Goal: Task Accomplishment & Management: Complete application form

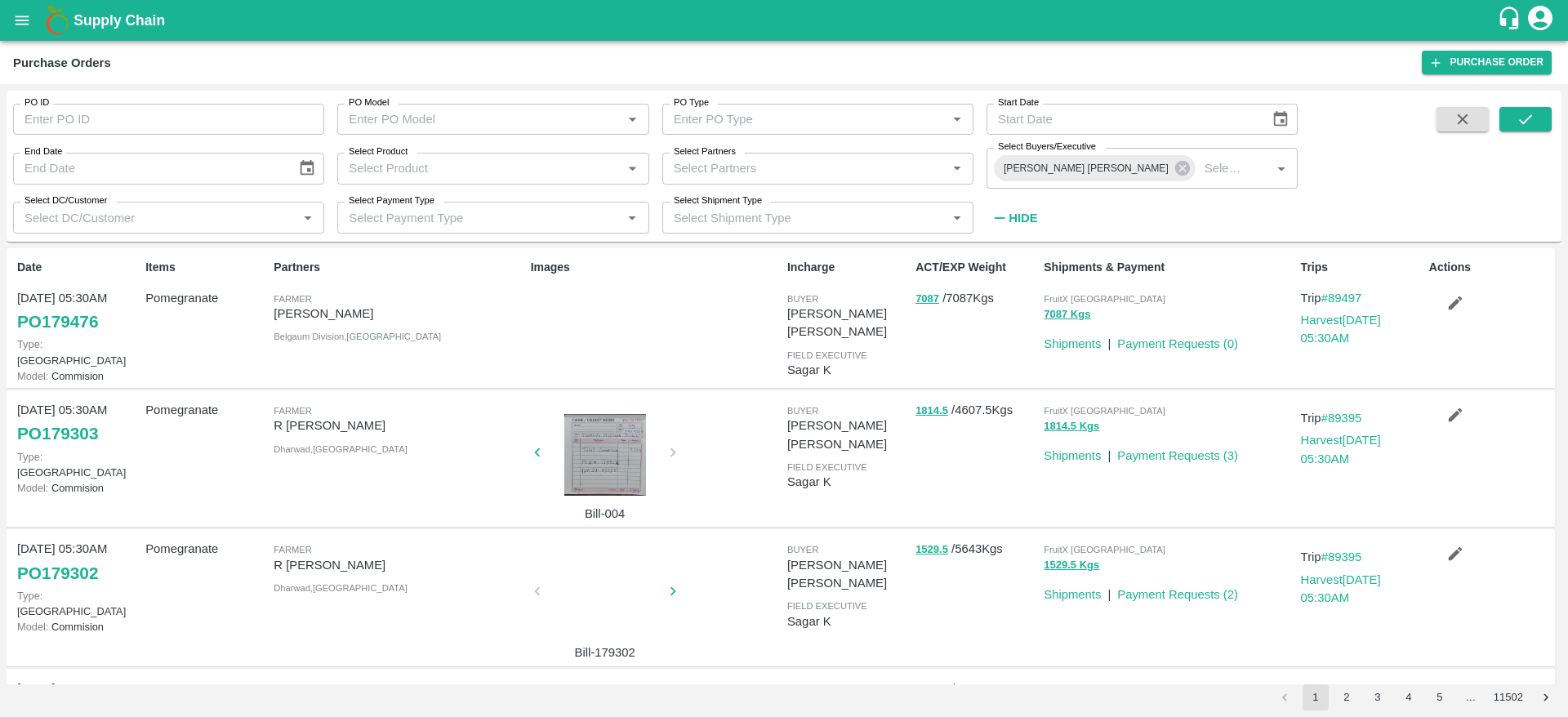
click at [1530, 135] on span at bounding box center [1526, 169] width 52 height 125
click at [1529, 132] on span at bounding box center [1526, 169] width 52 height 125
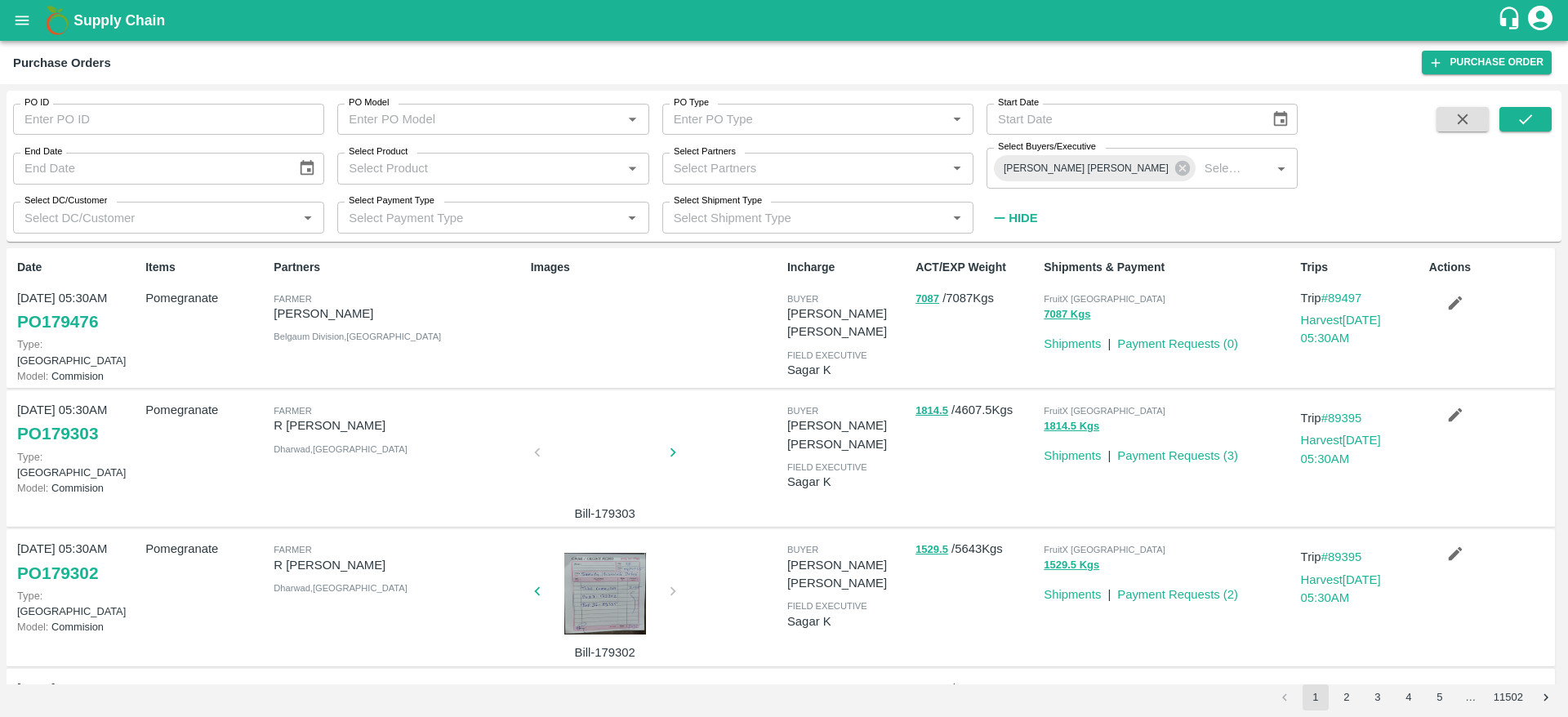
click at [1522, 102] on div "PO ID PO ID PO Model PO Model   * PO Type PO Type   * Start Date Start Date End…" at bounding box center [784, 166] width 1556 height 138
click at [1521, 120] on icon "submit" at bounding box center [1526, 120] width 18 height 18
click at [1437, 304] on button "button" at bounding box center [1455, 302] width 52 height 27
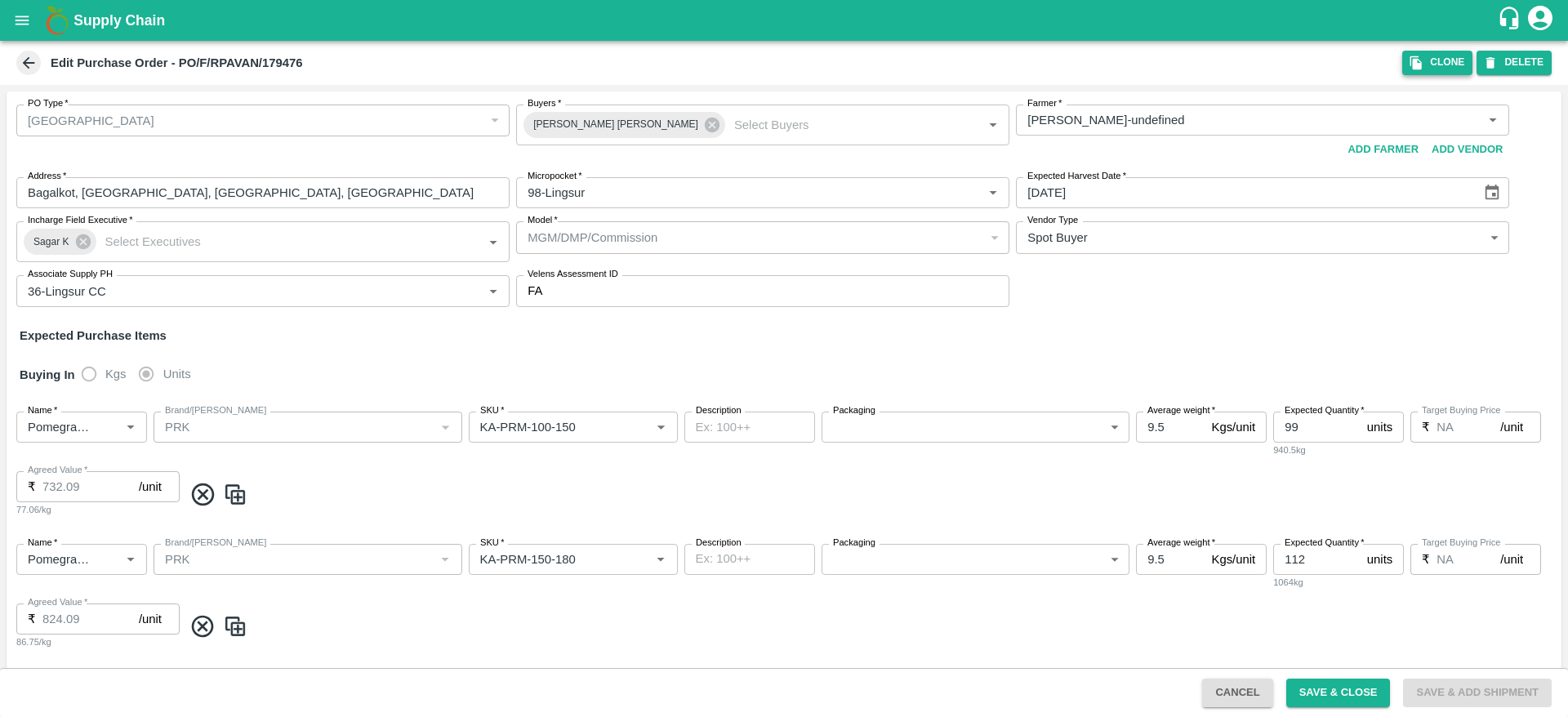
type input "Sandhya Kulkarni-undefined"
type input "98-Lingsur"
type input "36-Lingsur CC"
type input "Pomegranate"
type input "PRK"
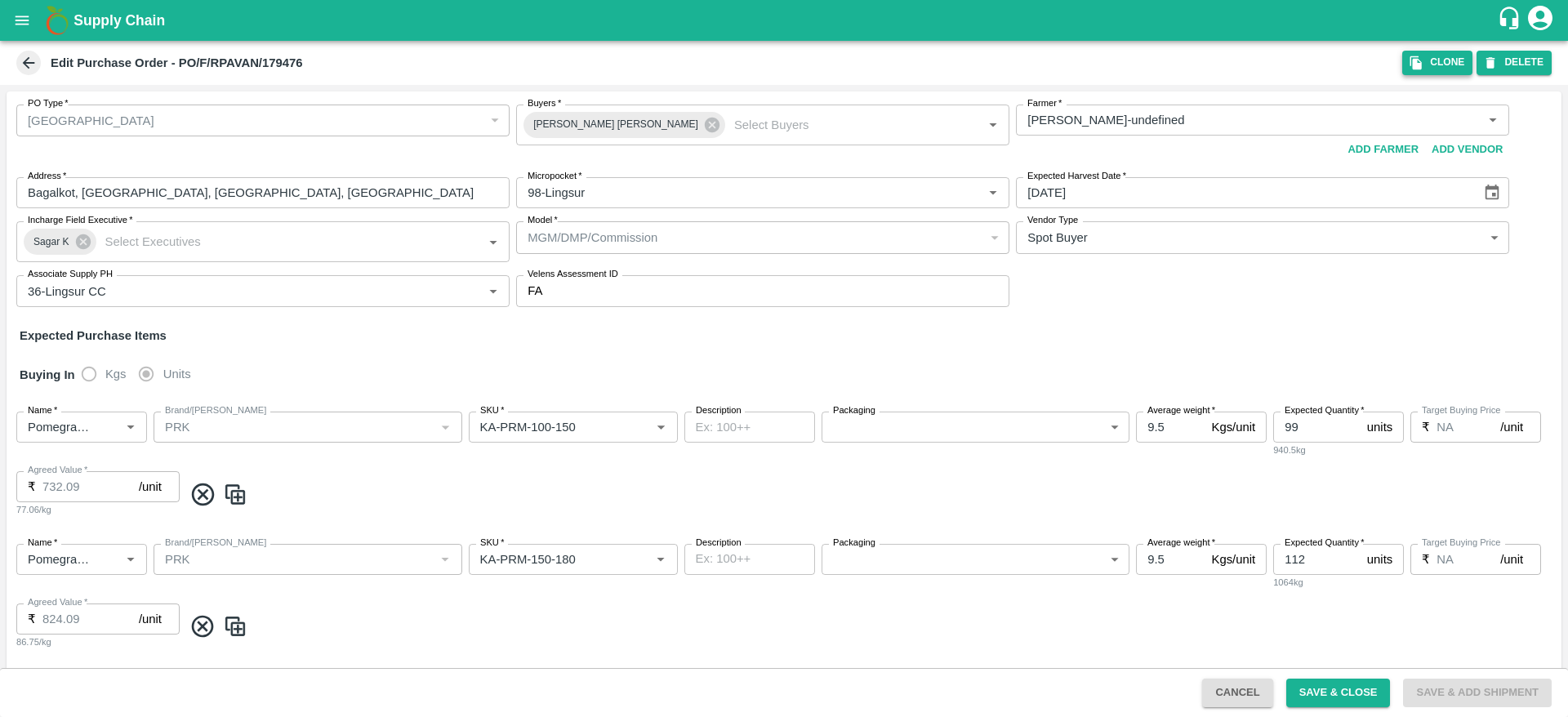
type input "KA-PRM-100-150"
type input "NA"
type input "Pomegranate"
type input "PRK"
type input "KA-PRM-150-180"
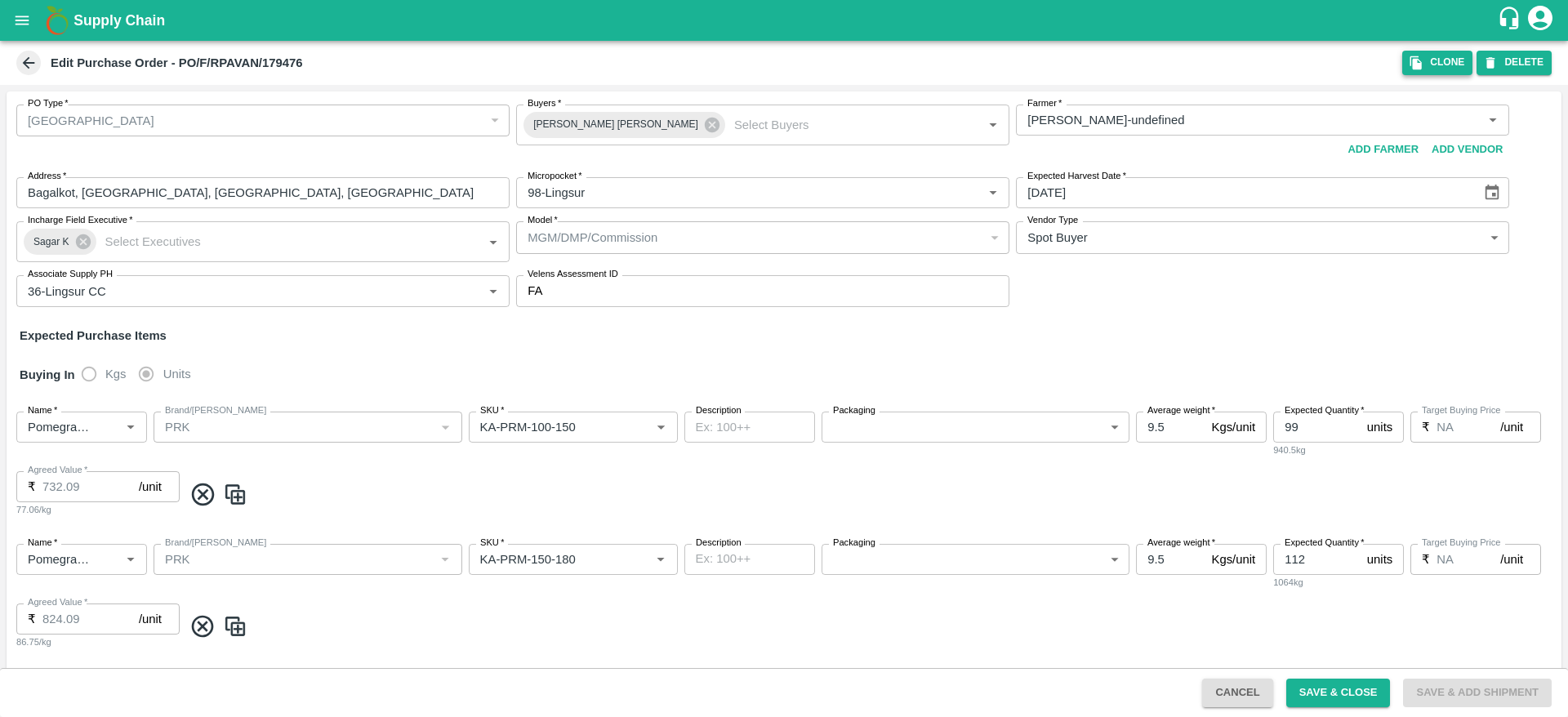
type input "NA"
type input "Pomegranate"
type input "PRK"
type input "KA-PRM-180-220"
type input "NA"
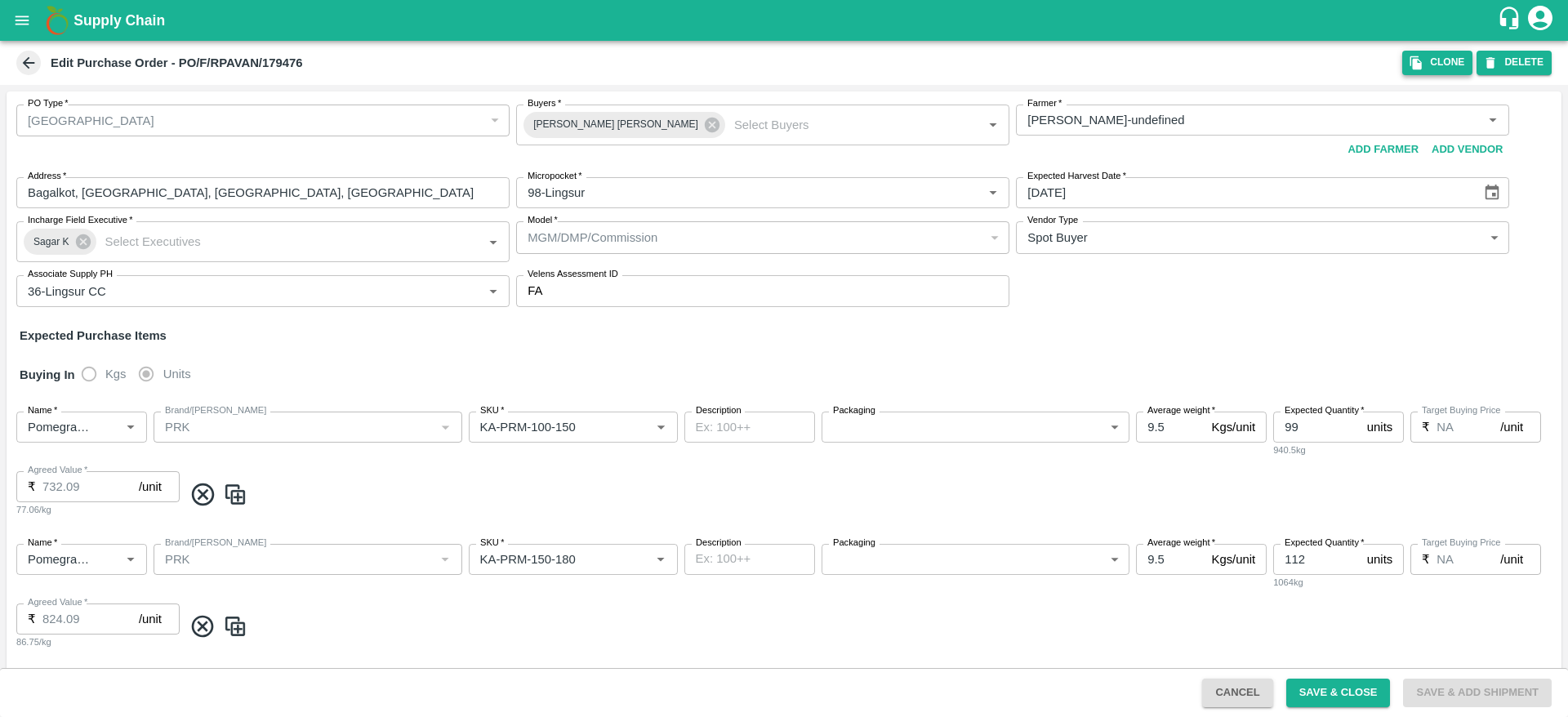
type input "Pomegranate"
type input "PRK"
type input "KA-PRM-220-250"
type input "NA"
type input "Pomegranate"
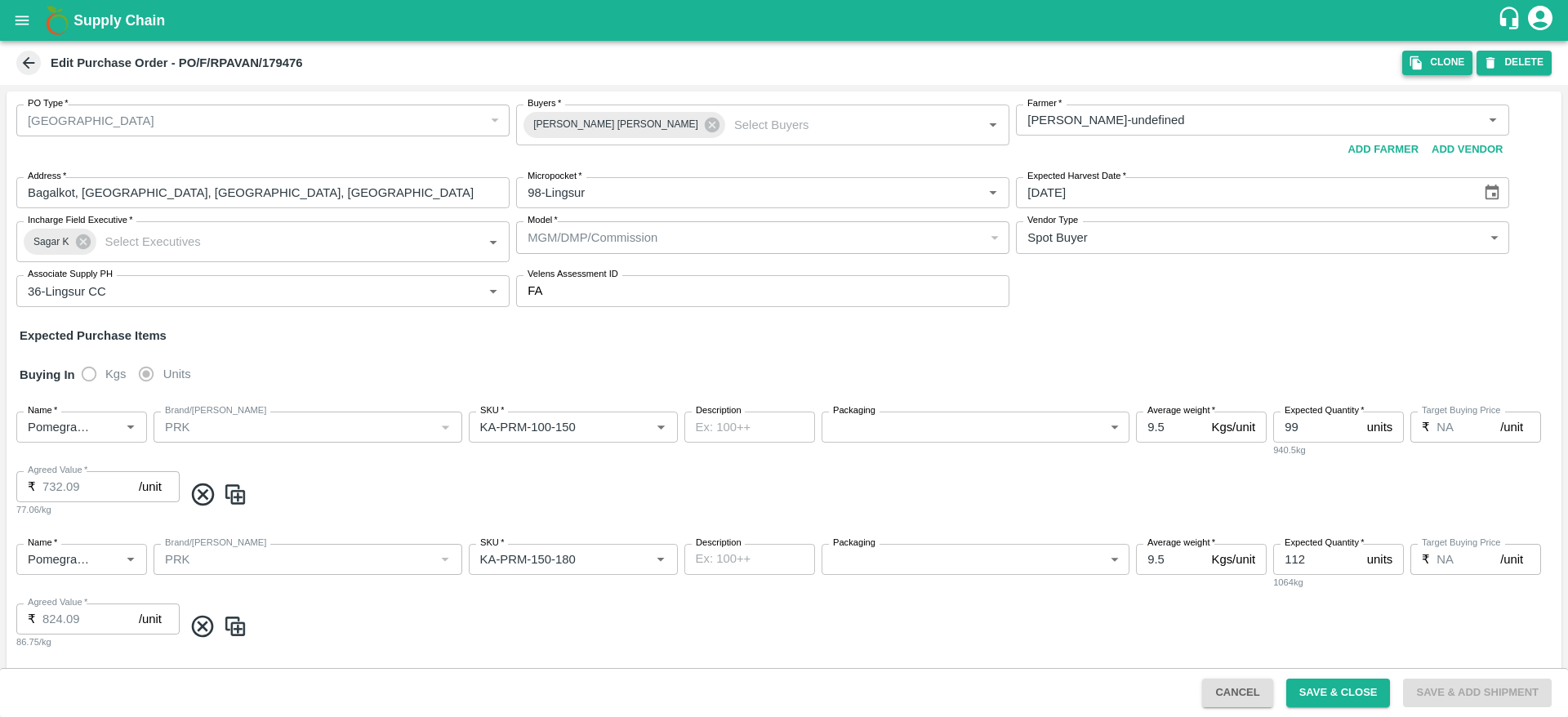
type input "PRK"
type input "KA-PRM-250-300"
type input "NA"
type input "Pomegranate"
type input "PRK"
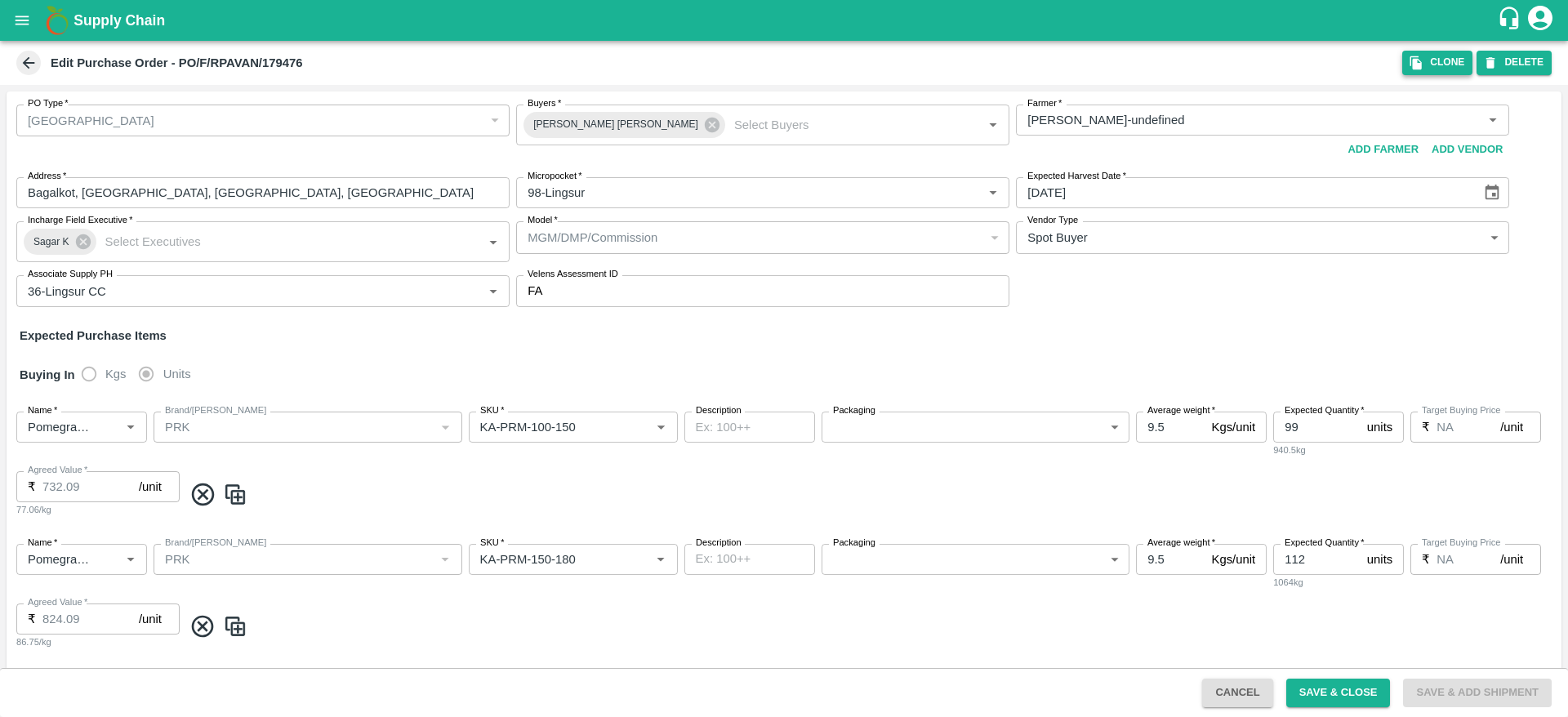
type input "KA-PRM-300-350"
type input "NA"
type input "Pomegranate"
type input "PRK"
type input "KA-PRM-350-400"
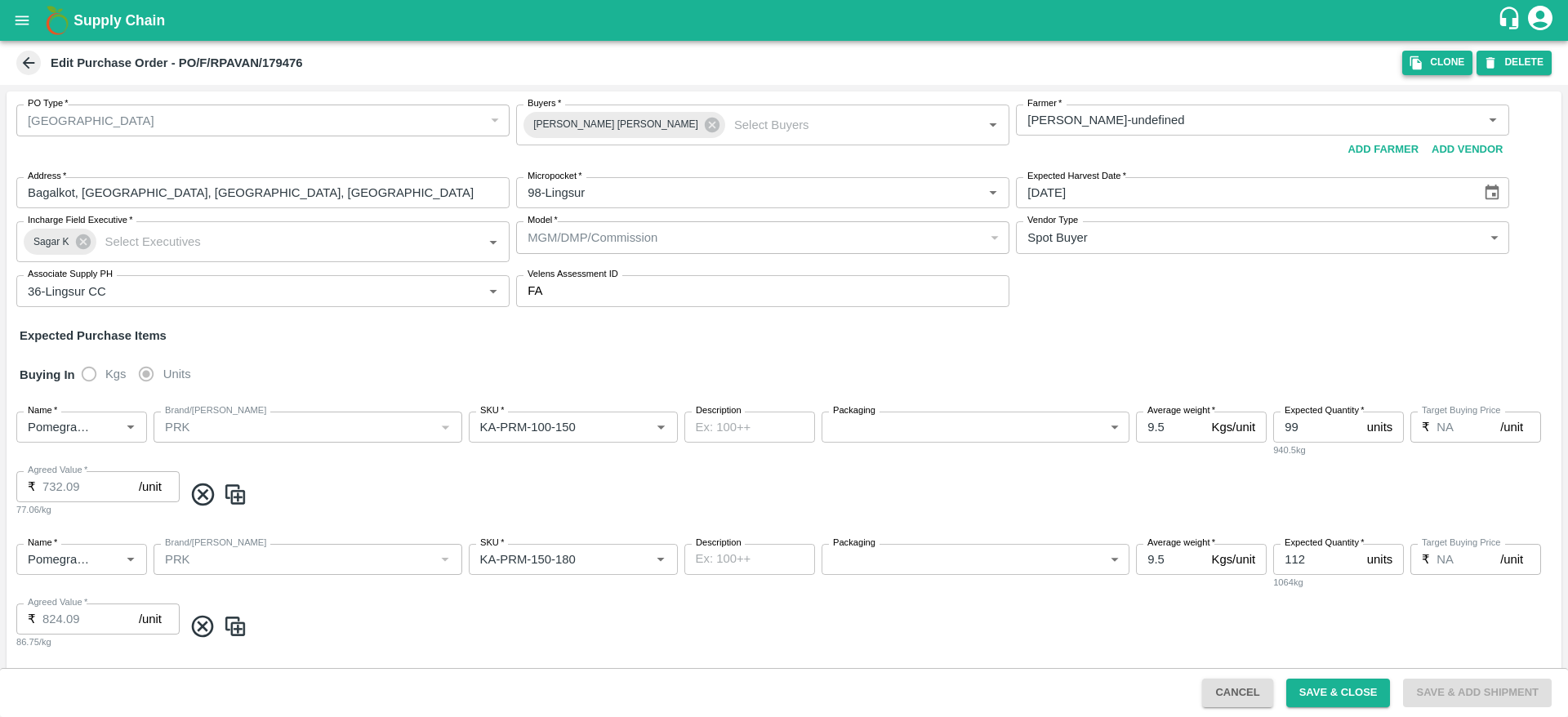
type input "NA"
type input "Pomegranate"
type input "PRK"
type input "KA-Green"
type input "NA"
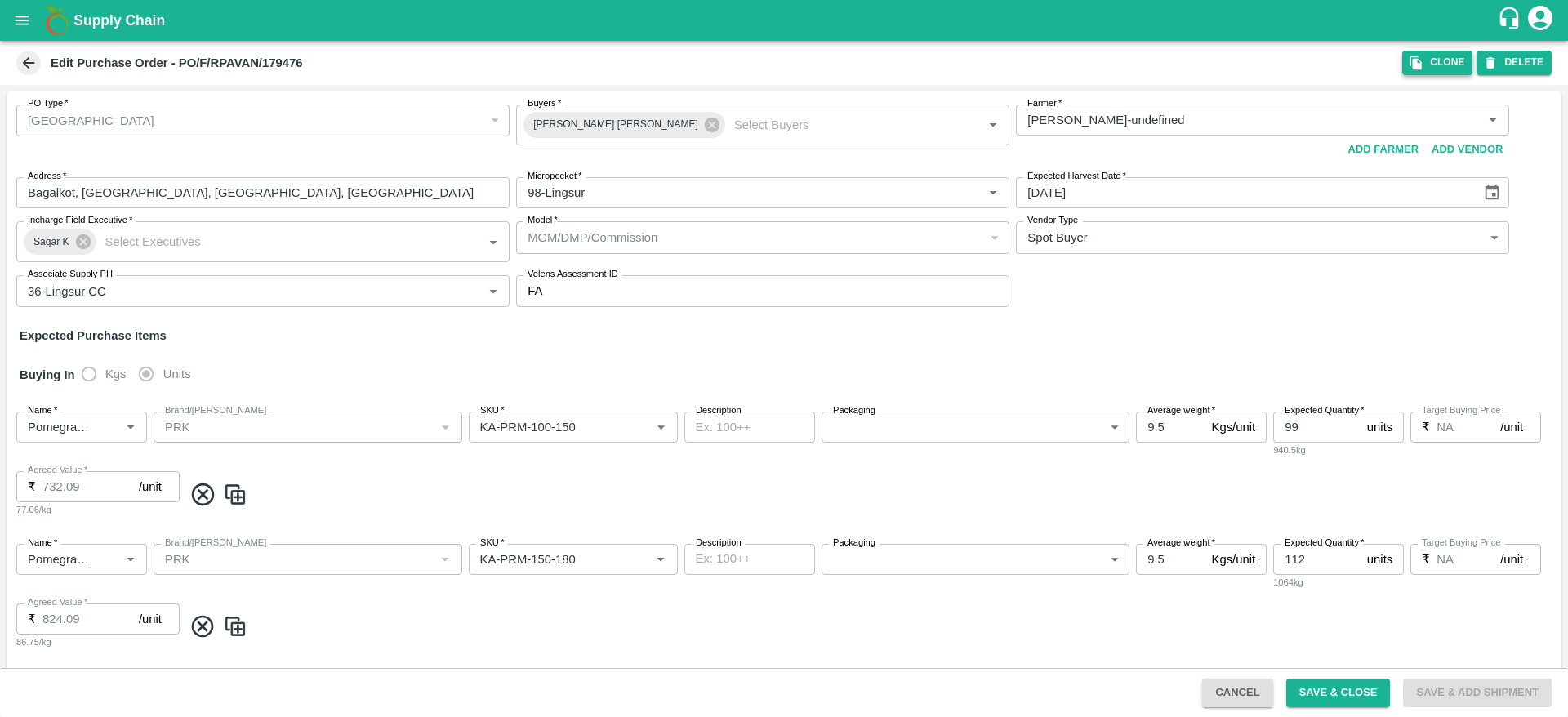
type input "Pomegranate"
type input "PRK"
type input "KA-SUPR-180++"
type input "NA"
type input "Pomegranate"
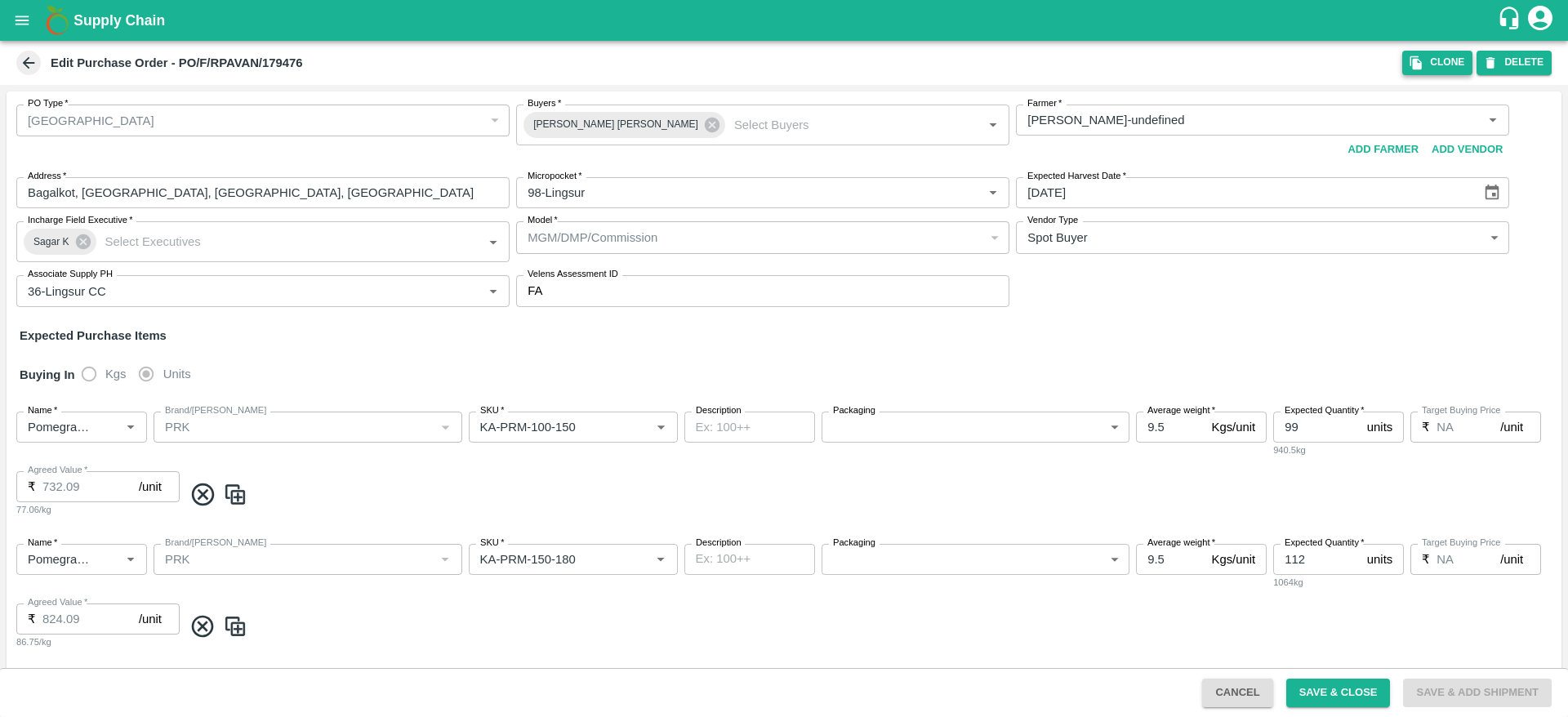
type input "PRK"
type input "KA-SUPR-100++"
type input "NA"
type input "Pomegranate"
type input "PRK"
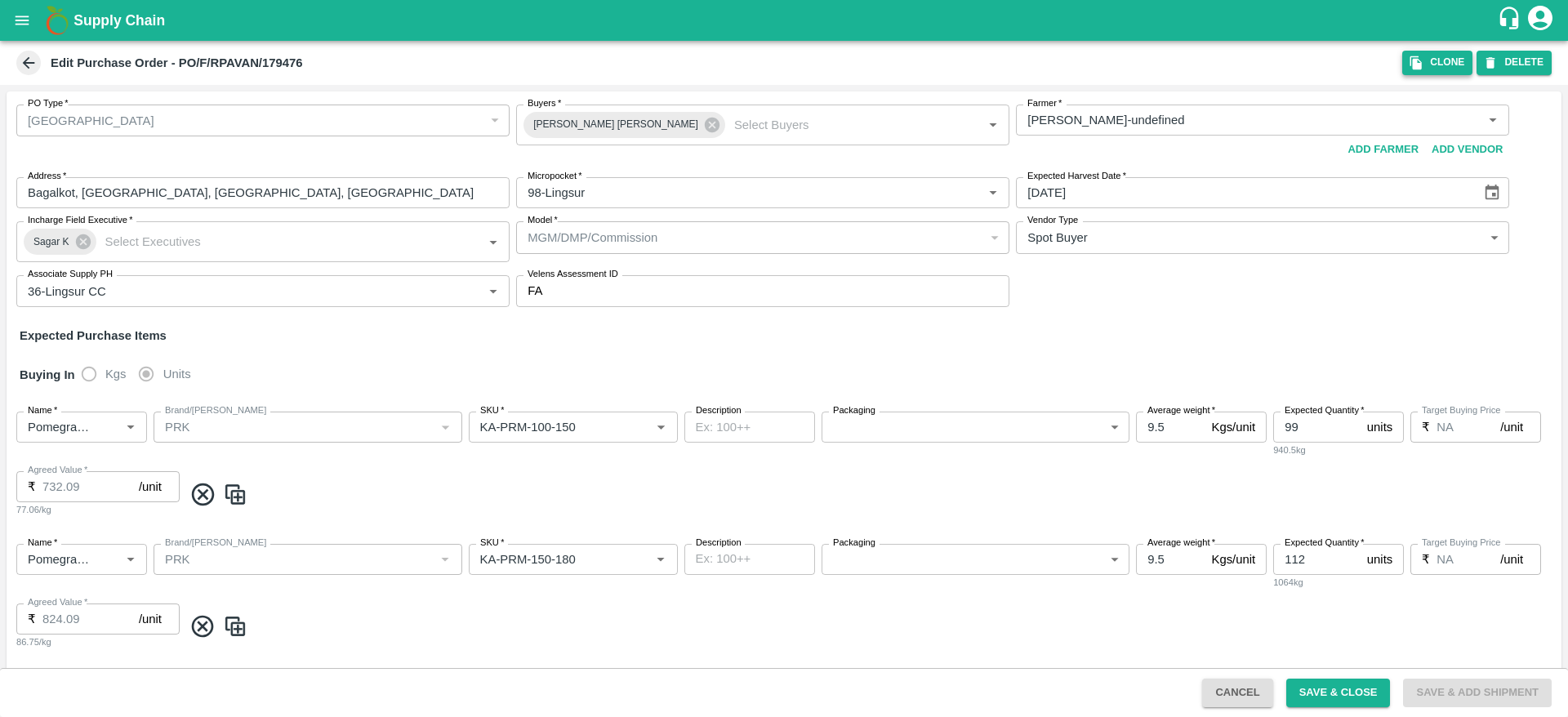
type input "KA-Loose A"
type input "NA"
type input "Pomegranate"
type input "PRK"
type input "KA-Loose B"
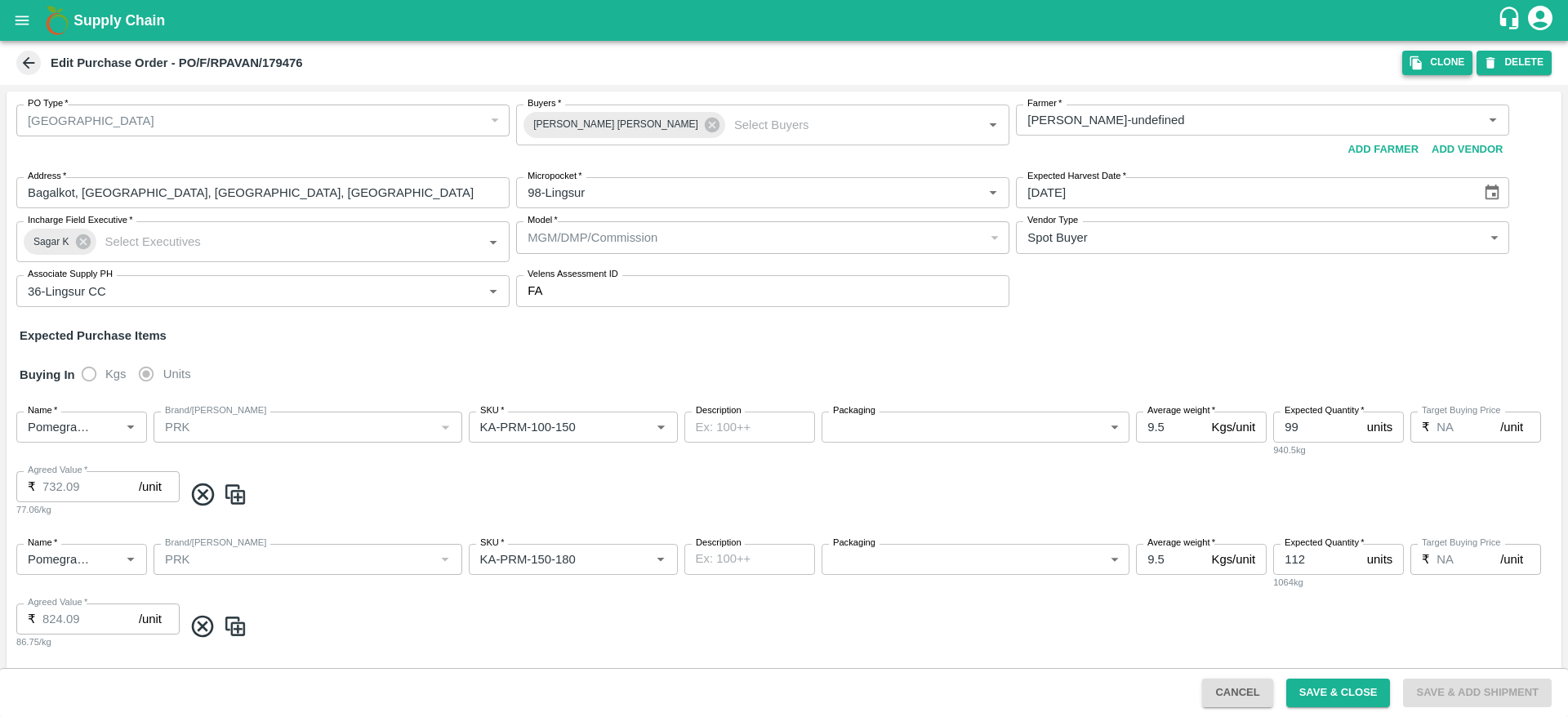
type input "NA"
type input "Pomegranate"
type input "PRK"
type input "Mandi Mix"
type input "NA"
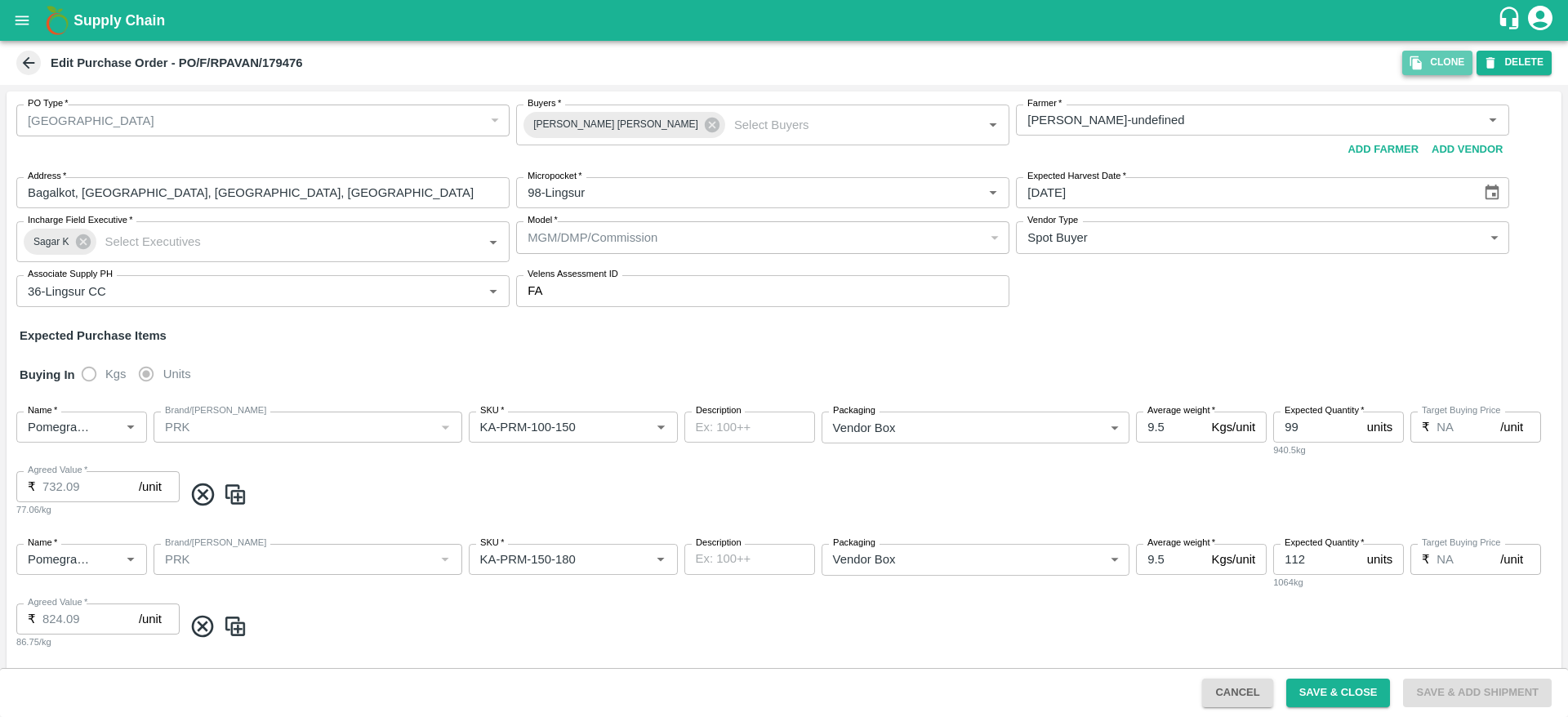
click at [1418, 71] on button "Clone" at bounding box center [1437, 62] width 70 height 23
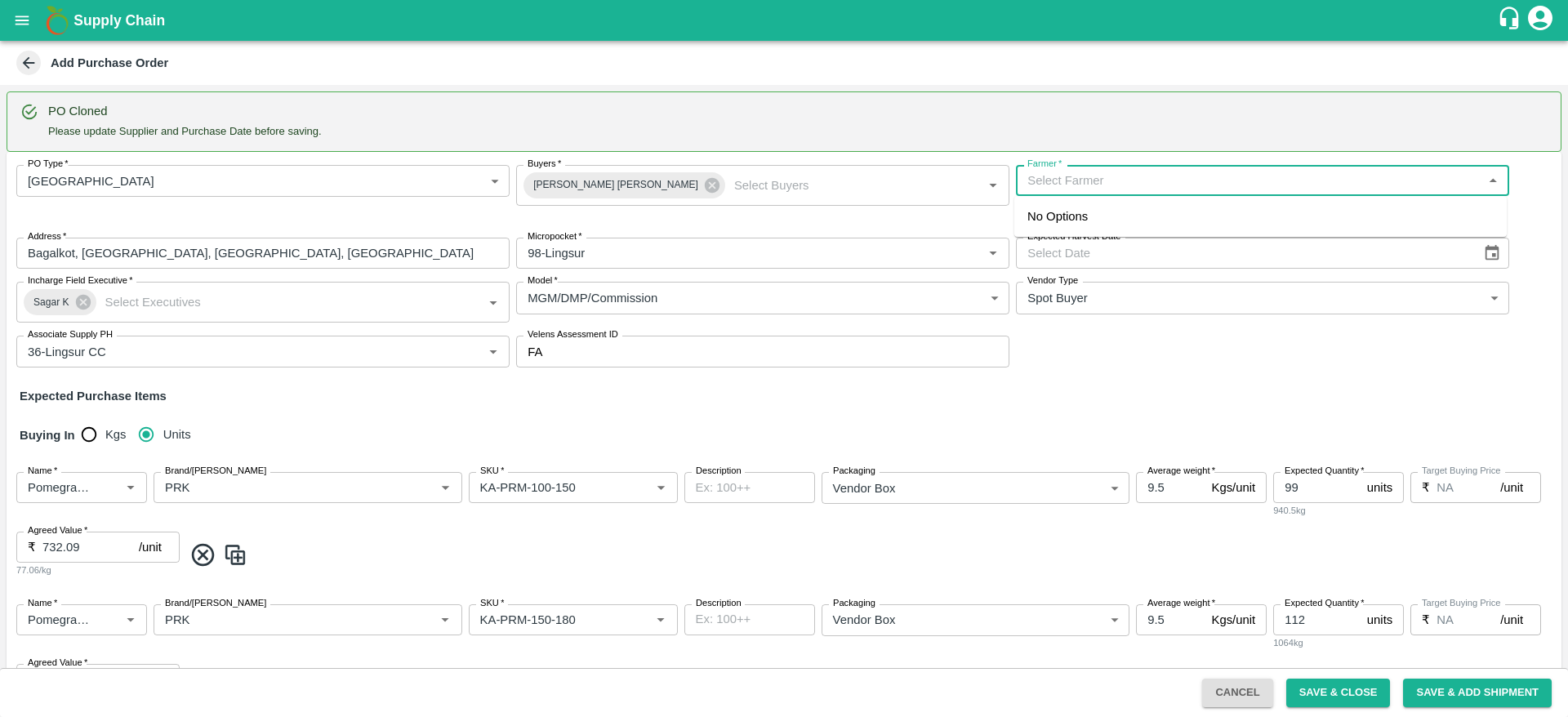
click at [1056, 180] on input "Farmer   *" at bounding box center [1249, 180] width 456 height 22
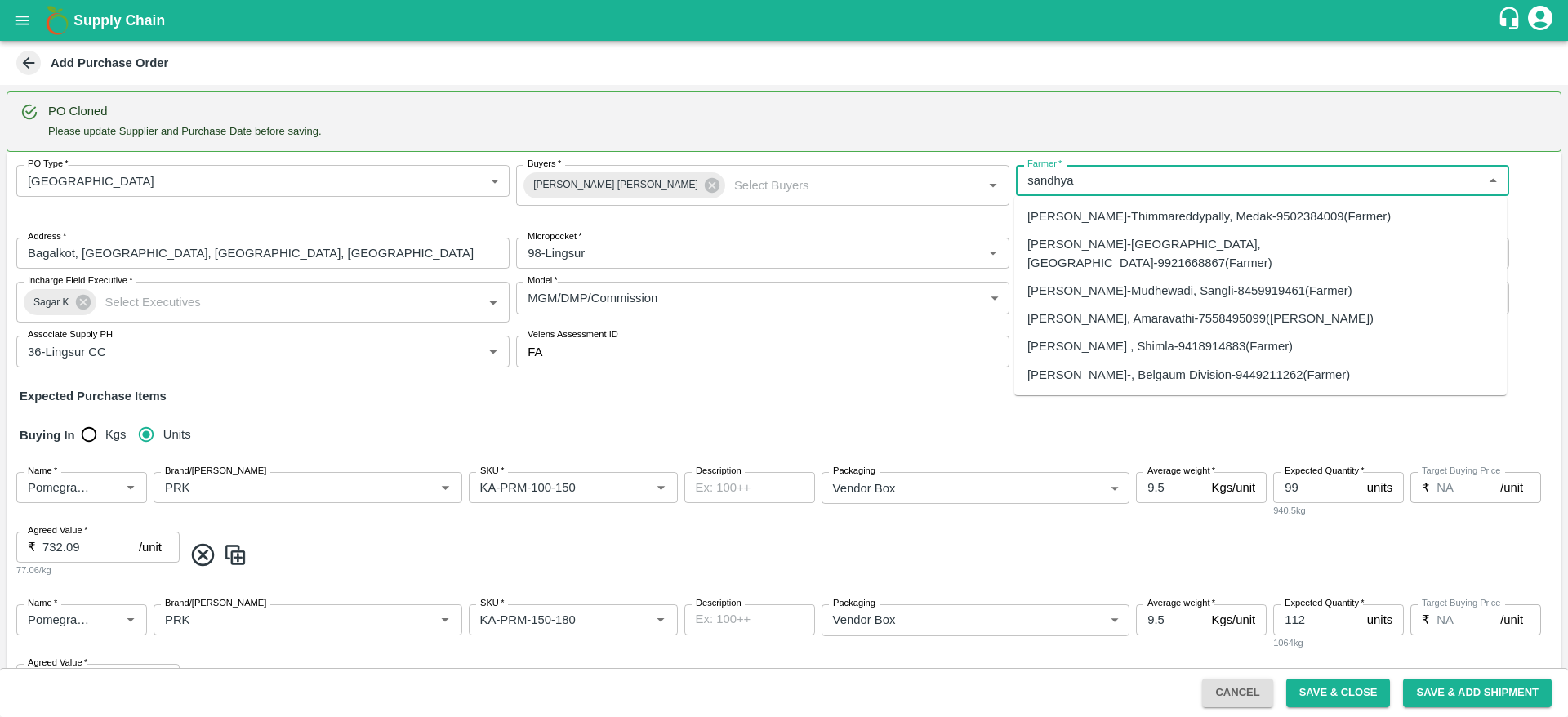
click at [1132, 366] on div "Sandhya Kulkarni-, Belgaum Division-9449211262(Farmer)" at bounding box center [1189, 375] width 323 height 18
type input "Sandhya Kulkarni-, Belgaum Division-9449211262(Farmer)"
type input ", Belgaum Division, , [GEOGRAPHIC_DATA]"
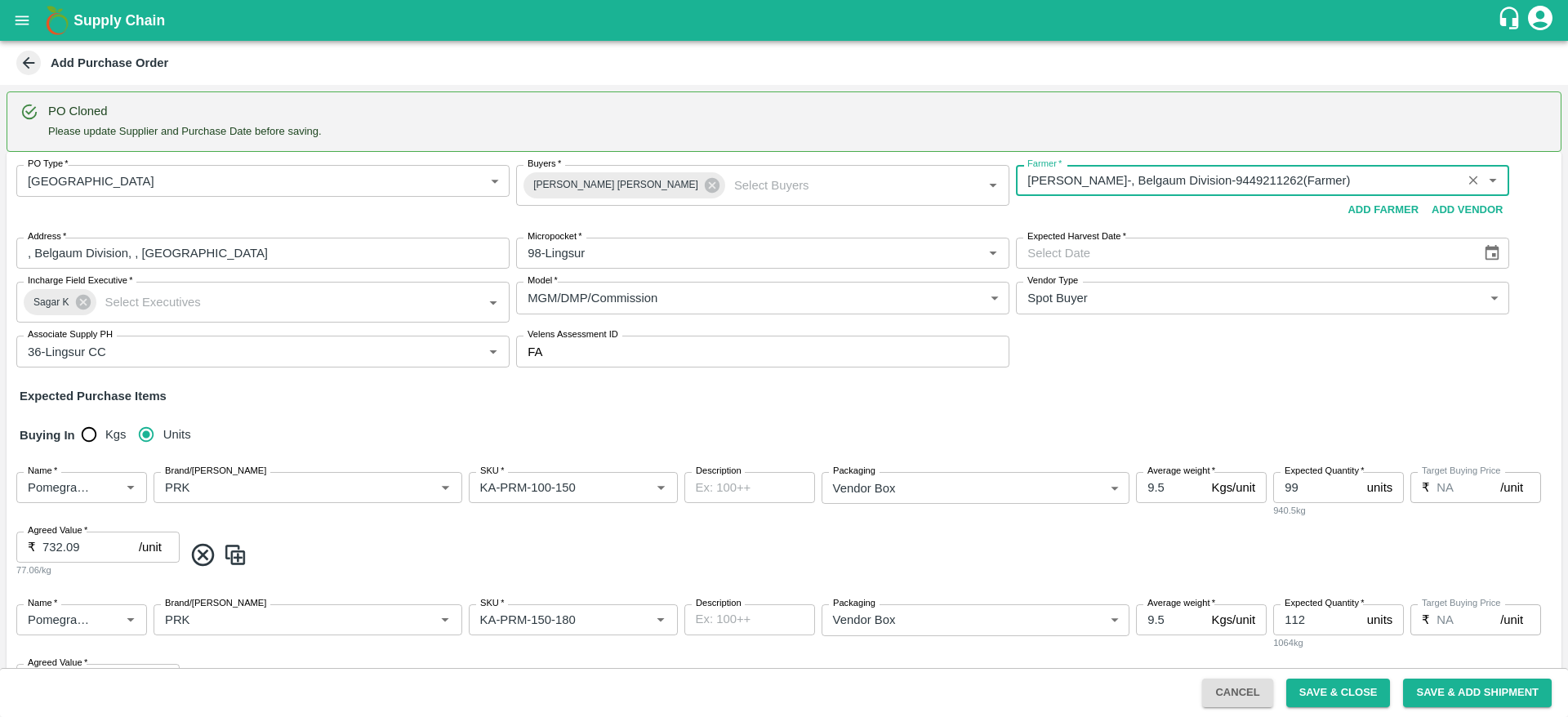
type input "Sandhya Kulkarni-, Belgaum Division-9449211262(Farmer)"
click at [1122, 253] on input "Expected Harvest Date   *" at bounding box center [1243, 253] width 454 height 31
type input "DD/MM/YYYY"
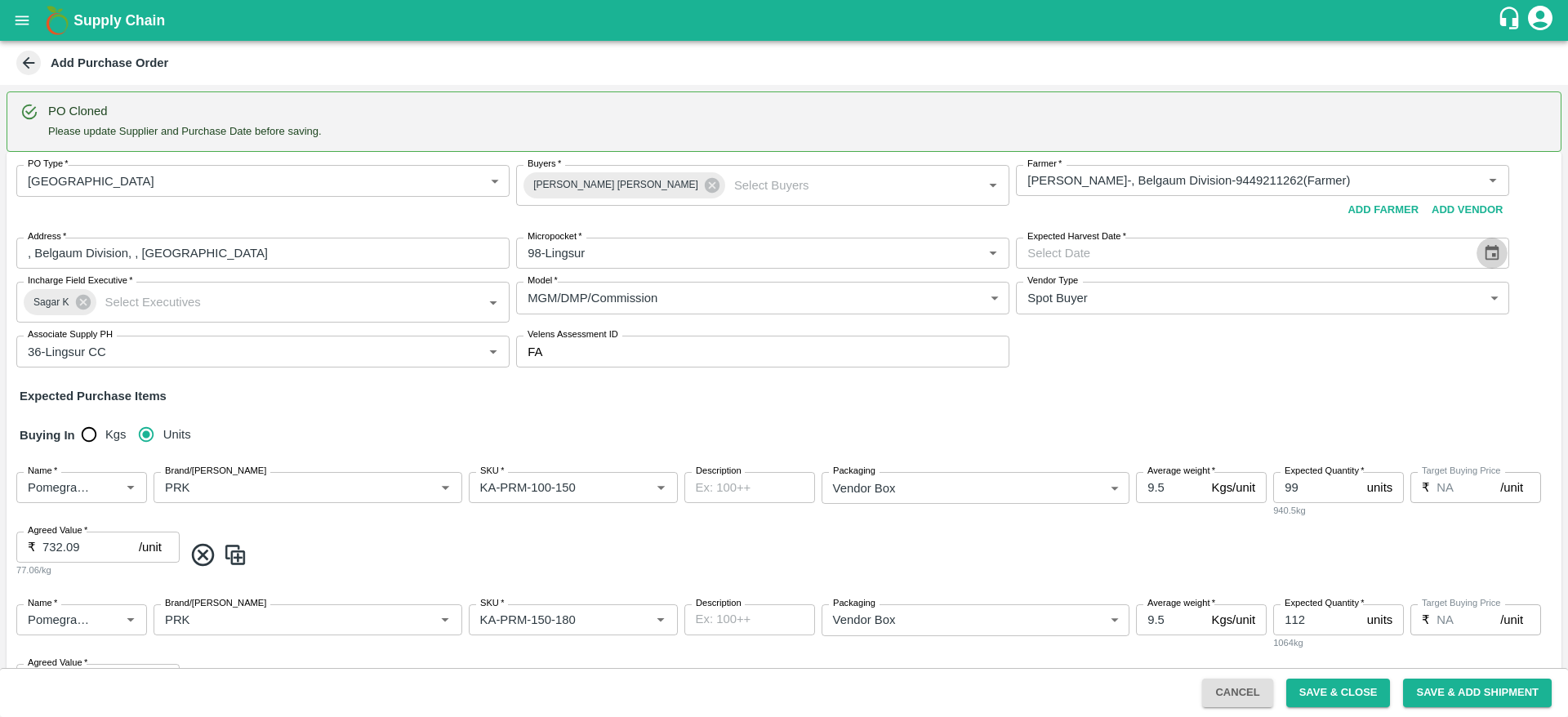
click at [1490, 252] on icon "Choose date" at bounding box center [1492, 253] width 18 height 18
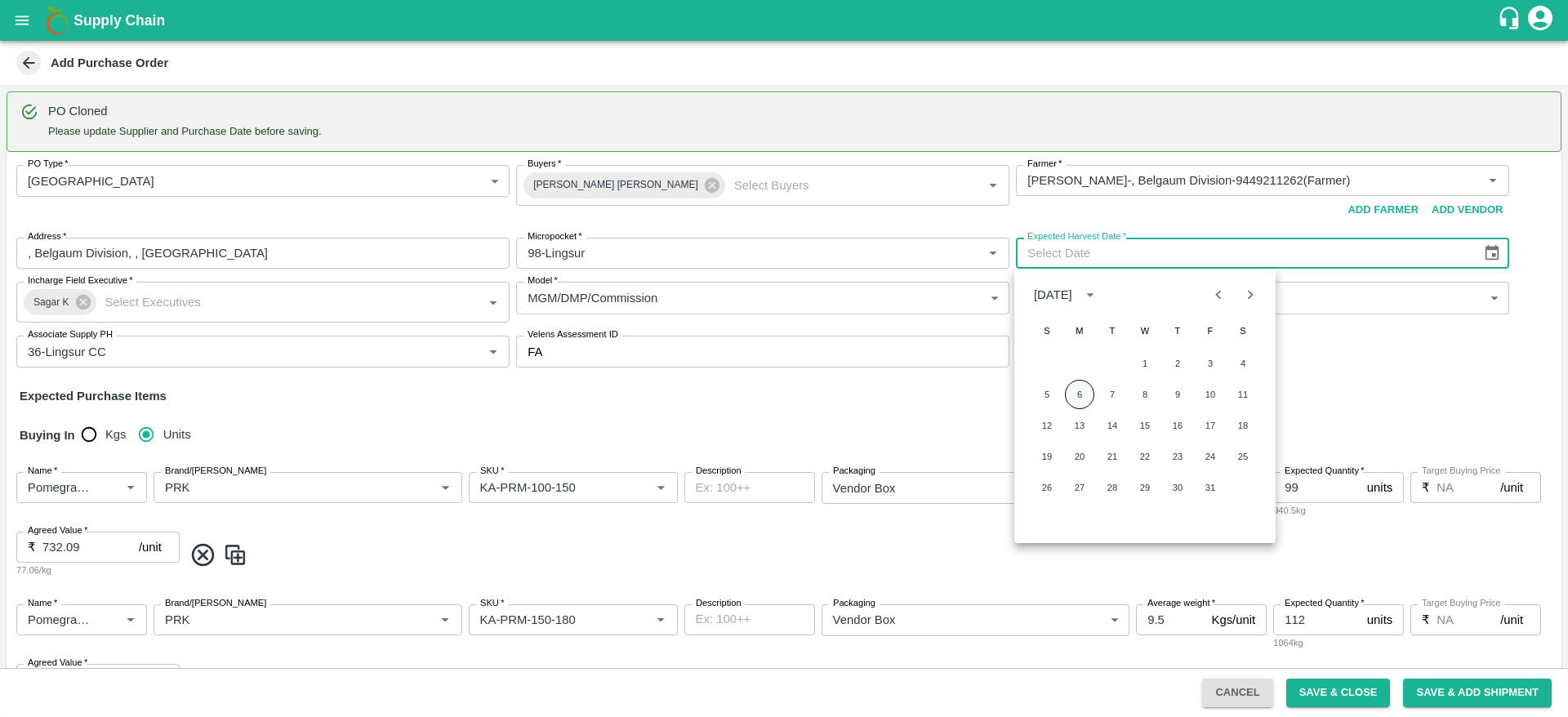
click at [1073, 393] on button "6" at bounding box center [1079, 394] width 29 height 29
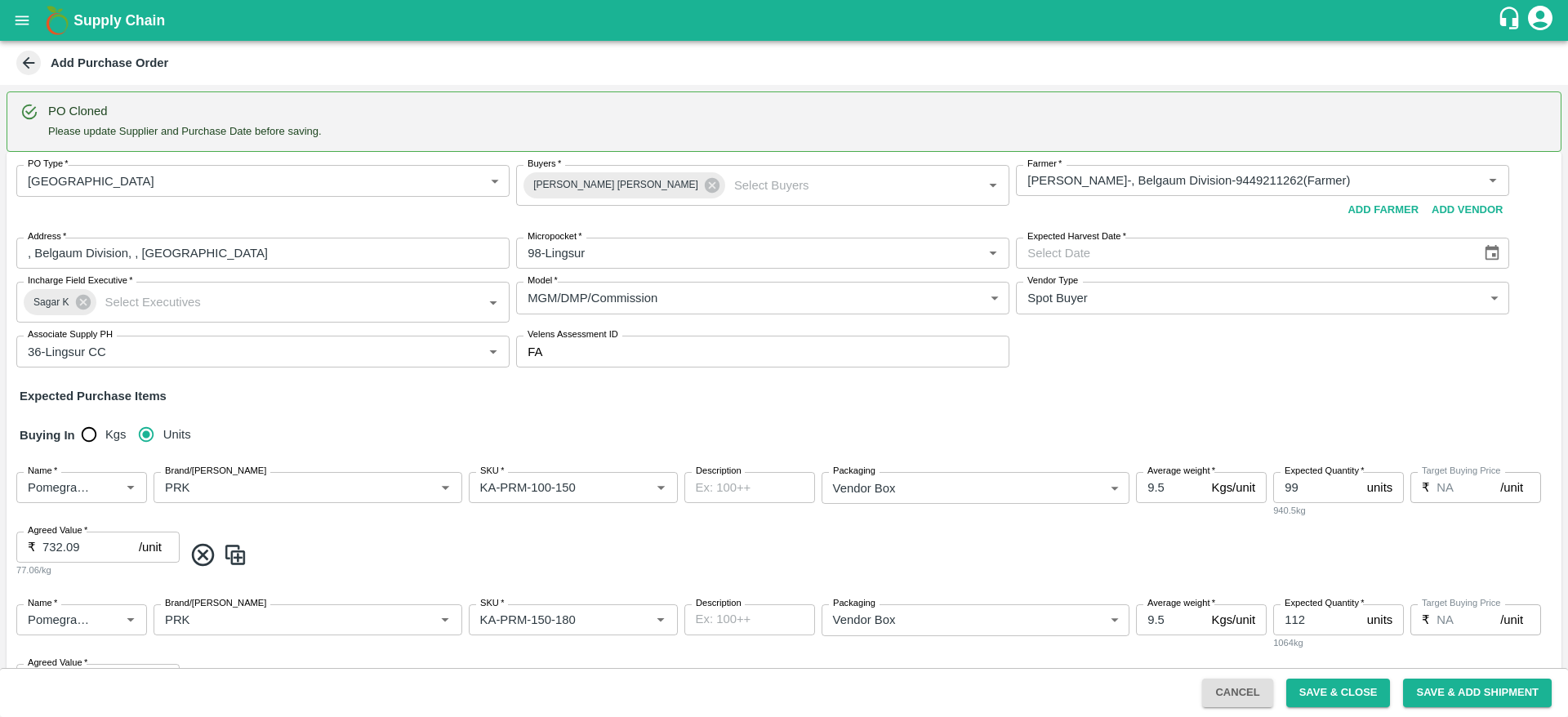
type input "06/10/2025"
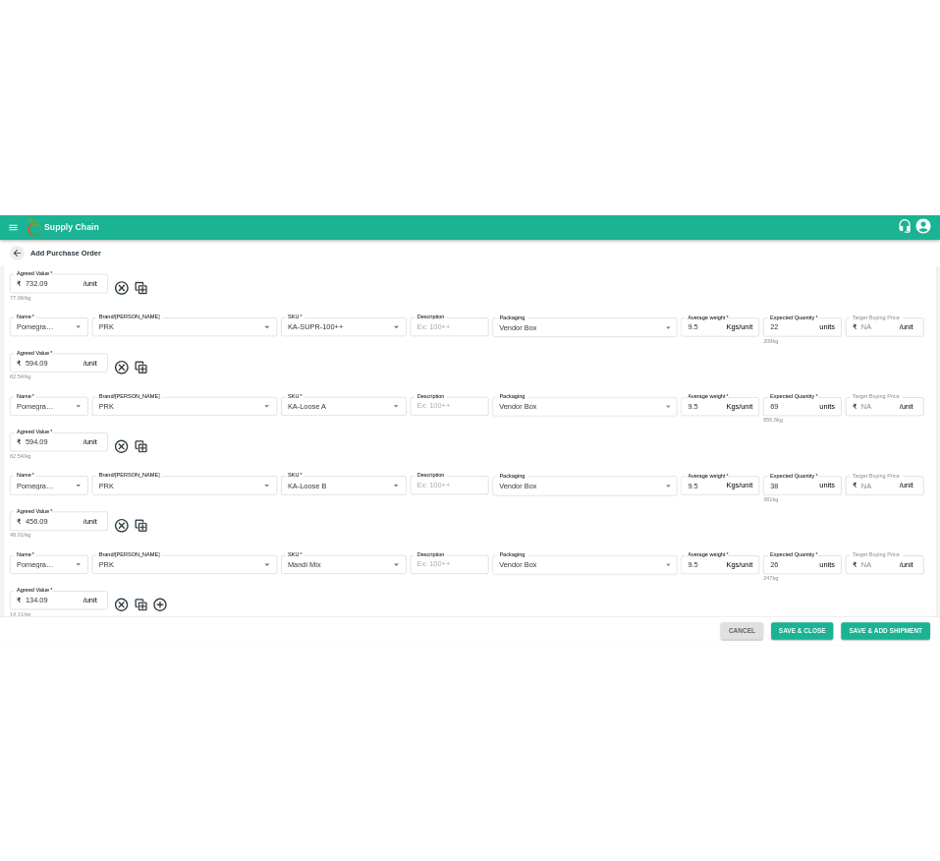
scroll to position [1987, 0]
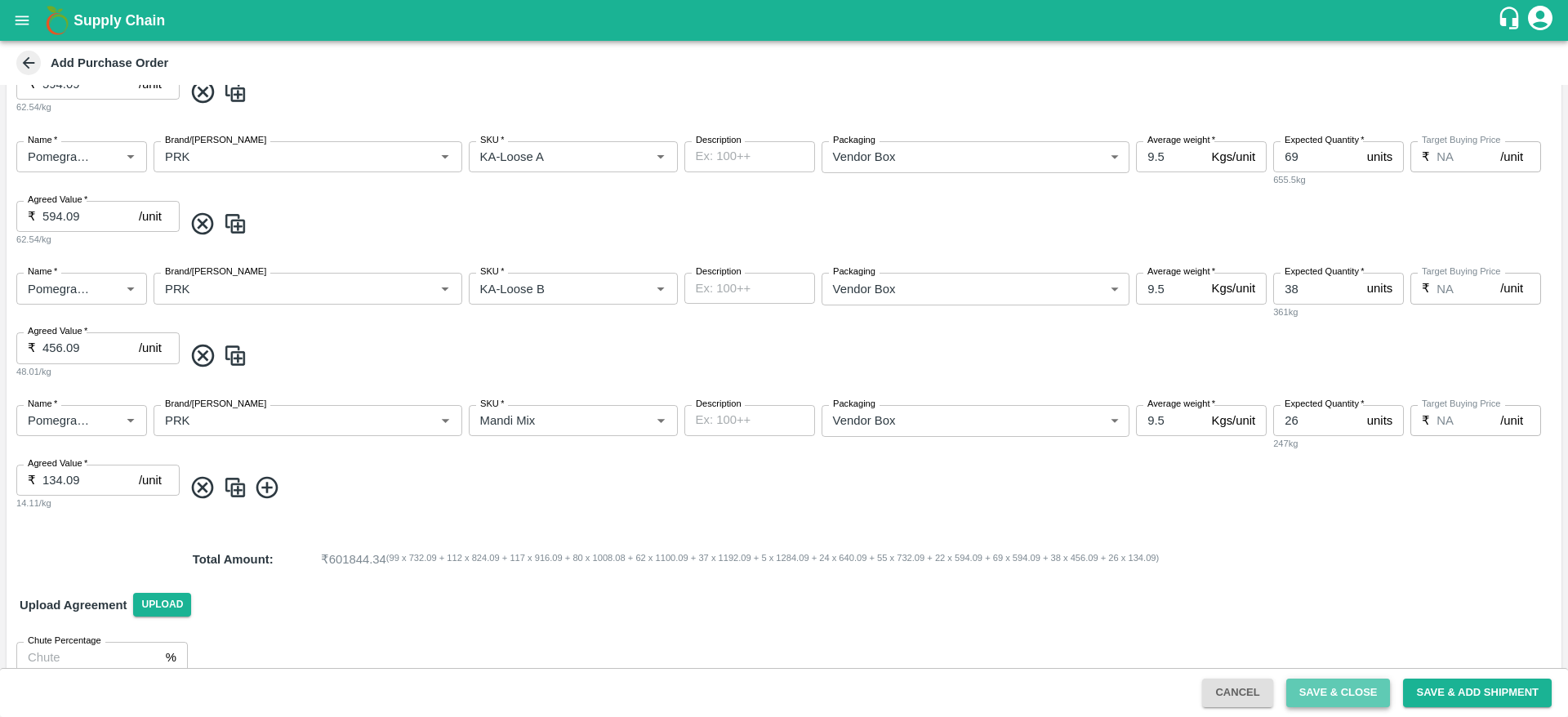
click at [1321, 685] on button "Save & Close" at bounding box center [1339, 692] width 105 height 28
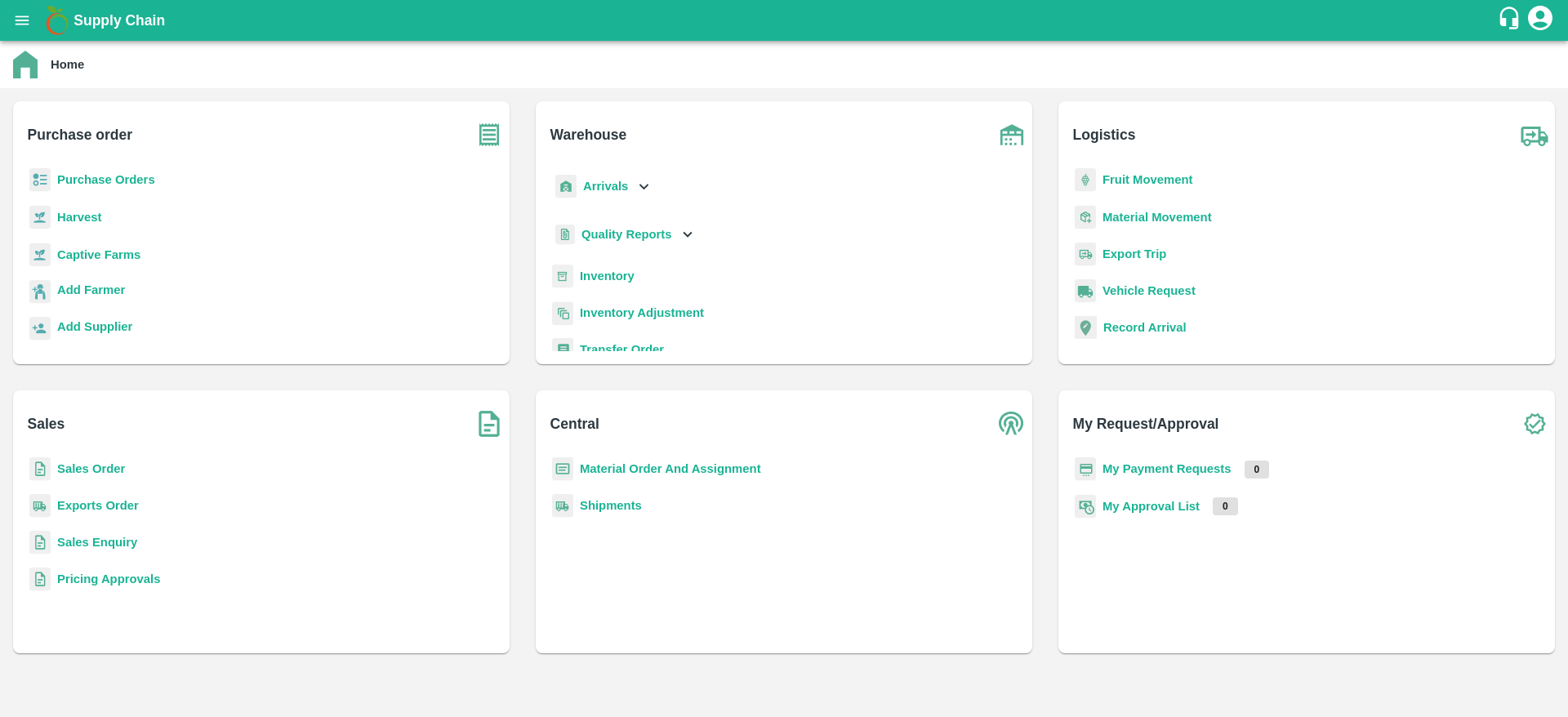
click at [126, 175] on b "Purchase Orders" at bounding box center [106, 179] width 98 height 13
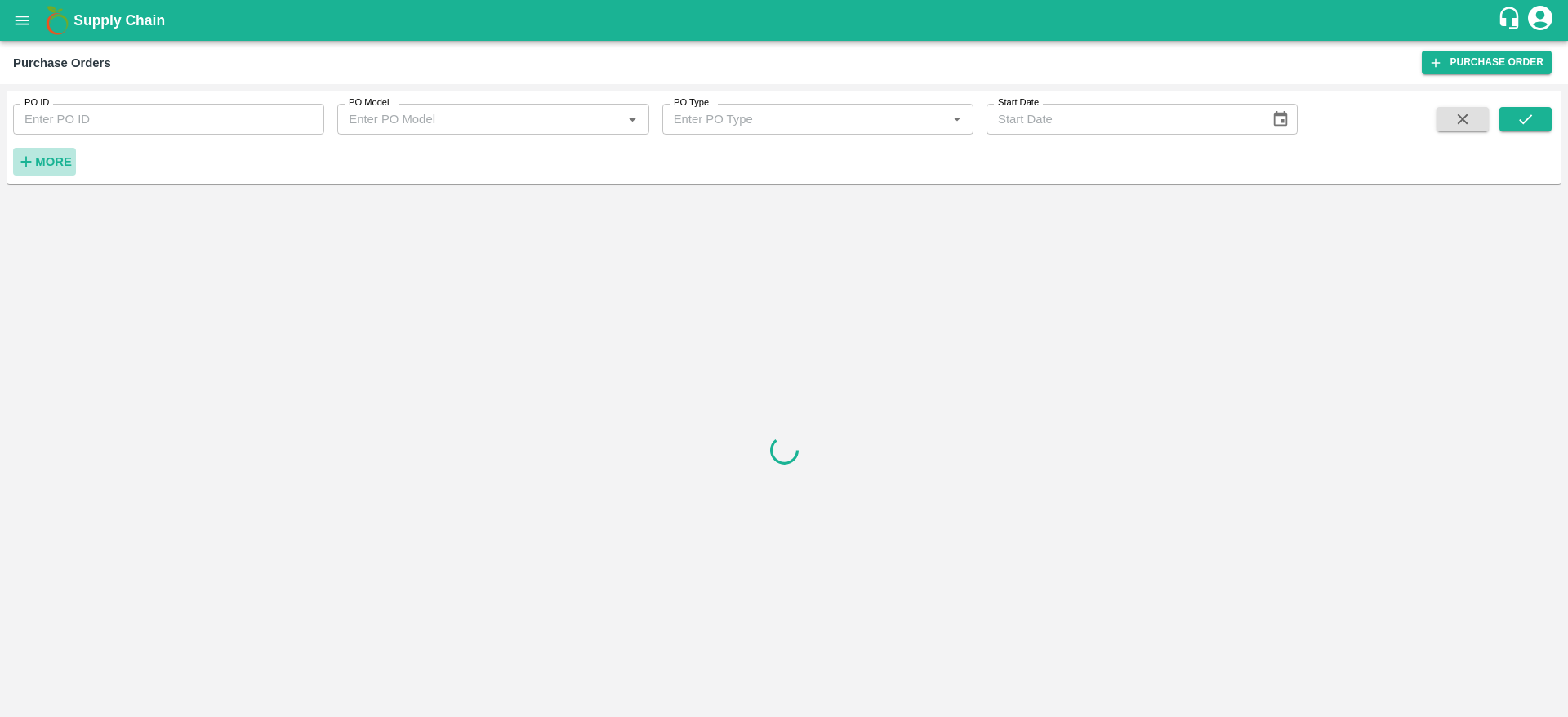
click at [67, 162] on strong "More" at bounding box center [53, 162] width 37 height 13
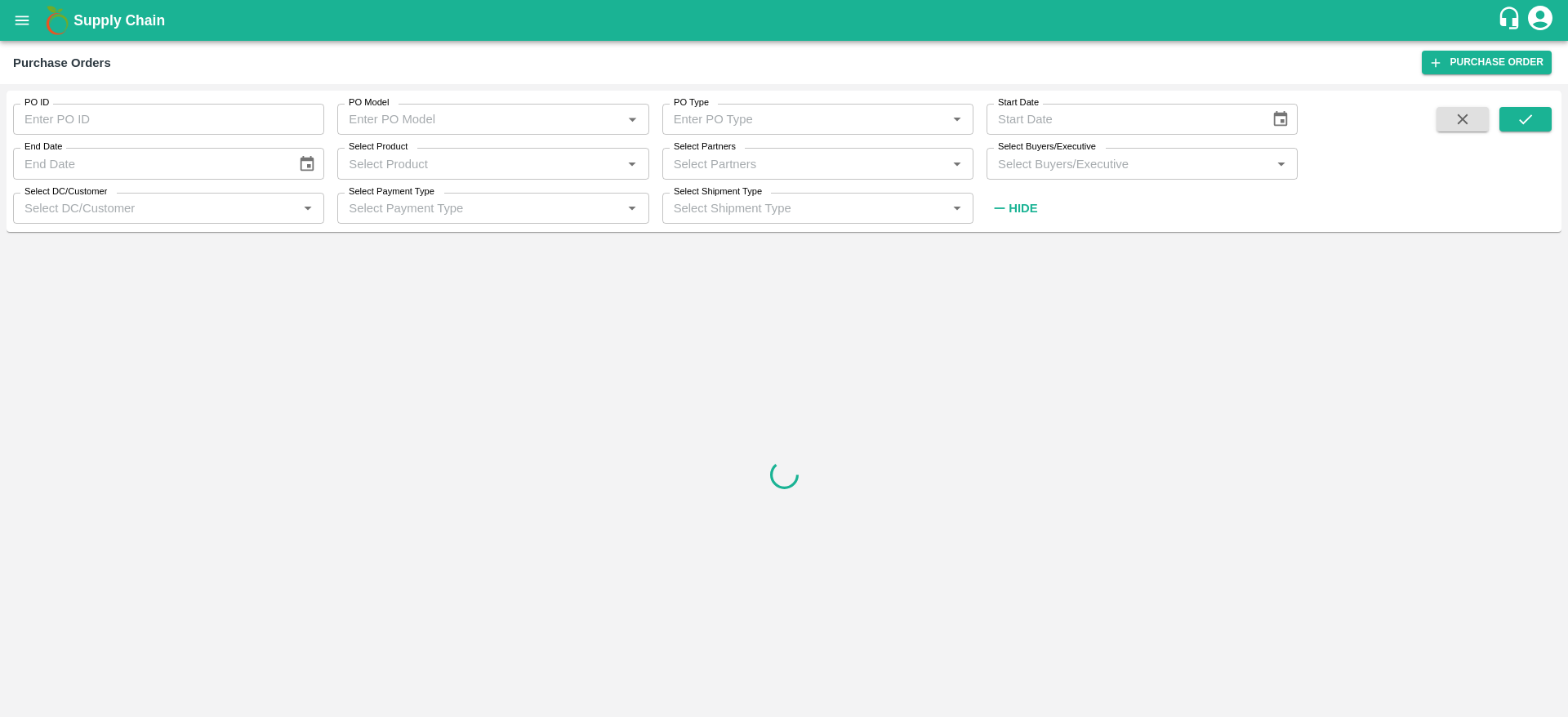
click at [1082, 156] on input "Select Buyers/Executive" at bounding box center [1129, 164] width 274 height 22
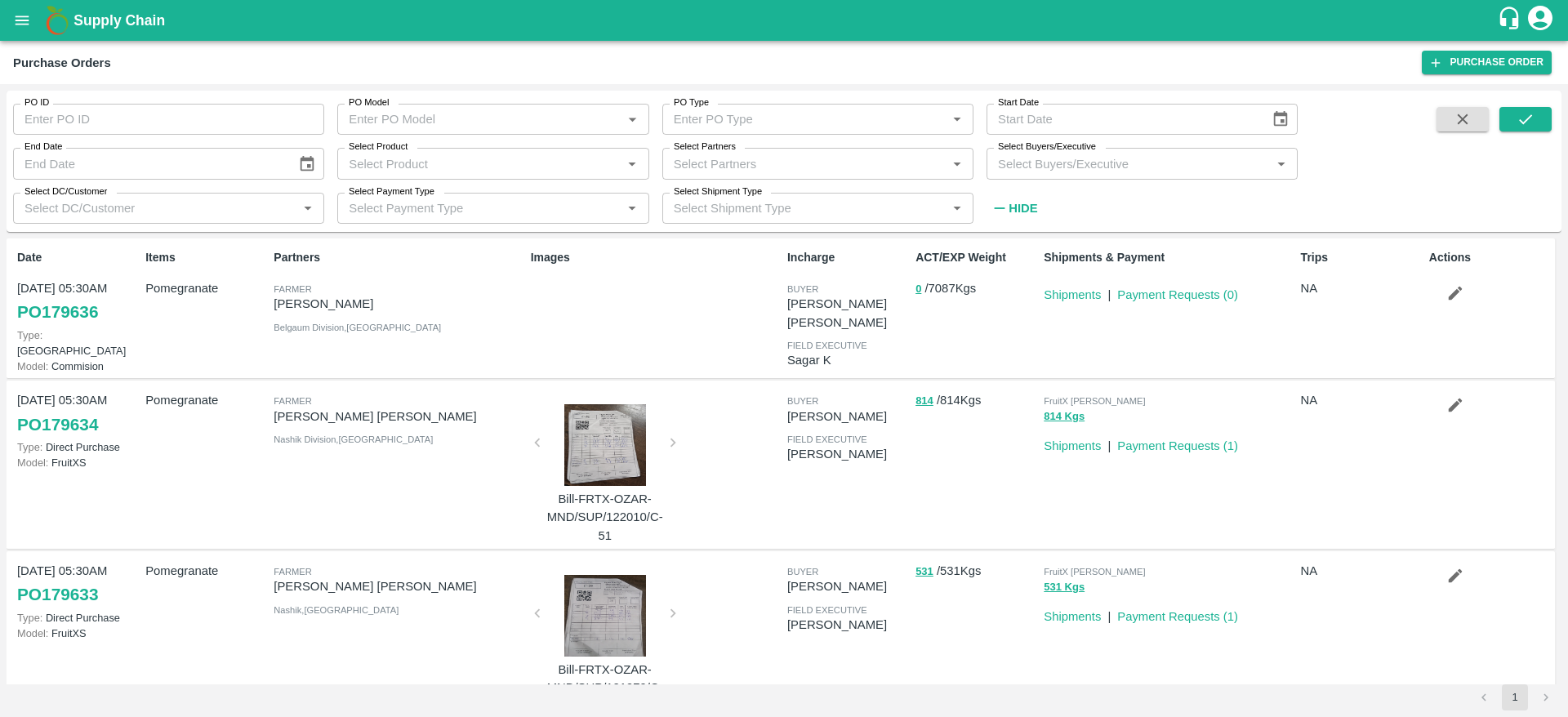
click at [466, 354] on div "Partners Farmer Sandhya Kulkarni Belgaum Division , Karnataka" at bounding box center [395, 308] width 257 height 131
click at [1068, 169] on input "Select Buyers/Executive" at bounding box center [1129, 164] width 274 height 22
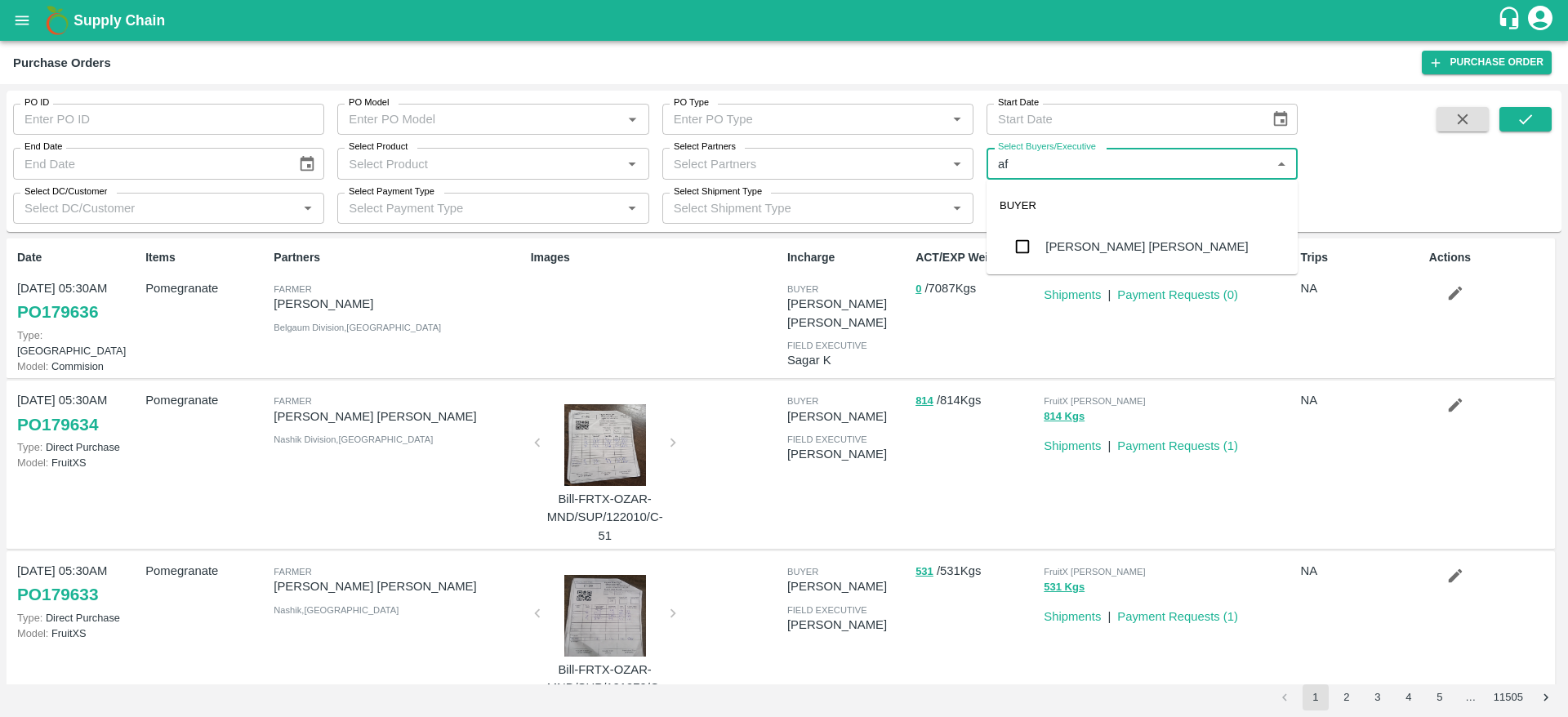
type input "afz"
click at [1079, 233] on div "[PERSON_NAME] [PERSON_NAME]" at bounding box center [1142, 246] width 311 height 42
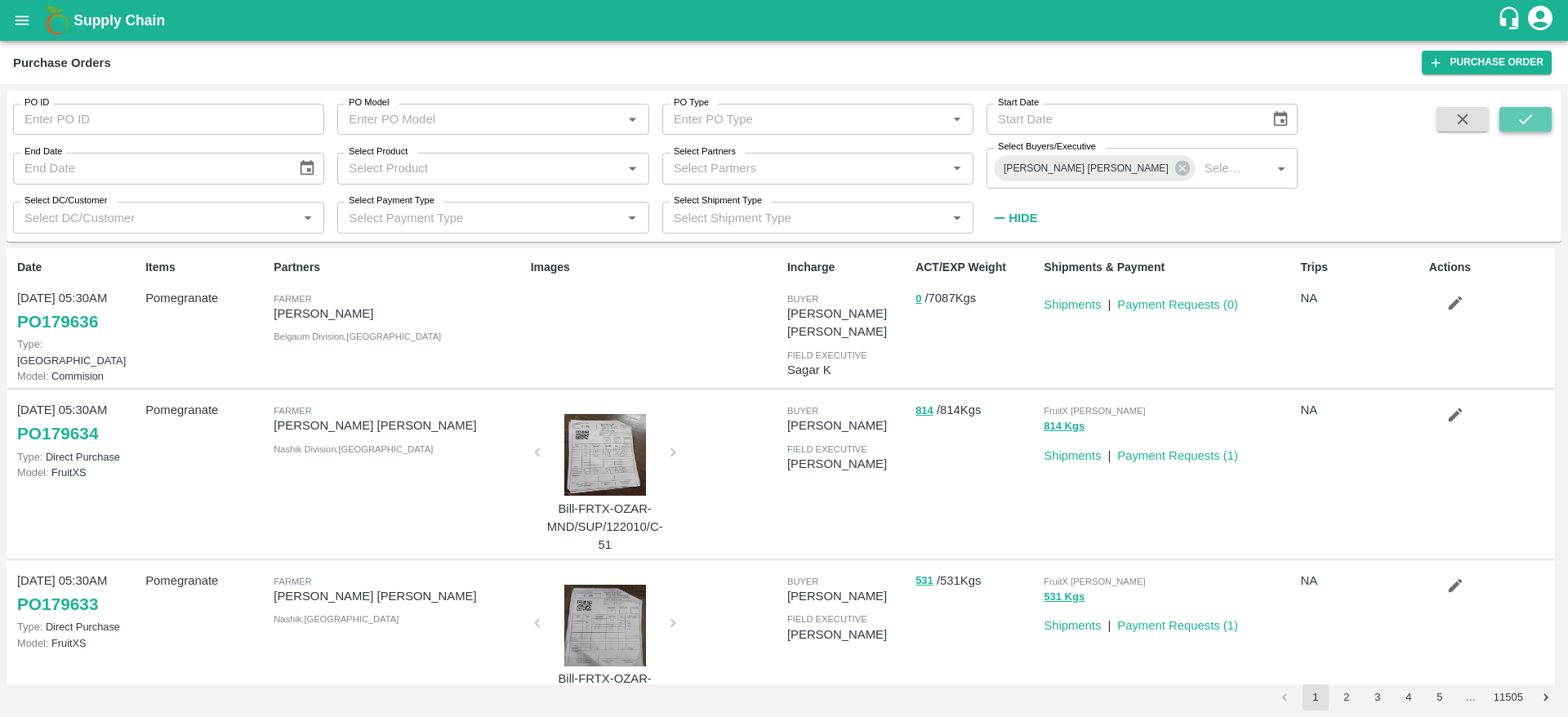
click at [1516, 107] on button "submit" at bounding box center [1526, 119] width 52 height 24
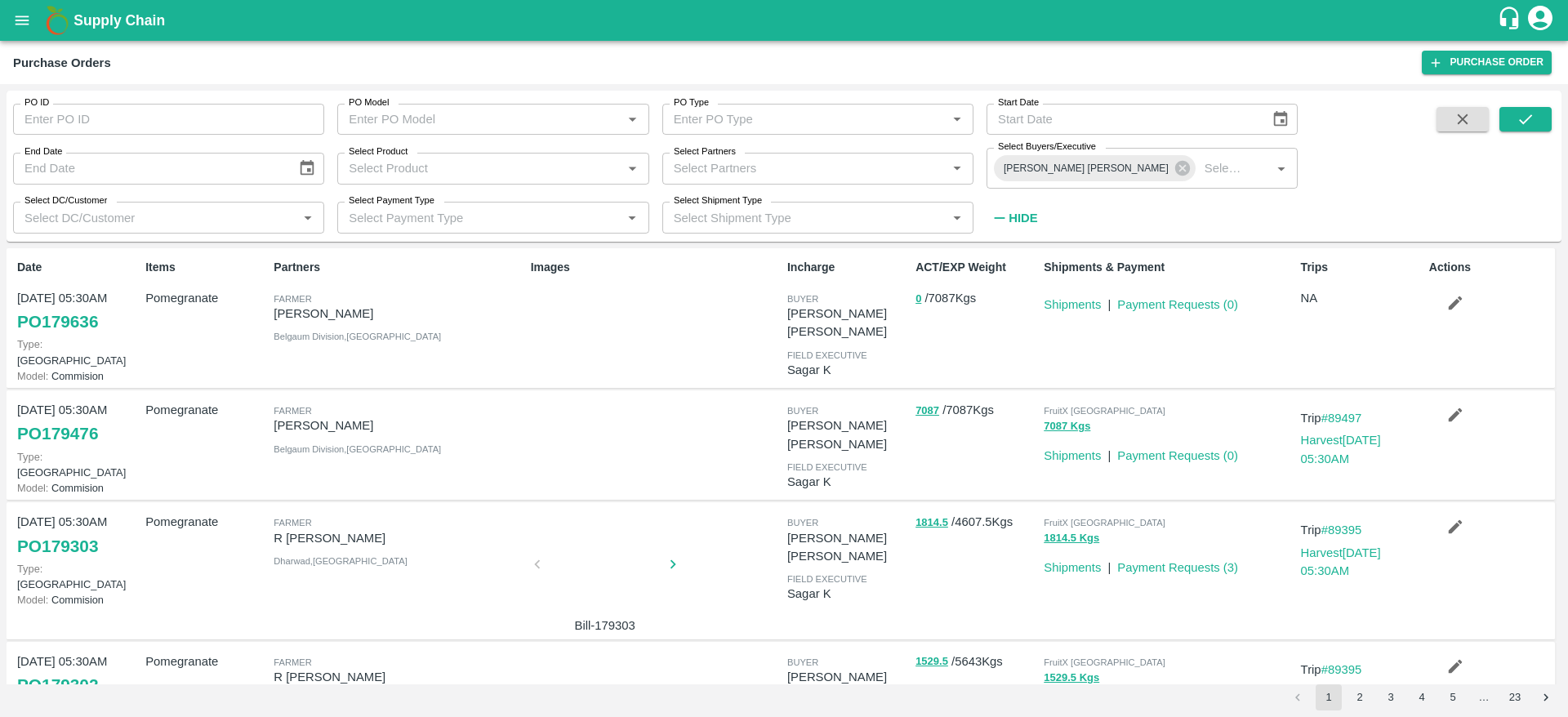
click at [1437, 221] on span at bounding box center [1462, 169] width 66 height 125
click at [611, 548] on div at bounding box center [604, 567] width 122 height 81
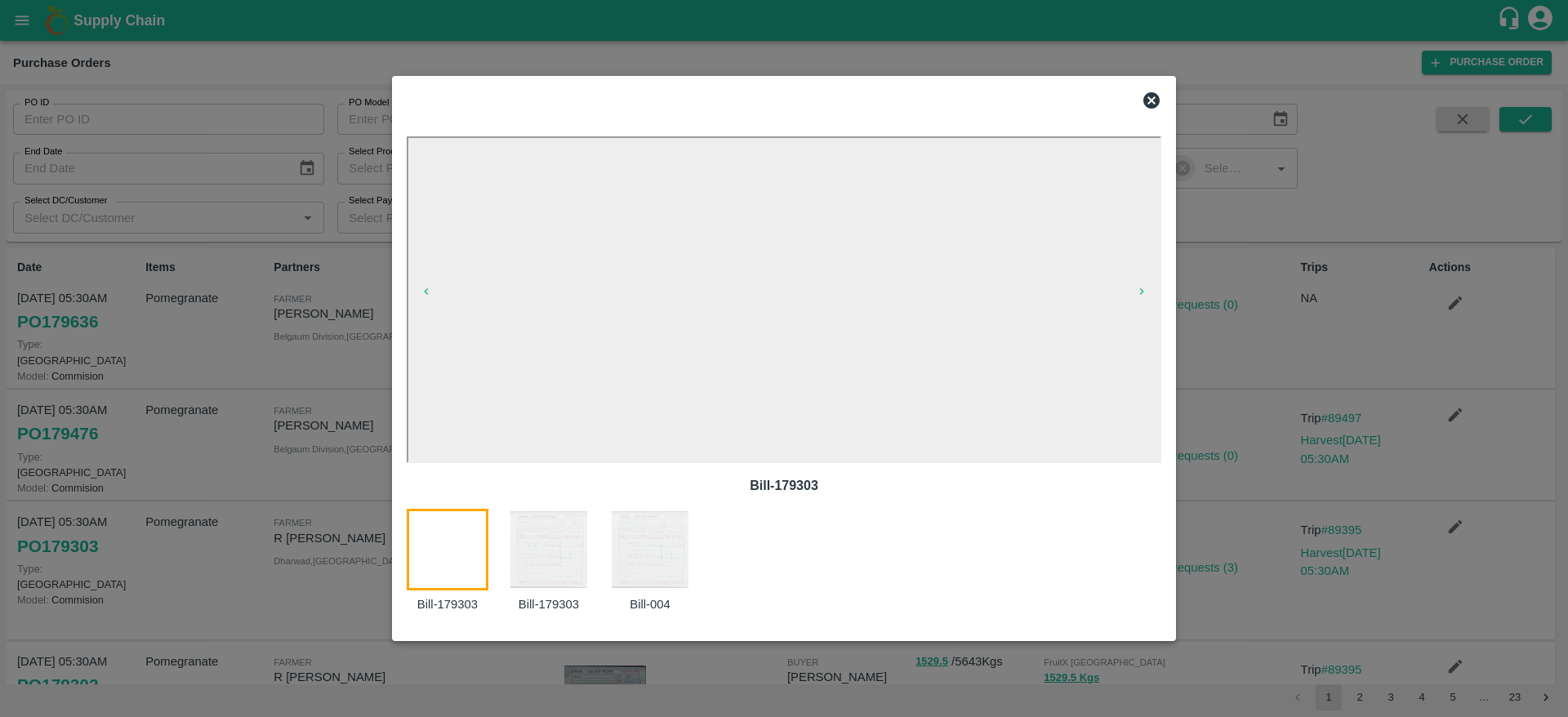
click at [649, 568] on img at bounding box center [650, 549] width 81 height 81
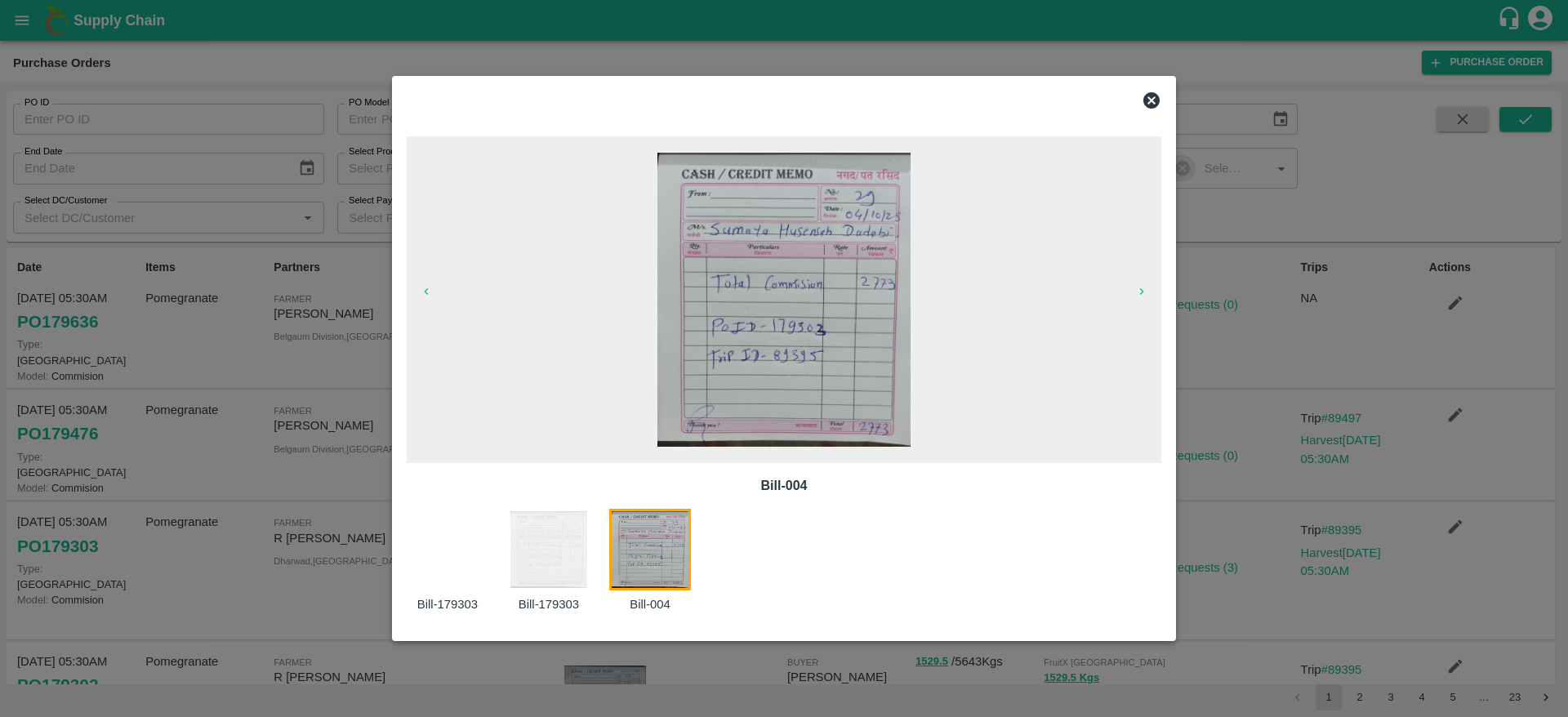
click at [1158, 104] on icon at bounding box center [1152, 101] width 17 height 17
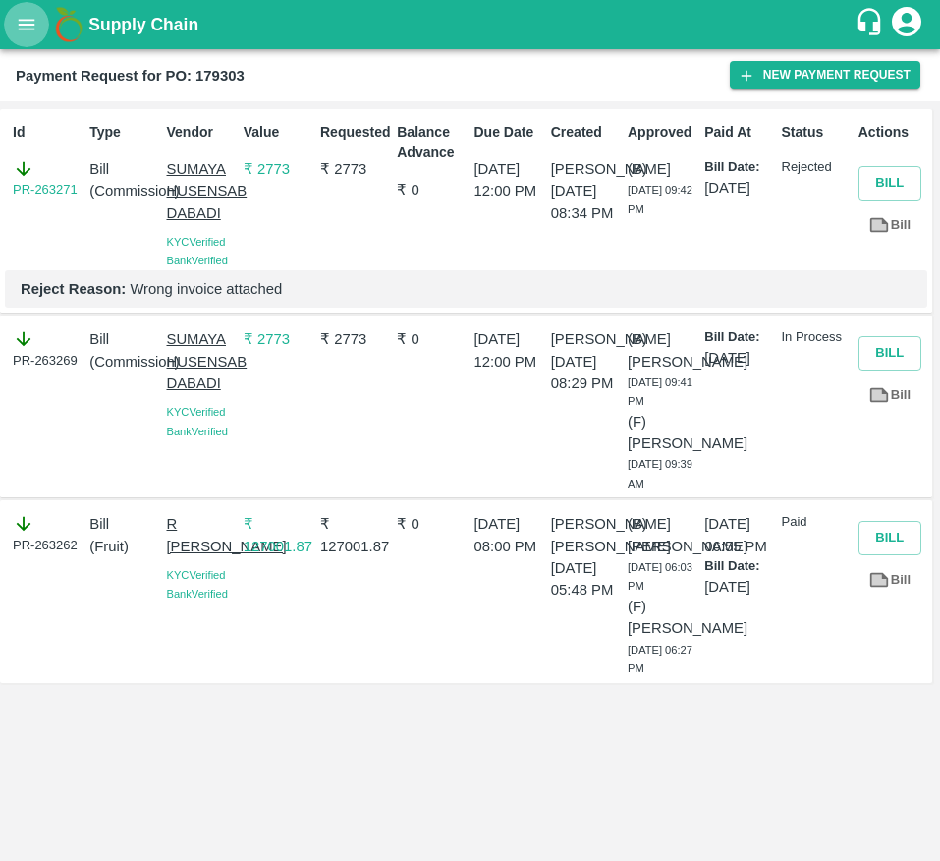
click at [25, 31] on icon "open drawer" at bounding box center [27, 25] width 22 height 22
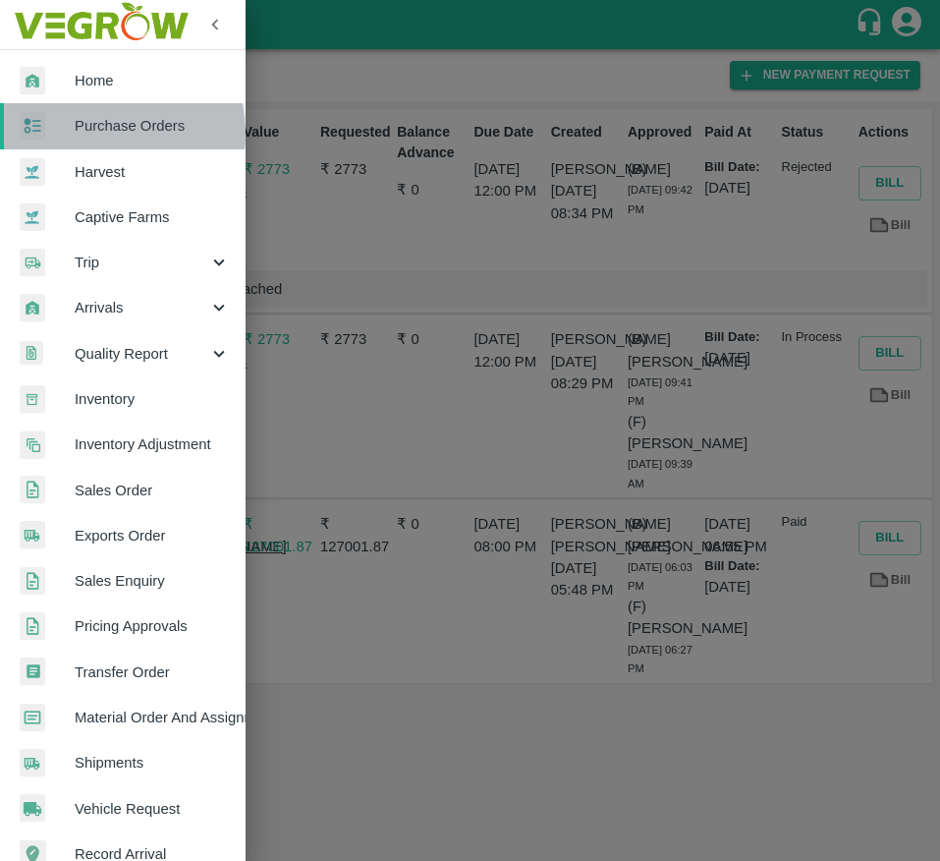
click at [79, 134] on span "Purchase Orders" at bounding box center [152, 126] width 155 height 22
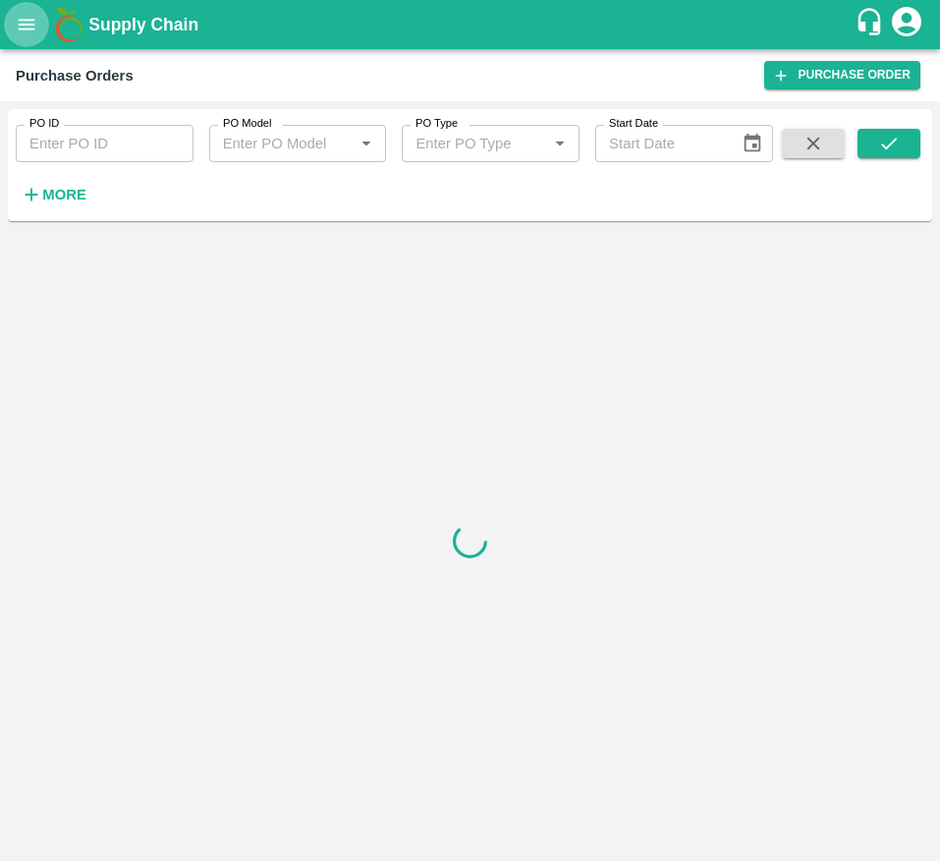
click at [29, 26] on icon "open drawer" at bounding box center [27, 25] width 22 height 22
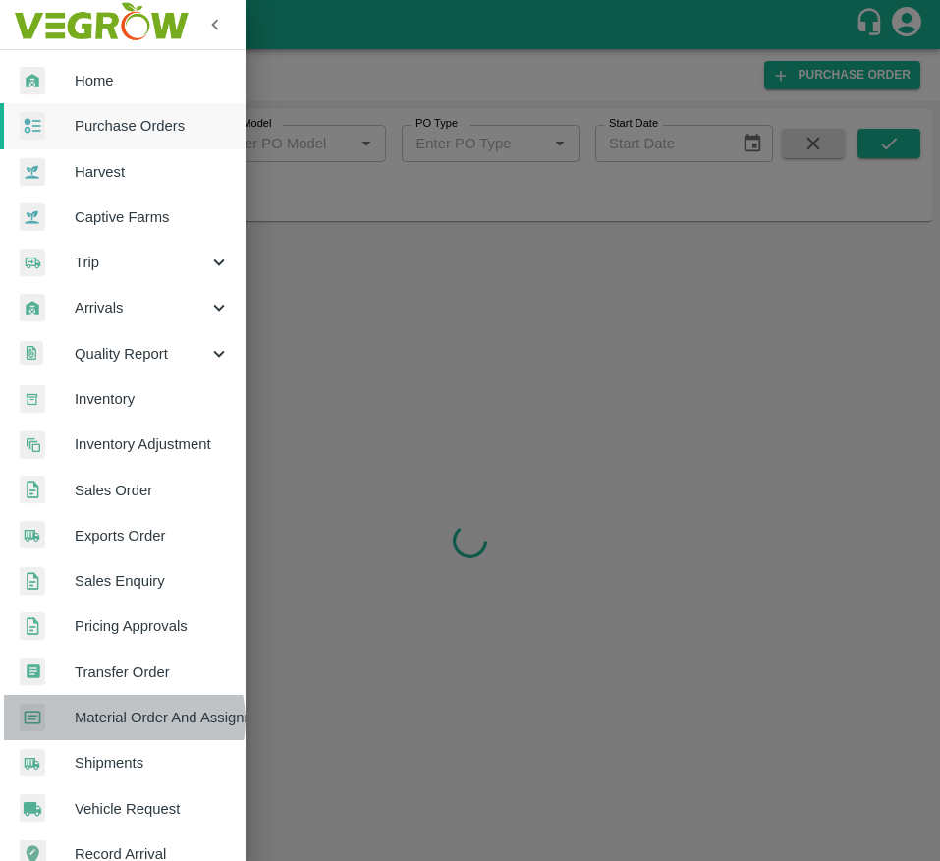
click at [123, 720] on span "Material Order And Assignment" at bounding box center [152, 717] width 155 height 22
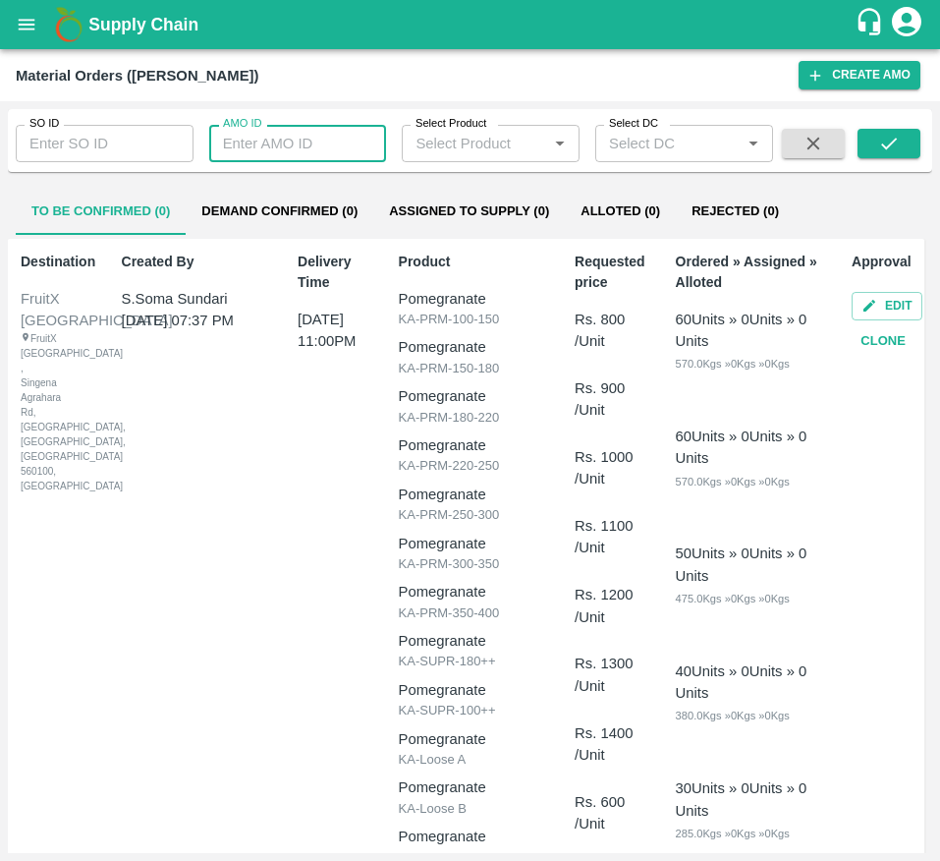
click at [252, 141] on input "AMO ID" at bounding box center [298, 143] width 178 height 37
type input "331738"
click at [874, 133] on button "submit" at bounding box center [889, 143] width 63 height 29
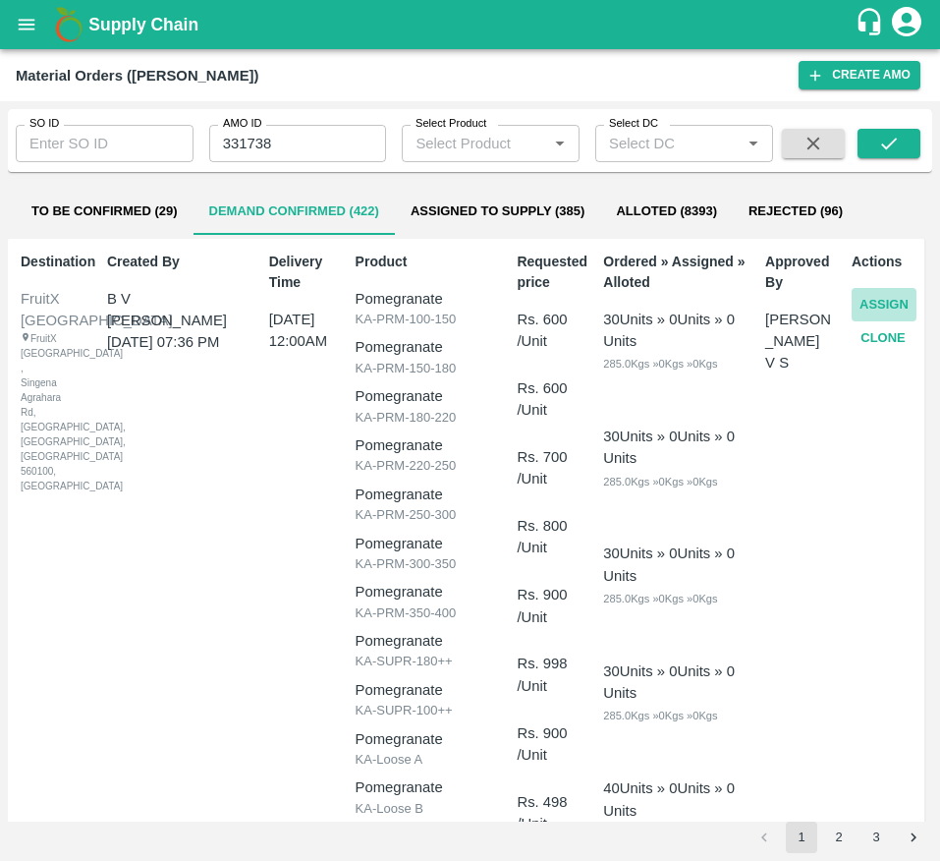
click at [870, 301] on button "Assign" at bounding box center [884, 305] width 65 height 34
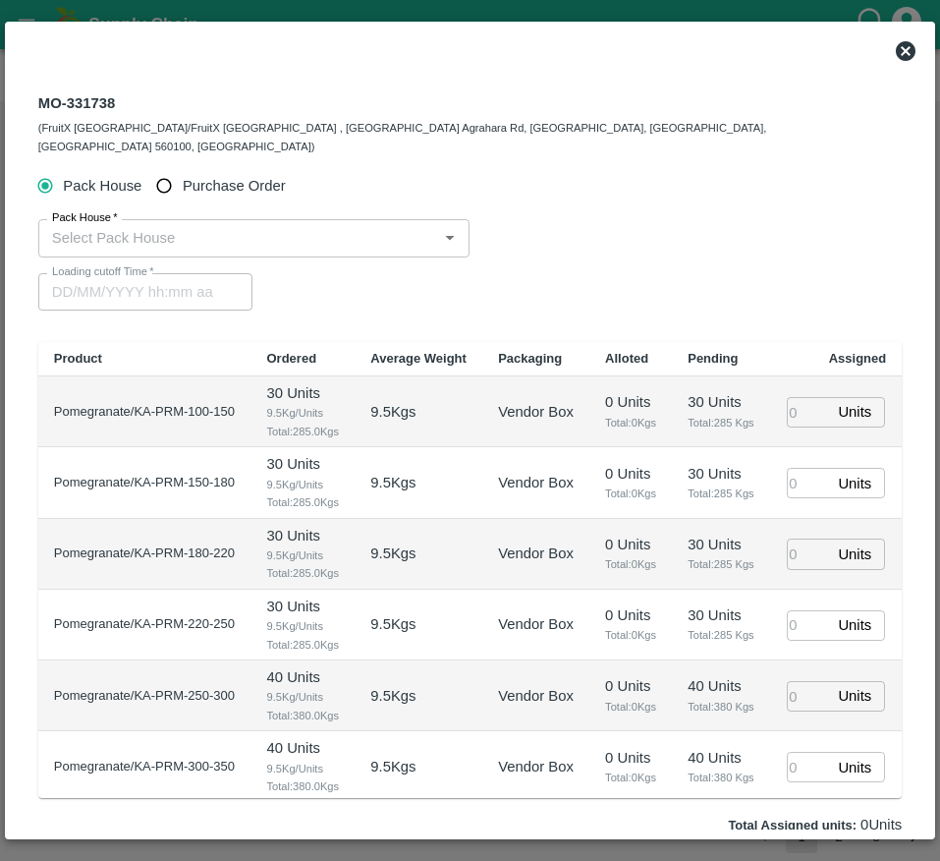
type input "08/10/2025 12:00 AM"
click at [199, 175] on span "Purchase Order" at bounding box center [234, 186] width 103 height 22
click at [183, 168] on input "Purchase Order" at bounding box center [164, 186] width 36 height 36
radio input "true"
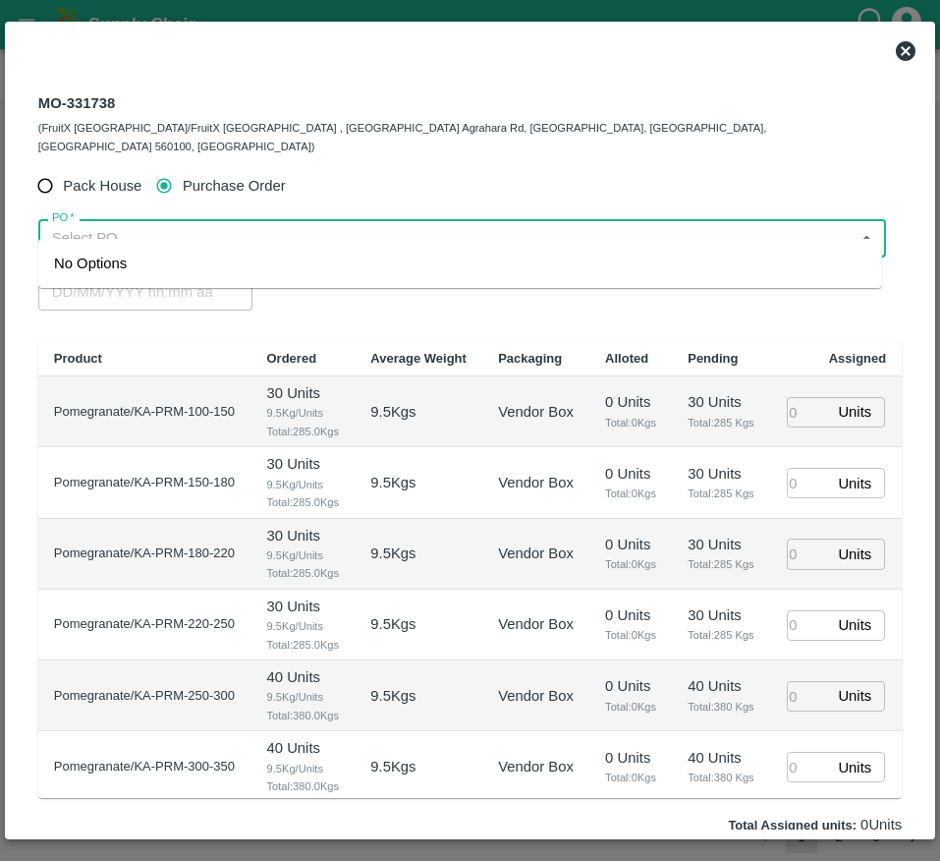
click at [130, 225] on input "PO   *" at bounding box center [446, 238] width 804 height 26
click at [189, 262] on div "PO-179636(Sandhya Kulkarni-9449211262)" at bounding box center [199, 264] width 290 height 22
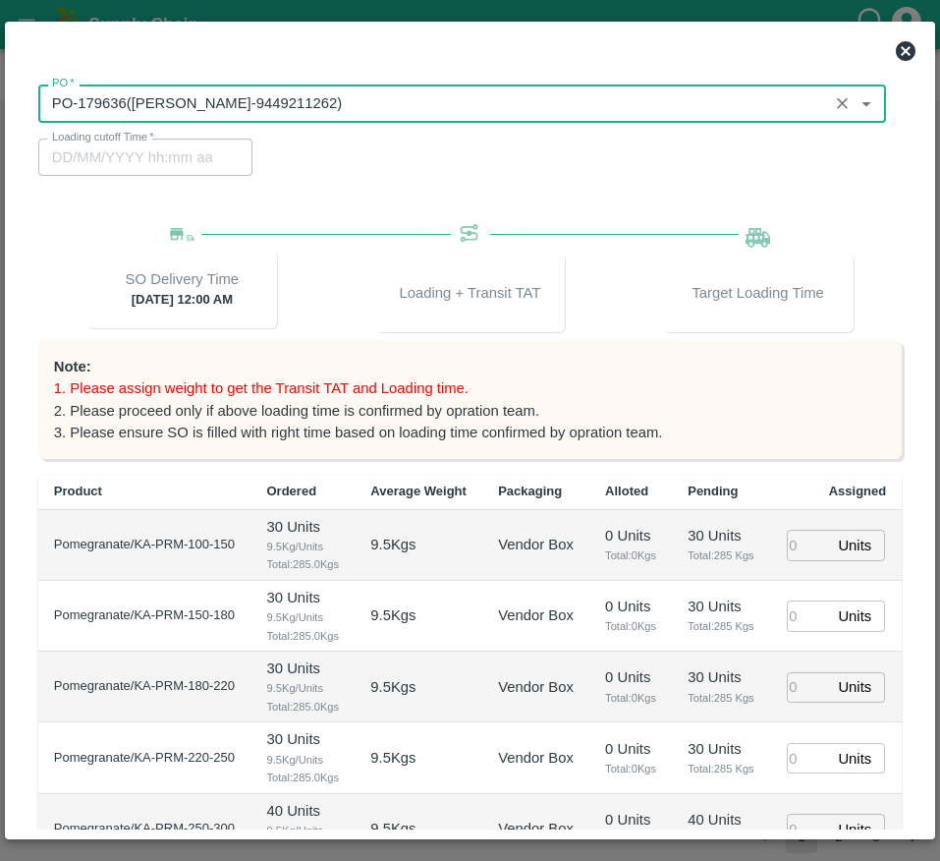
scroll to position [197, 0]
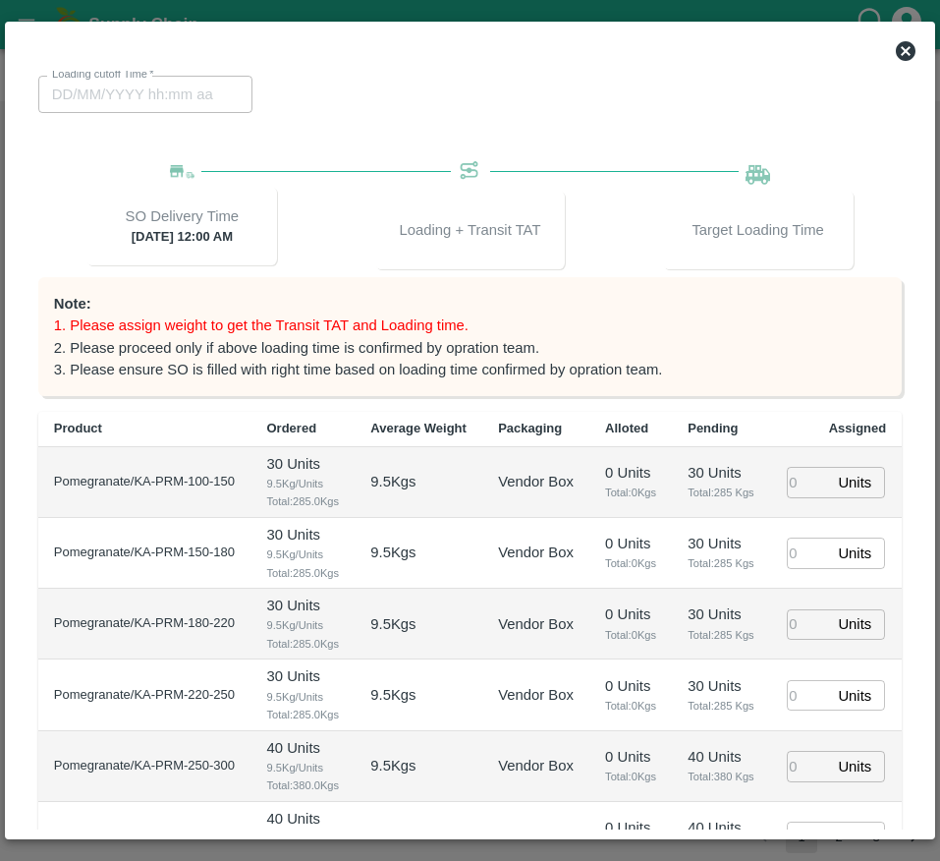
type input "PO-179636(Sandhya Kulkarni-9449211262)"
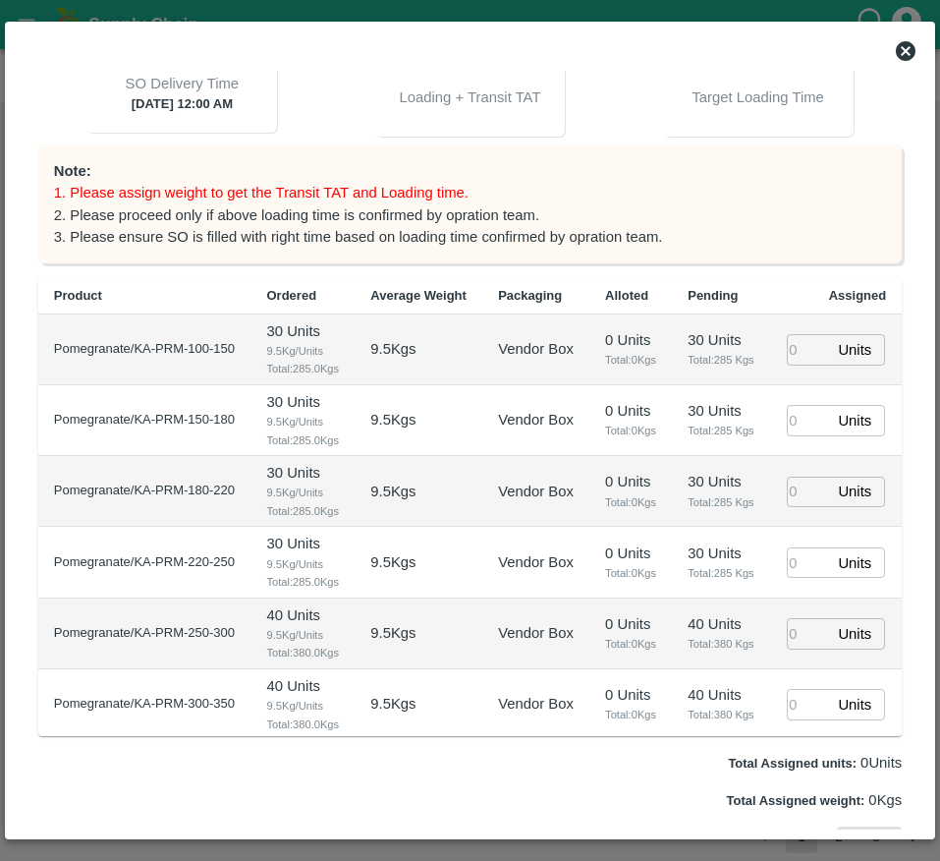
scroll to position [343, 0]
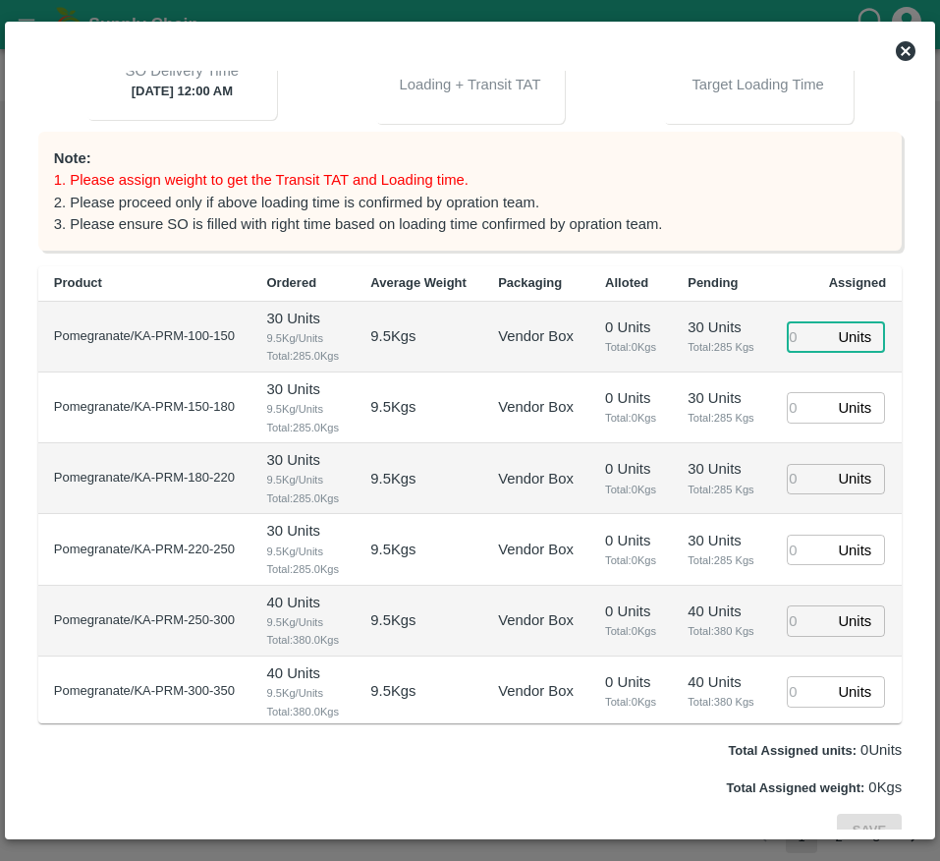
click at [792, 352] on input "number" at bounding box center [808, 336] width 43 height 30
type input "43"
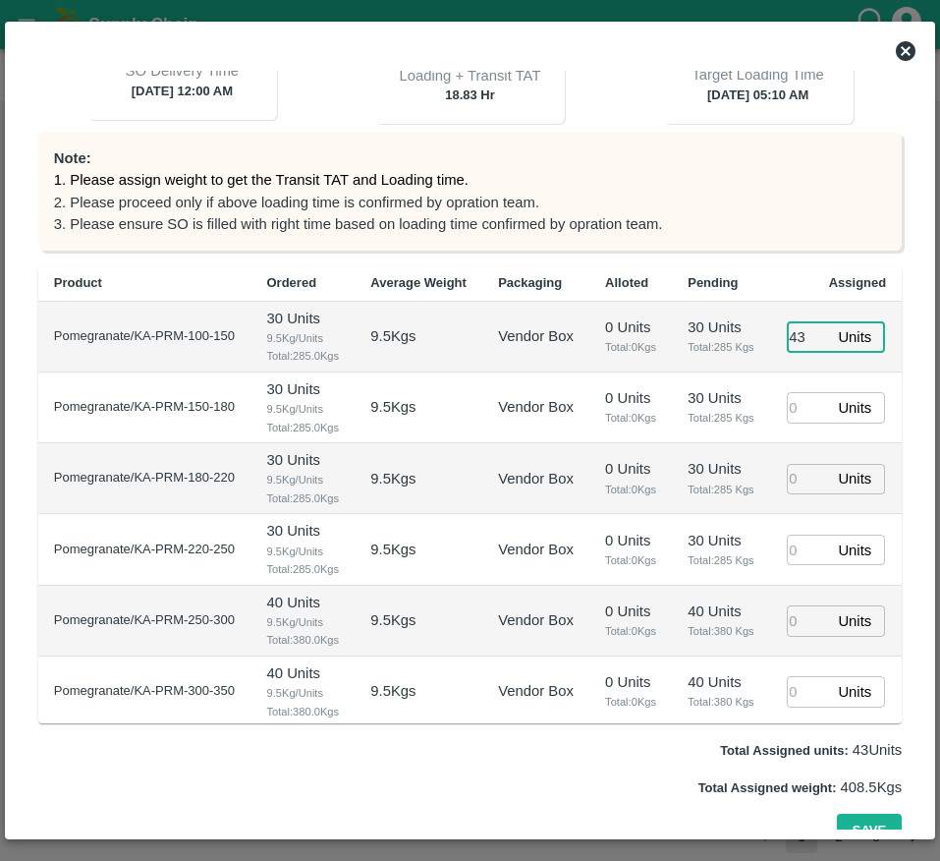
type input "07/10/2025 05:10 AM"
type input "43"
click at [809, 422] on input "number" at bounding box center [808, 407] width 43 height 30
type input "54"
click at [794, 494] on input "number" at bounding box center [808, 479] width 43 height 30
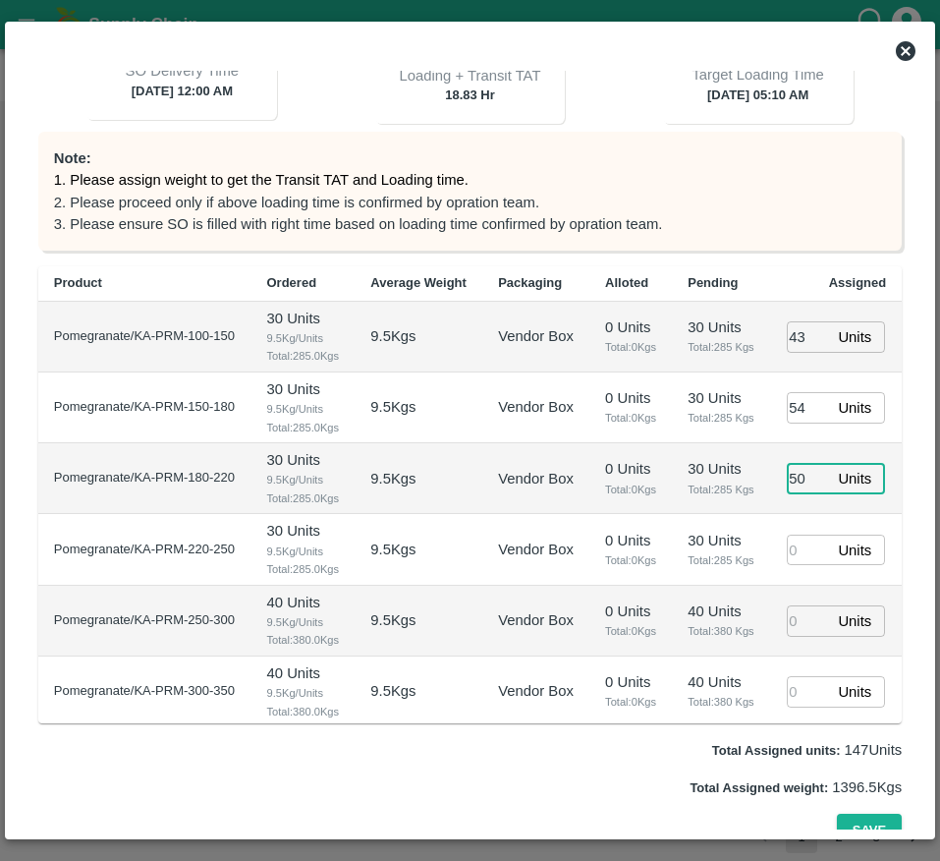
type input "50"
click at [793, 565] on input "number" at bounding box center [808, 549] width 43 height 30
type input "35"
click at [733, 551] on p "30 Units" at bounding box center [721, 541] width 67 height 22
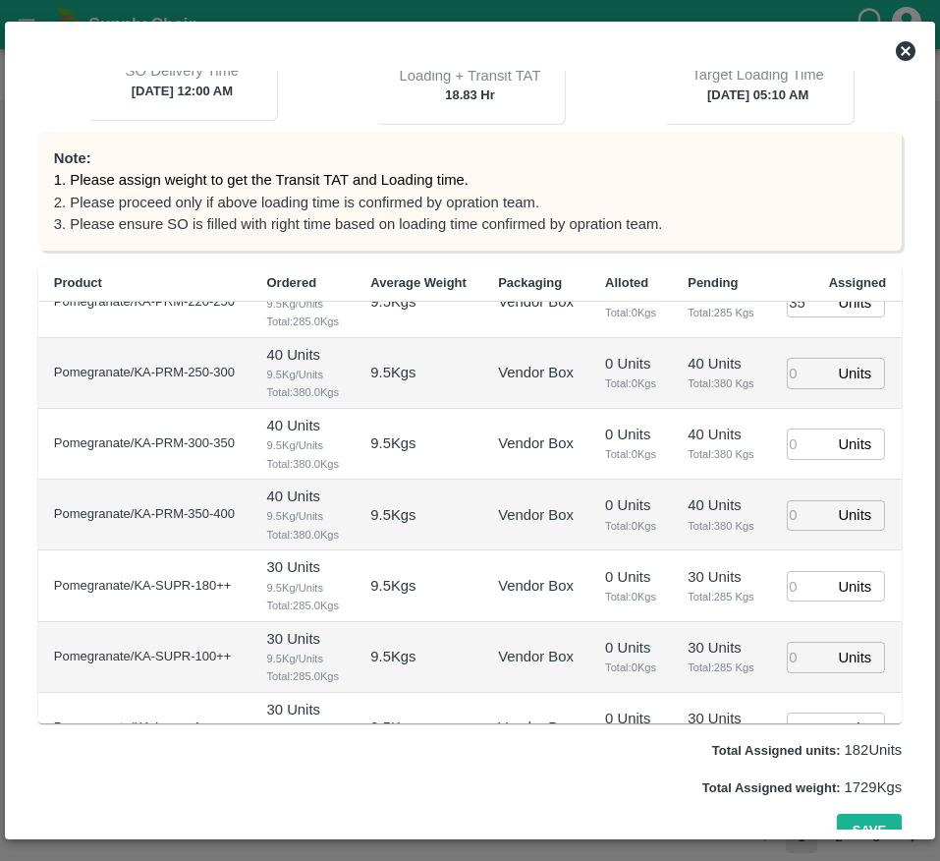
scroll to position [251, 0]
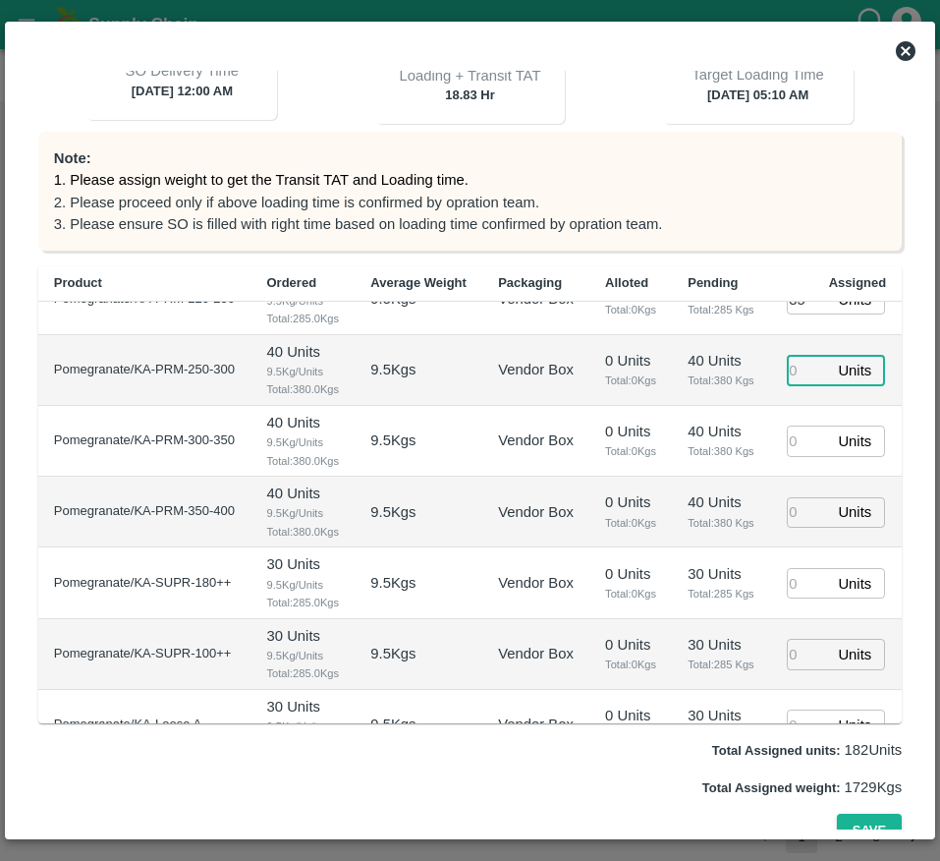
click at [791, 385] on input "number" at bounding box center [808, 370] width 43 height 30
type input "35"
type input "07/10/2025 03:10 AM"
type input "35"
click at [787, 456] on input "number" at bounding box center [808, 440] width 43 height 30
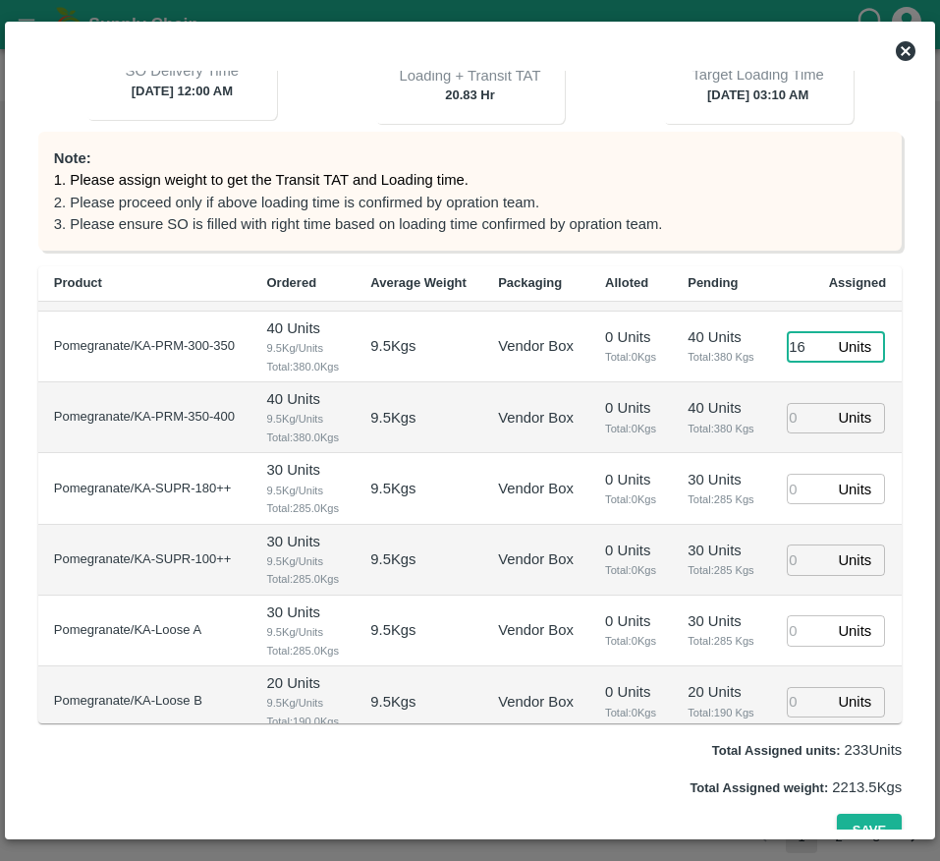
scroll to position [347, 0]
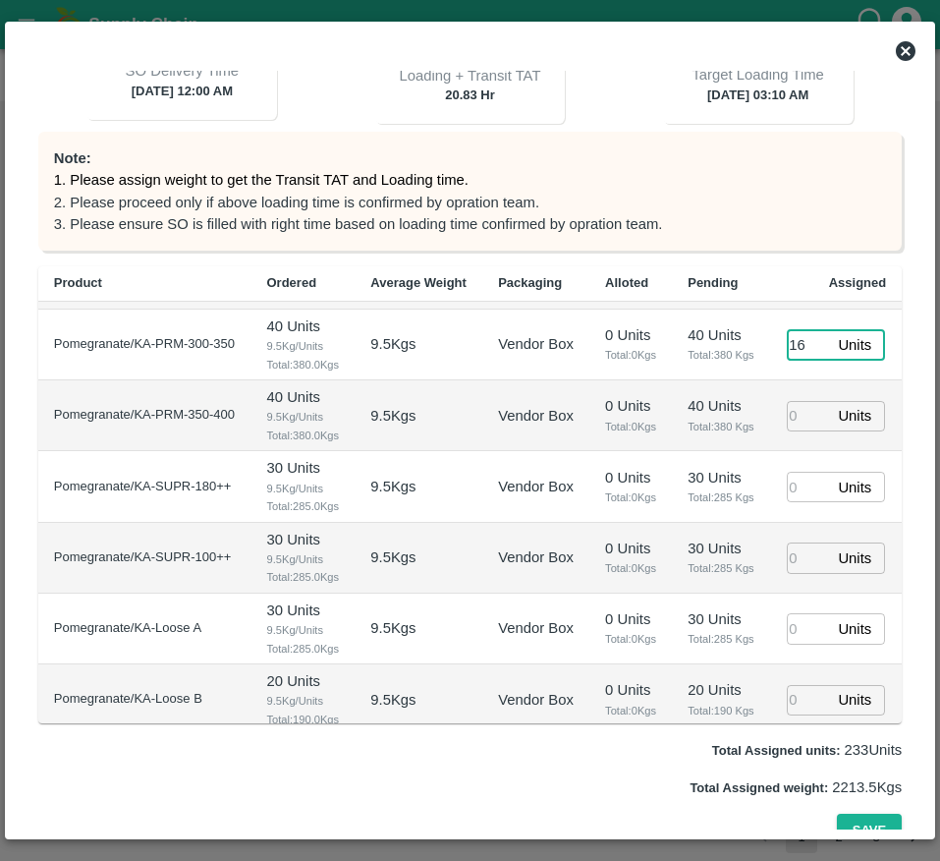
type input "16"
click at [791, 431] on input "number" at bounding box center [808, 416] width 43 height 30
click at [790, 502] on input "number" at bounding box center [808, 487] width 43 height 30
type input "40"
type input "07/10/2025 04:10 AM"
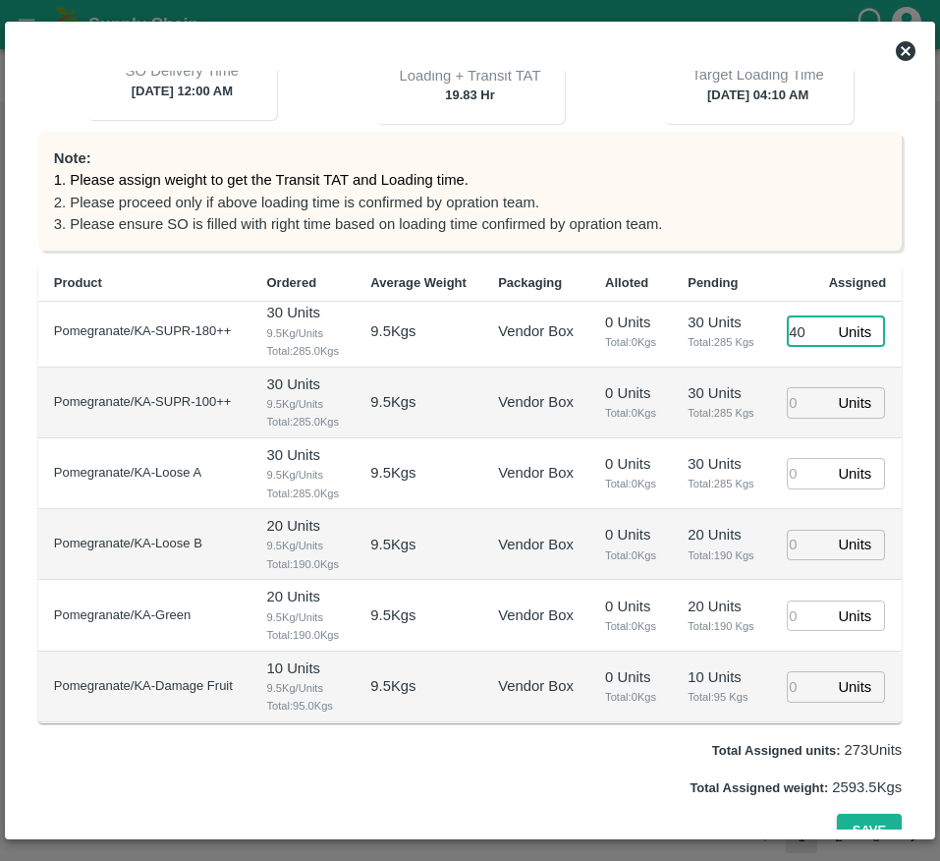
scroll to position [522, 0]
type input "40"
click at [787, 418] on input "number" at bounding box center [808, 402] width 43 height 30
type input "23"
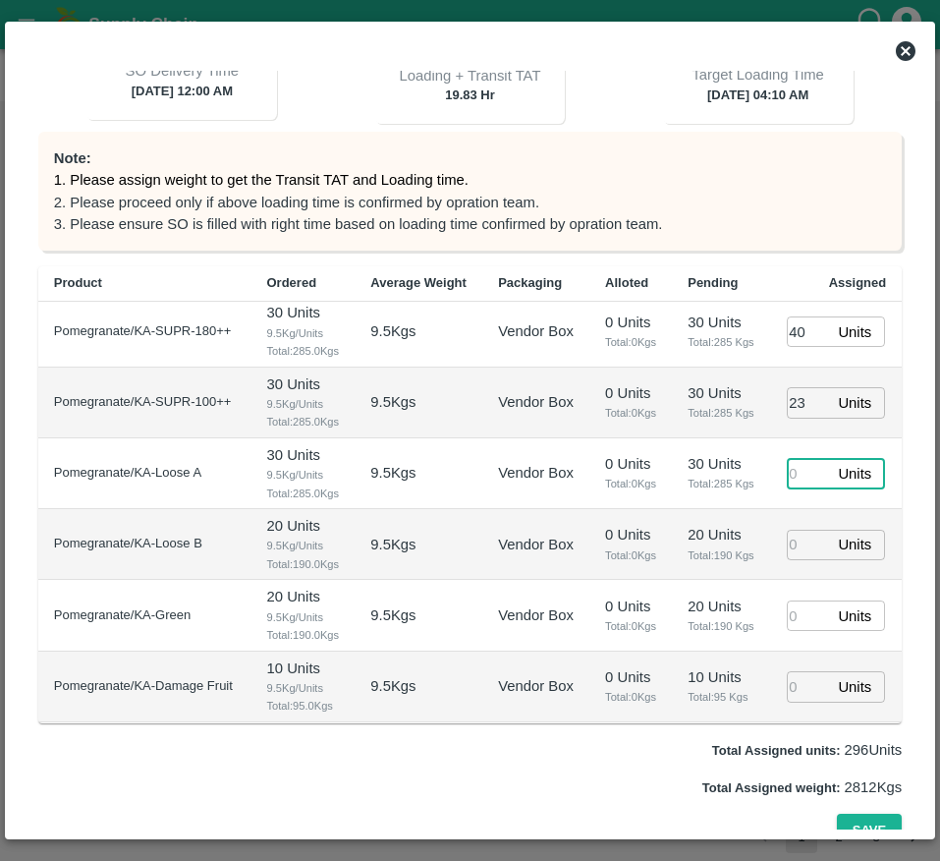
click at [789, 488] on input "number" at bounding box center [808, 473] width 43 height 30
type input "30"
click at [790, 560] on input "number" at bounding box center [808, 545] width 43 height 30
type input "14"
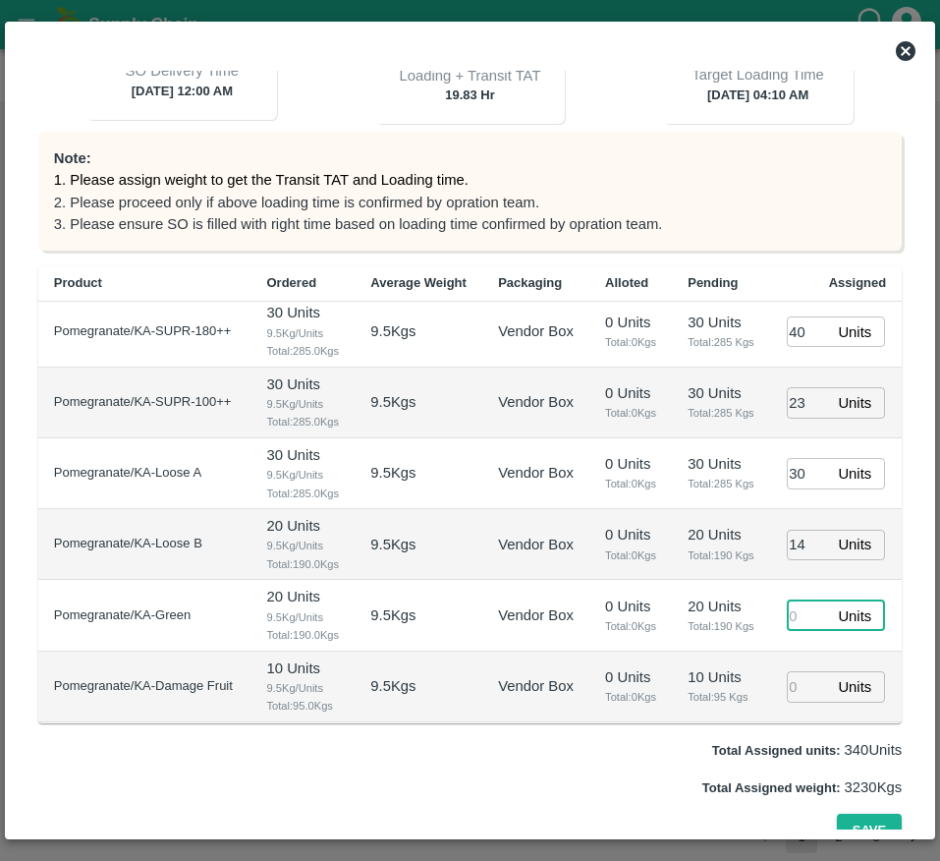
click at [799, 600] on input "number" at bounding box center [808, 615] width 43 height 30
type input "0"
click at [804, 676] on input "number" at bounding box center [808, 686] width 43 height 30
type input "12"
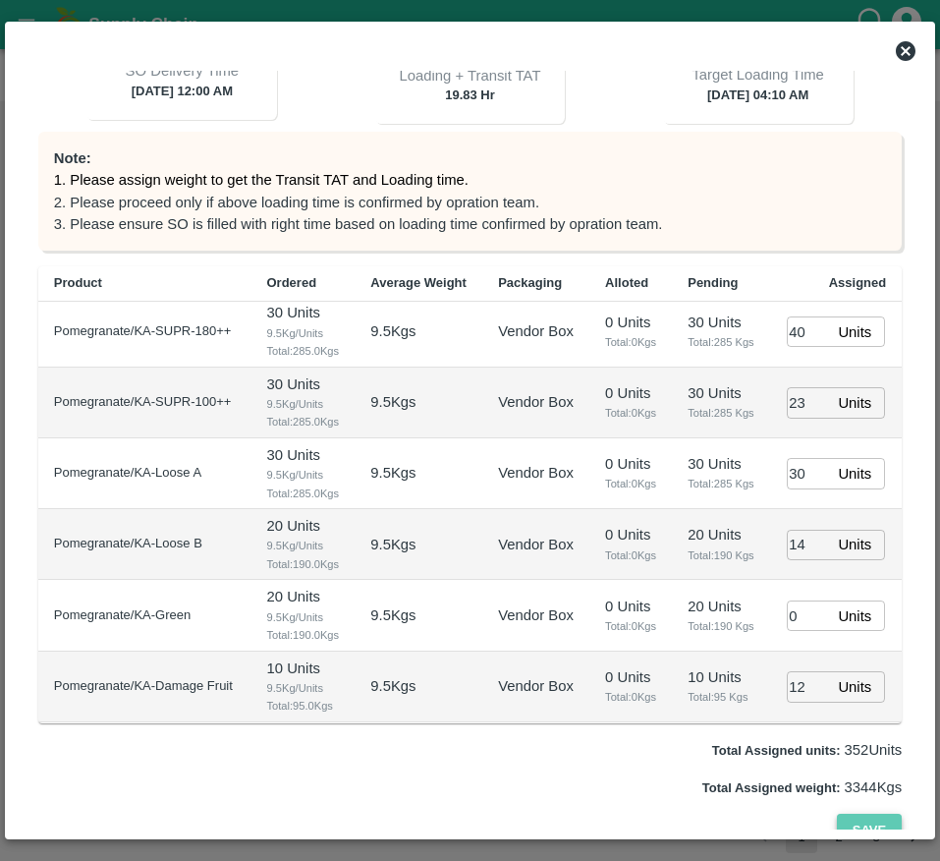
click at [866, 814] on button "Save" at bounding box center [869, 831] width 65 height 34
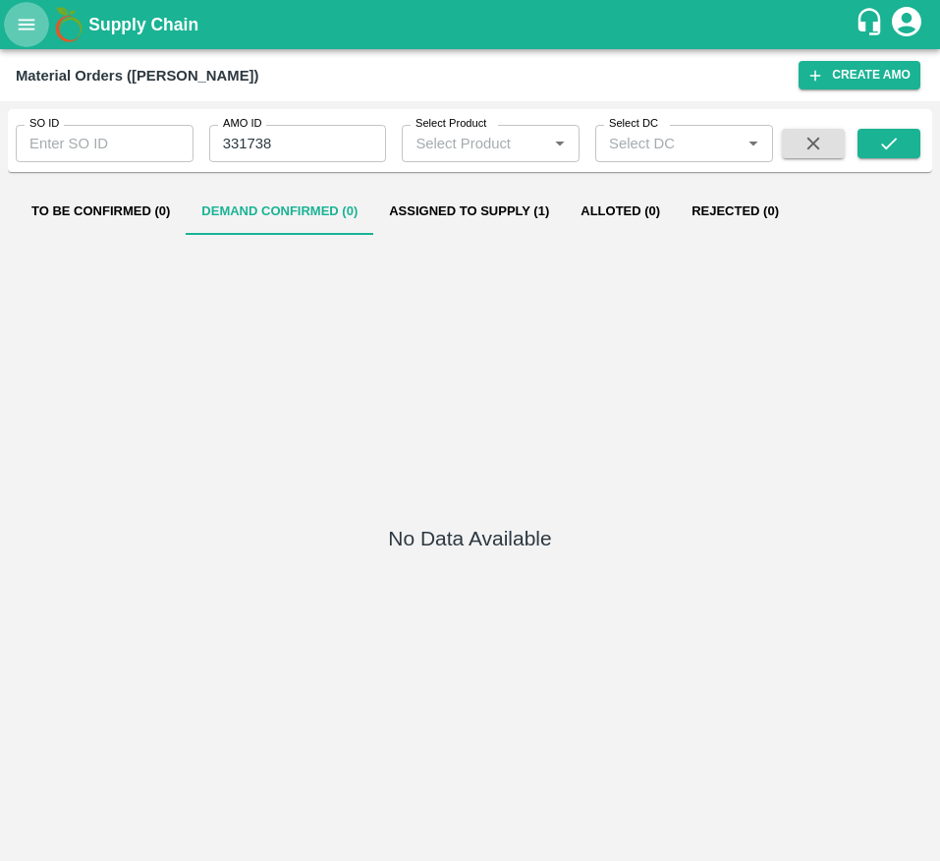
click at [41, 22] on button "open drawer" at bounding box center [26, 24] width 45 height 45
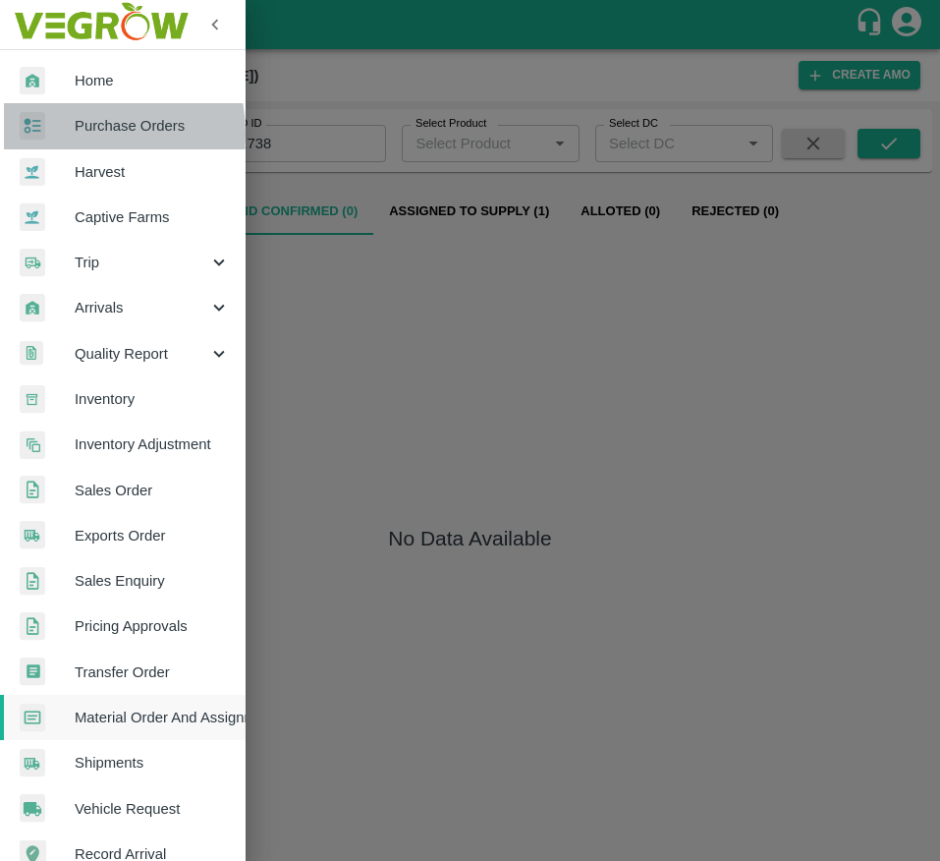
click at [64, 133] on div at bounding box center [47, 126] width 55 height 28
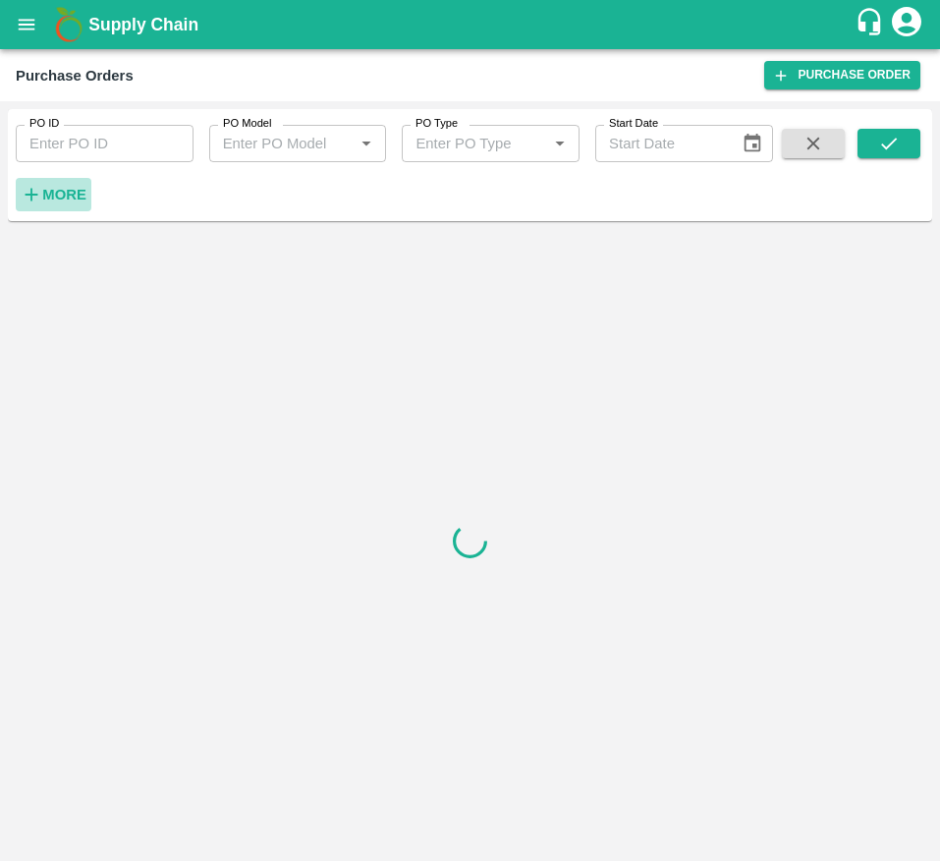
click at [41, 208] on button "More" at bounding box center [54, 194] width 76 height 33
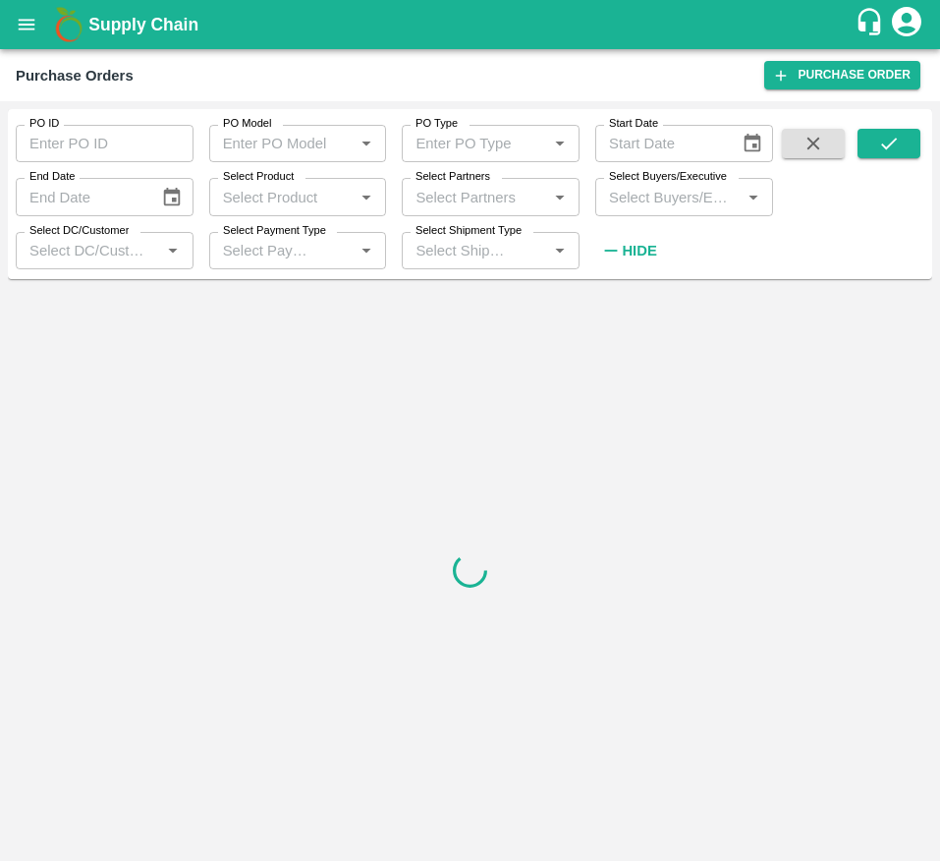
click at [636, 205] on input "Select Buyers/Executive" at bounding box center [668, 197] width 134 height 26
type input "afz"
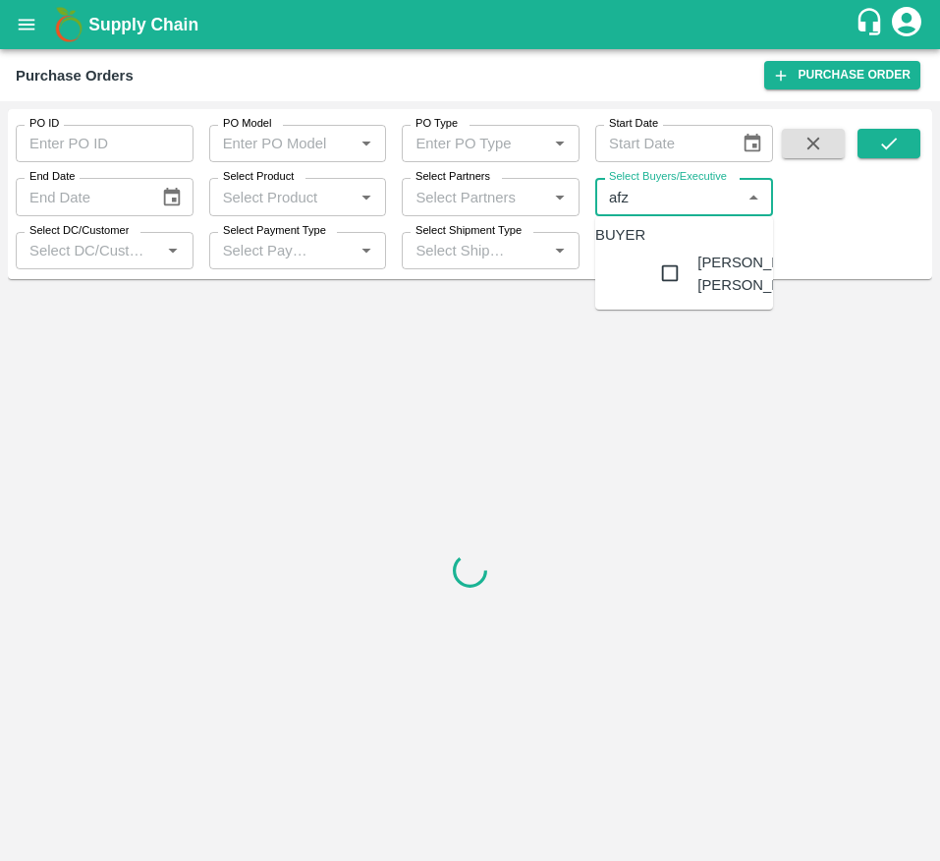
click at [716, 296] on div "Shaik Afzal Basha" at bounding box center [758, 274] width 120 height 44
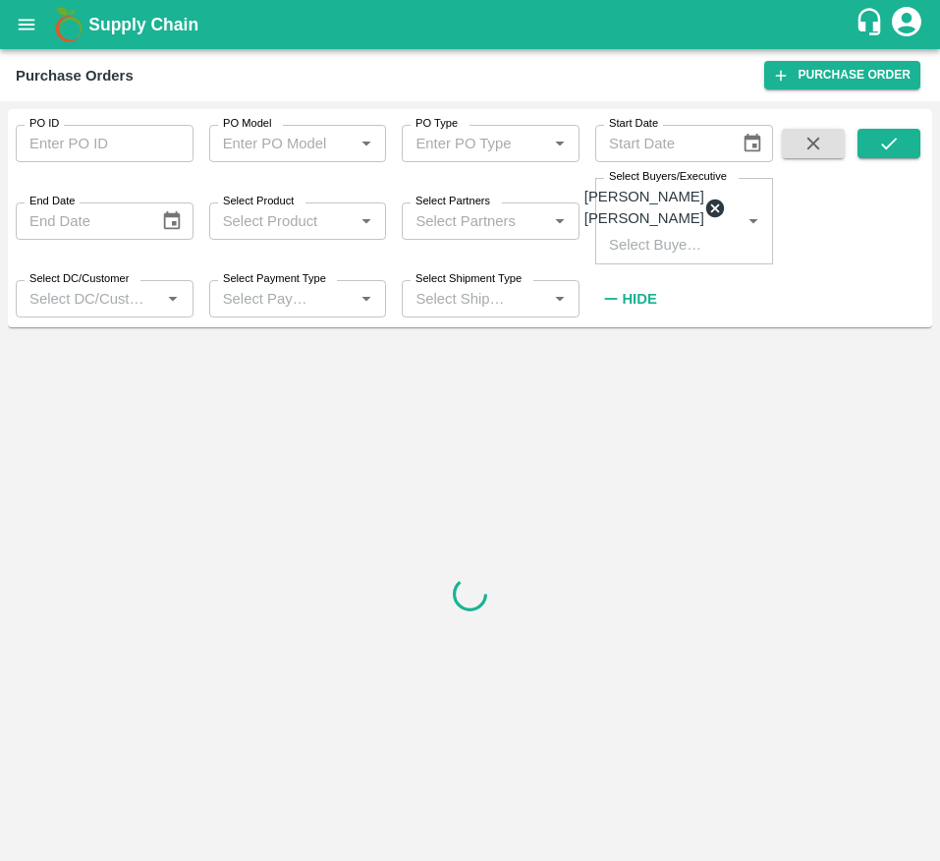
click at [890, 127] on div "PO ID PO ID PO Model PO Model   * PO Type PO Type   * Start Date Start Date End…" at bounding box center [470, 218] width 925 height 202
click at [890, 141] on icon "submit" at bounding box center [889, 144] width 22 height 22
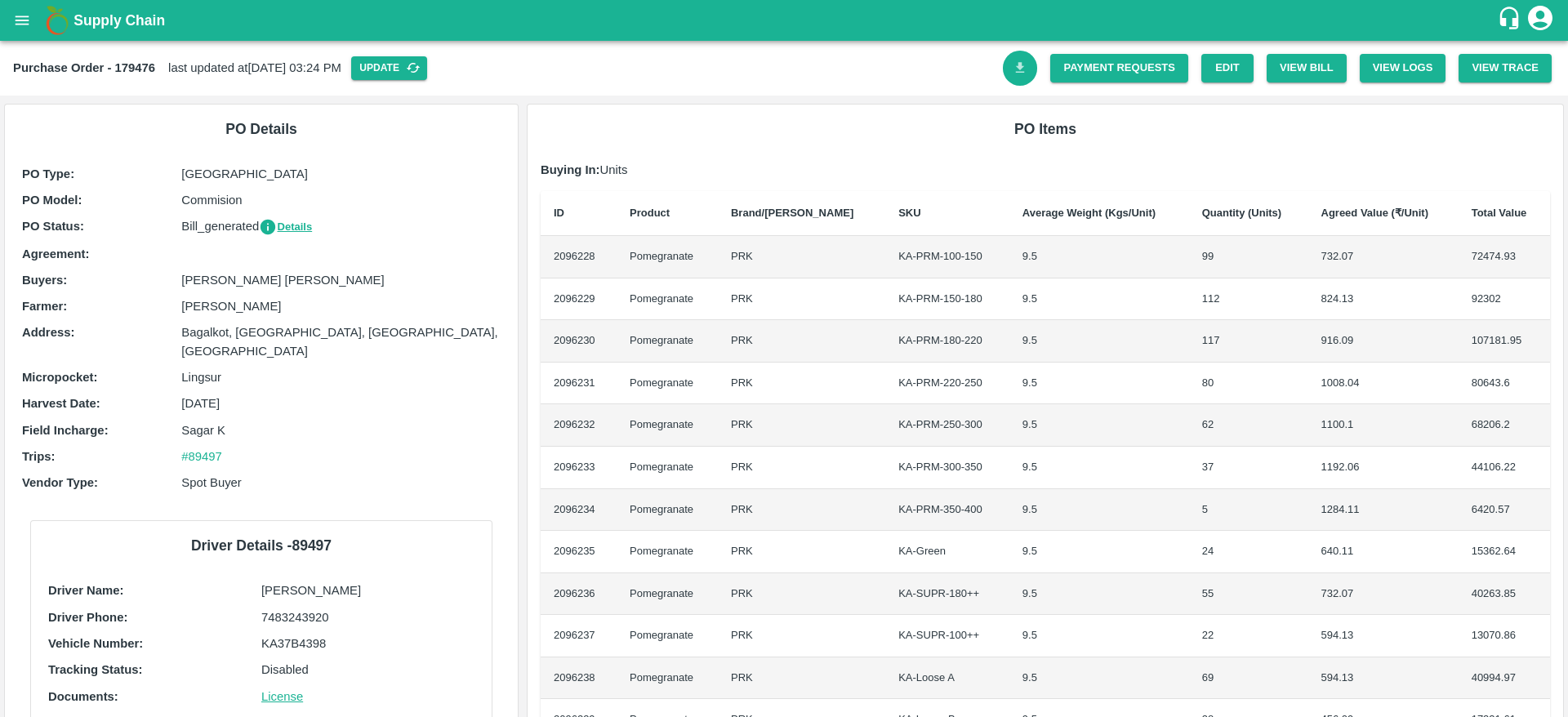
click at [1017, 80] on link "Download Bill" at bounding box center [1021, 68] width 35 height 35
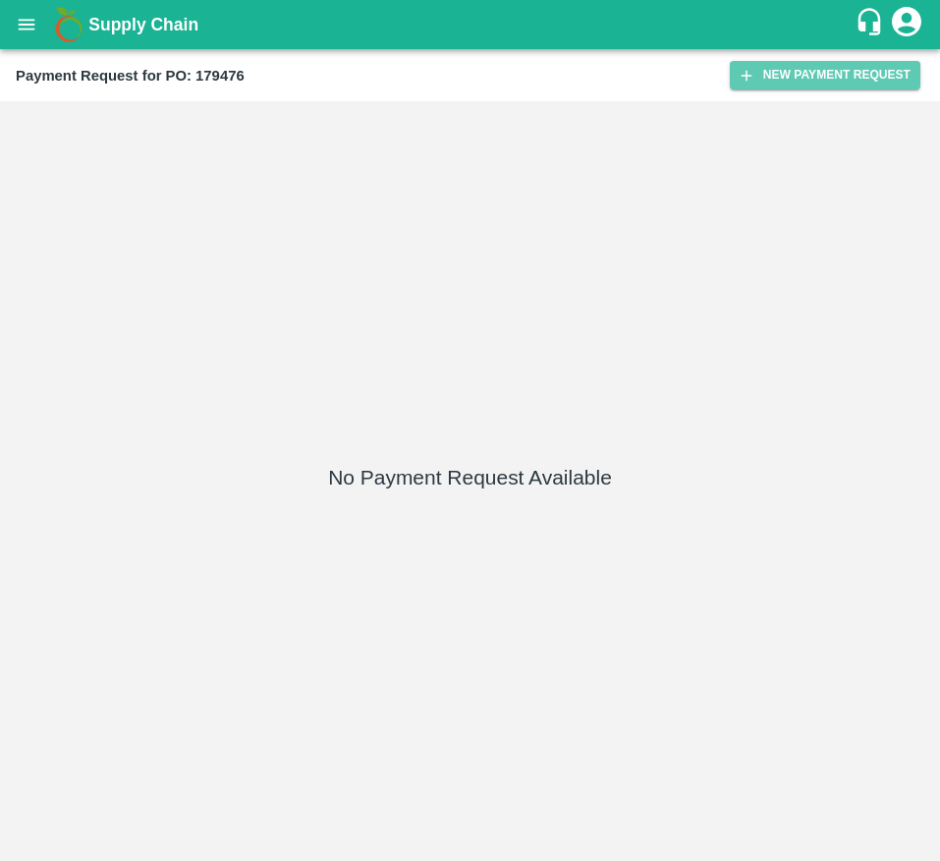
click at [841, 61] on button "New Payment Request" at bounding box center [825, 75] width 191 height 28
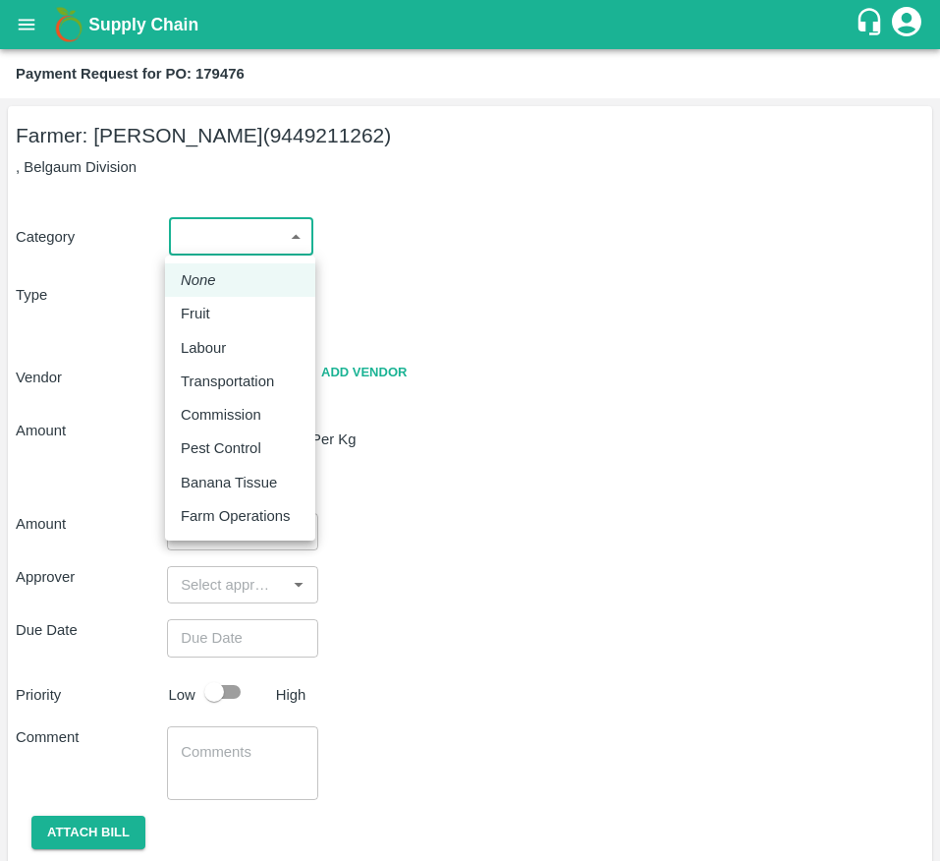
click at [222, 237] on body "Supply Chain Payment Request for PO: 179476 Farmer: Sandhya Kulkarni (944921126…" at bounding box center [470, 430] width 940 height 861
click at [251, 309] on div "Fruit" at bounding box center [240, 314] width 119 height 22
type input "1"
type input "Sandhya Kulkarni - 9449211262(Farmer)"
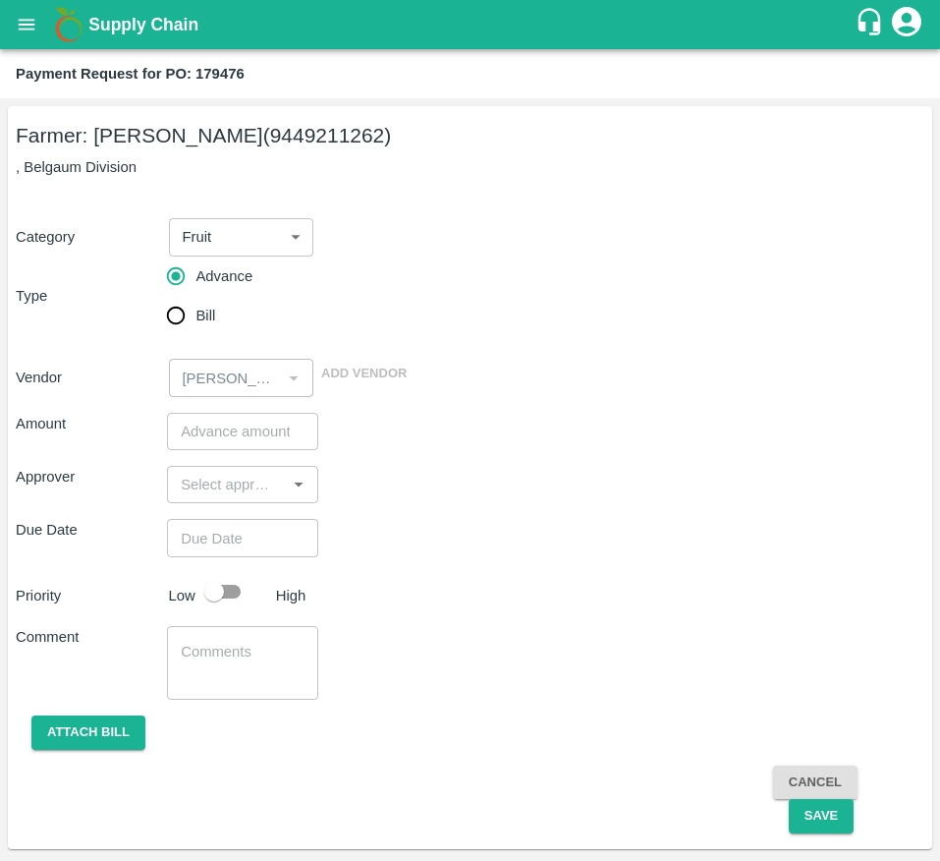
click at [200, 302] on label "Bill" at bounding box center [185, 315] width 59 height 39
click at [196, 302] on input "Bill" at bounding box center [175, 315] width 39 height 39
radio input "true"
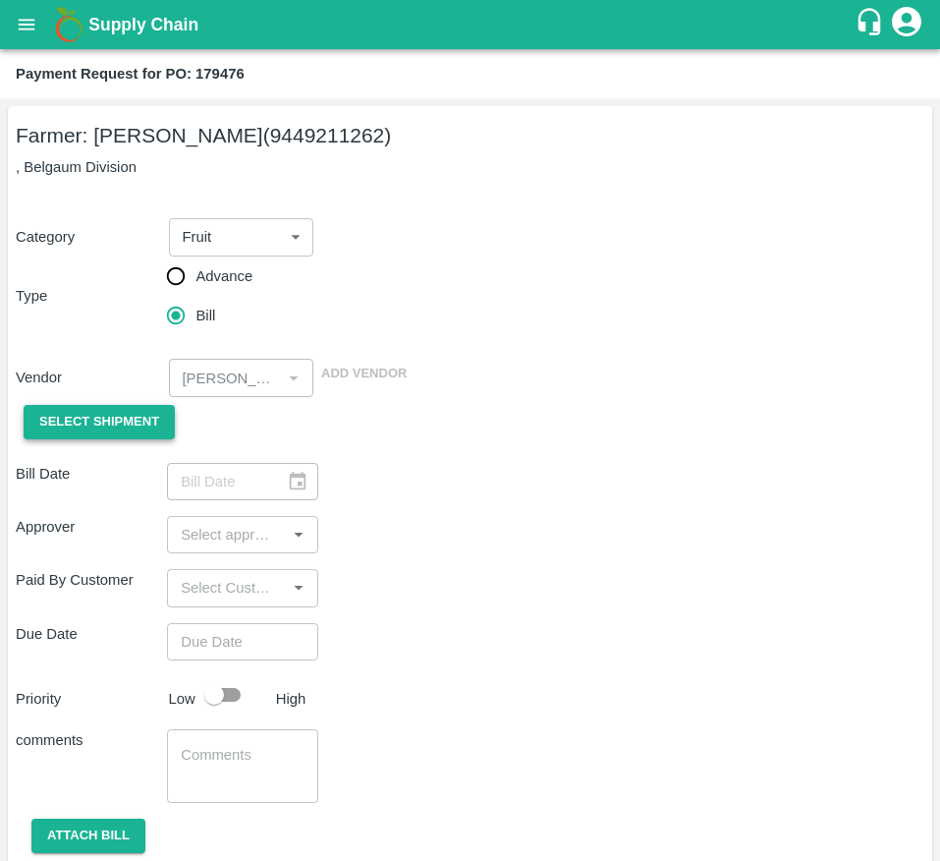
click at [106, 411] on span "Select Shipment" at bounding box center [99, 422] width 120 height 23
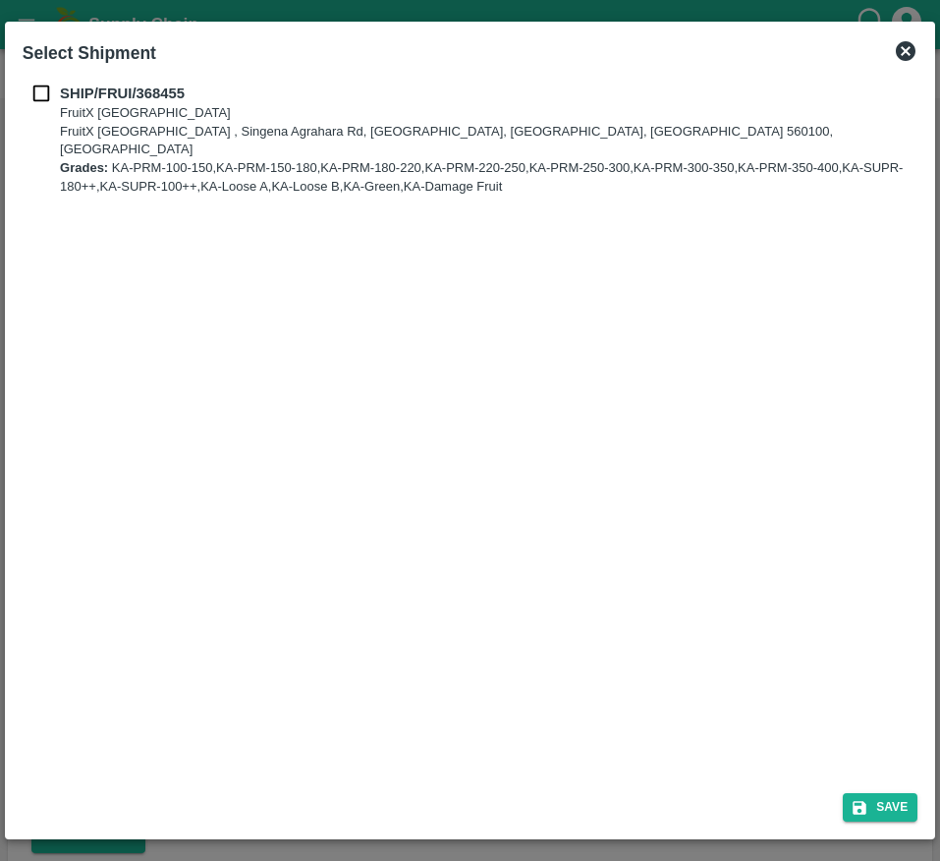
click at [42, 94] on input "checkbox" at bounding box center [41, 94] width 37 height 22
checkbox input "true"
click at [881, 808] on button "Save" at bounding box center [880, 807] width 75 height 28
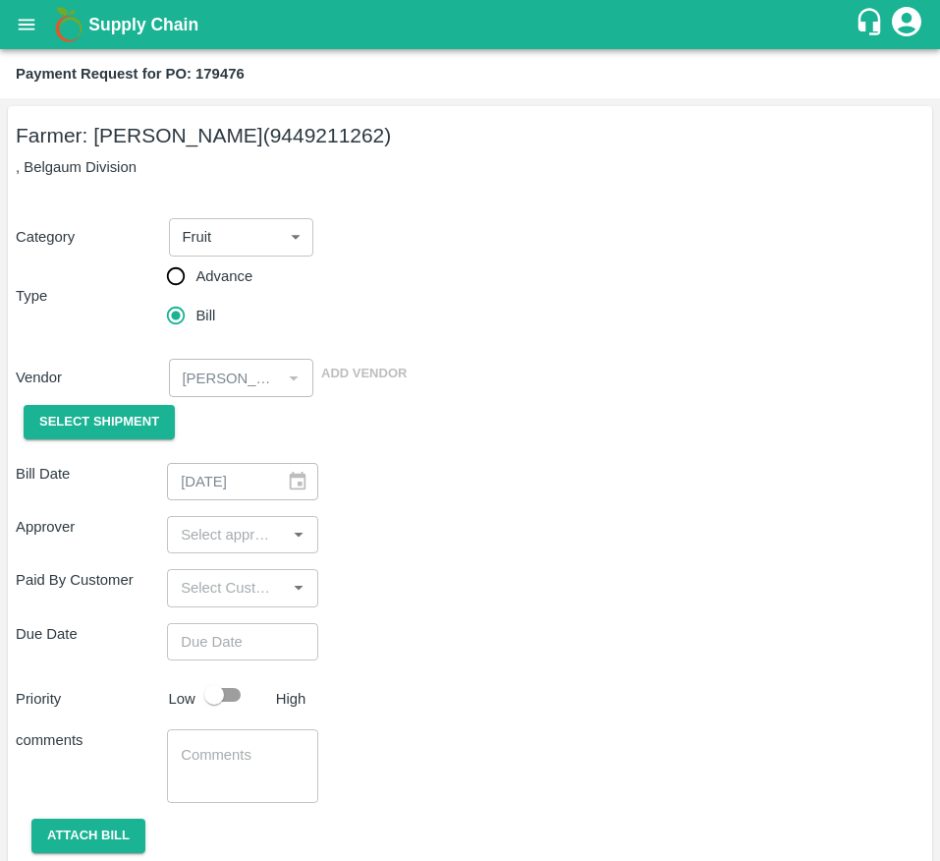
type input "06/10/2025"
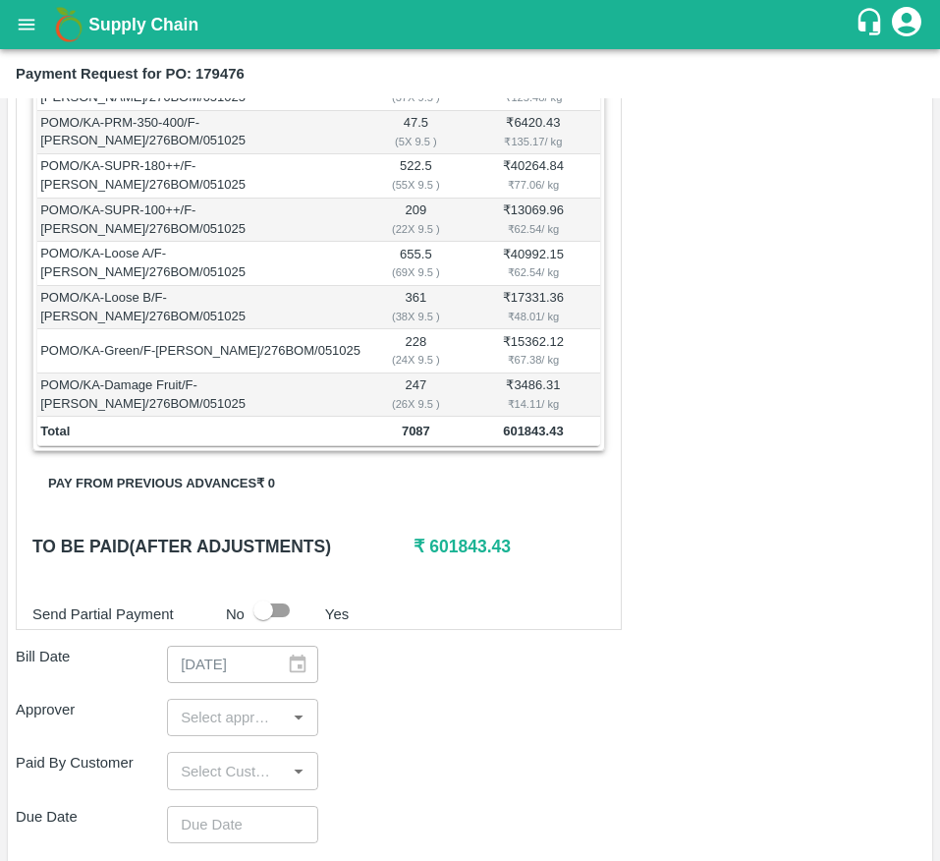
scroll to position [702, 0]
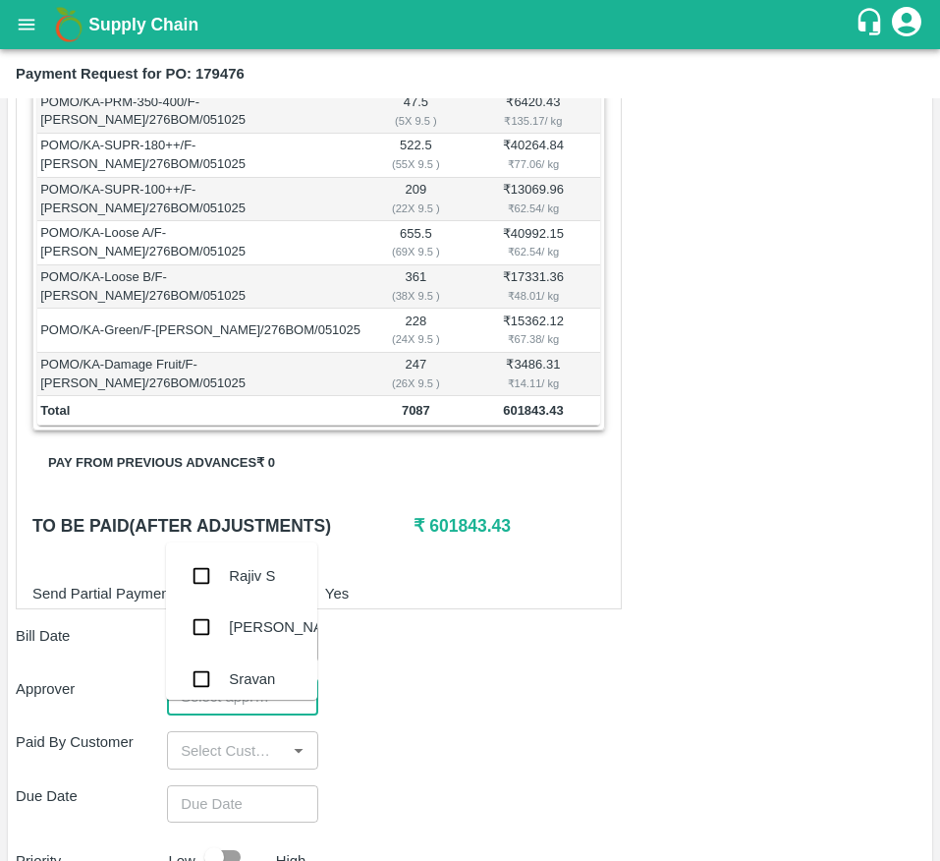
click at [201, 709] on input "input" at bounding box center [226, 697] width 107 height 26
type input "mu"
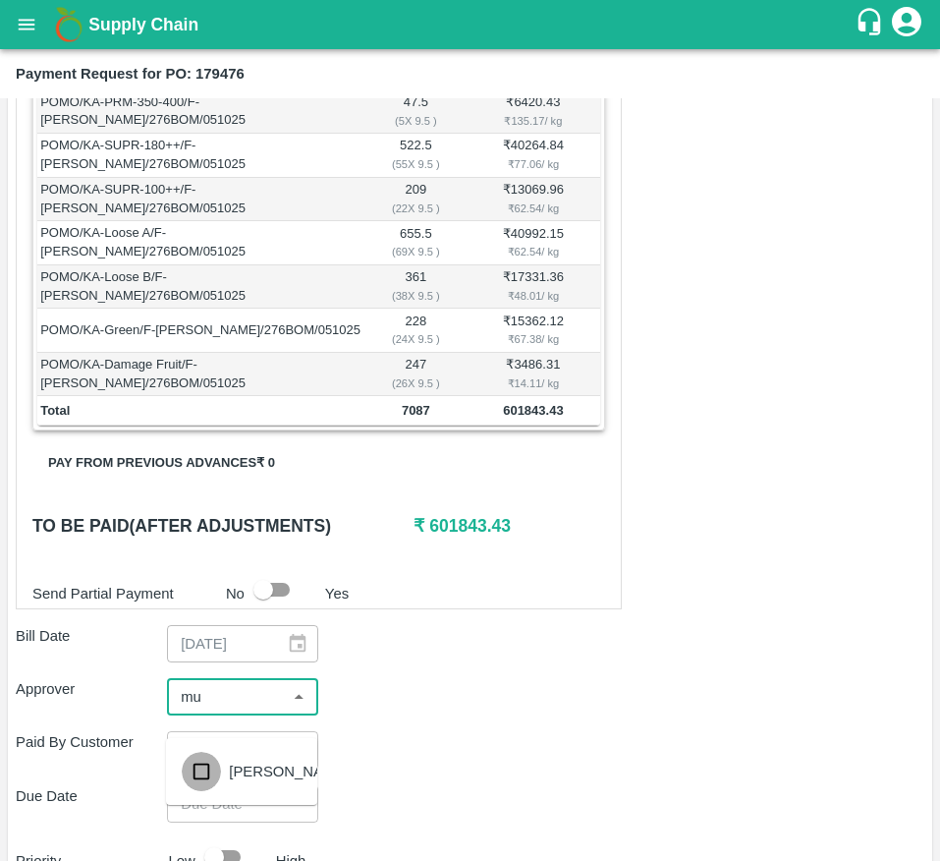
click at [202, 762] on input "checkbox" at bounding box center [201, 771] width 39 height 39
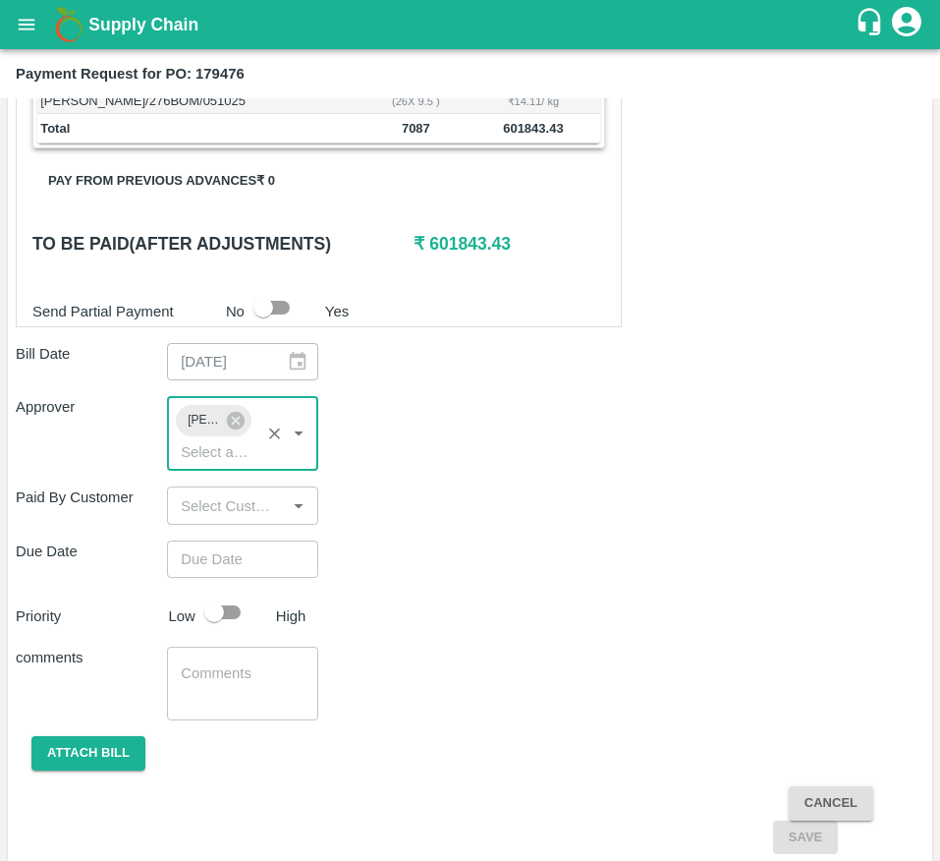
scroll to position [984, 0]
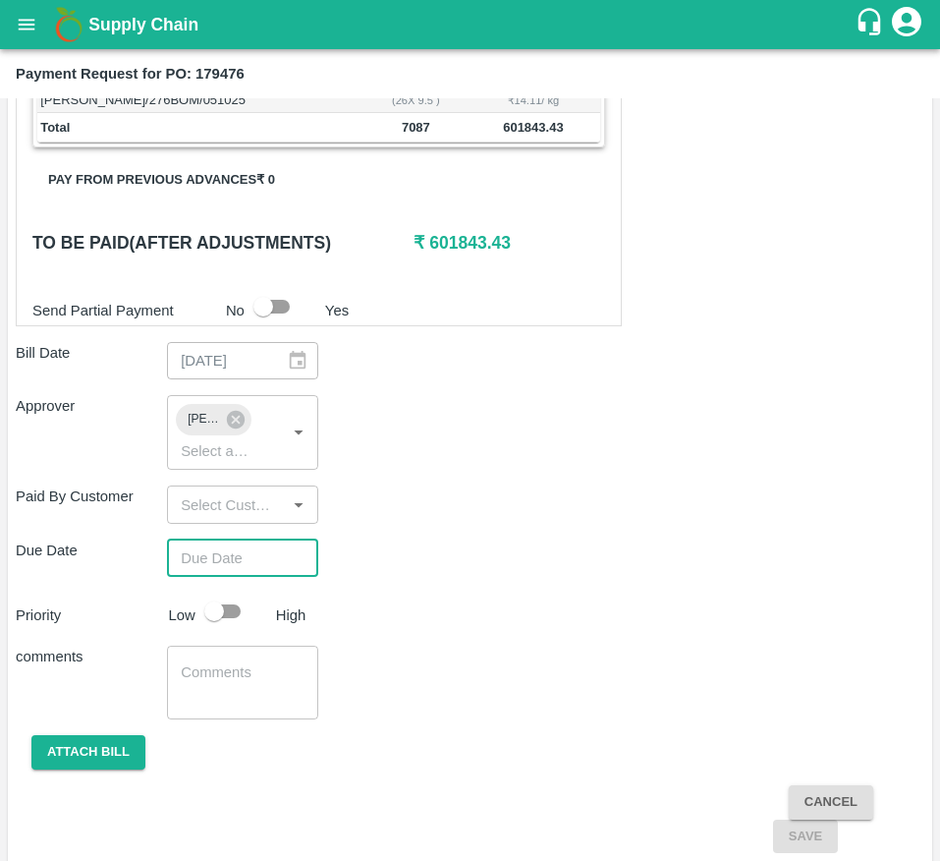
type input "DD/MM/YYYY hh:mm aa"
click at [217, 577] on input "DD/MM/YYYY hh:mm aa" at bounding box center [236, 557] width 138 height 37
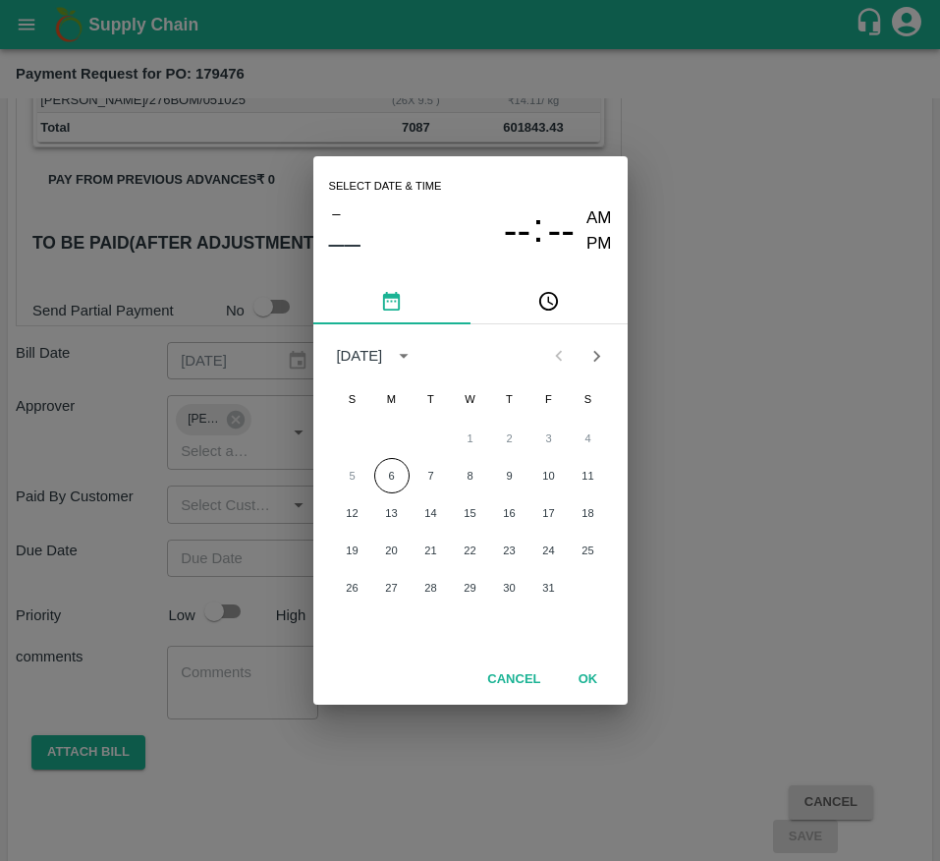
drag, startPoint x: 385, startPoint y: 479, endPoint x: 601, endPoint y: 666, distance: 285.6
click at [601, 666] on div "Select date & time – –– -- : -- AM PM October 2025 S M T W T F S 1 2 3 4 5 6 7 …" at bounding box center [470, 430] width 314 height 548
click at [601, 666] on button "OK" at bounding box center [588, 679] width 63 height 34
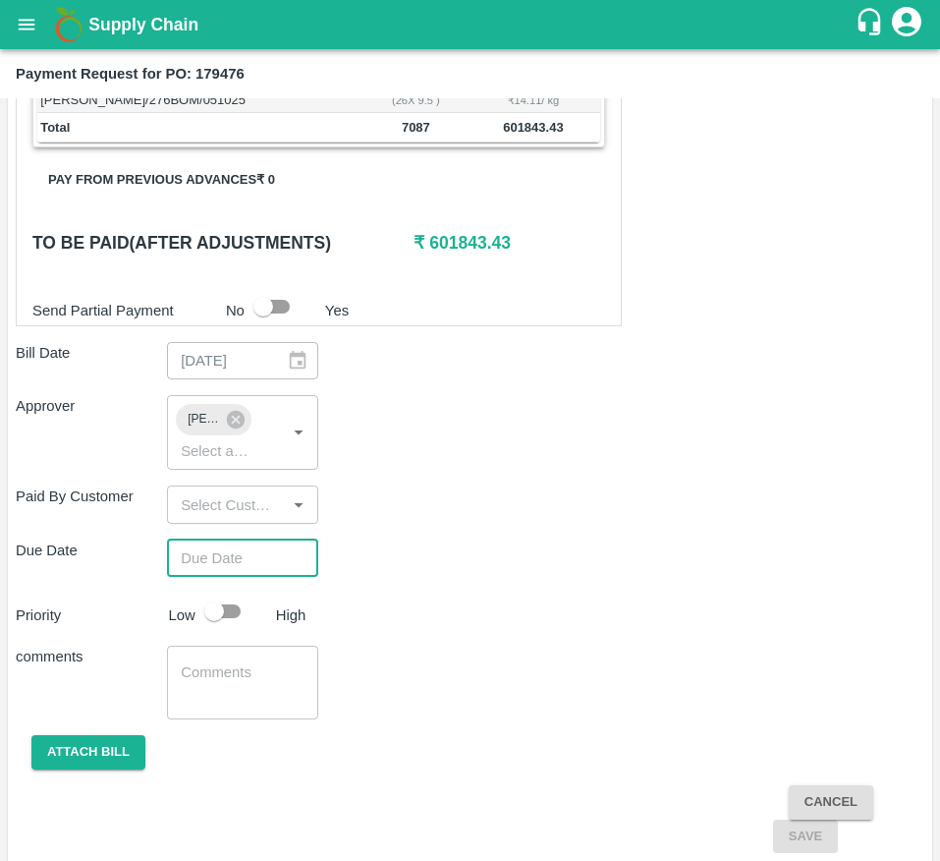
type input "DD/MM/YYYY hh:mm aa"
click at [212, 627] on input "checkbox" at bounding box center [214, 610] width 112 height 37
checkbox input "true"
type input "DD/MM/YYYY hh:mm aa"
click at [223, 577] on input "DD/MM/YYYY hh:mm aa" at bounding box center [236, 557] width 138 height 37
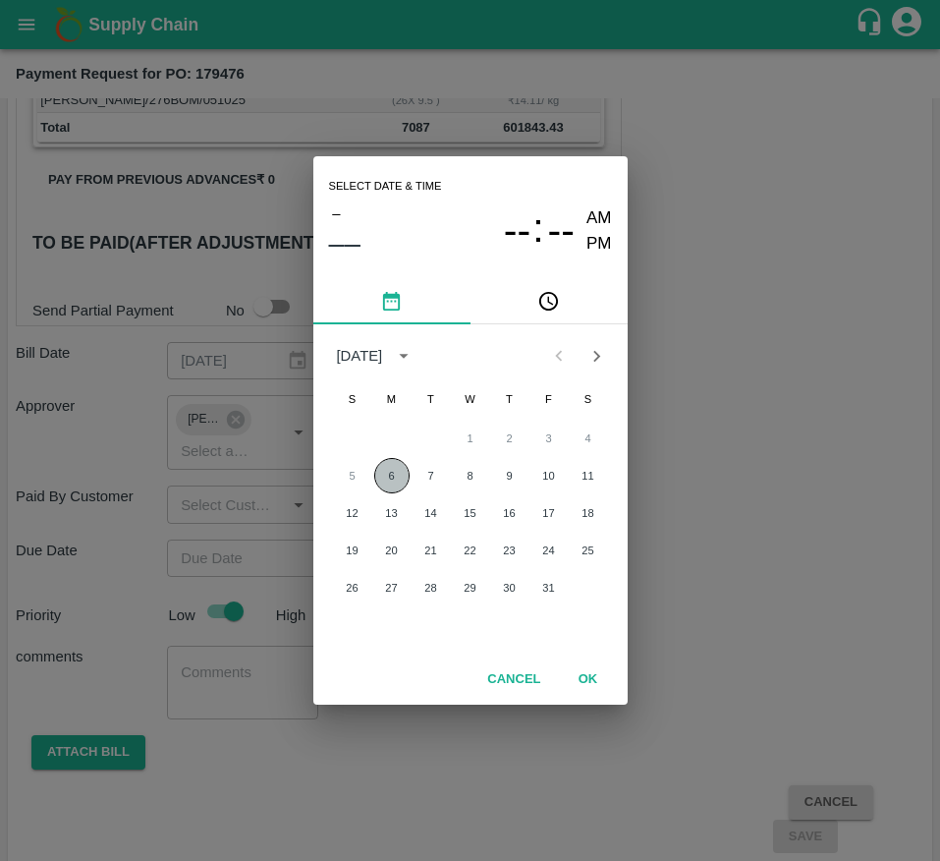
click at [382, 464] on button "6" at bounding box center [391, 475] width 35 height 35
type input "[DATE] 12:00 AM"
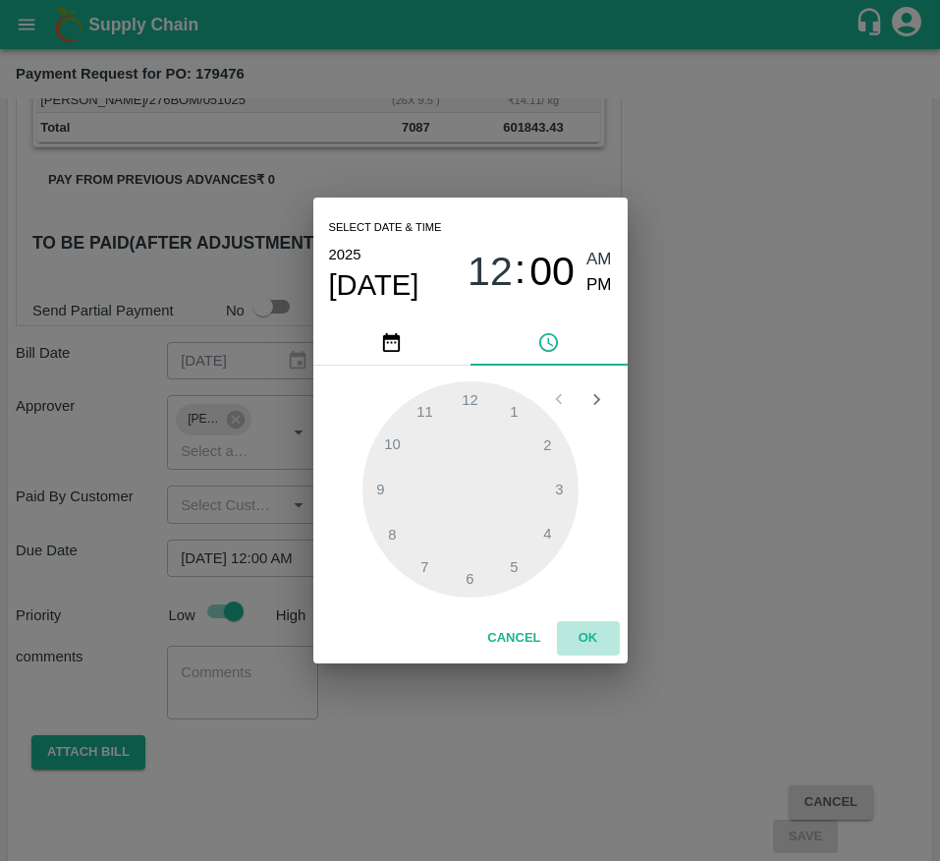
click at [577, 626] on button "OK" at bounding box center [588, 638] width 63 height 34
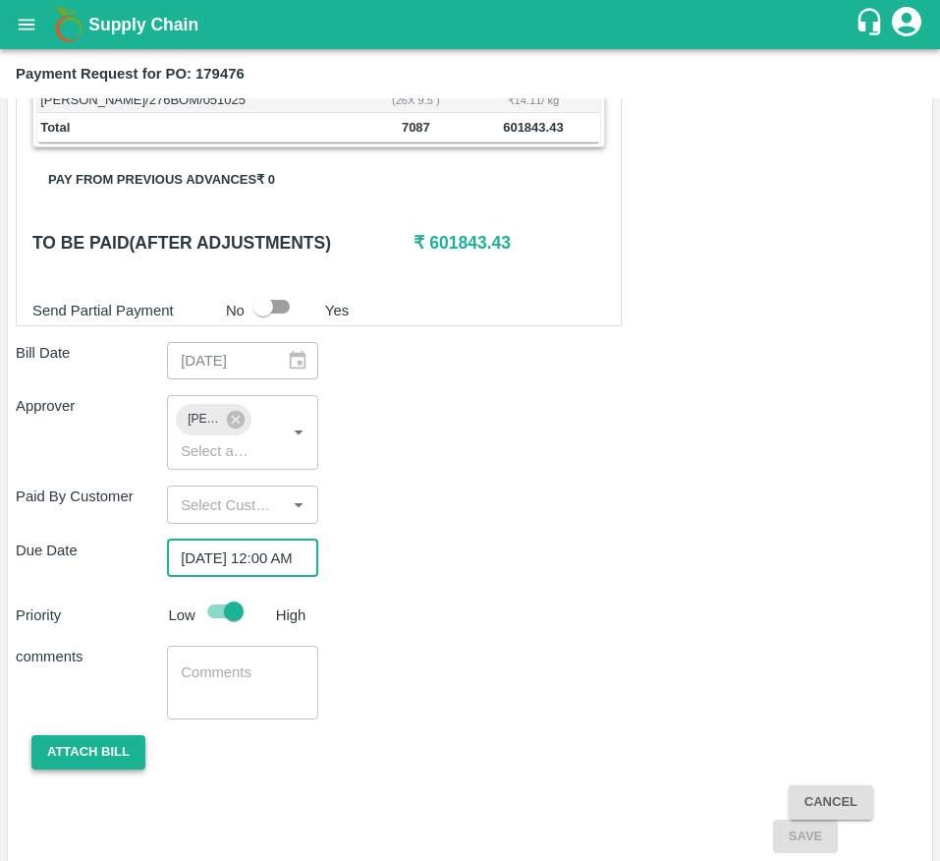
scroll to position [0, 0]
click at [102, 761] on button "Attach bill" at bounding box center [88, 752] width 114 height 34
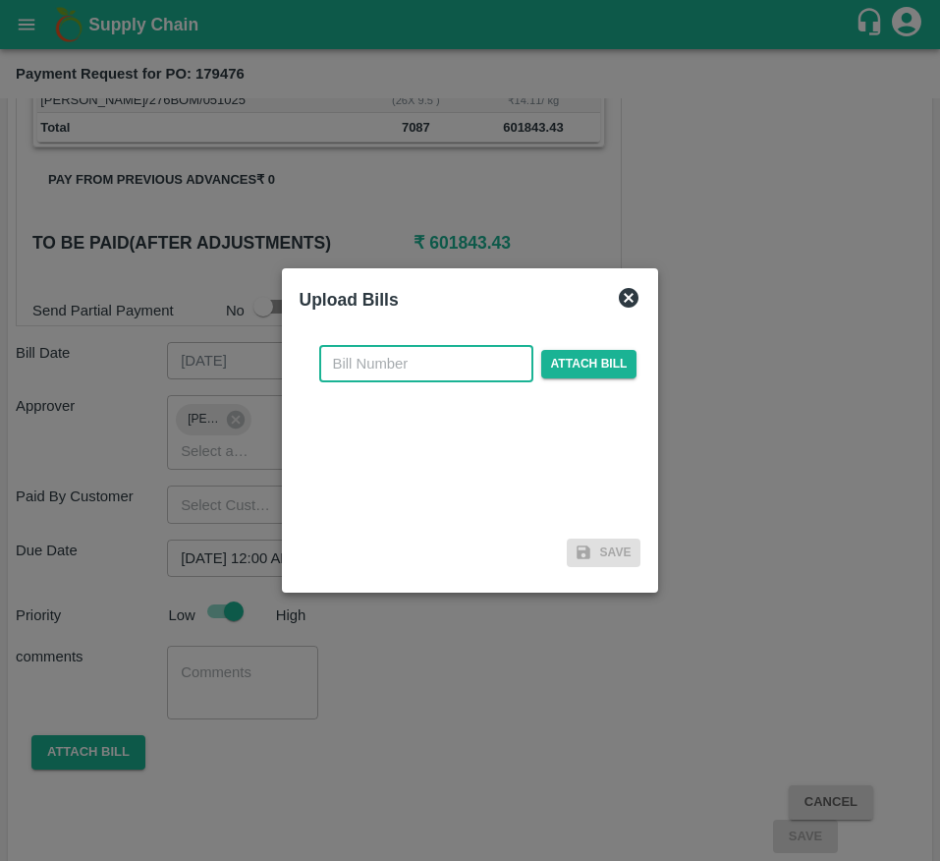
click at [448, 370] on input "text" at bounding box center [426, 363] width 214 height 37
type input "179476"
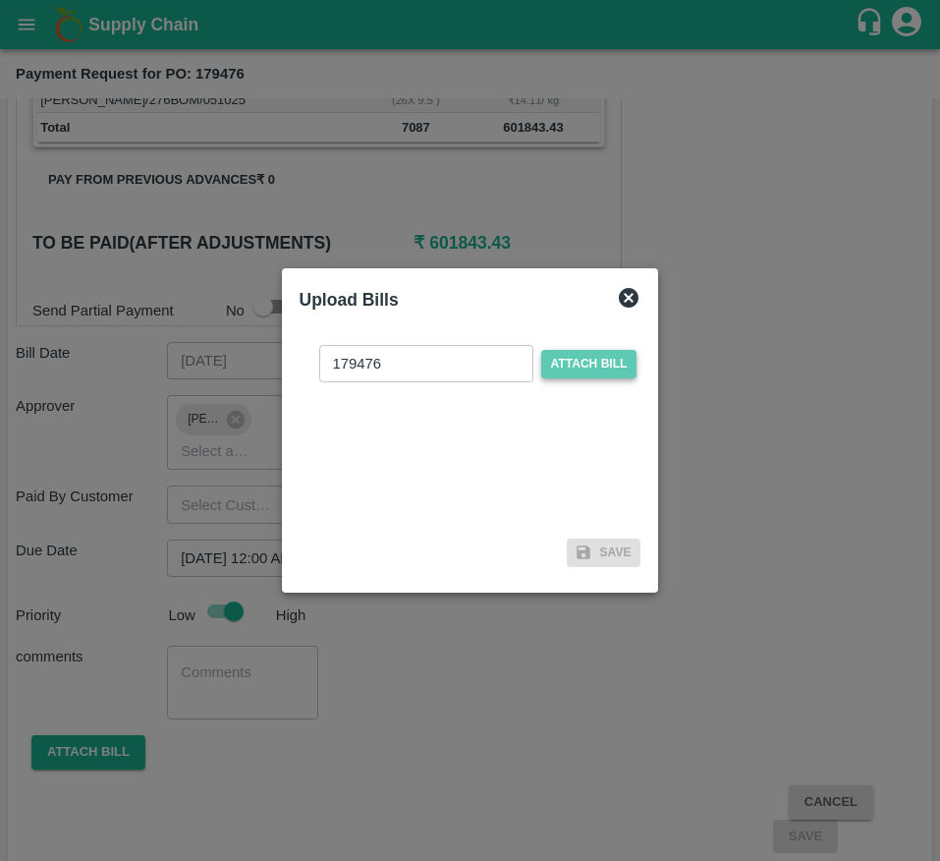
click at [560, 362] on span "Attach bill" at bounding box center [589, 364] width 96 height 28
click at [0, 0] on input "Attach bill" at bounding box center [0, 0] width 0 height 0
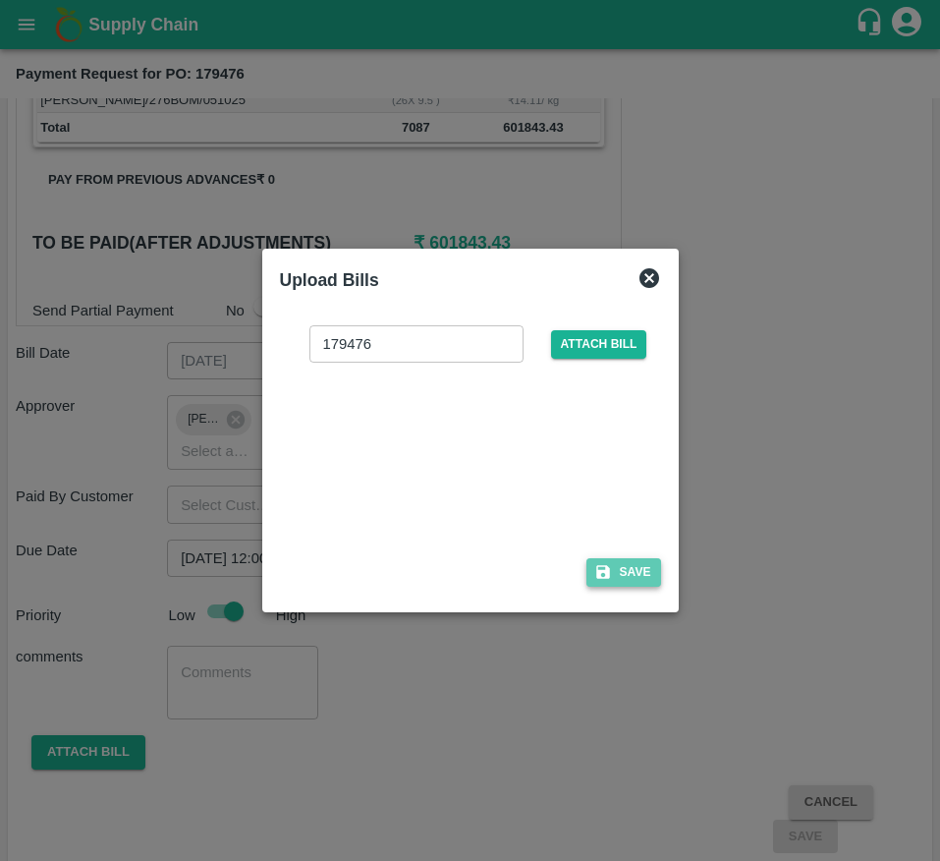
click at [617, 558] on button "Save" at bounding box center [624, 572] width 75 height 28
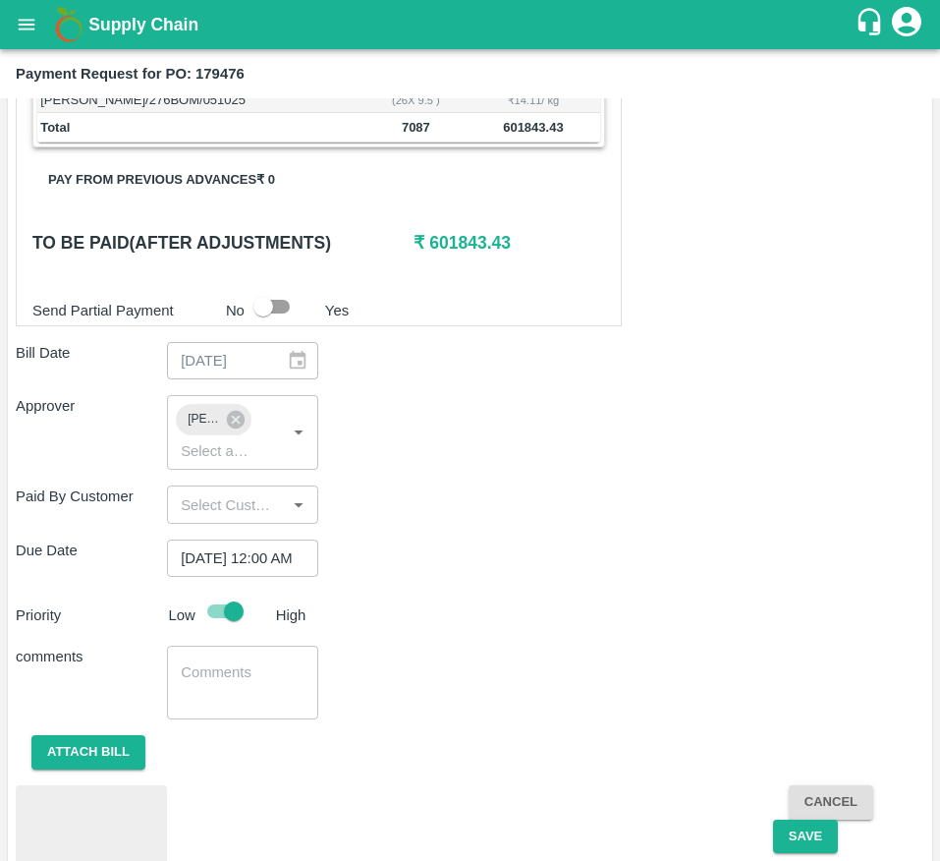
scroll to position [1093, 0]
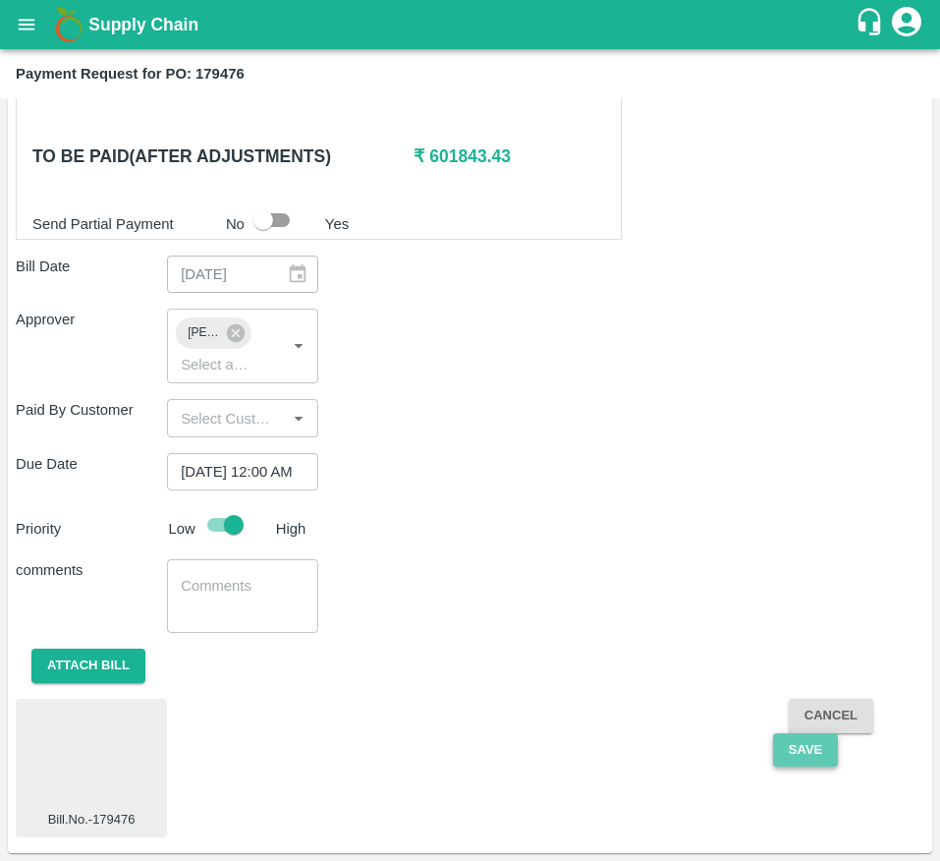
click at [787, 764] on button "Save" at bounding box center [805, 750] width 65 height 34
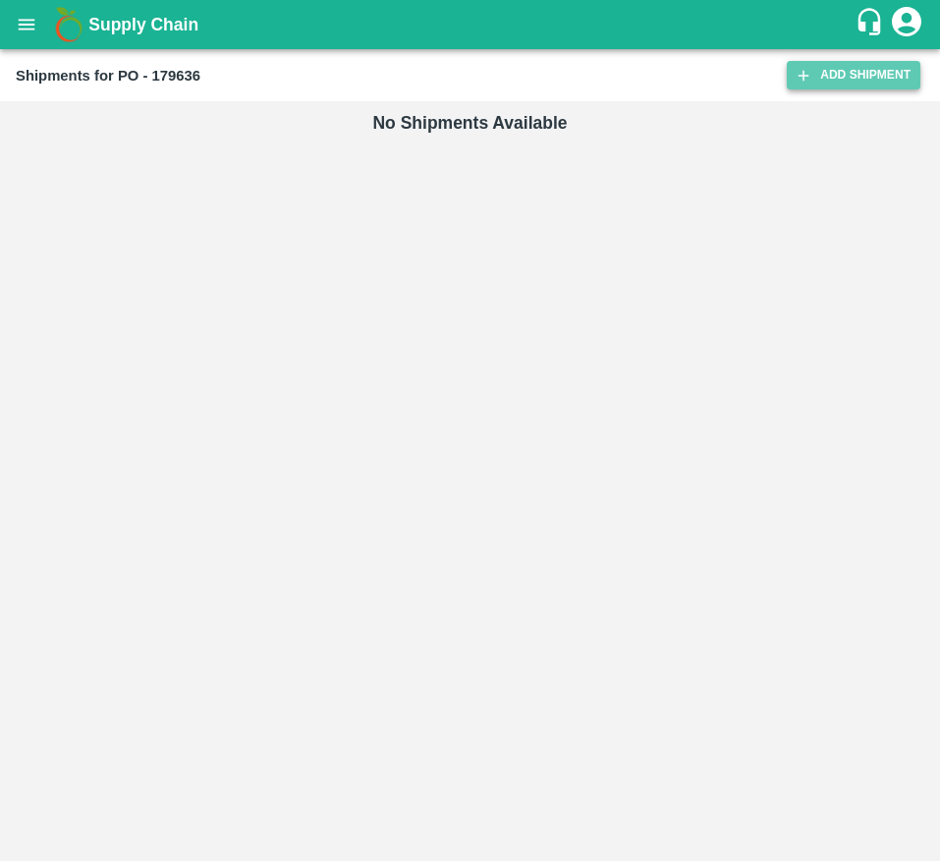
click at [819, 72] on link "Add Shipment" at bounding box center [854, 75] width 134 height 28
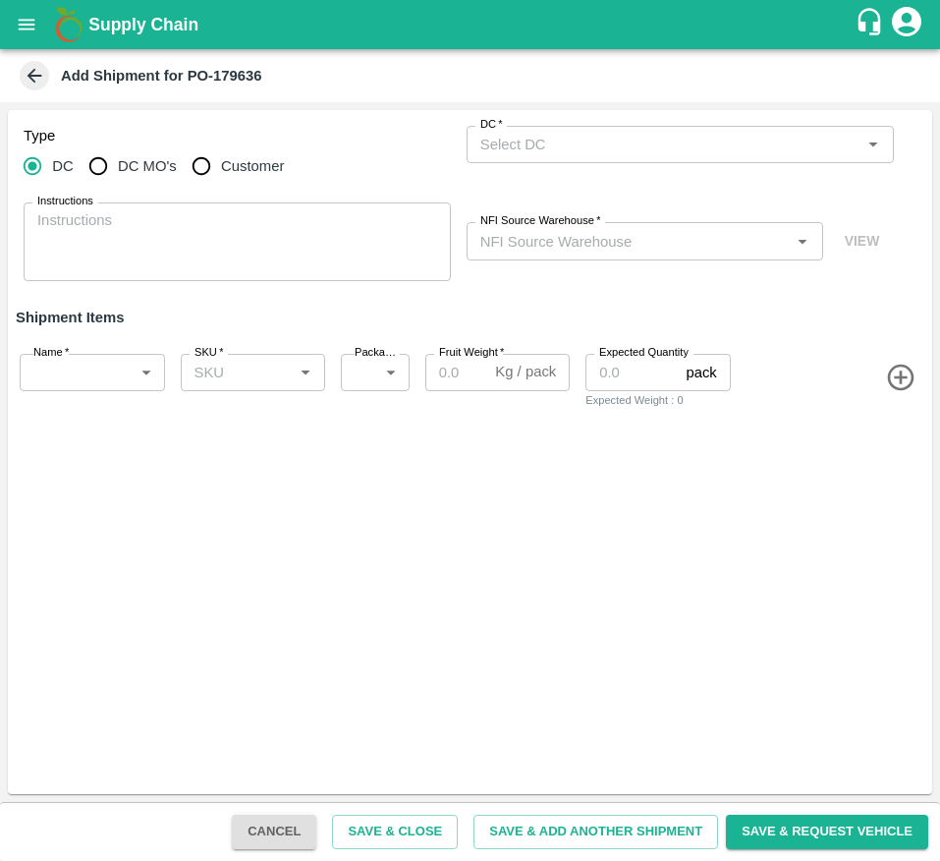
click at [156, 168] on span "DC MO's" at bounding box center [147, 166] width 59 height 22
click at [118, 168] on input "DC MO's" at bounding box center [98, 165] width 39 height 39
radio input "true"
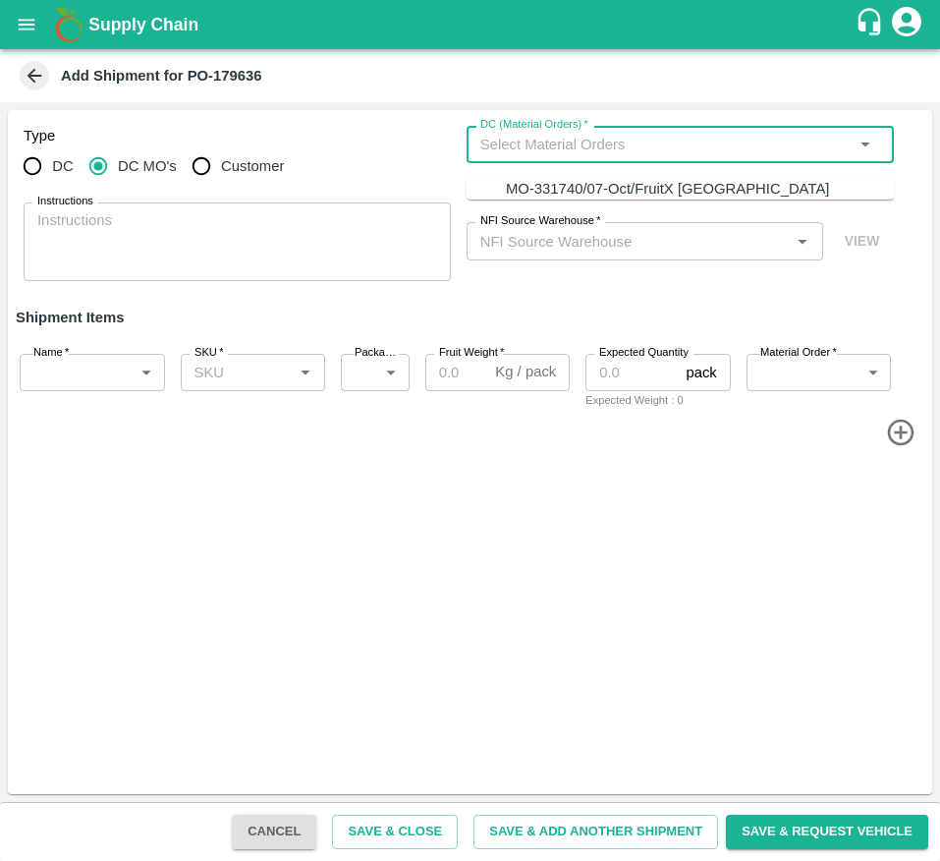
click at [519, 143] on input "DC (Material Orders)   *" at bounding box center [664, 145] width 383 height 26
click at [540, 183] on div "MO-331740/07-Oct/FruitX [GEOGRAPHIC_DATA]" at bounding box center [667, 189] width 323 height 22
type input "MO-331740/07-Oct/FruitX [GEOGRAPHIC_DATA]"
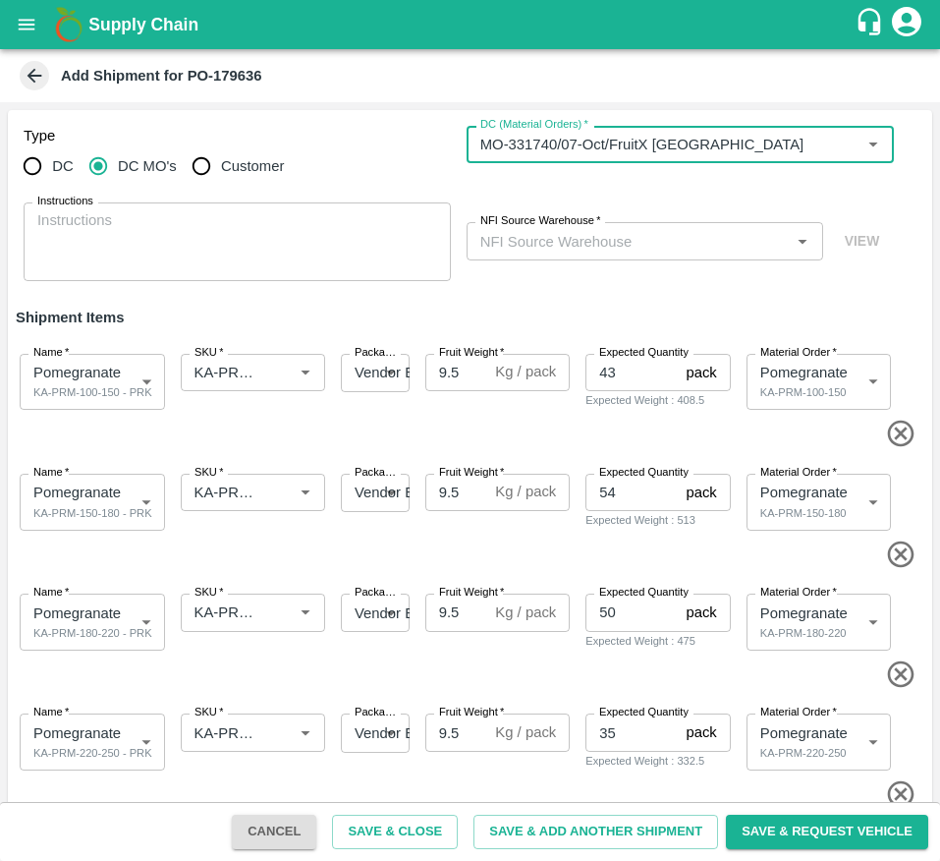
click at [538, 239] on input "NFI Source Warehouse   *" at bounding box center [629, 241] width 312 height 26
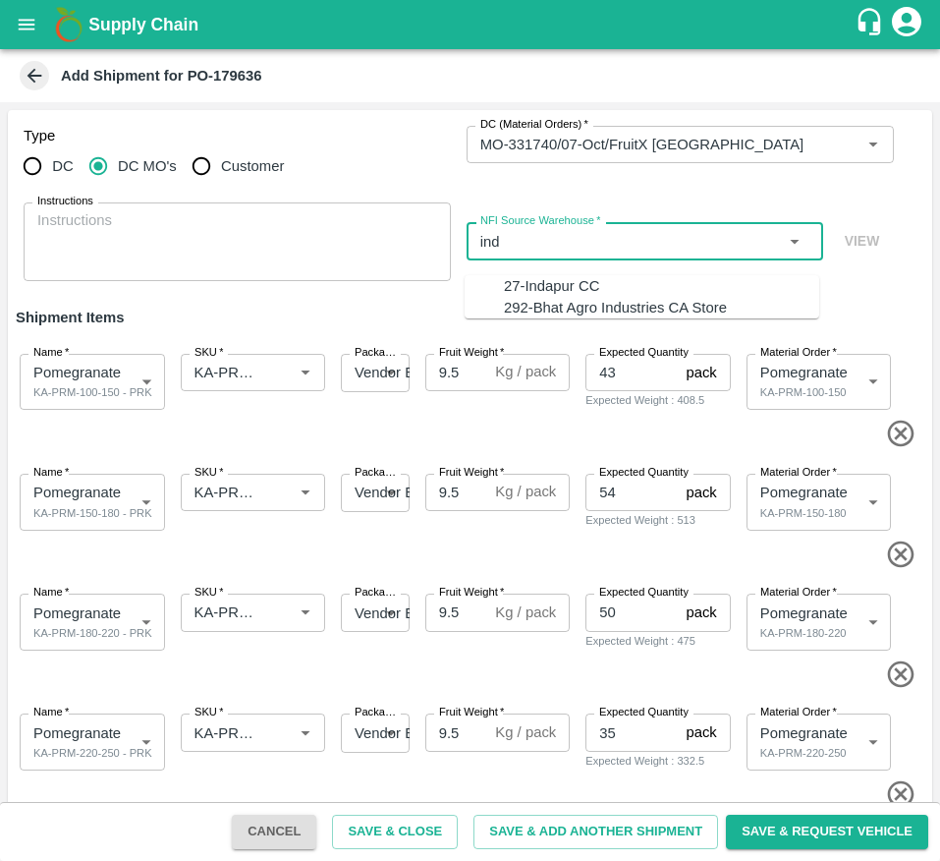
click at [545, 281] on div "27-Indapur CC" at bounding box center [551, 286] width 95 height 22
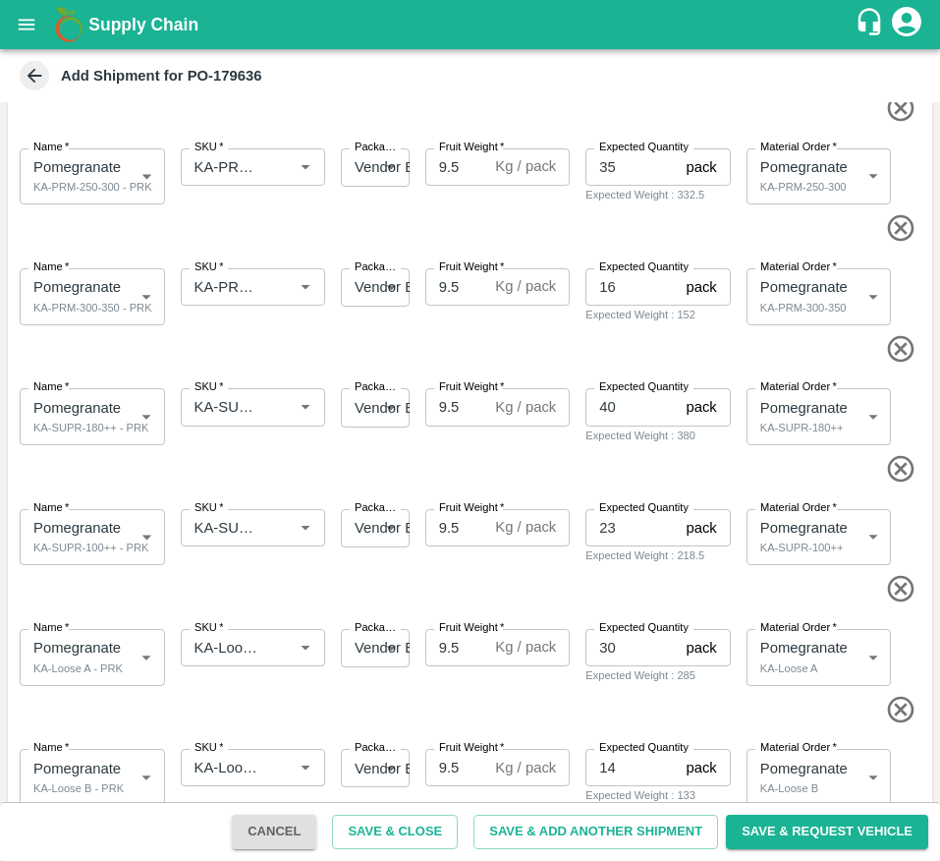
scroll to position [866, 0]
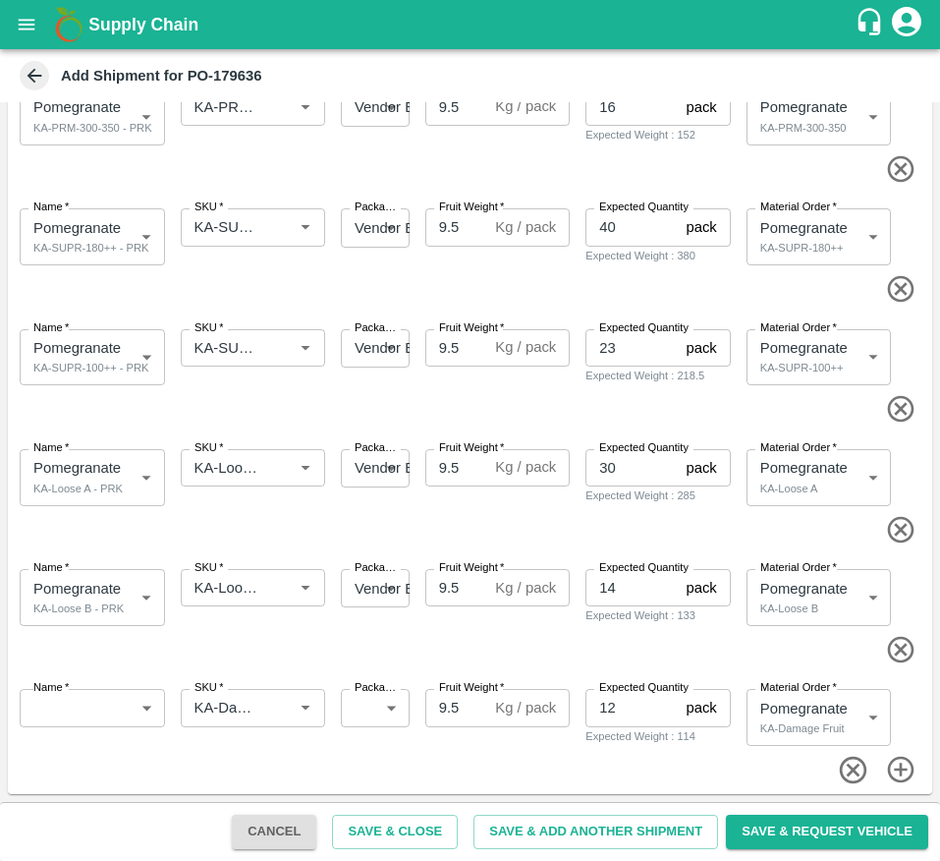
type input "27-Indapur CC"
click at [93, 697] on body "Supply Chain Add Shipment for PO-179636 Type DC DC MO's Customer DC (Material O…" at bounding box center [470, 430] width 940 height 861
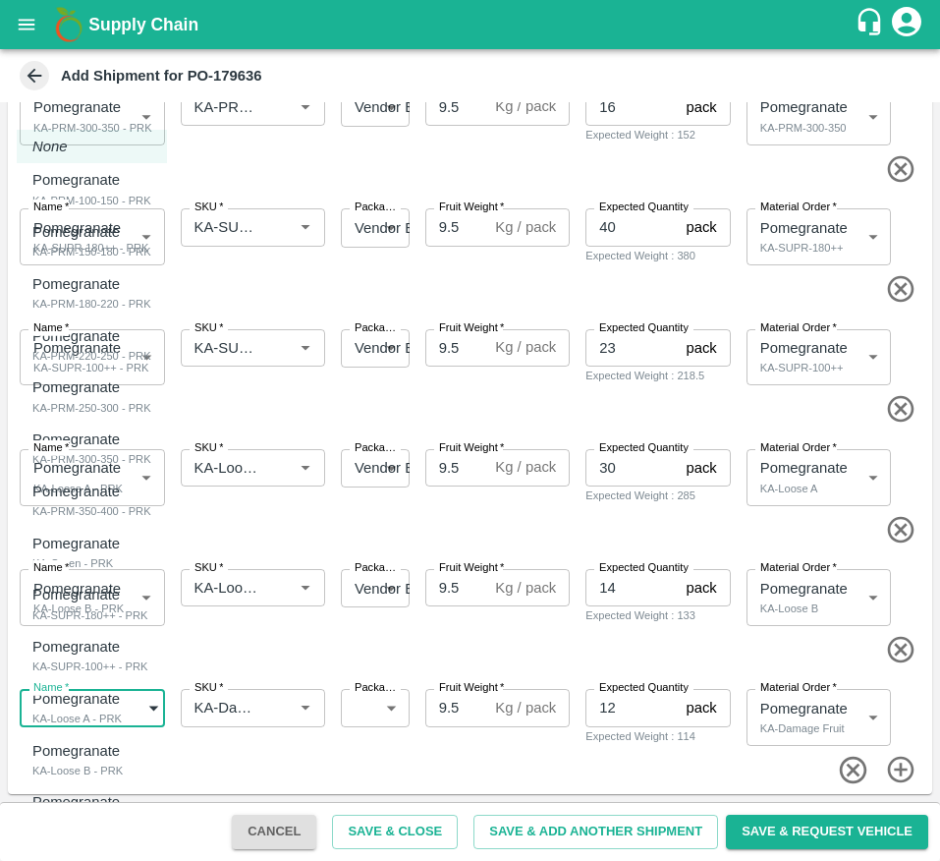
click at [107, 810] on p "Pomegranate" at bounding box center [75, 802] width 87 height 22
type input "2098928"
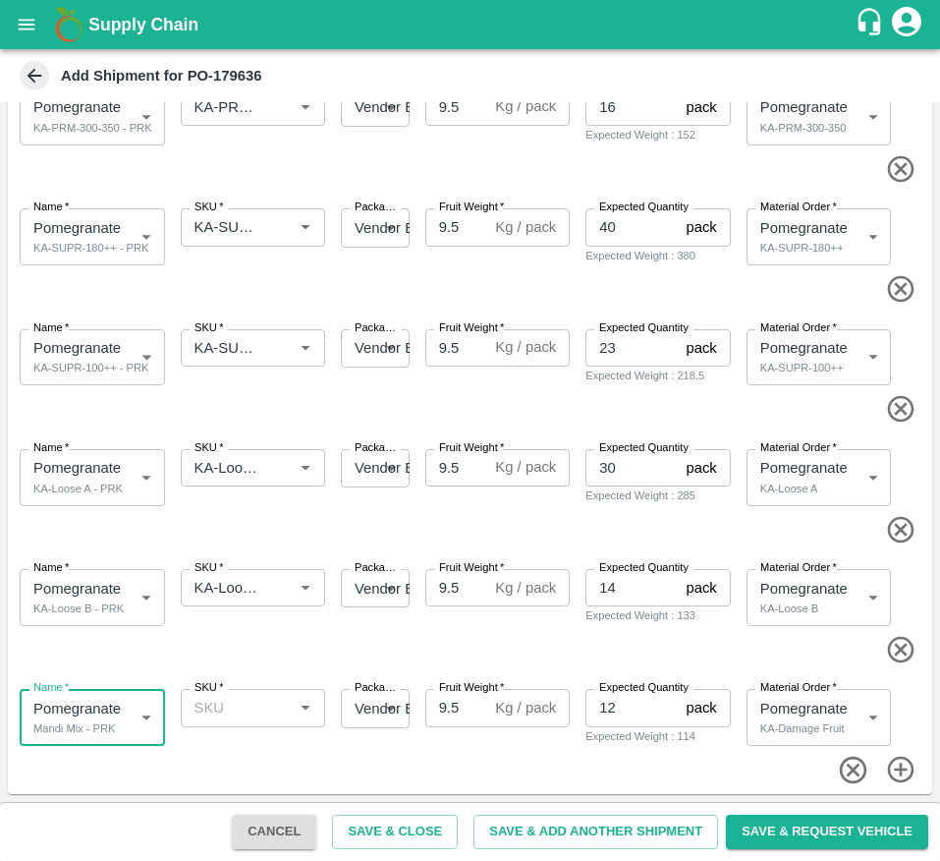
click at [245, 696] on input "SKU   *" at bounding box center [237, 708] width 101 height 26
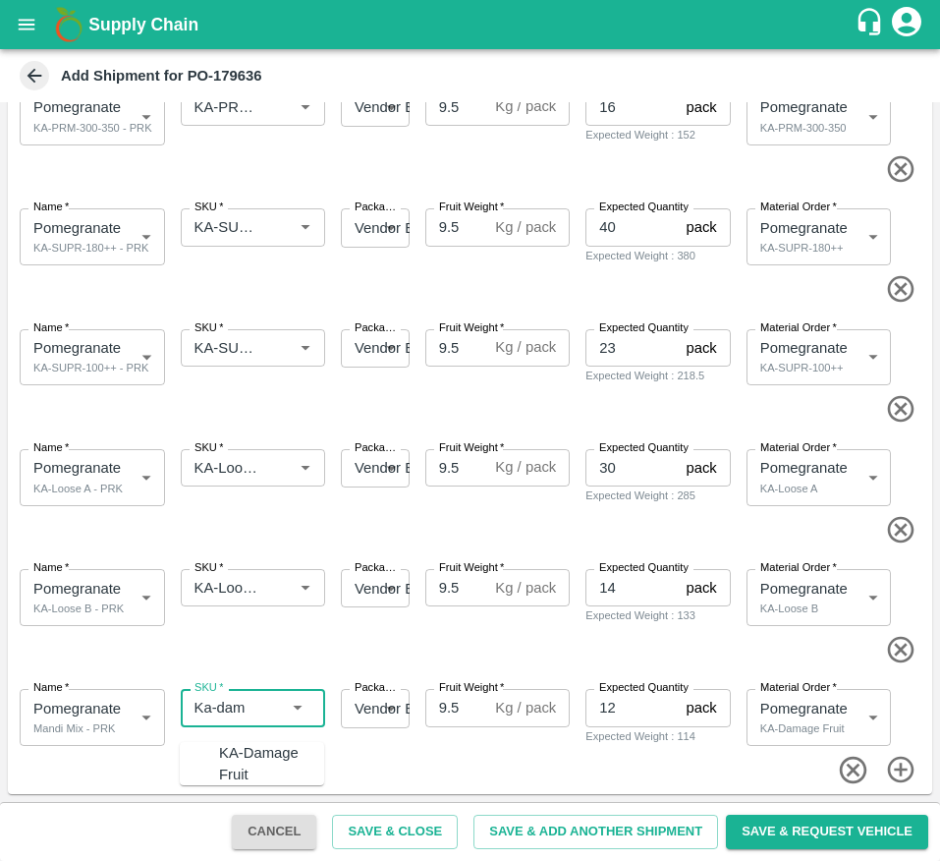
click at [246, 754] on div "KA-Damage Fruit" at bounding box center [271, 764] width 105 height 44
type input "KA-Damage Fruit"
click at [821, 826] on button "Save & Request Vehicle" at bounding box center [827, 832] width 202 height 34
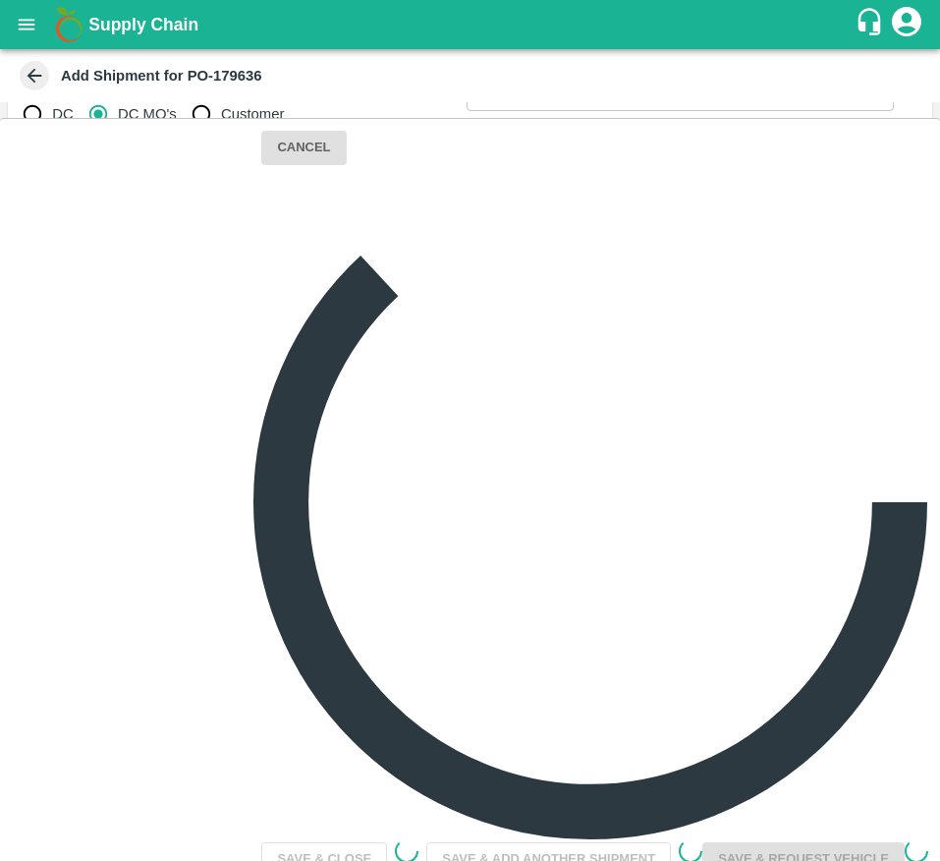
scroll to position [51, 0]
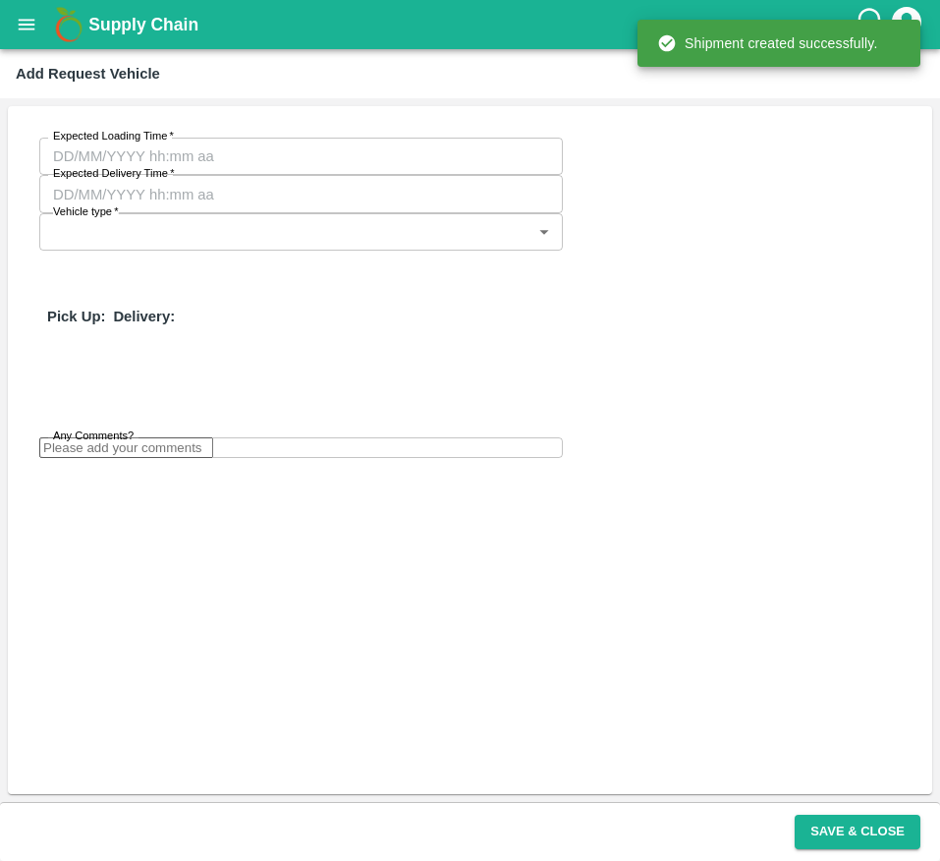
type input "DD/MM/YYYY hh:mm aa"
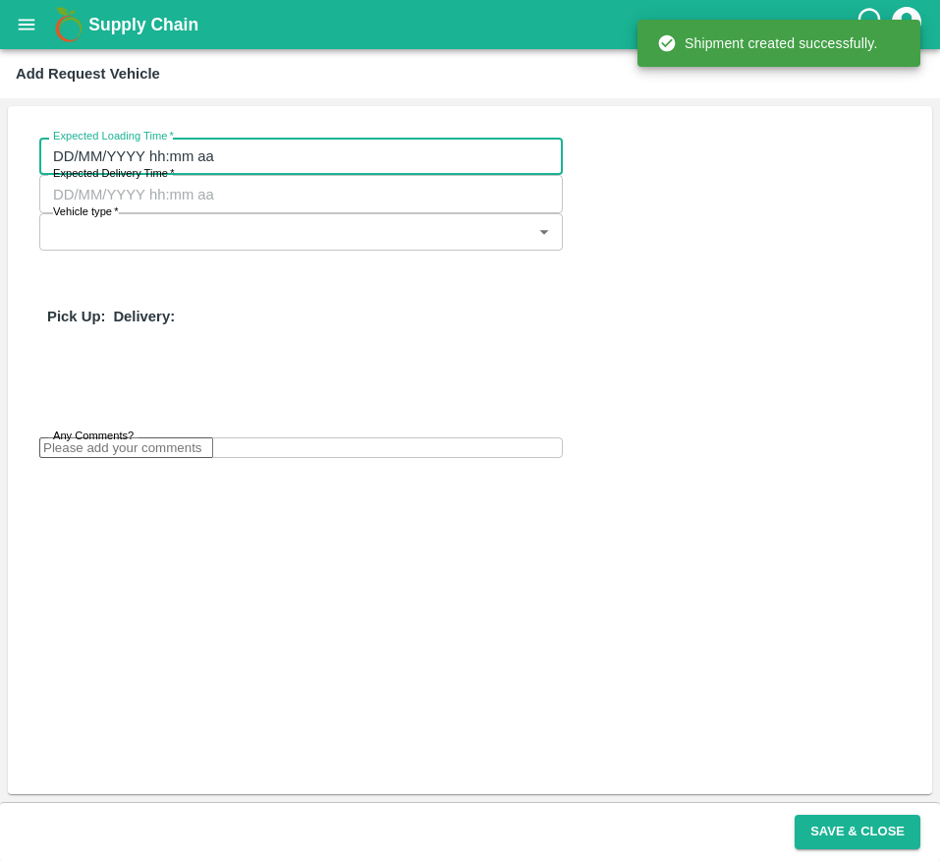
click at [160, 144] on input "DD/MM/YYYY hh:mm aa" at bounding box center [294, 156] width 510 height 37
type input "[DATE] 04:10 AM"
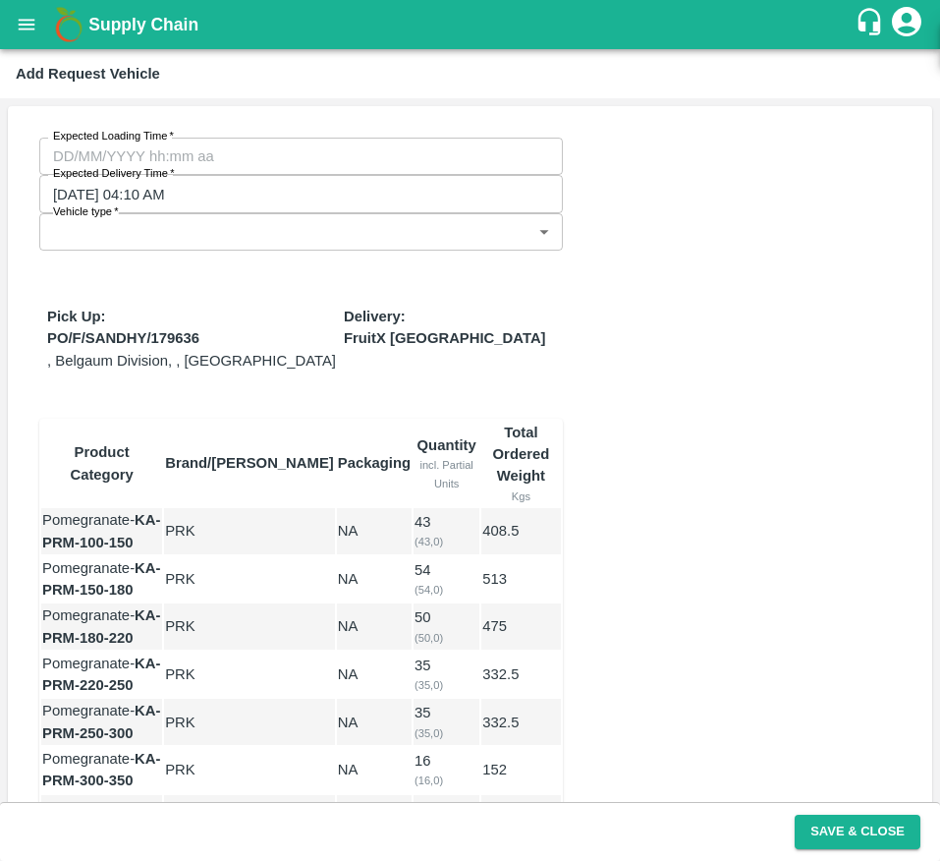
type input "[DATE] 04:00 PM"
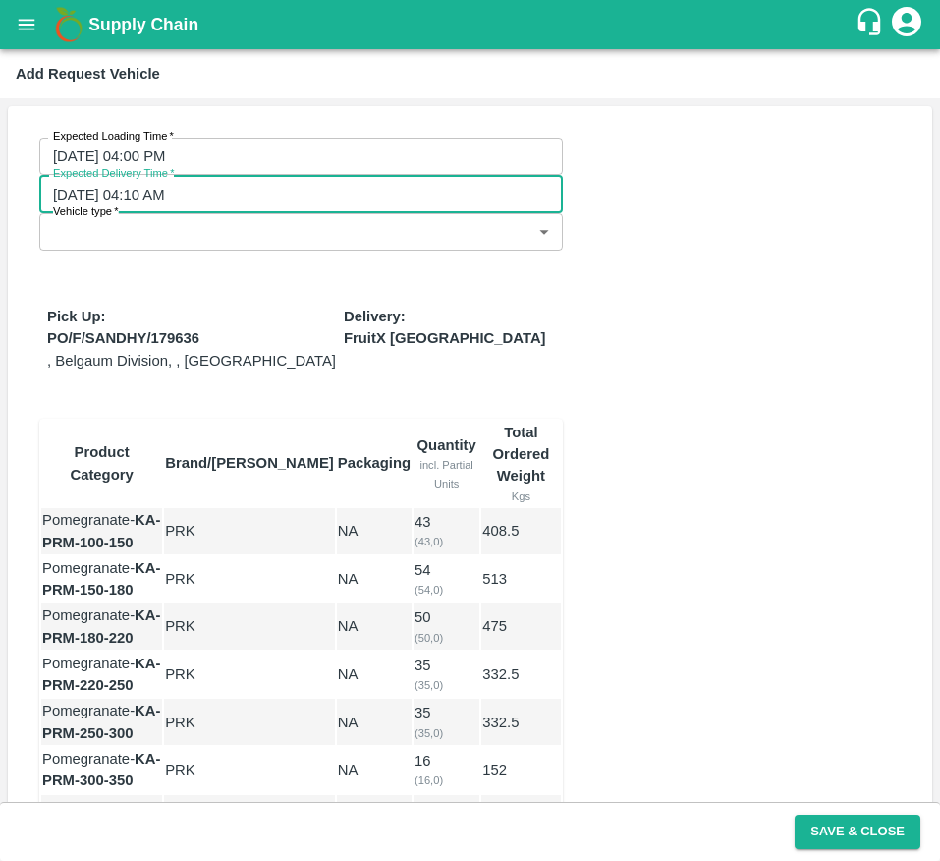
click at [430, 175] on input "[DATE] 04:10 AM" at bounding box center [294, 193] width 510 height 37
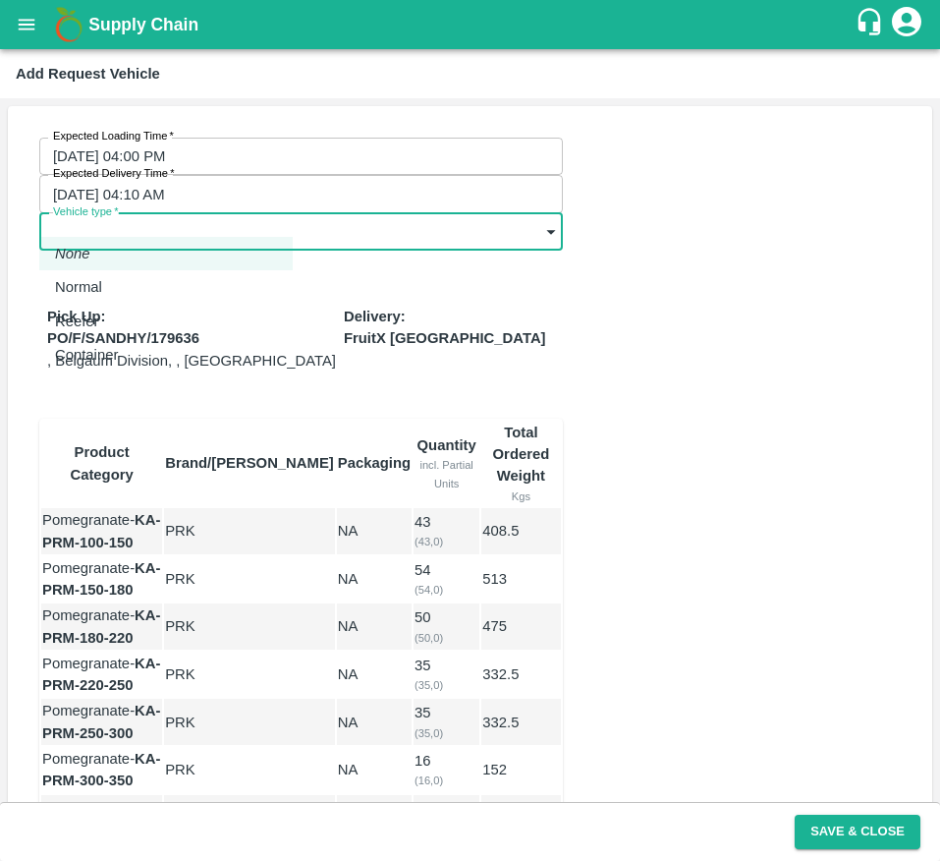
drag, startPoint x: 191, startPoint y: 211, endPoint x: 183, endPoint y: 312, distance: 101.5
click at [183, 312] on body "Supply Chain Add Request Vehicle Expected Loading Time   * [DATE] 04:00 PM Expe…" at bounding box center [470, 430] width 940 height 861
click at [112, 294] on div "Normal" at bounding box center [83, 287] width 57 height 22
type input "1"
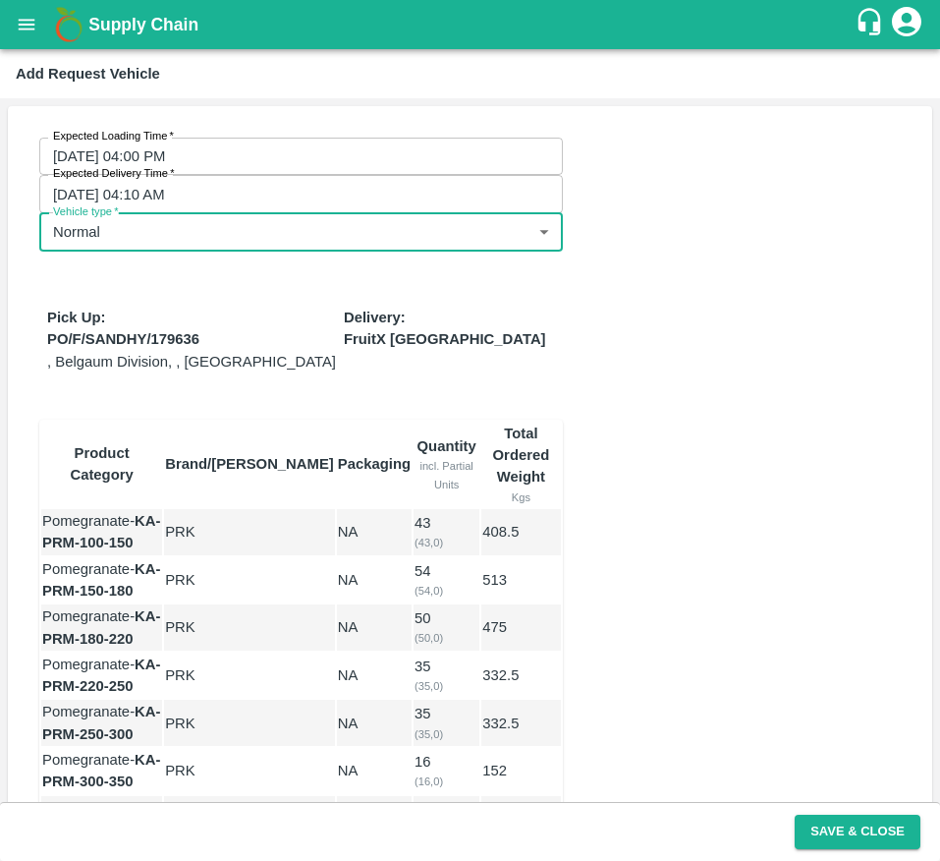
scroll to position [604, 0]
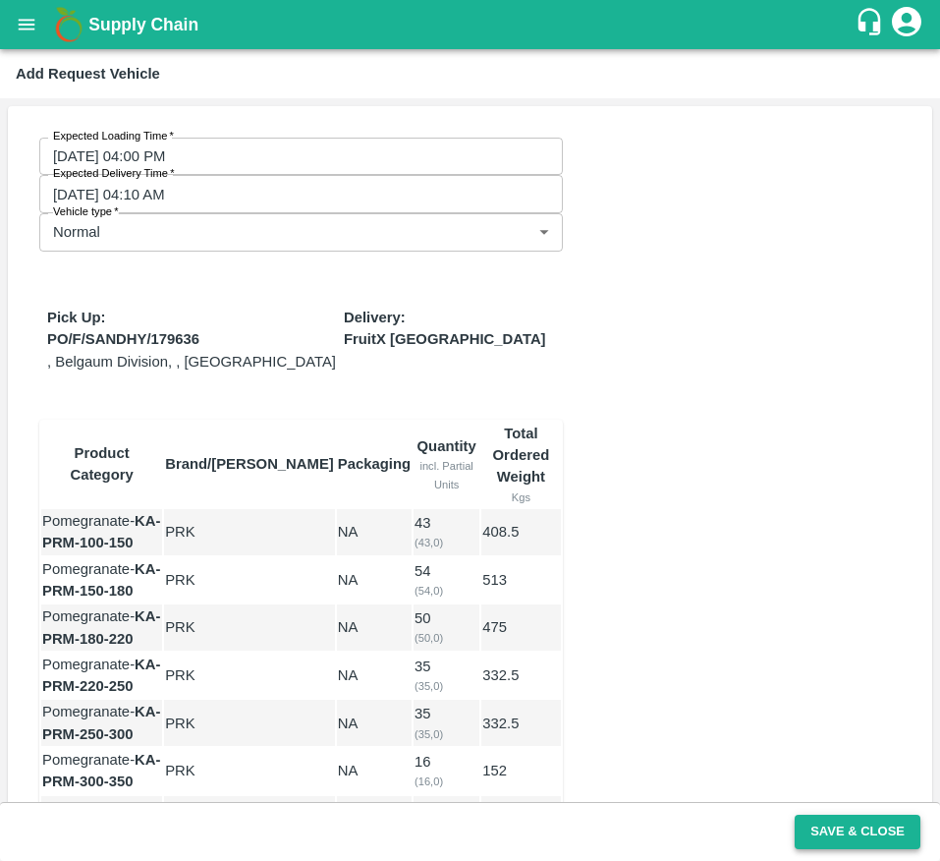
click at [855, 844] on button "Save & Close" at bounding box center [858, 832] width 126 height 34
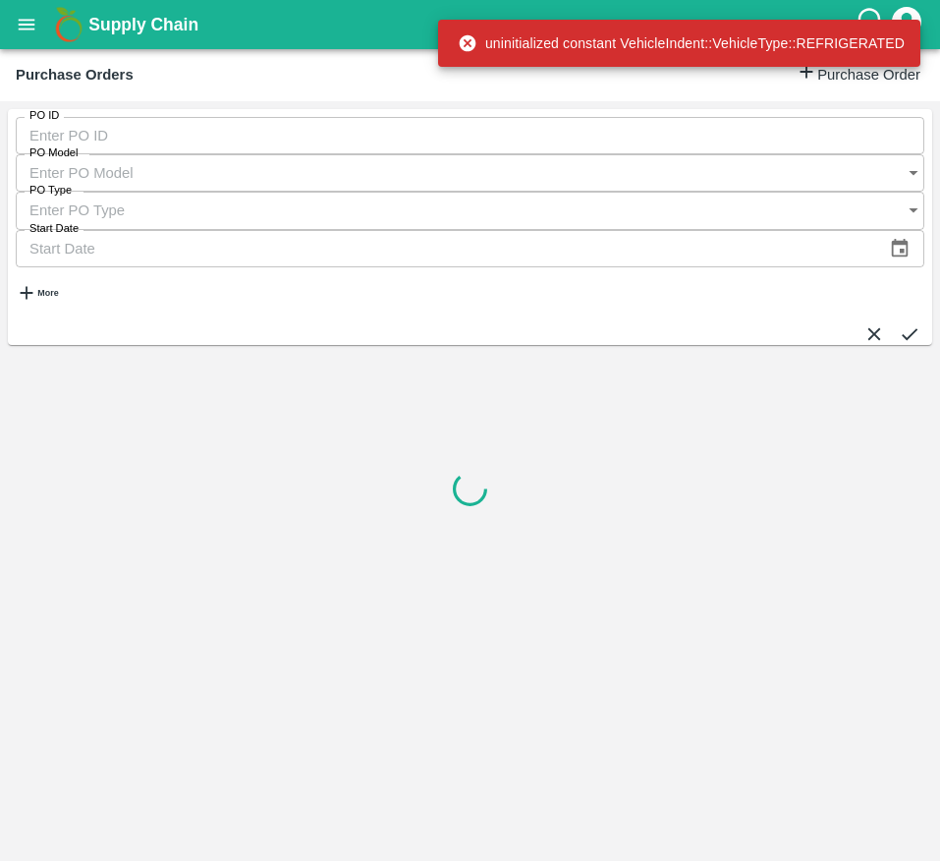
click at [27, 23] on icon "open drawer" at bounding box center [27, 25] width 22 height 22
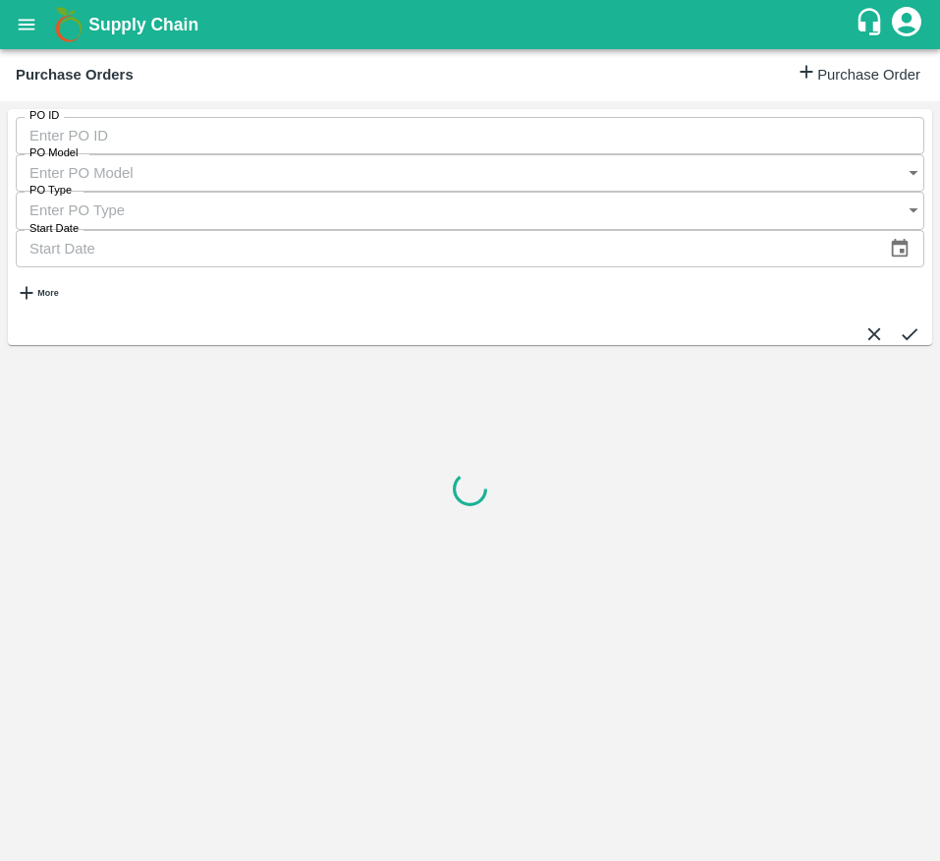
scroll to position [197, 0]
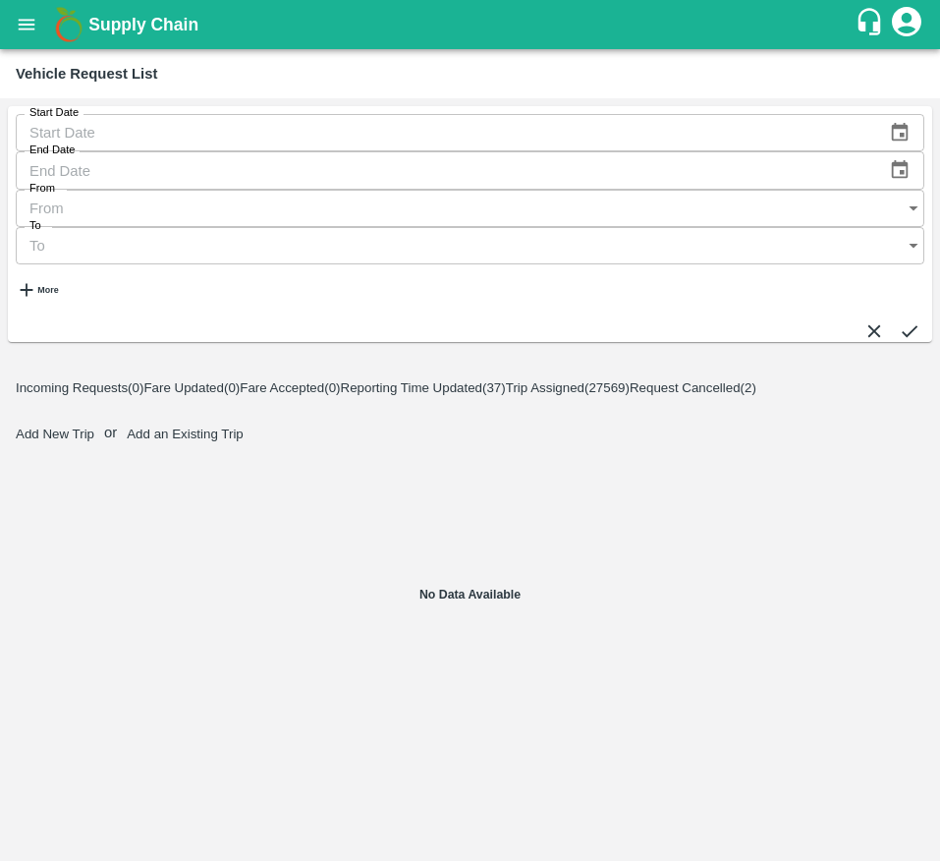
click at [37, 7] on button "open drawer" at bounding box center [26, 24] width 45 height 45
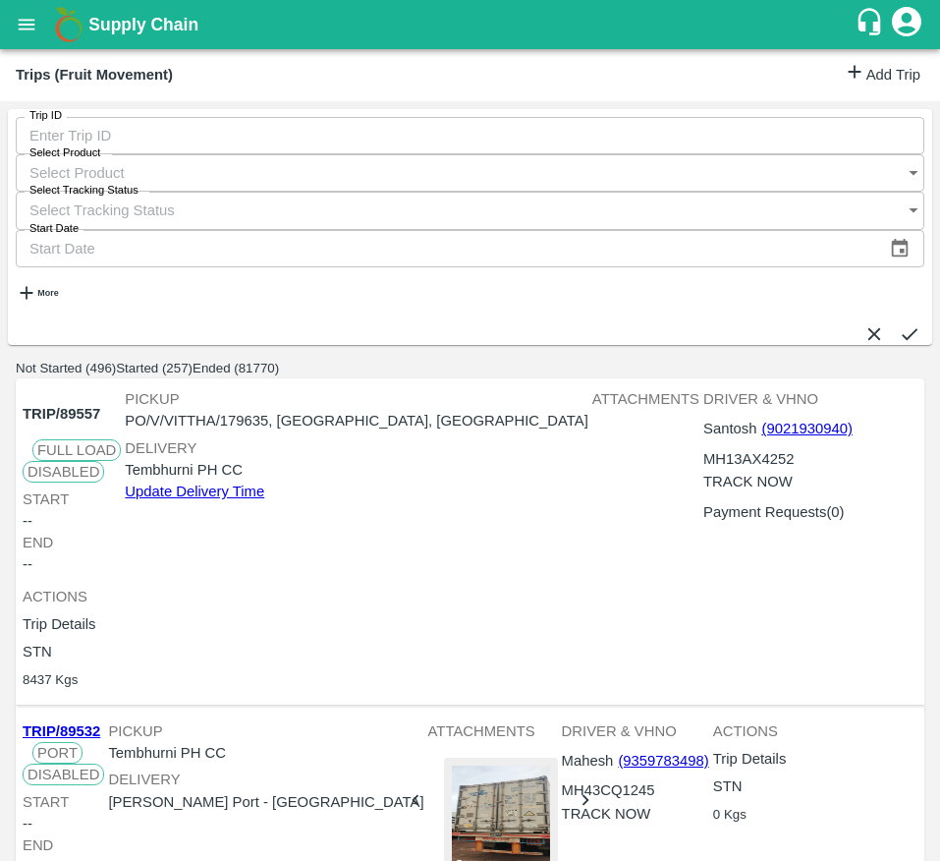
click at [846, 61] on link "Add Trip" at bounding box center [882, 75] width 77 height 28
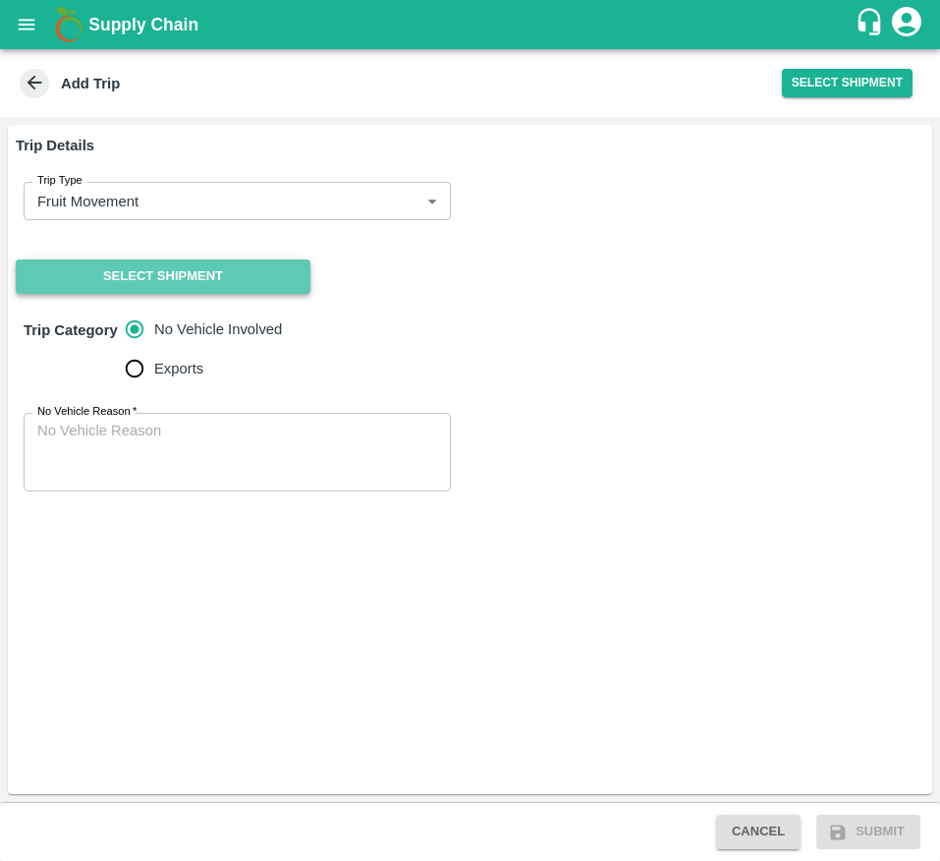
click at [169, 272] on button "Select Shipment" at bounding box center [163, 276] width 295 height 34
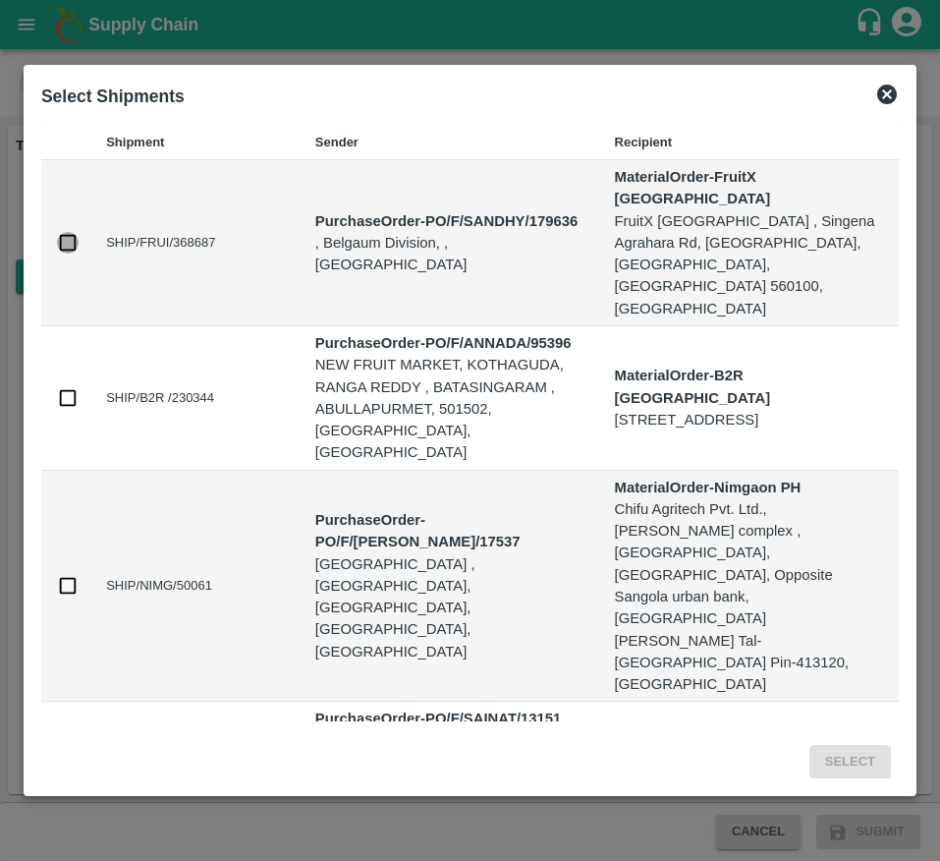
click at [70, 253] on input "checkbox" at bounding box center [68, 243] width 22 height 22
checkbox input "true"
click at [829, 745] on button "Select" at bounding box center [851, 762] width 82 height 34
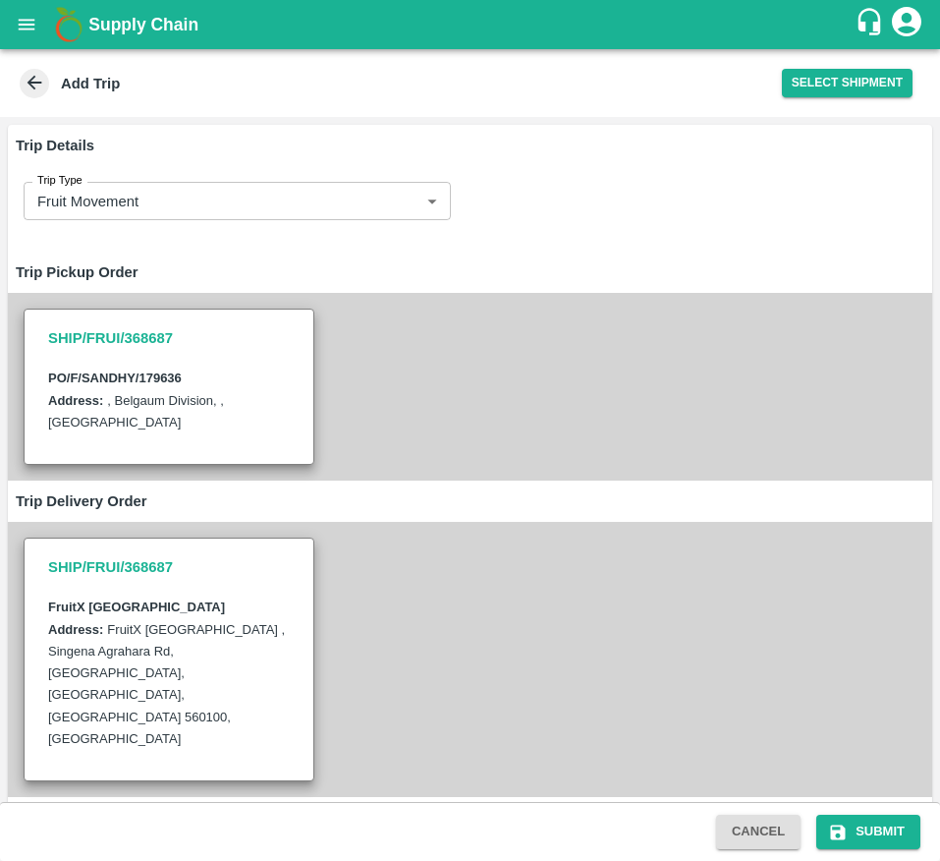
scroll to position [160, 0]
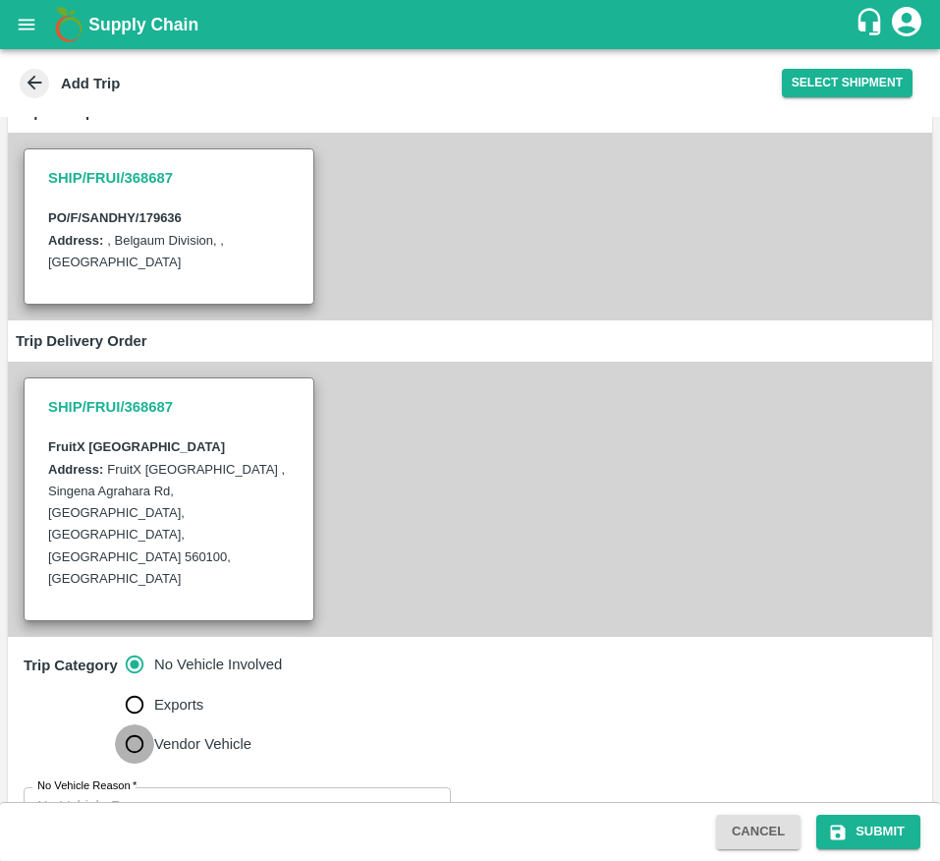
click at [139, 724] on input "Vendor Vehicle" at bounding box center [134, 743] width 39 height 39
radio input "true"
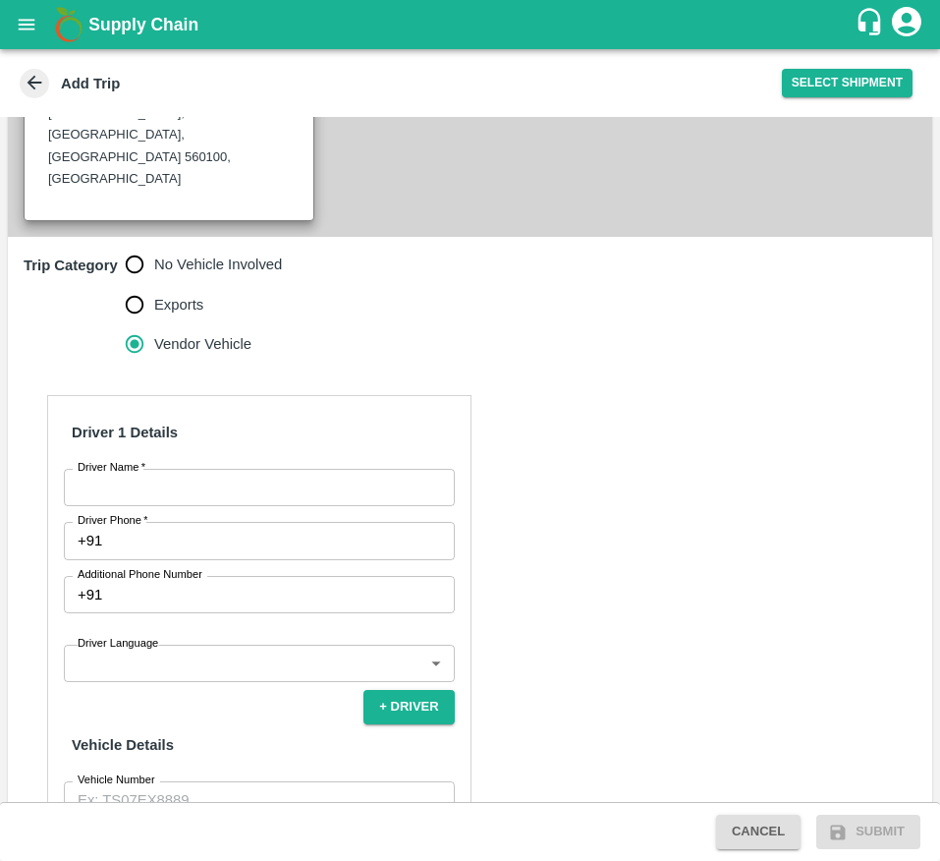
scroll to position [573, 0]
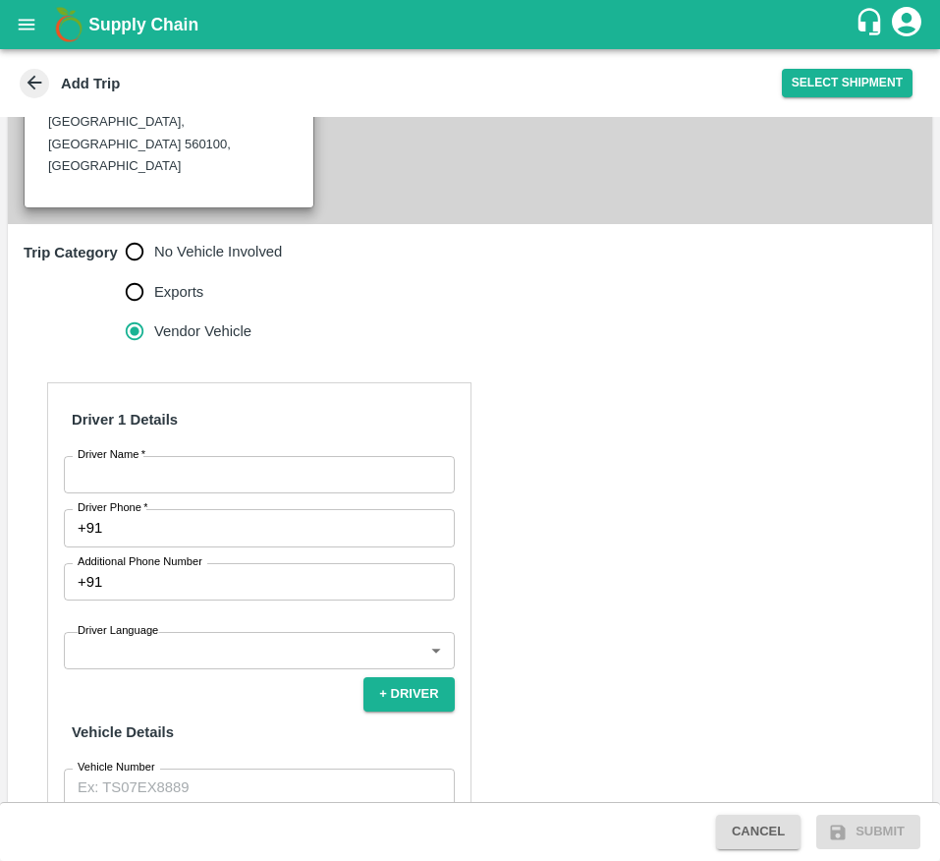
click at [155, 456] on input "Driver Name   *" at bounding box center [259, 474] width 391 height 37
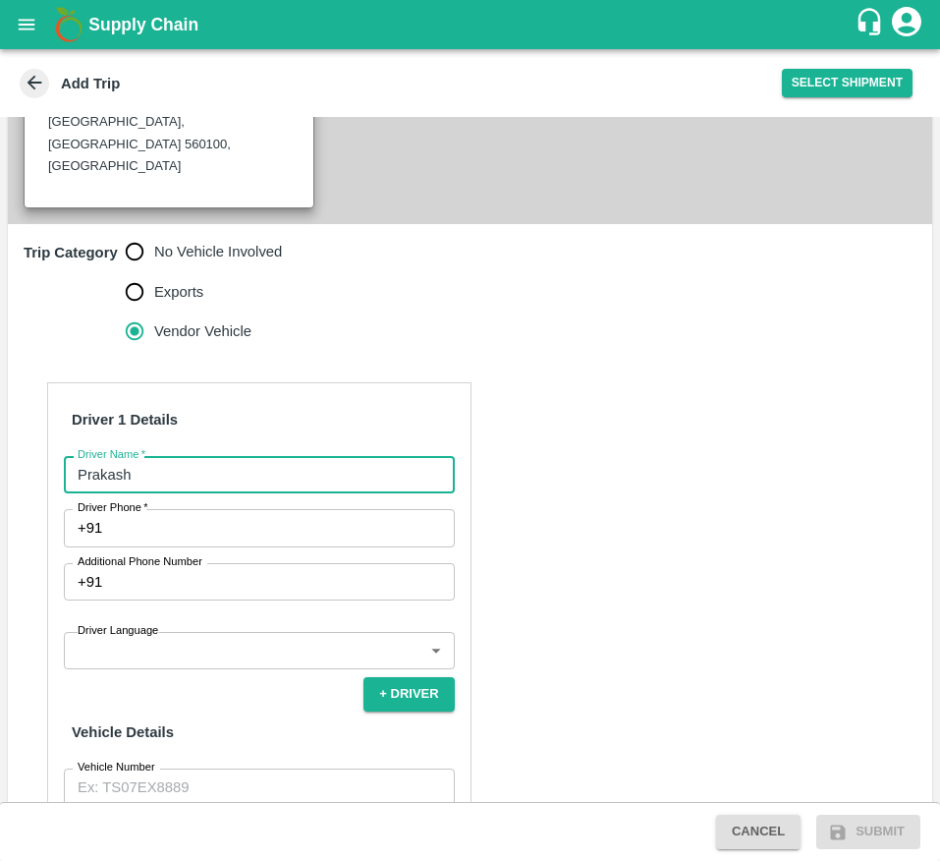
type input "Prakash"
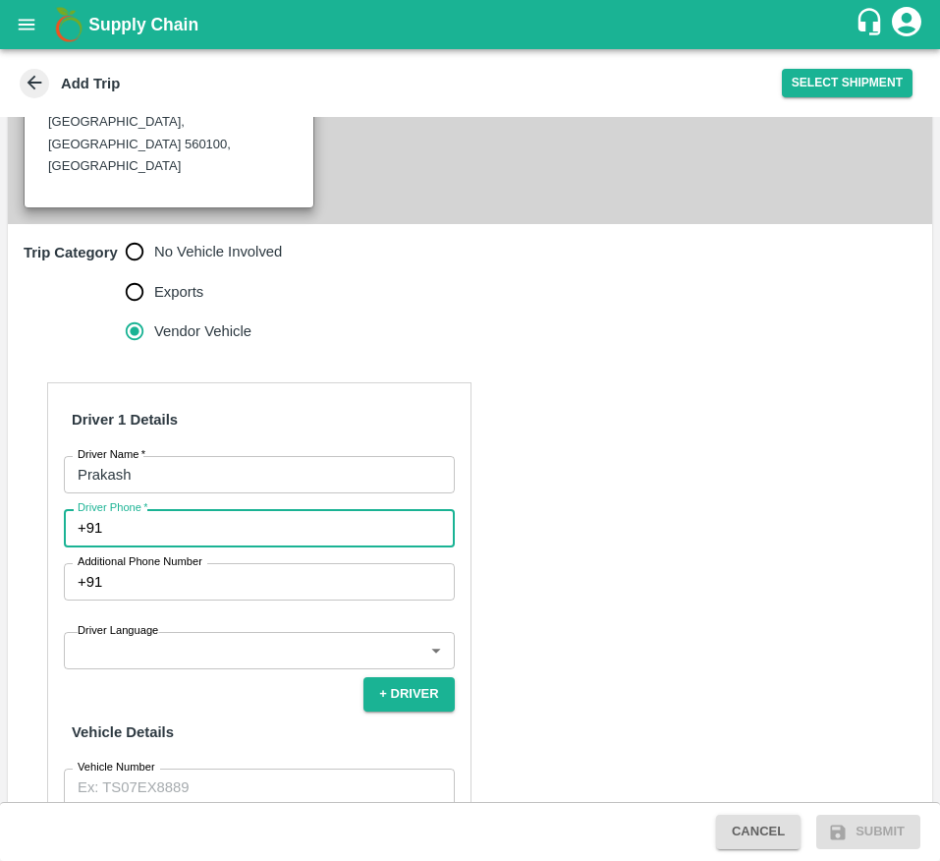
click at [158, 509] on input "Driver Phone   *" at bounding box center [282, 527] width 344 height 37
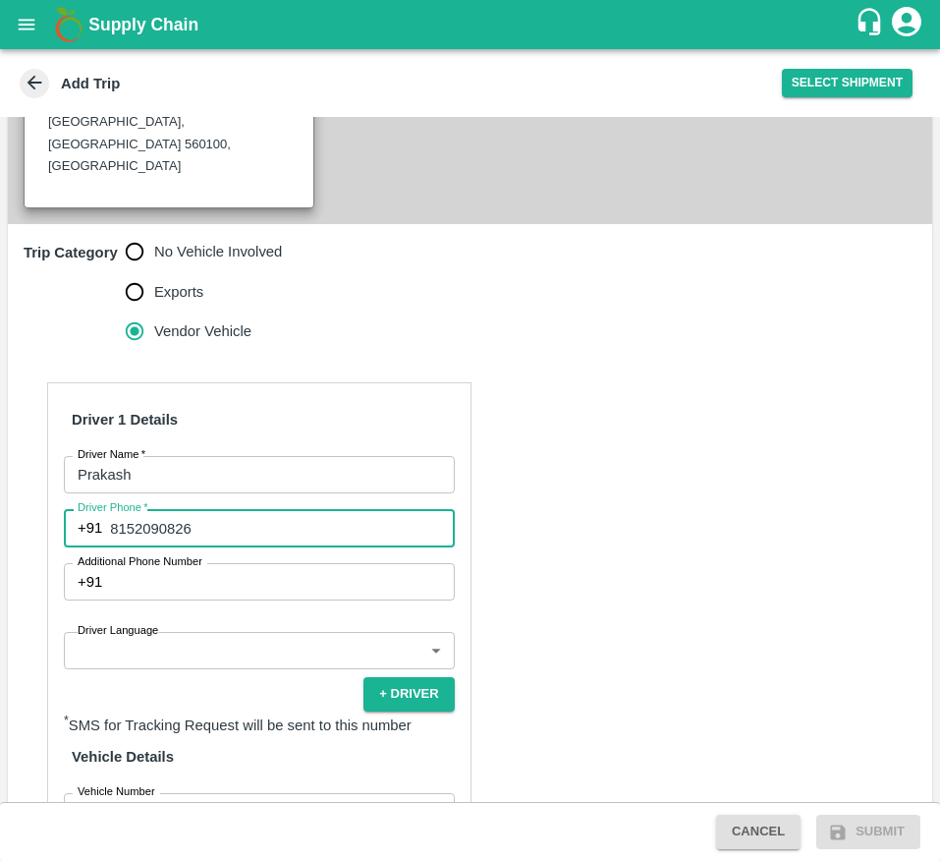
type input "8152090826"
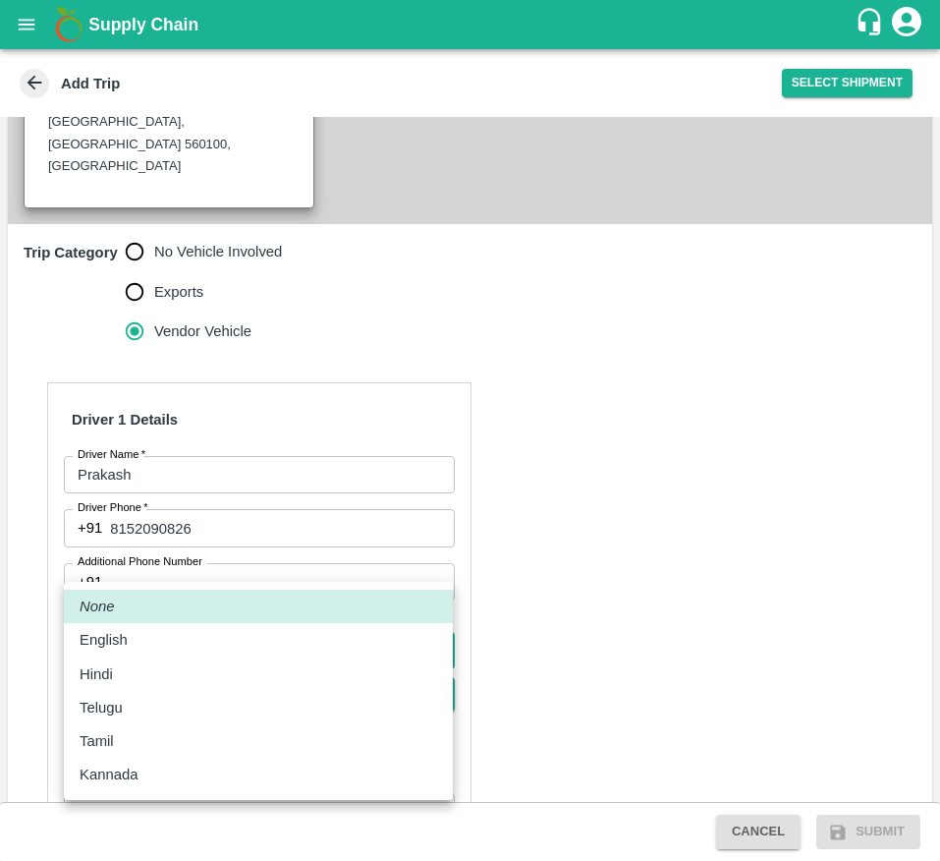
click at [167, 553] on body "Supply Chain Add Trip Select Shipment Trip Details Trip Type Fruit Movement 1 T…" at bounding box center [470, 430] width 940 height 861
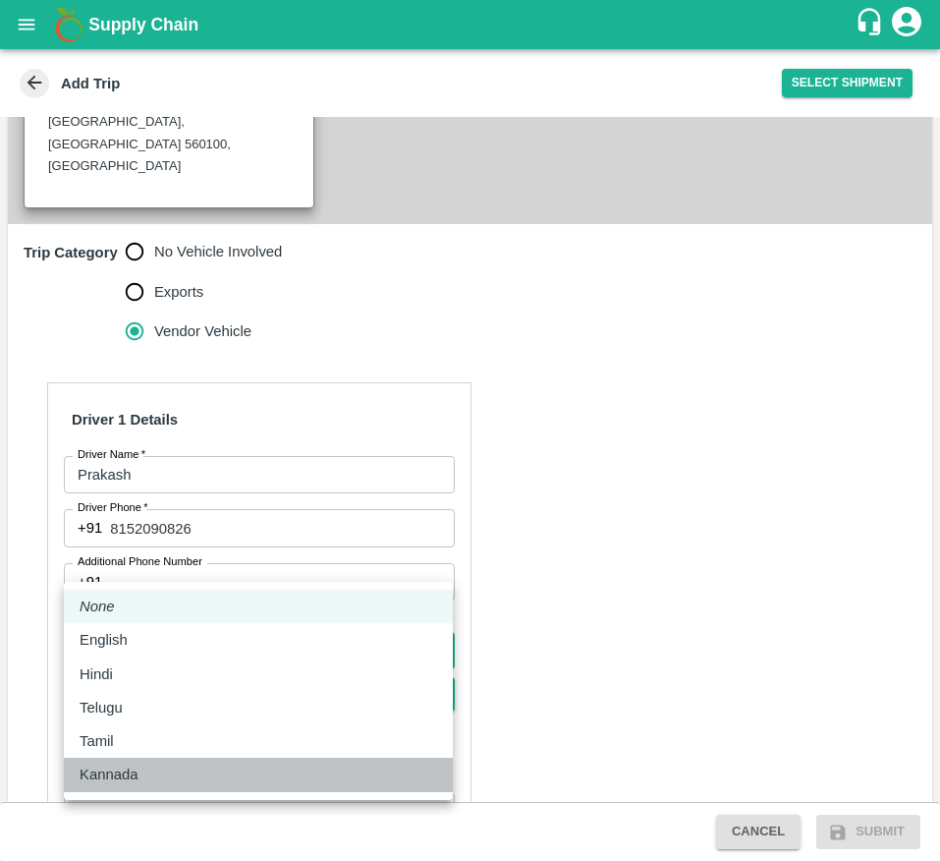
click at [201, 766] on div "Kannada" at bounding box center [259, 774] width 358 height 22
type input "ka"
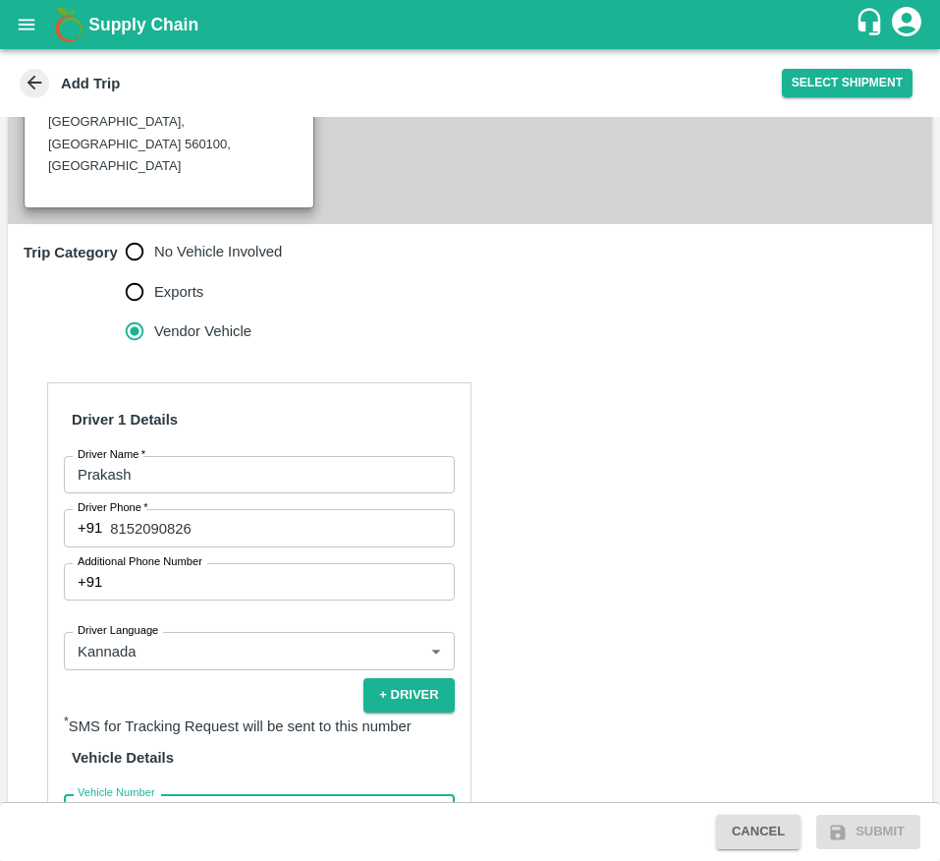
click at [202, 794] on input "Vehicle Number" at bounding box center [259, 812] width 391 height 37
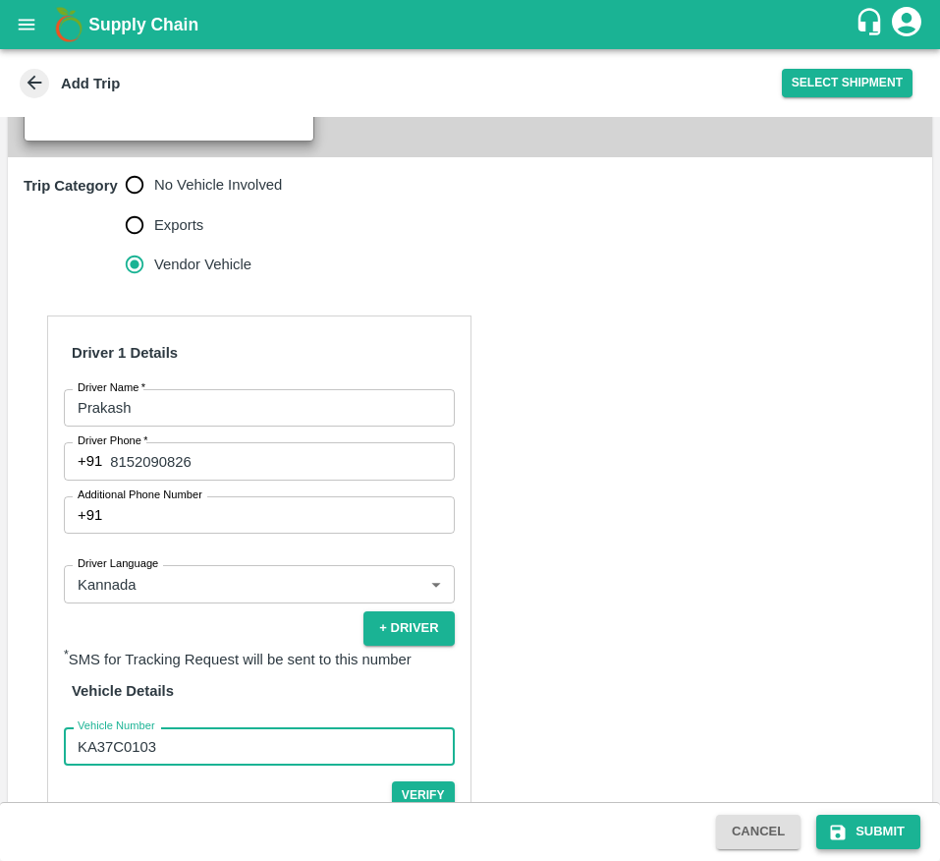
type input "KA37C0103"
click at [853, 832] on button "Submit" at bounding box center [868, 832] width 104 height 34
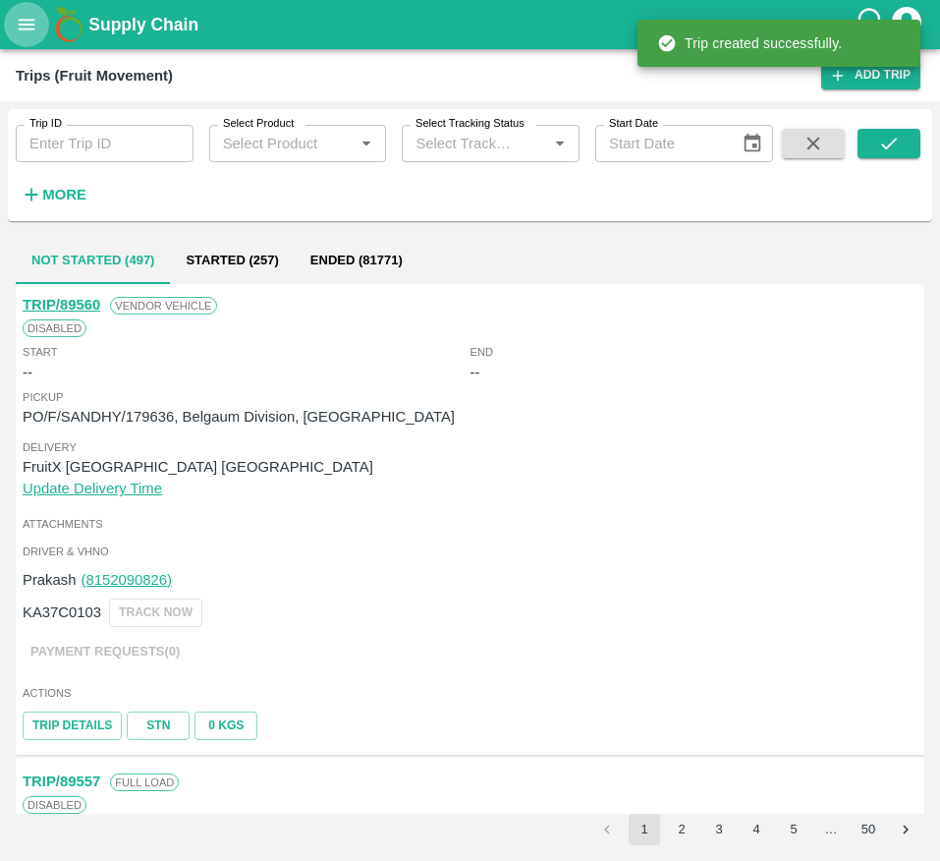
click at [21, 27] on icon "open drawer" at bounding box center [27, 25] width 22 height 22
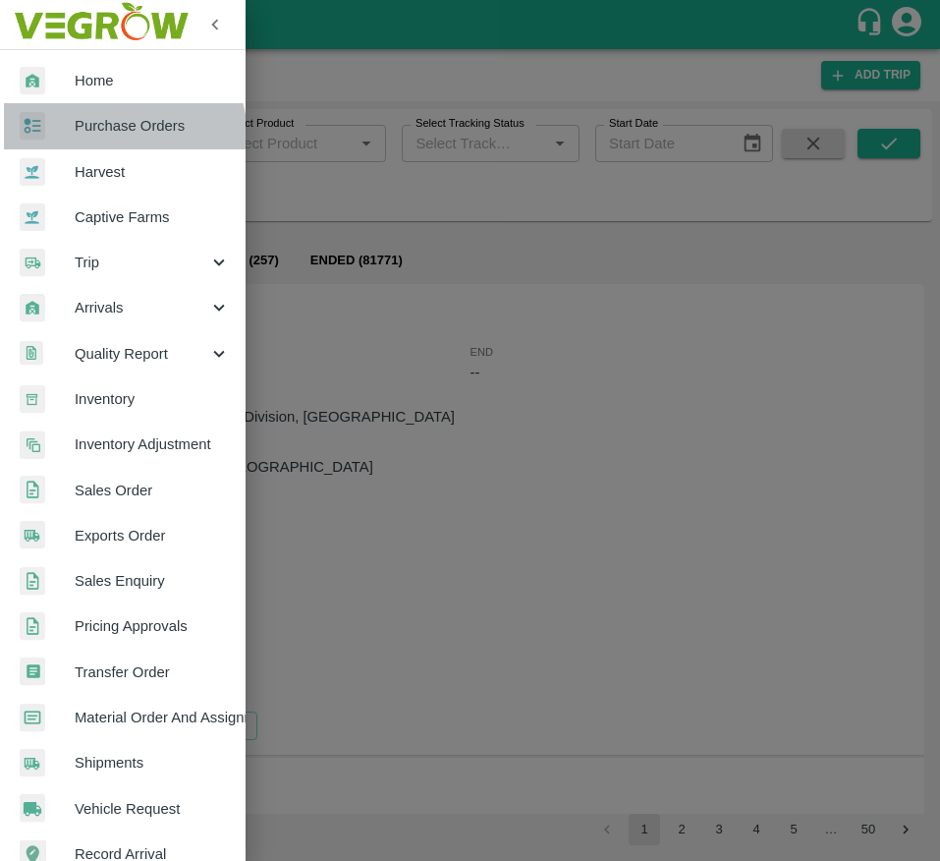
click at [91, 144] on link "Purchase Orders" at bounding box center [123, 125] width 246 height 45
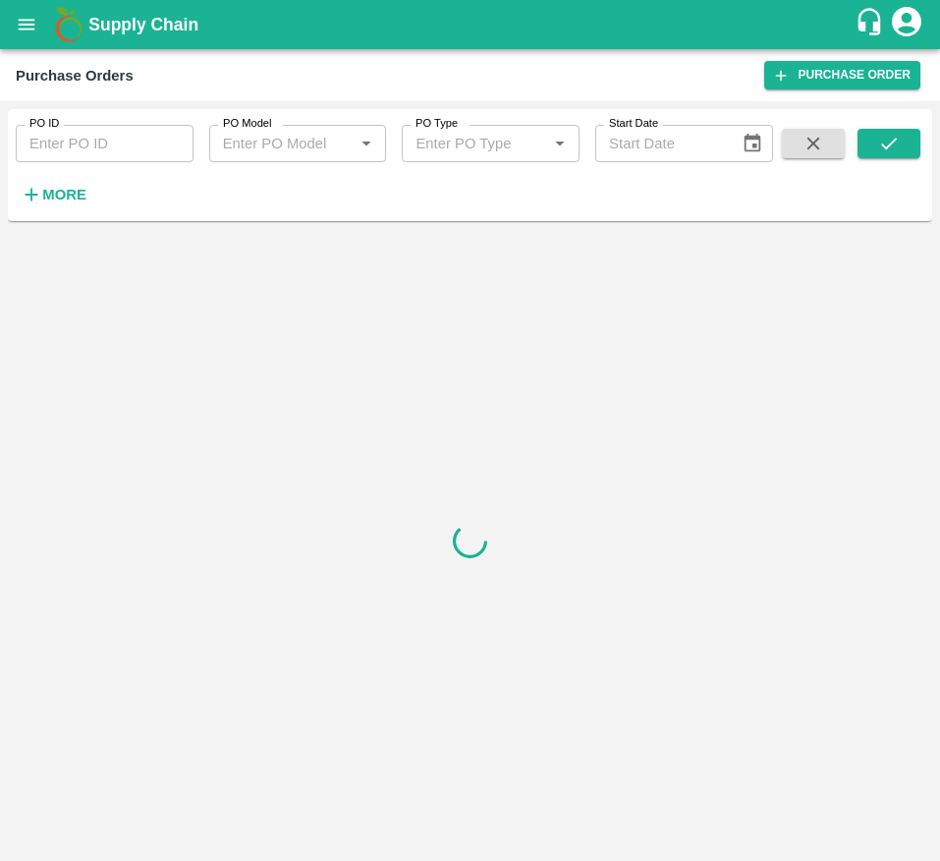
click at [51, 211] on div "PO ID PO ID PO Model PO Model   * PO Type PO Type   * Start Date Start Date More" at bounding box center [470, 165] width 925 height 96
click at [57, 205] on h6 "More" at bounding box center [64, 195] width 44 height 26
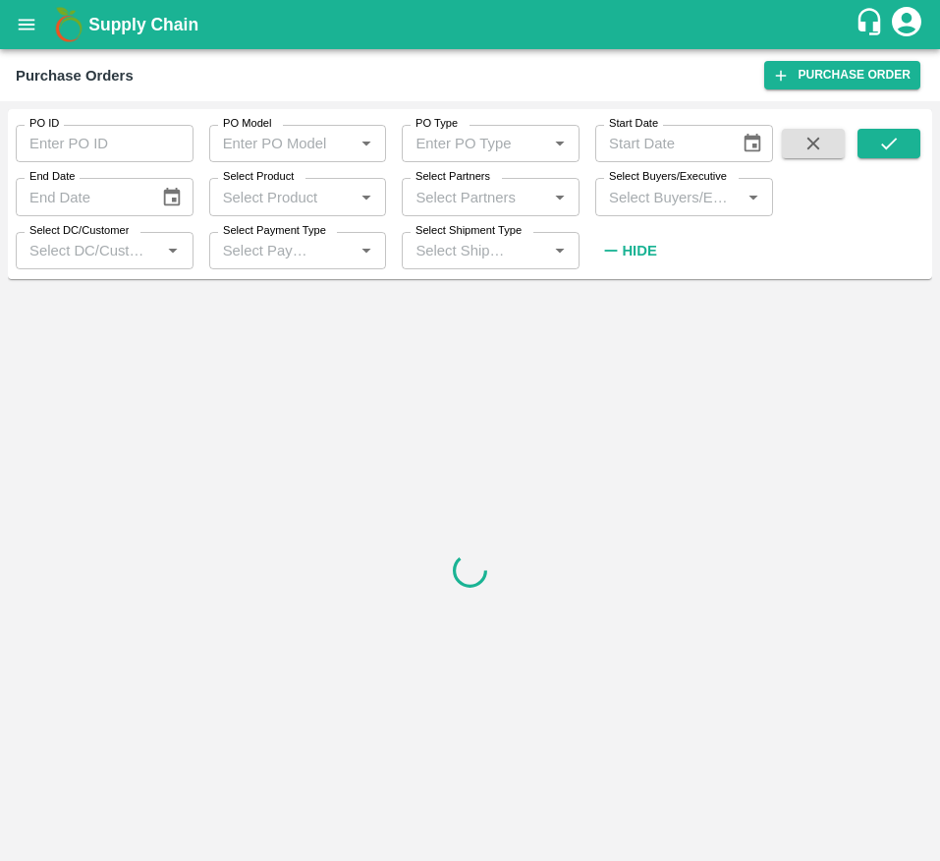
click at [635, 196] on input "Select Buyers/Executive" at bounding box center [668, 197] width 134 height 26
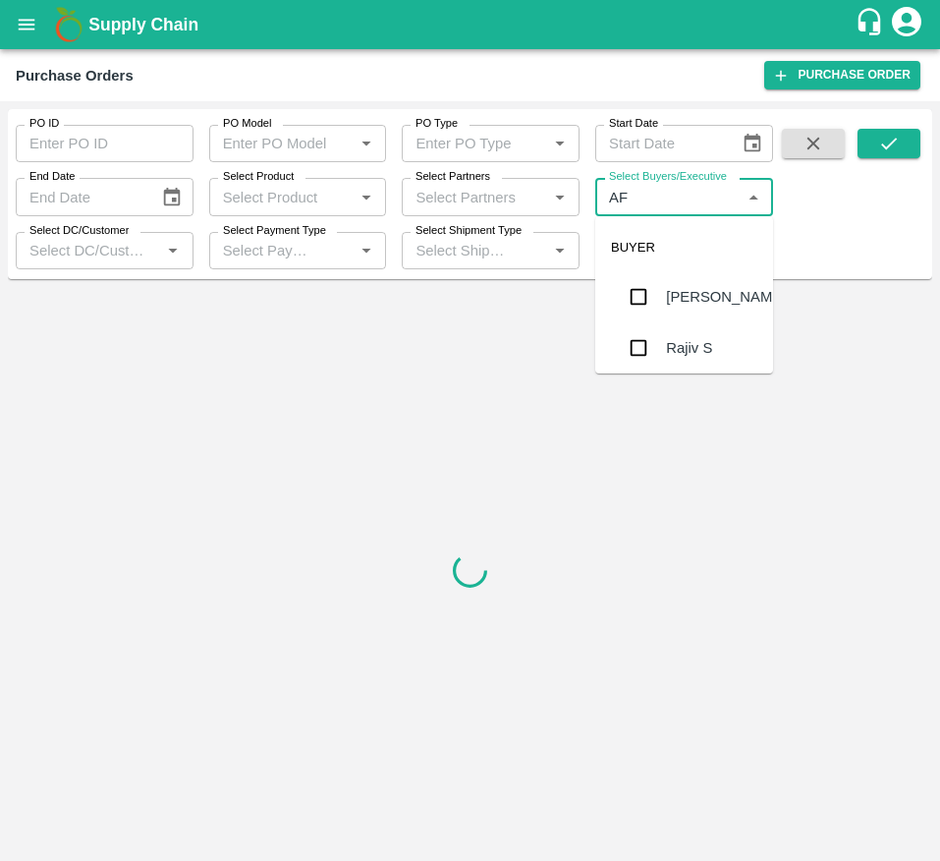
type input "AFZ"
click at [672, 297] on div "Shaik Afzal Basha" at bounding box center [726, 299] width 120 height 44
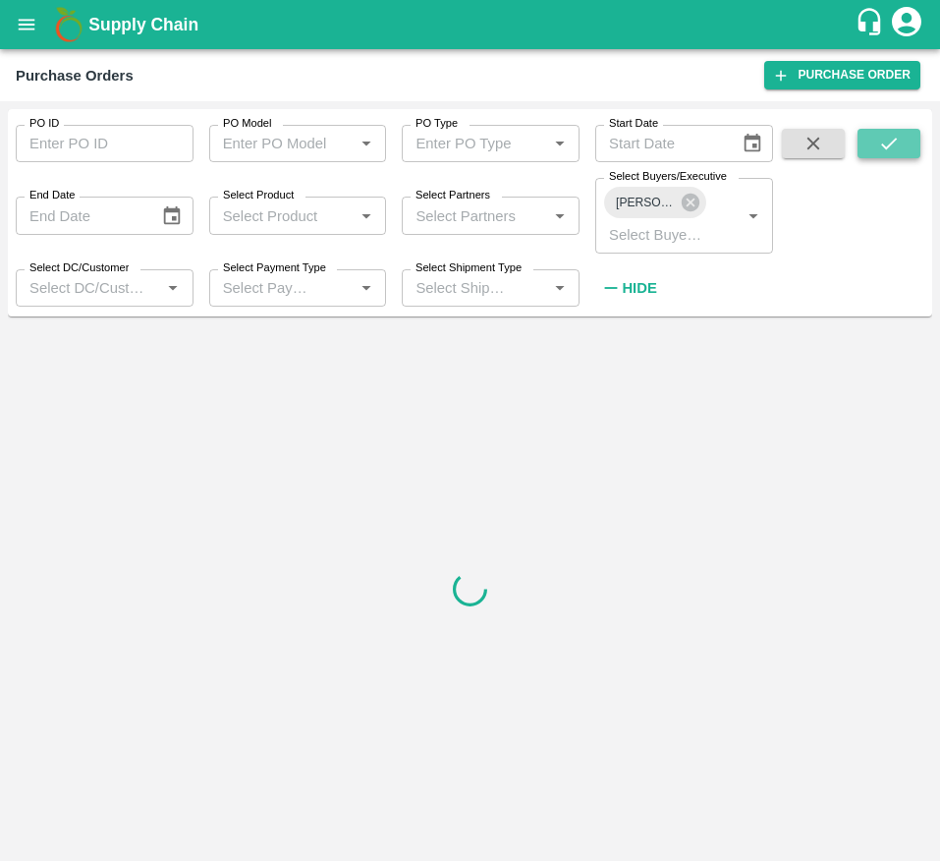
click at [899, 133] on icon "submit" at bounding box center [889, 144] width 22 height 22
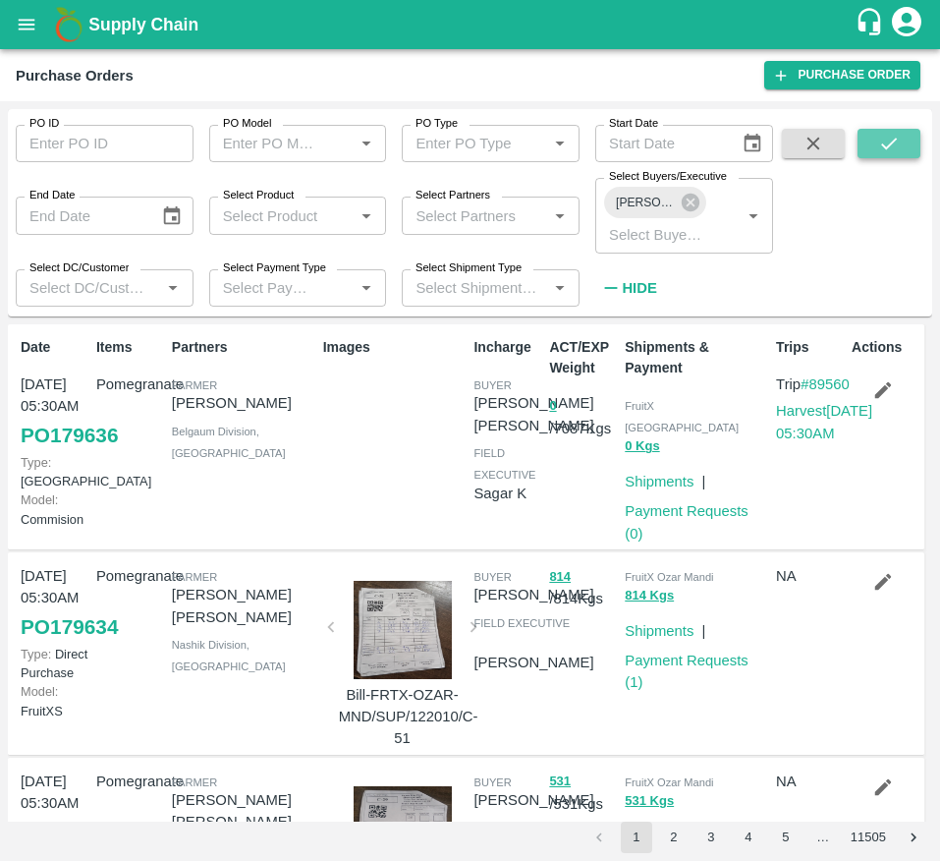
click at [873, 148] on button "submit" at bounding box center [889, 143] width 63 height 29
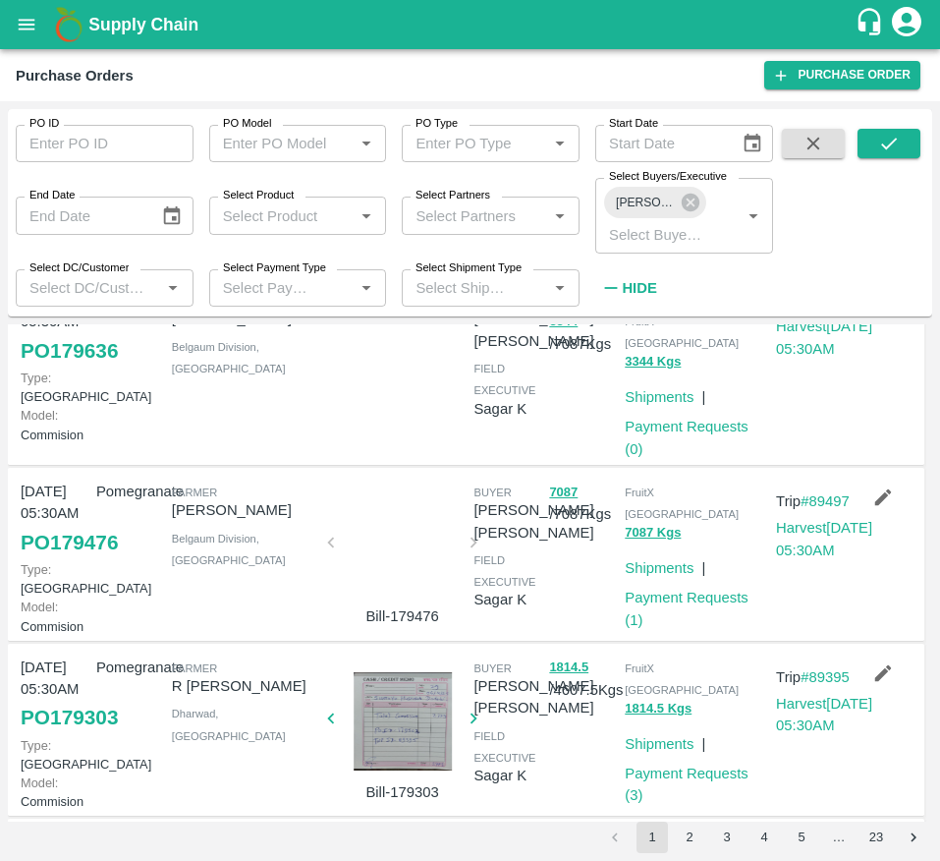
scroll to position [105, 0]
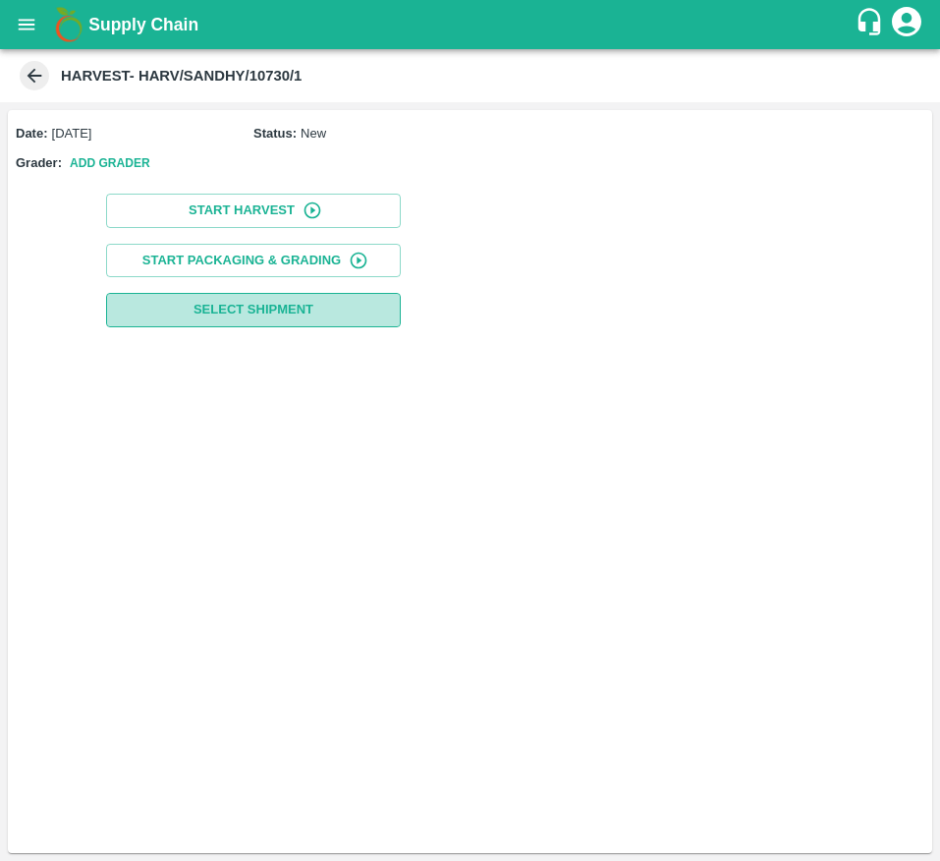
click at [274, 308] on span "Select Shipment" at bounding box center [254, 310] width 120 height 23
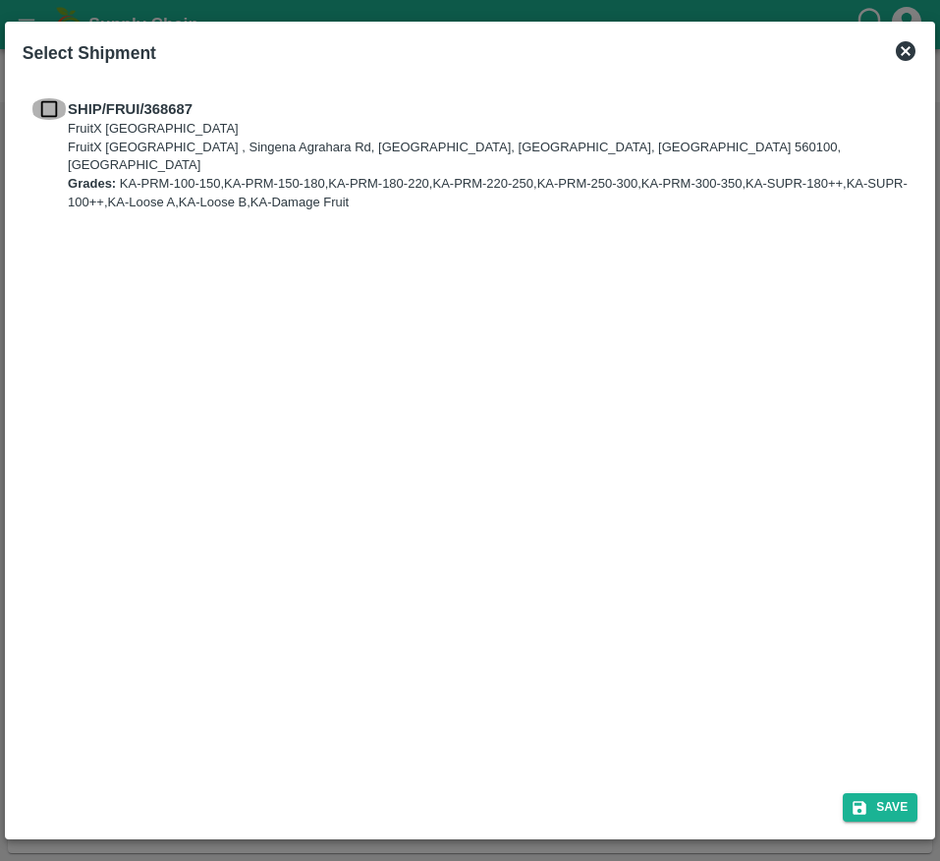
click at [54, 108] on input "checkbox" at bounding box center [48, 109] width 37 height 22
checkbox input "true"
click at [851, 797] on button "Save" at bounding box center [880, 807] width 75 height 28
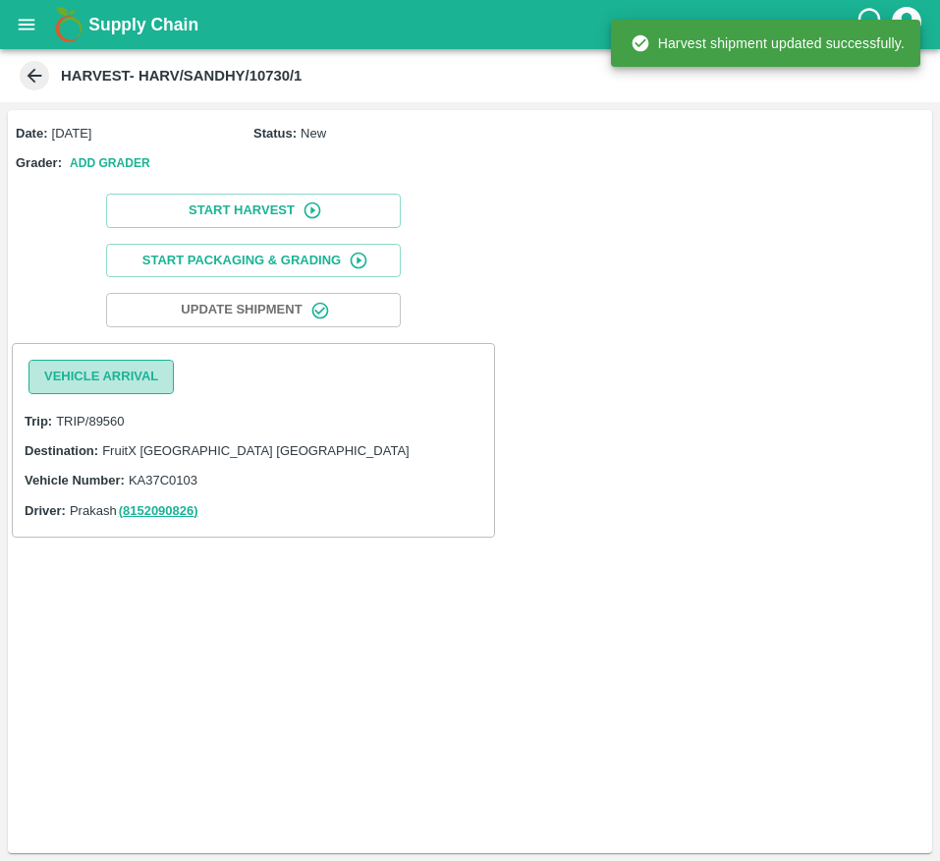
click at [125, 392] on button "Vehicle Arrival" at bounding box center [100, 377] width 145 height 34
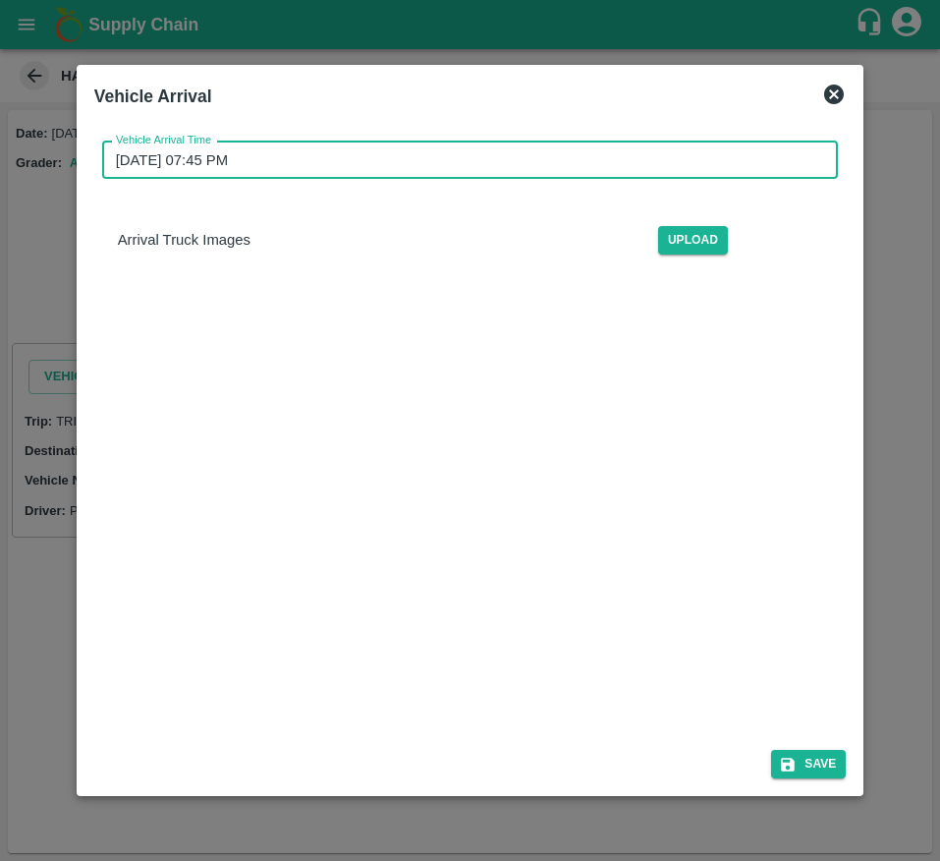
click at [366, 170] on input "[DATE] 07:45 PM" at bounding box center [463, 159] width 723 height 37
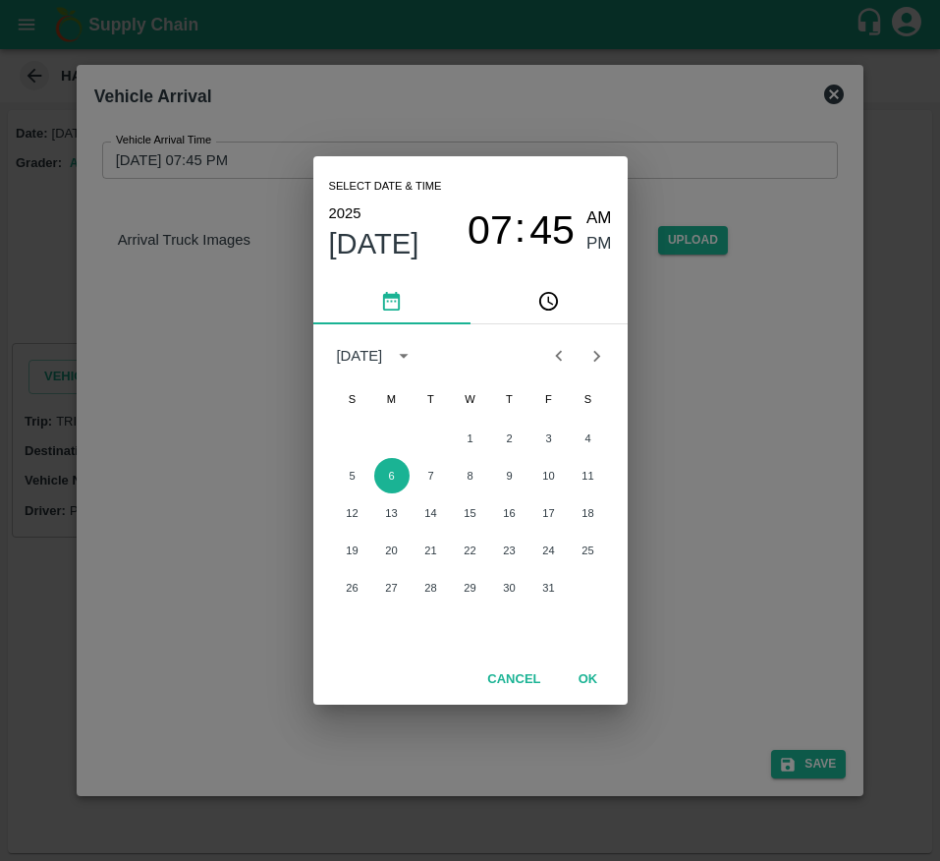
click at [591, 658] on div "Cancel OK" at bounding box center [470, 679] width 314 height 50
click at [590, 673] on button "OK" at bounding box center [588, 679] width 63 height 34
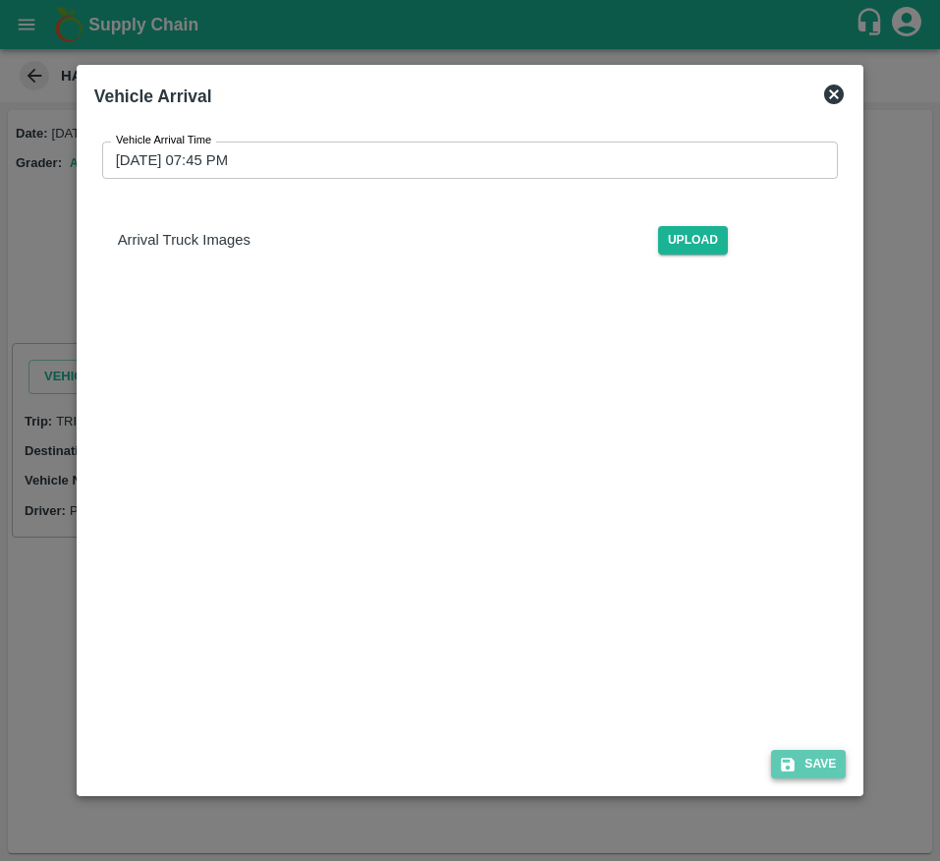
click at [797, 766] on icon "submit" at bounding box center [788, 765] width 18 height 18
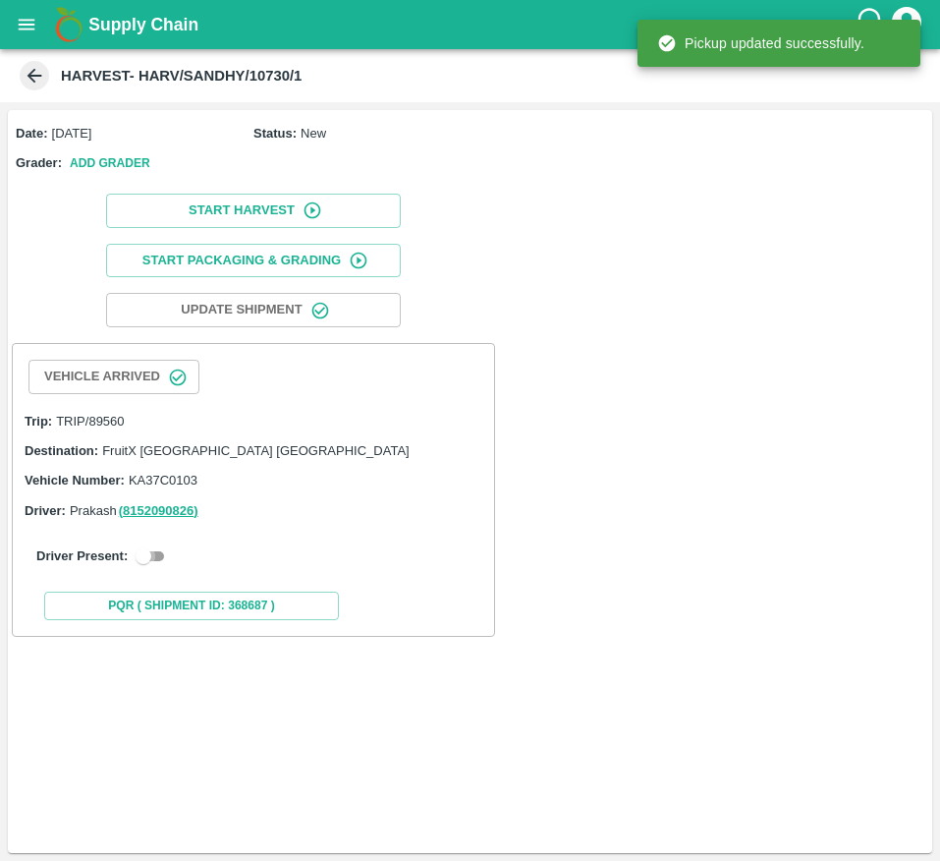
click at [142, 562] on input "checkbox" at bounding box center [143, 556] width 71 height 24
checkbox input "true"
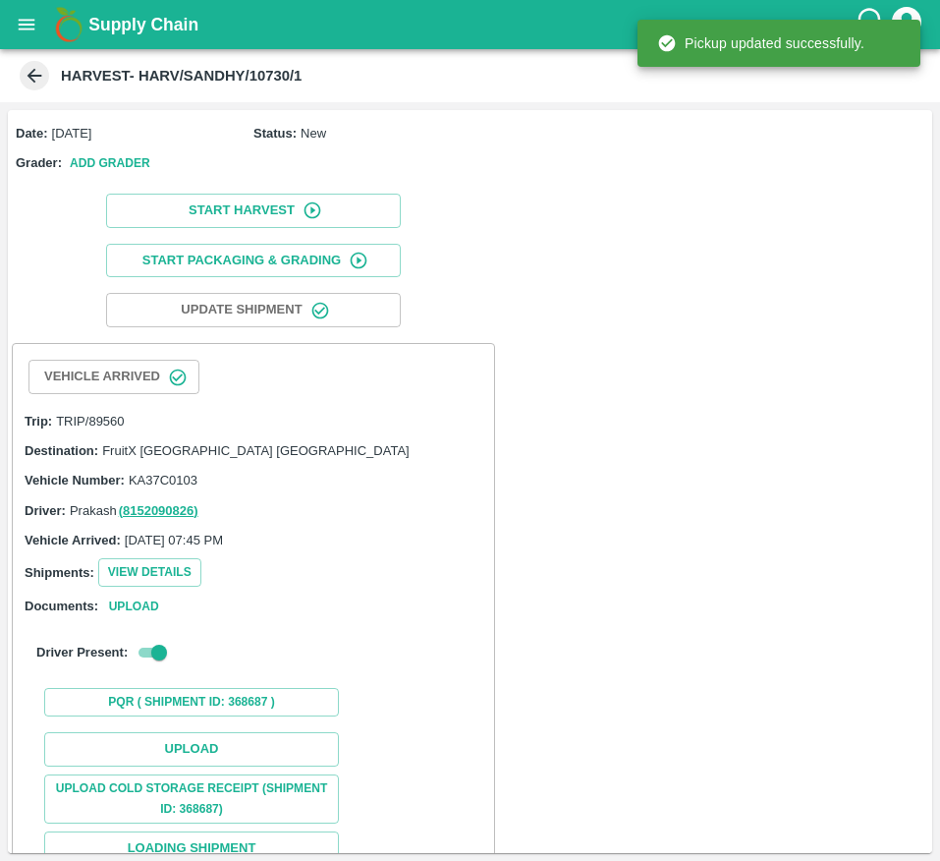
scroll to position [165, 0]
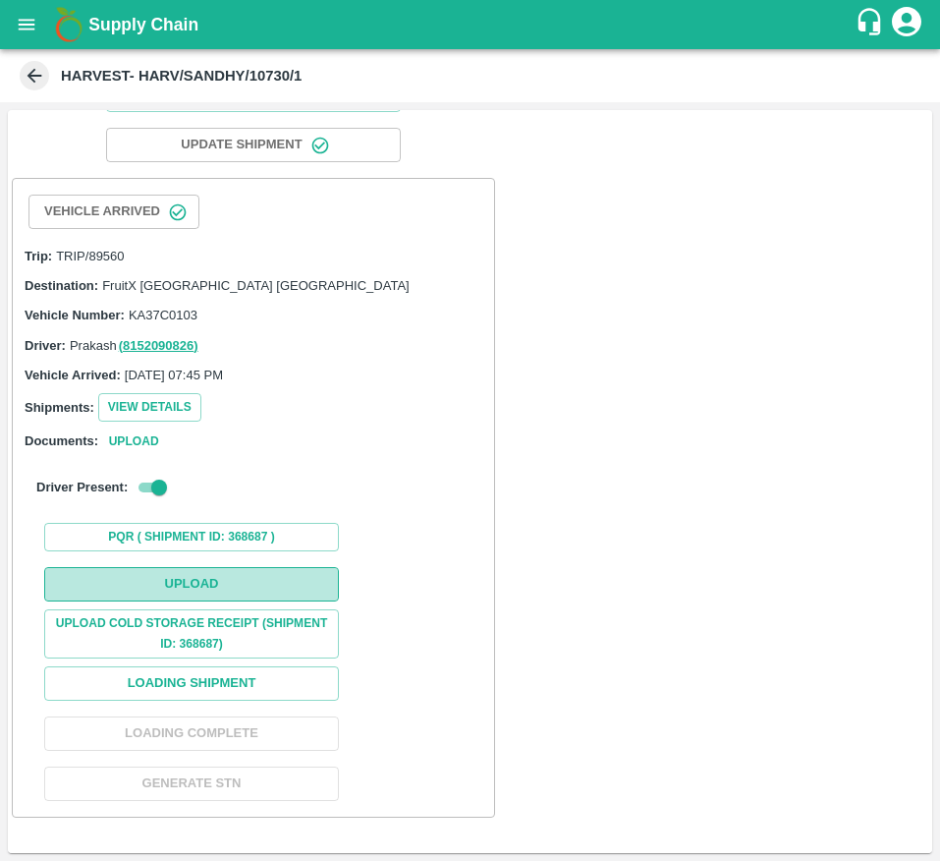
click at [223, 580] on button "Upload" at bounding box center [191, 584] width 295 height 34
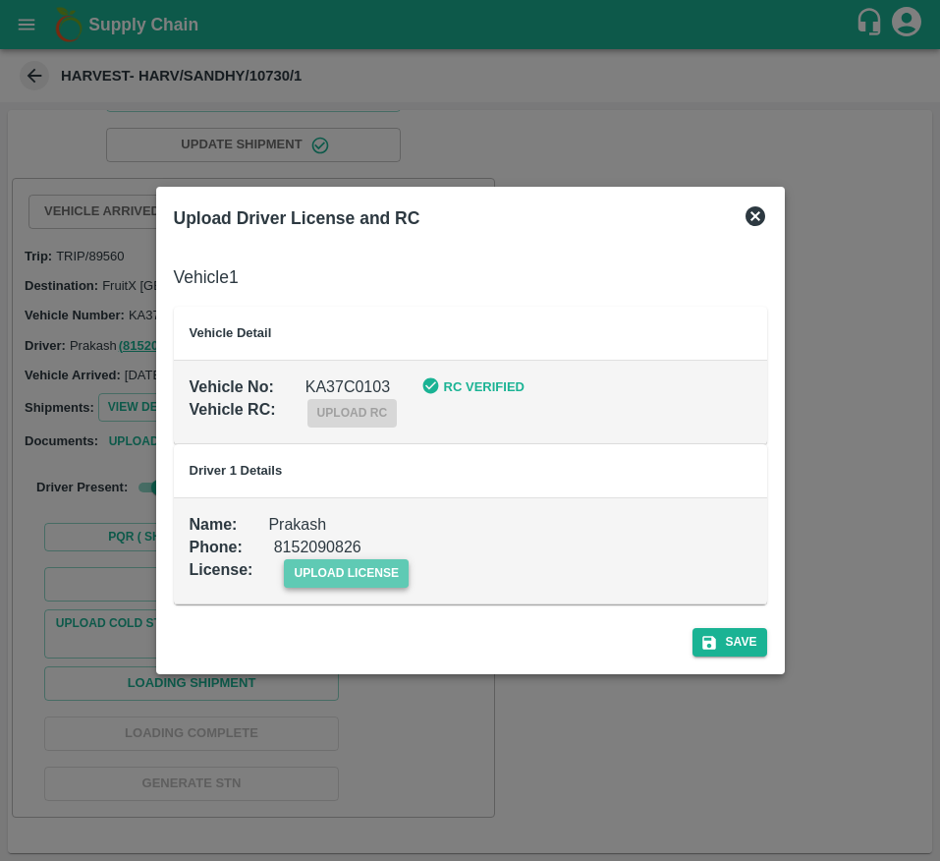
click at [351, 563] on span "upload license" at bounding box center [346, 573] width 125 height 28
click at [0, 0] on input "upload license" at bounding box center [0, 0] width 0 height 0
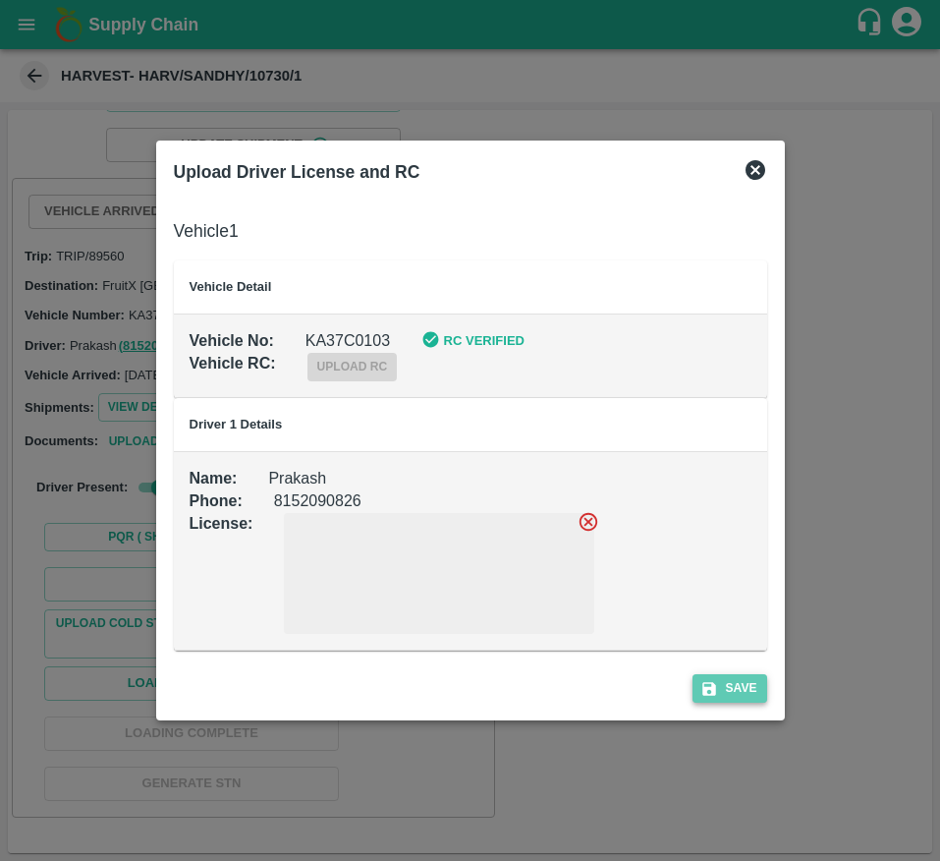
click at [720, 681] on button "Save" at bounding box center [730, 688] width 75 height 28
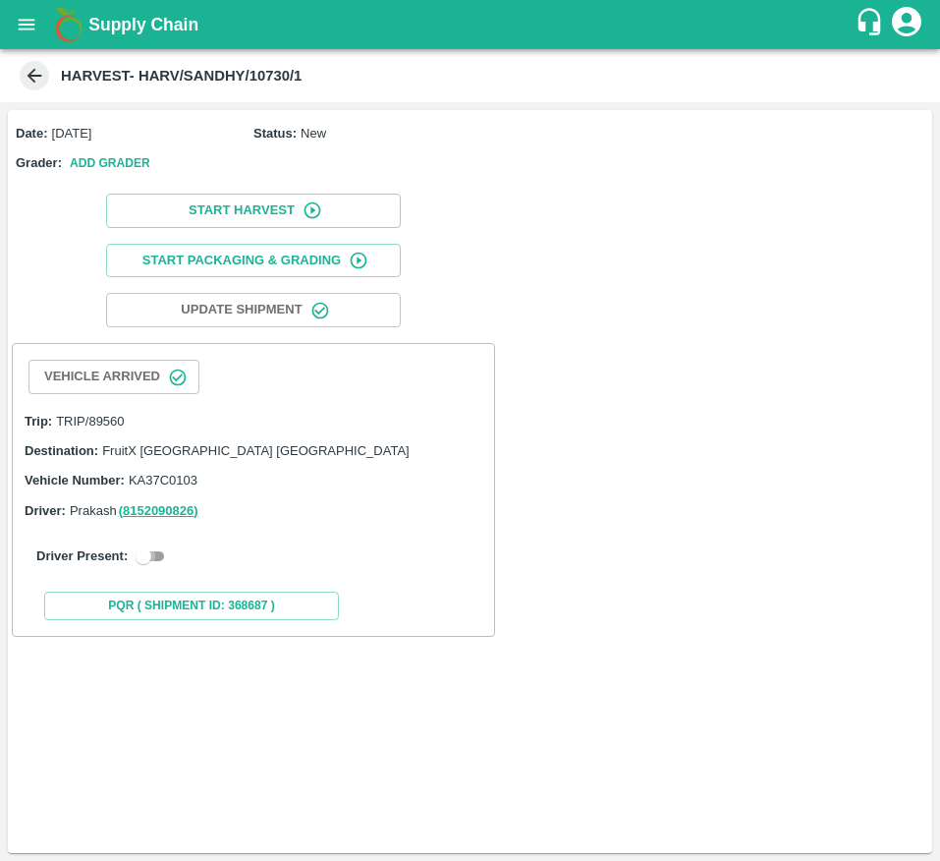
click at [148, 557] on input "checkbox" at bounding box center [143, 556] width 71 height 24
checkbox input "true"
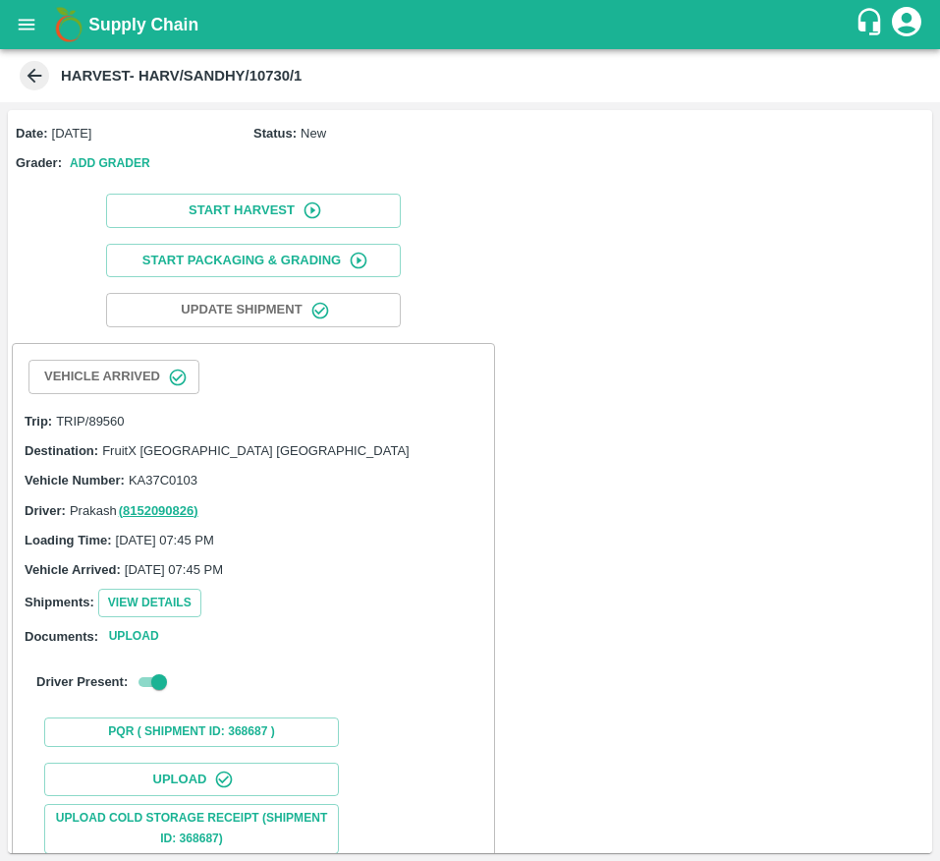
scroll to position [245, 0]
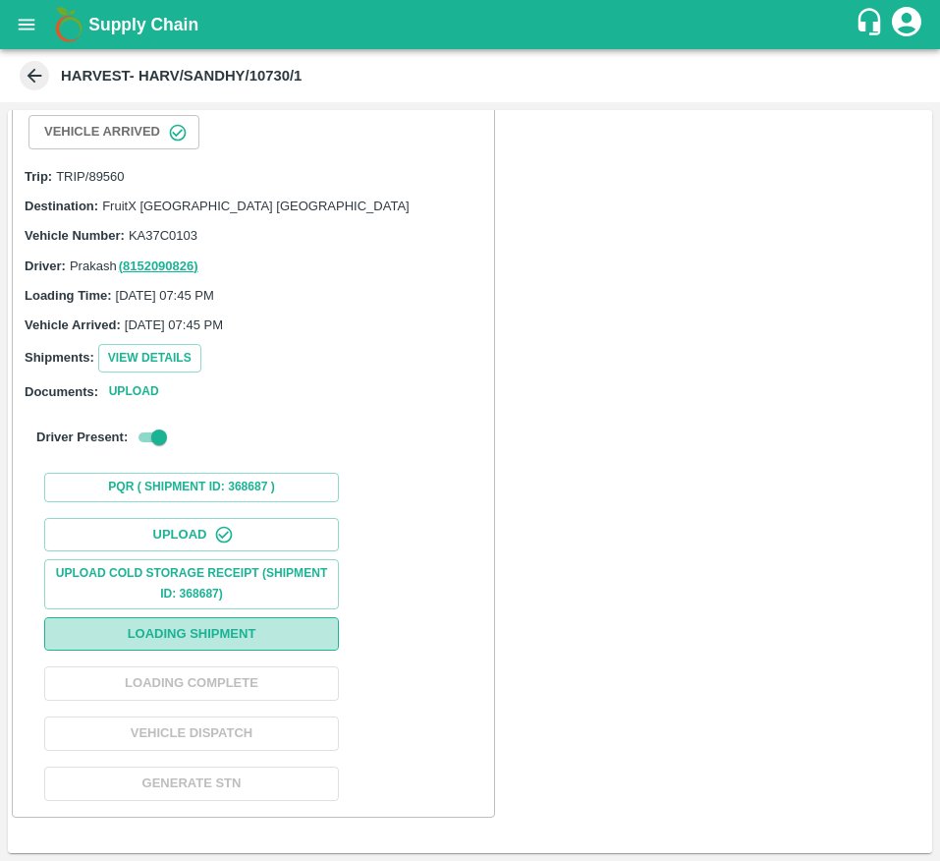
click at [215, 637] on button "Loading Shipment" at bounding box center [191, 634] width 295 height 34
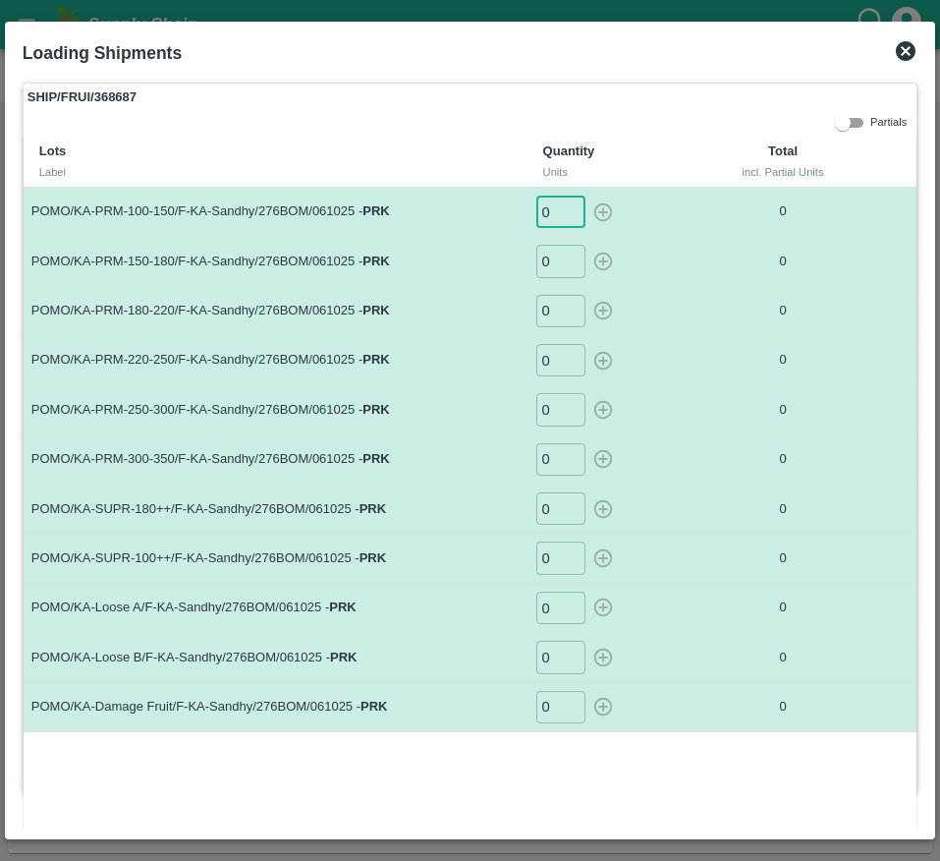
click at [555, 215] on input "0" at bounding box center [560, 212] width 49 height 32
type input "43"
click at [560, 276] on input "0" at bounding box center [560, 261] width 49 height 32
type input "54"
click at [550, 319] on input "0" at bounding box center [560, 311] width 49 height 32
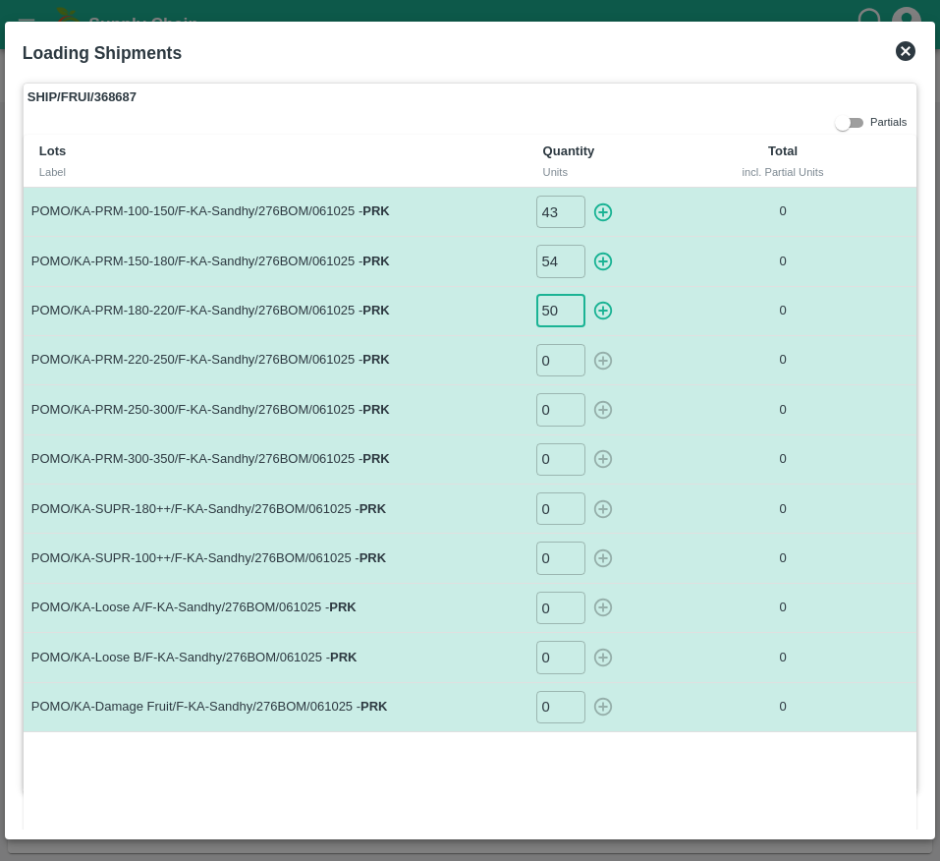
type input "50"
click at [552, 377] on td "0 ​" at bounding box center [617, 360] width 178 height 49
click at [552, 372] on input "0" at bounding box center [560, 360] width 49 height 32
type input "35"
click at [548, 418] on input "0" at bounding box center [560, 409] width 49 height 32
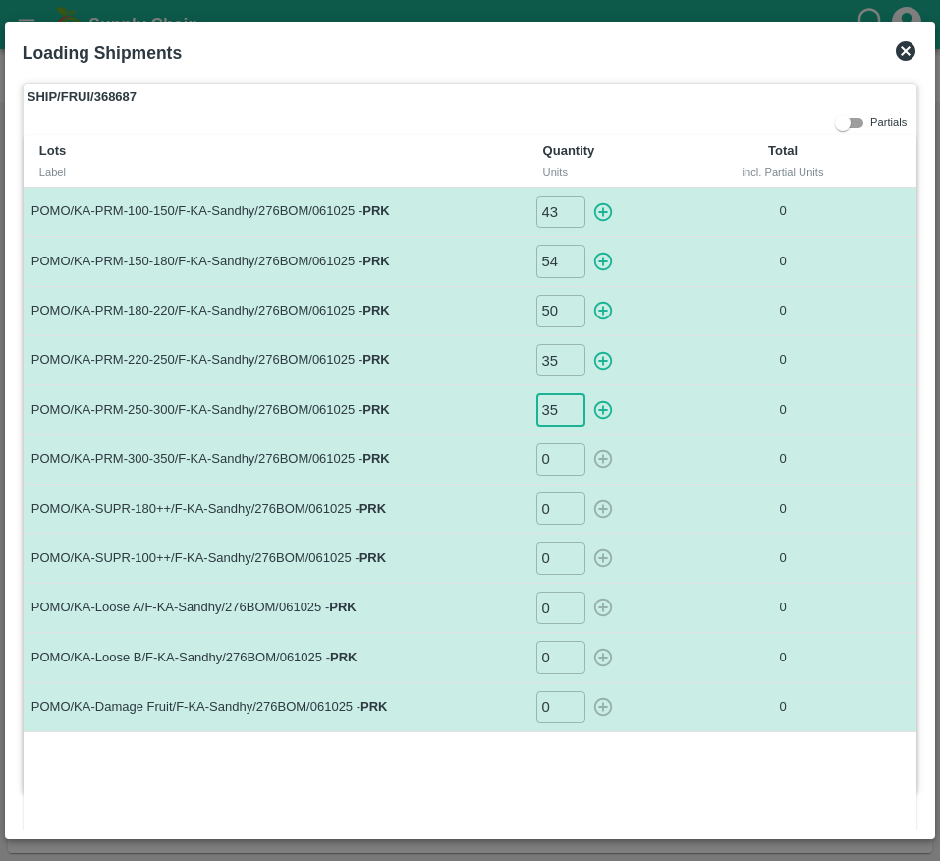
type input "35"
click at [553, 457] on input "0" at bounding box center [560, 459] width 49 height 32
type input "16"
click at [550, 498] on input "0" at bounding box center [560, 508] width 49 height 32
type input "40"
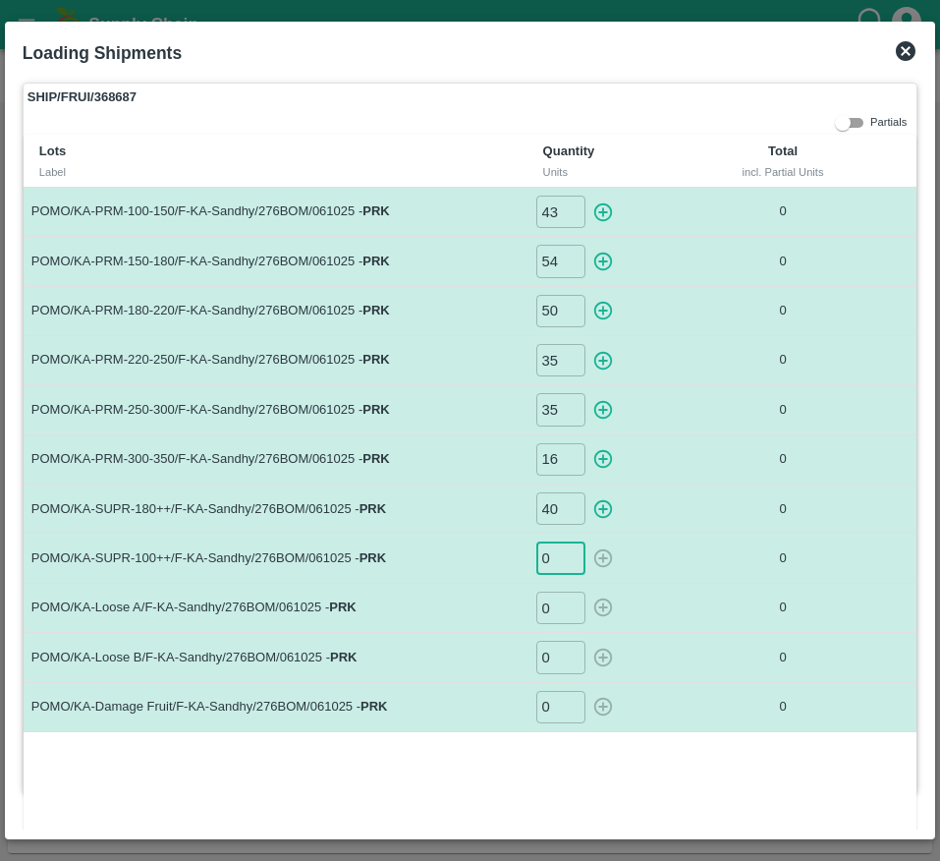
click at [549, 561] on input "0" at bounding box center [560, 557] width 49 height 32
type input "23"
click at [549, 609] on input "0" at bounding box center [560, 607] width 49 height 32
type input "30"
click at [549, 647] on input "0" at bounding box center [560, 657] width 49 height 32
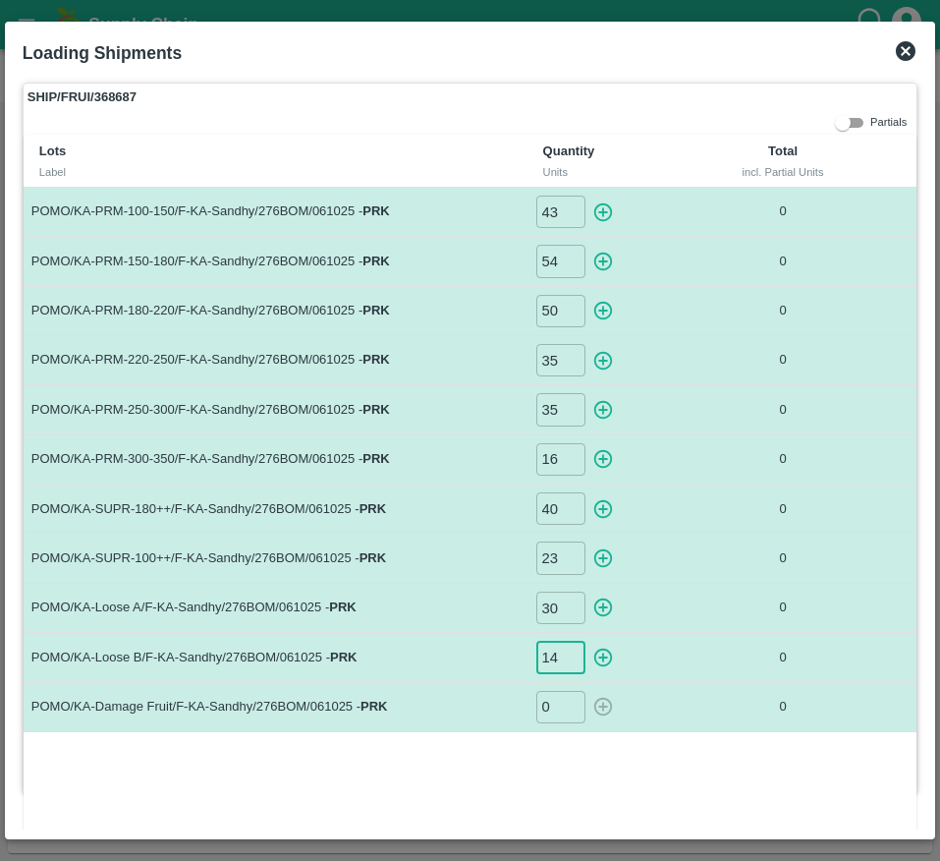
type input "14"
click at [552, 702] on input "0" at bounding box center [560, 707] width 49 height 32
type input "12"
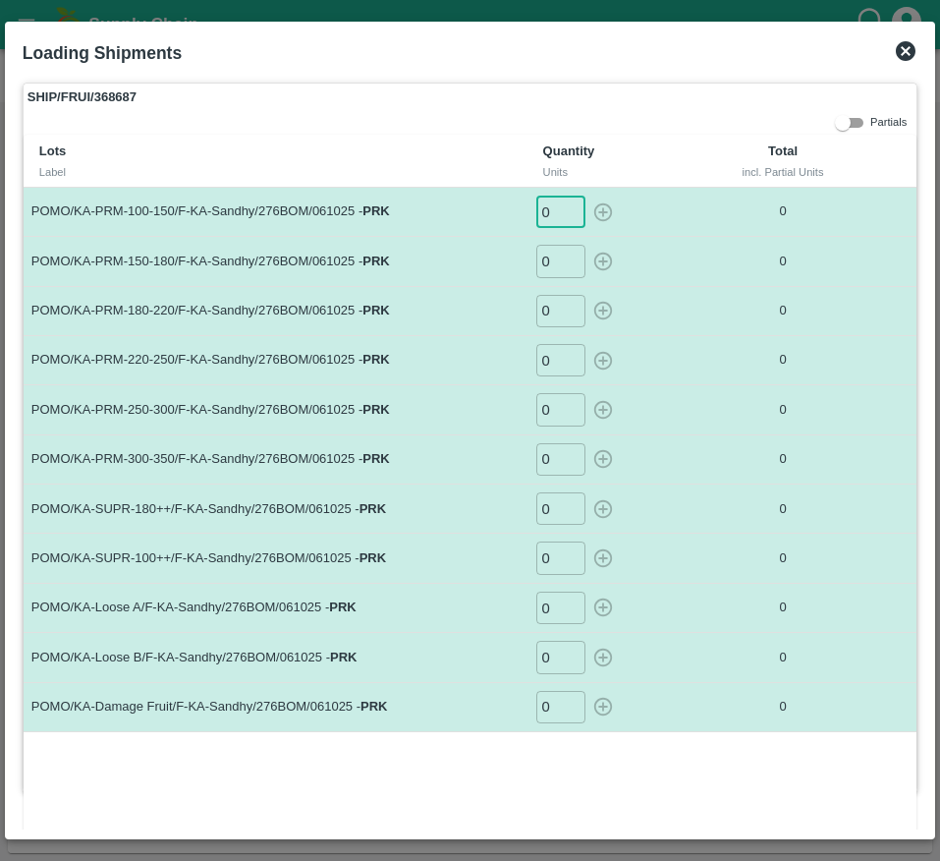
click at [547, 201] on input "0" at bounding box center [560, 212] width 49 height 32
click at [604, 212] on icon "button" at bounding box center [602, 211] width 19 height 19
type input "0"
click at [553, 265] on input "0" at bounding box center [560, 261] width 49 height 32
click at [594, 266] on icon "button" at bounding box center [602, 262] width 19 height 19
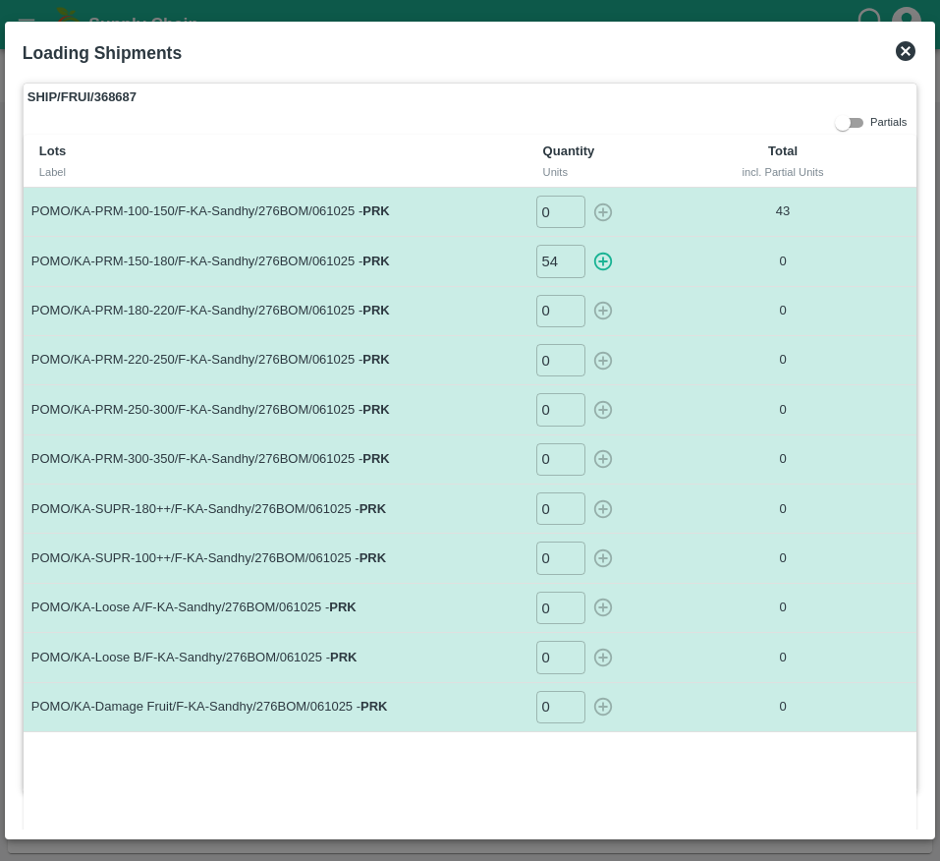
type input "0"
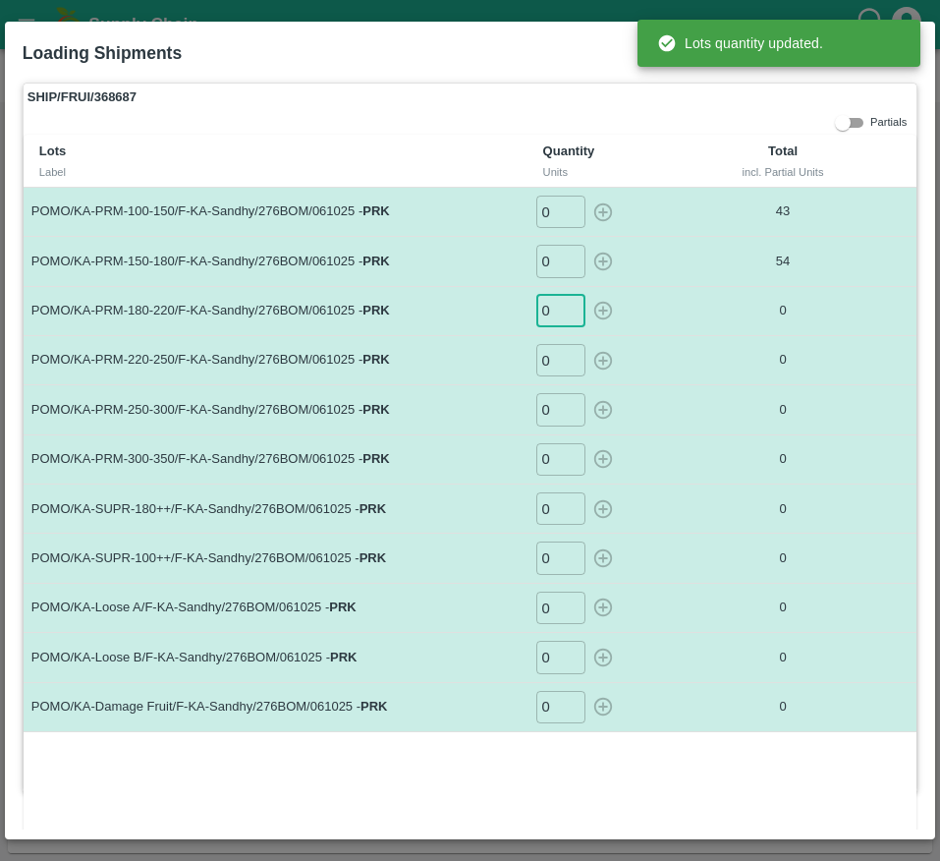
click at [546, 305] on input "0" at bounding box center [560, 311] width 49 height 32
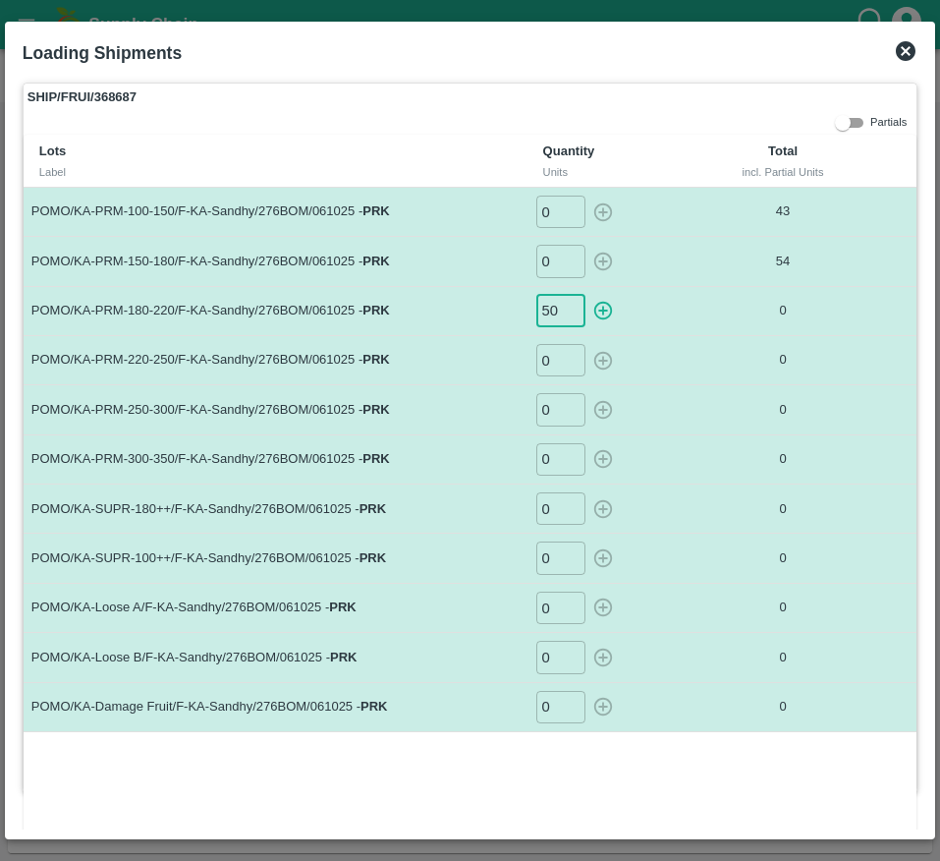
click at [593, 311] on icon "button" at bounding box center [602, 311] width 19 height 19
type input "0"
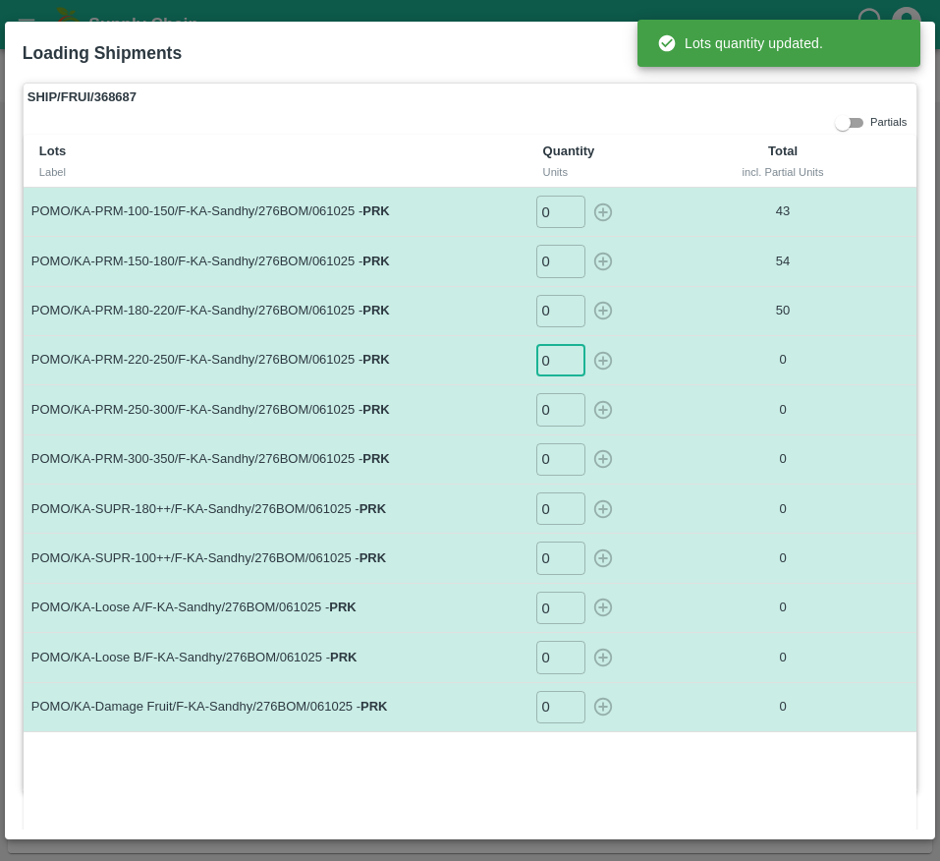
click at [548, 365] on input "0" at bounding box center [560, 360] width 49 height 32
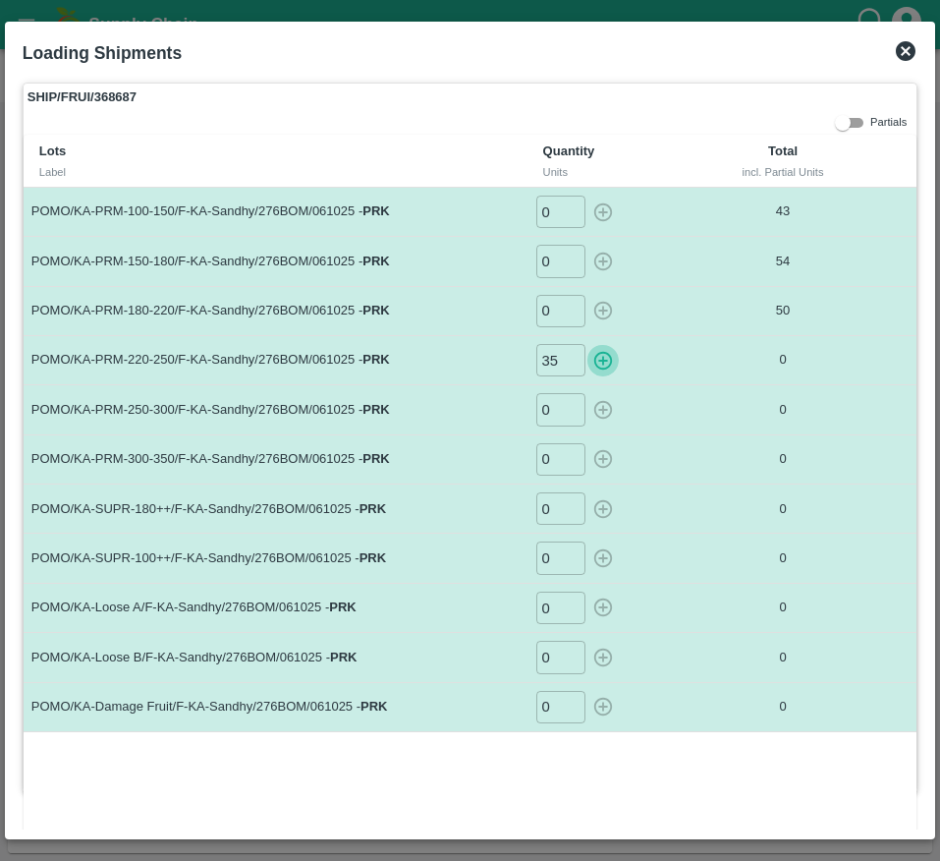
click at [593, 357] on icon "button" at bounding box center [602, 360] width 19 height 19
type input "0"
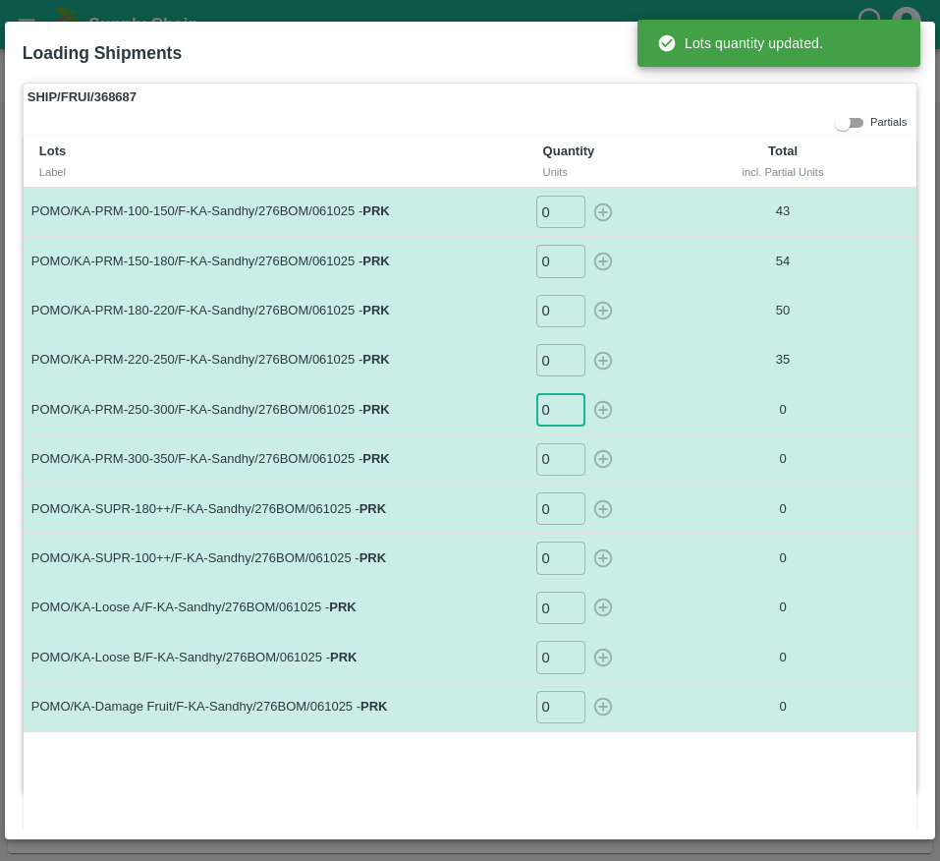
click at [548, 412] on input "0" at bounding box center [560, 409] width 49 height 32
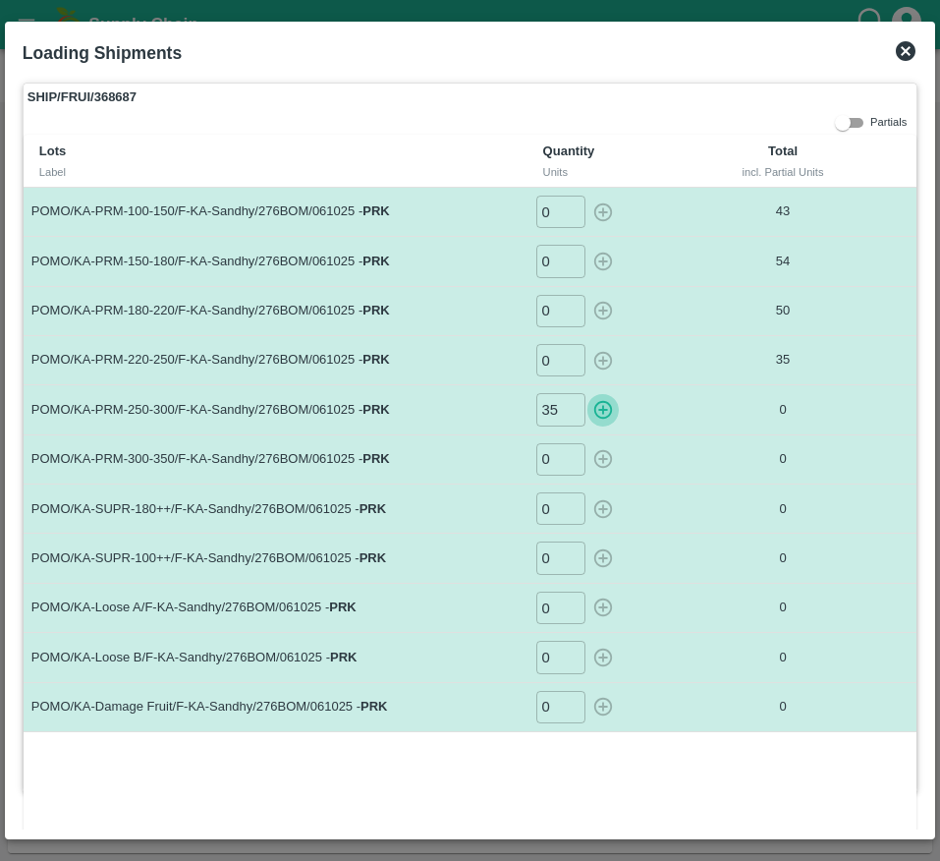
click at [594, 412] on icon "button" at bounding box center [603, 410] width 22 height 22
type input "0"
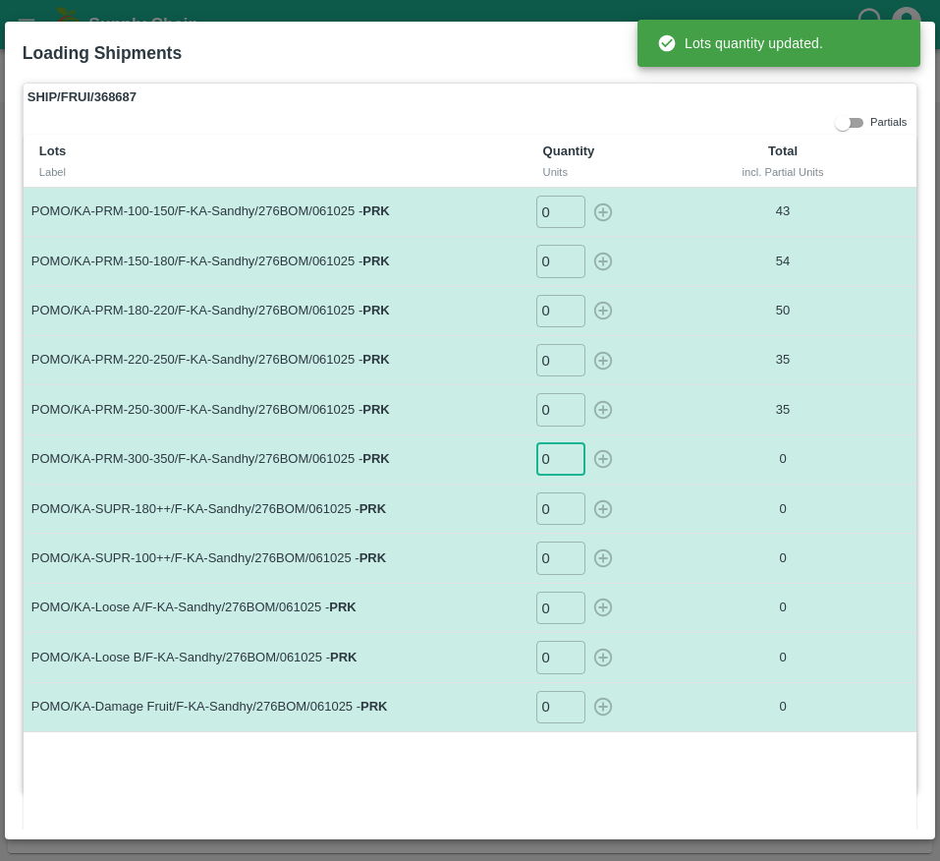
click at [542, 461] on input "0" at bounding box center [560, 459] width 49 height 32
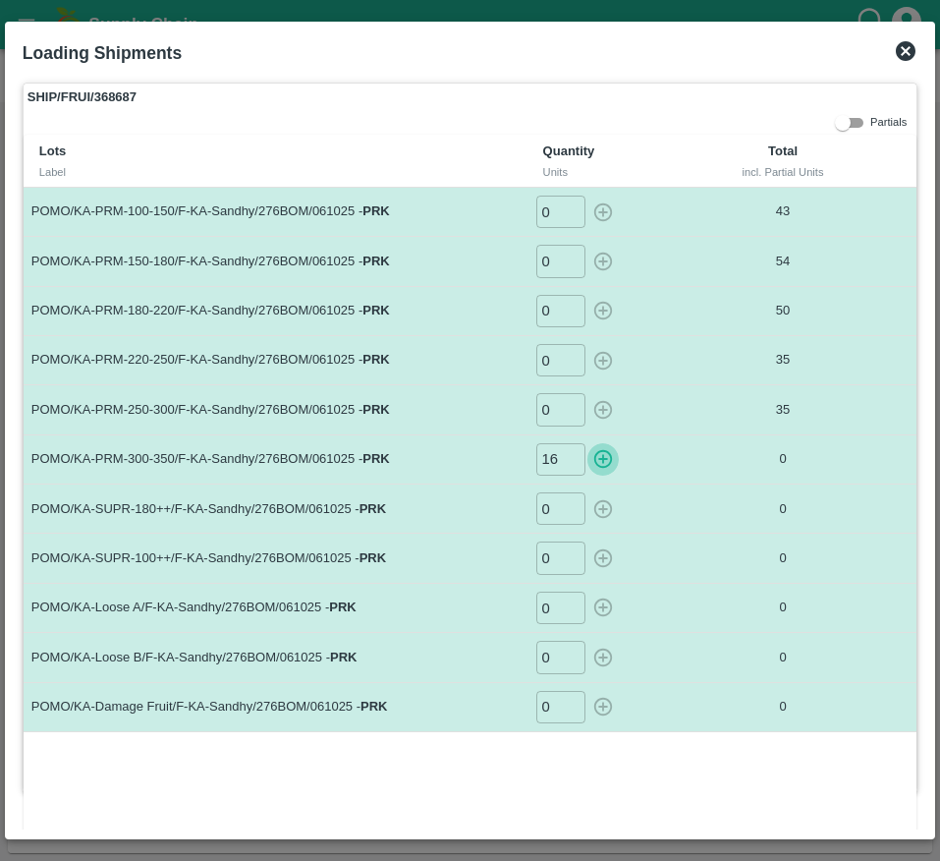
click at [595, 455] on icon "button" at bounding box center [603, 459] width 22 height 22
type input "0"
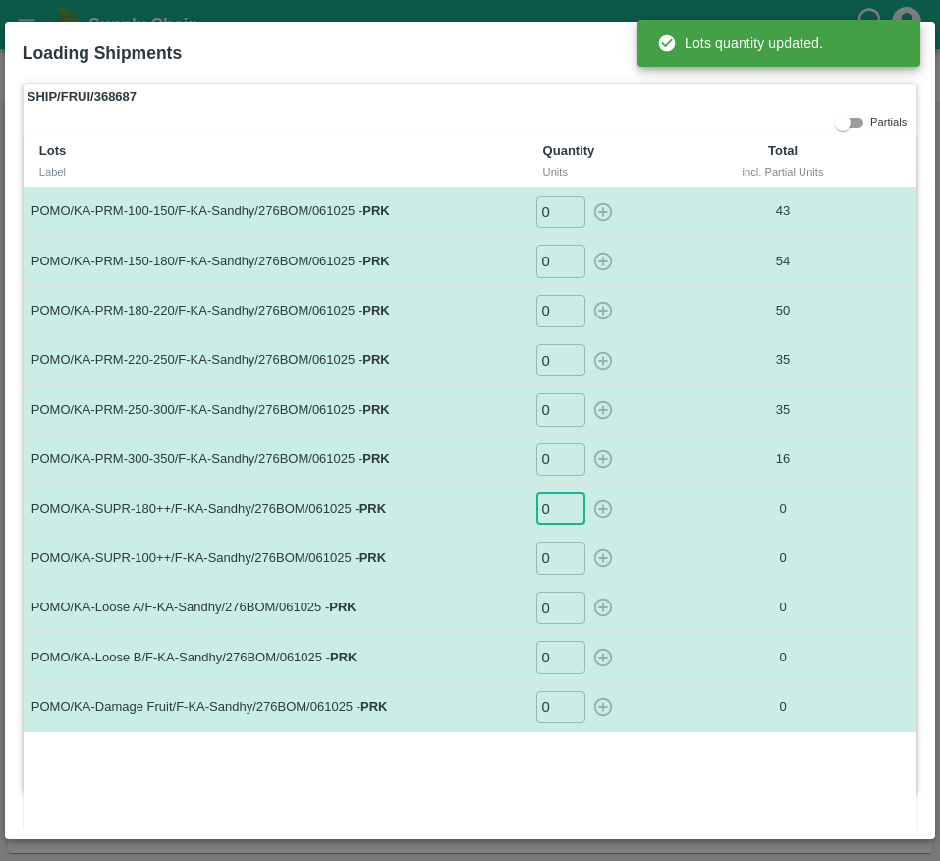
click at [550, 512] on input "0" at bounding box center [560, 508] width 49 height 32
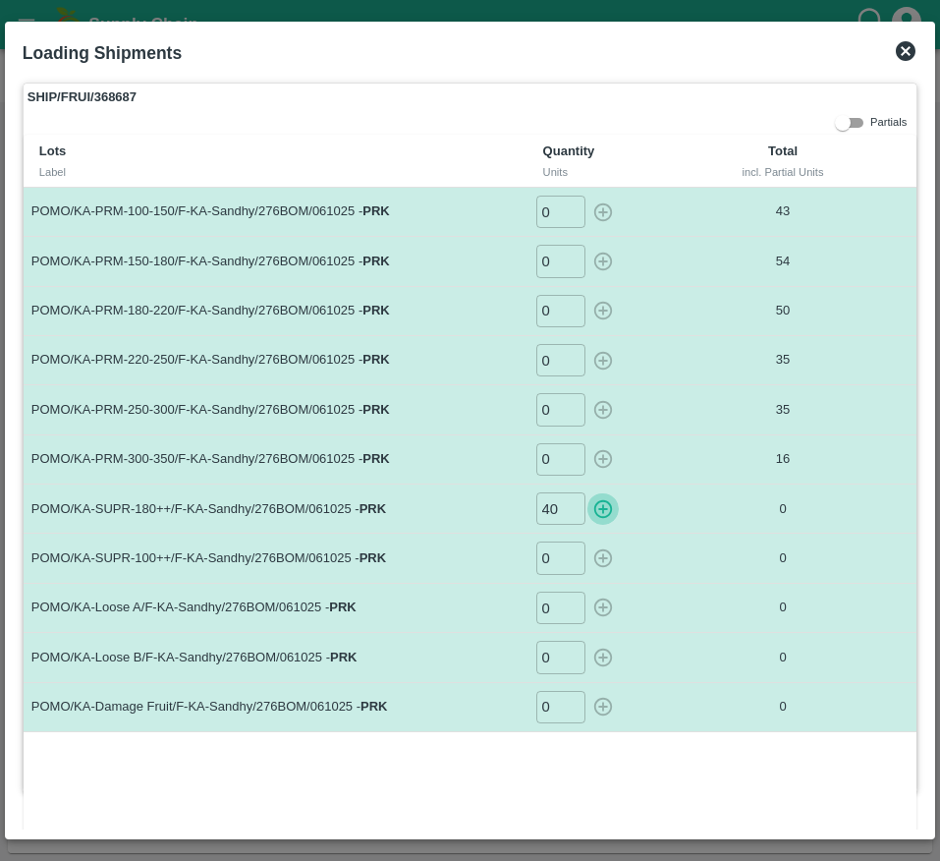
click at [593, 510] on icon "button" at bounding box center [602, 509] width 19 height 19
type input "0"
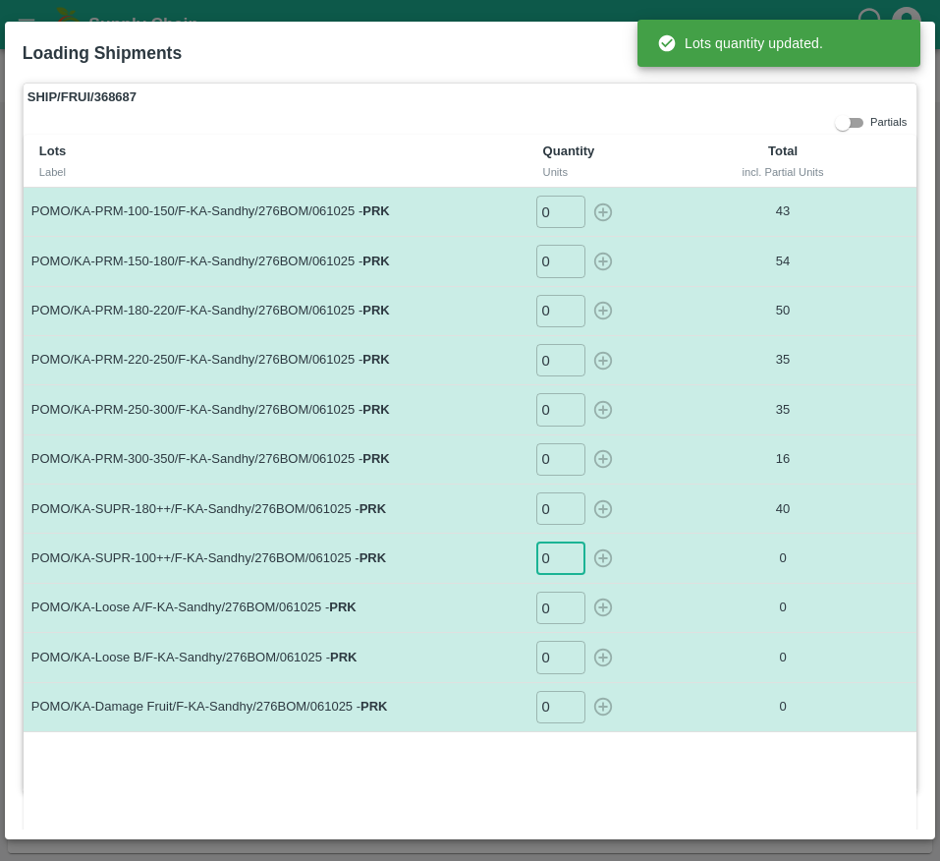
click at [544, 555] on input "0" at bounding box center [560, 557] width 49 height 32
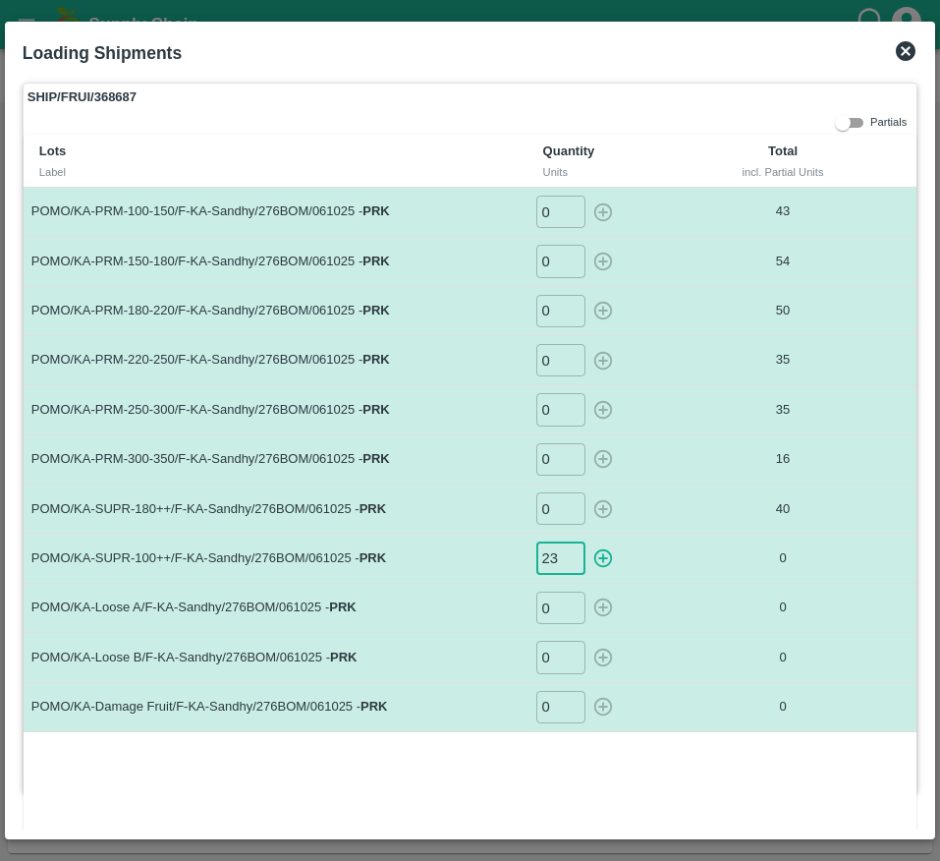
click at [595, 561] on icon "button" at bounding box center [603, 558] width 22 height 22
type input "0"
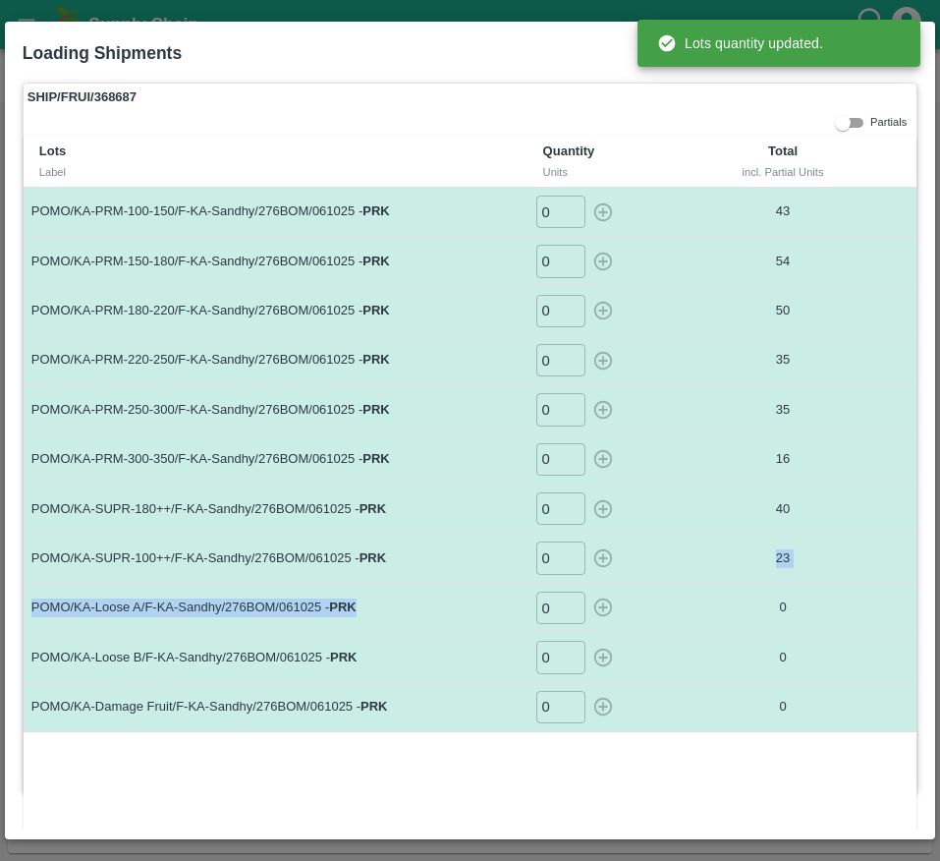
drag, startPoint x: 595, startPoint y: 561, endPoint x: 485, endPoint y: 626, distance: 127.7
click at [485, 626] on tbody "POMO/KA-PRM-100-150/F-KA-Sandhy/276BOM/061025 - PRK 0 ​ 43 POMO/KA-PRM-150-180/…" at bounding box center [470, 460] width 893 height 544
click at [485, 626] on td "POMO/KA-Loose A/F-KA-Sandhy/276BOM/061025 - PRK" at bounding box center [276, 607] width 504 height 49
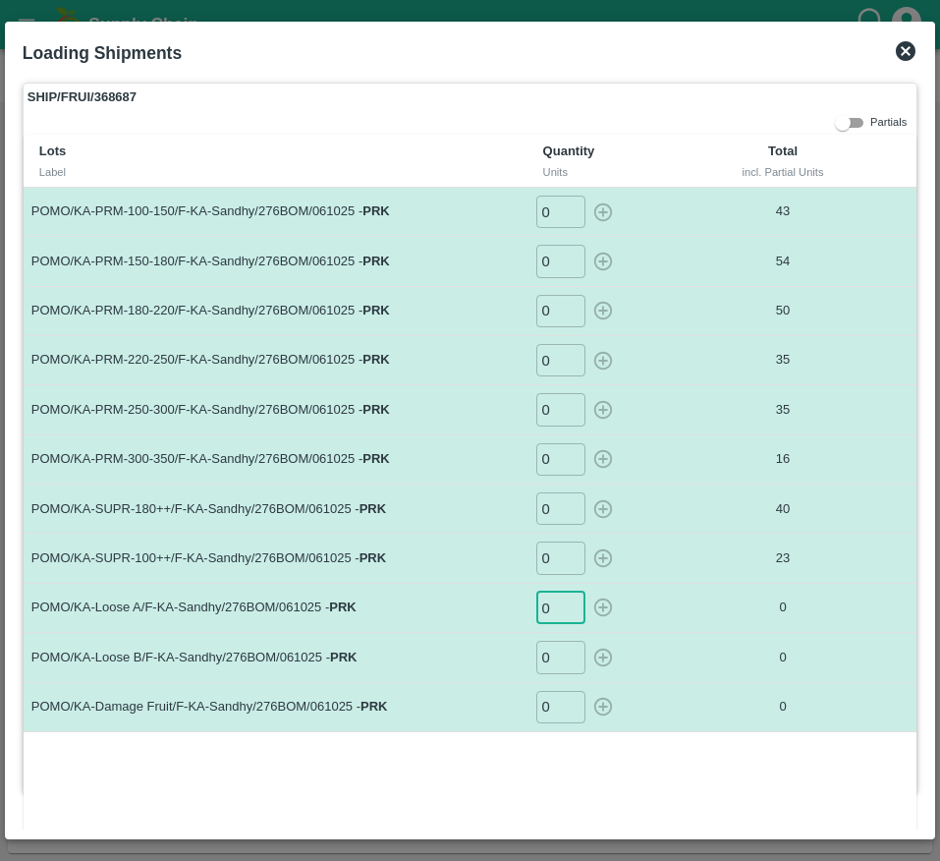
click at [549, 601] on input "0" at bounding box center [560, 607] width 49 height 32
click at [601, 603] on icon "button" at bounding box center [602, 607] width 19 height 19
type input "0"
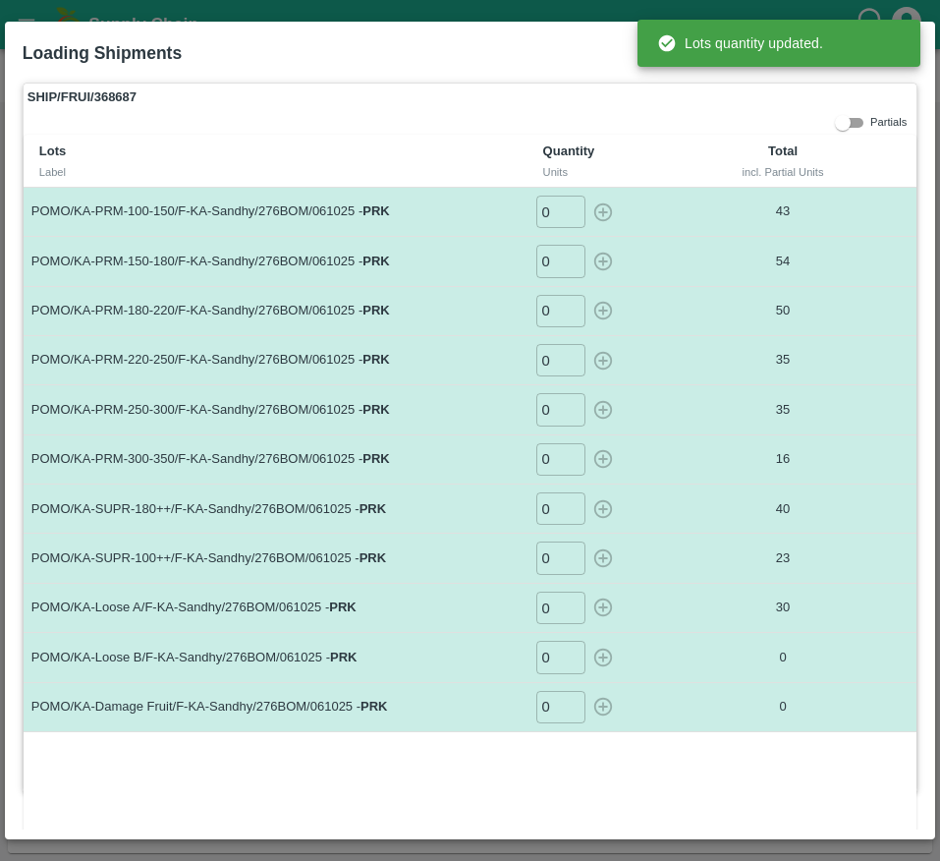
click at [553, 663] on input "0" at bounding box center [560, 657] width 49 height 32
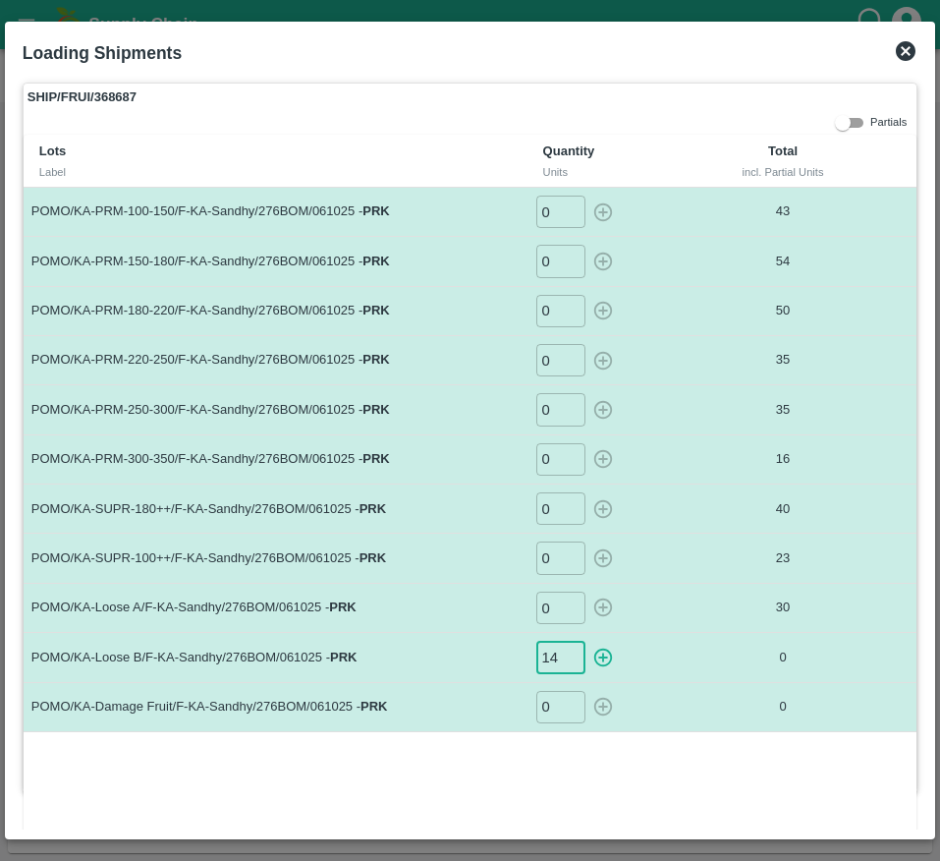
click at [600, 656] on icon "button" at bounding box center [602, 657] width 19 height 19
type input "0"
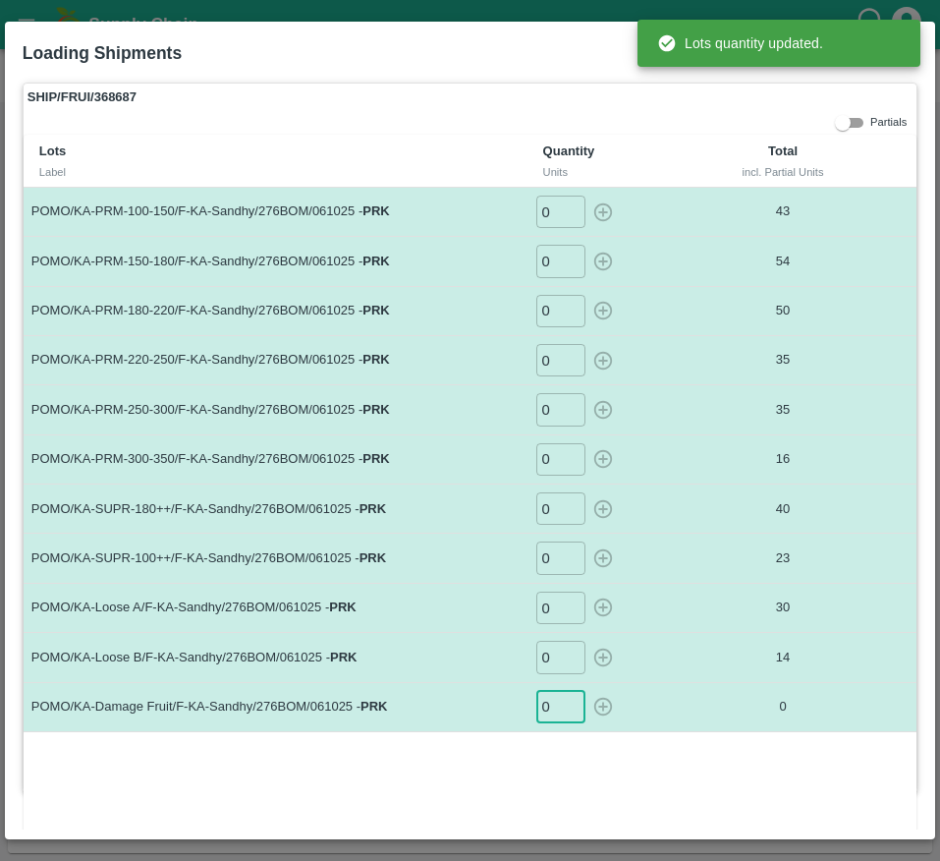
click at [546, 706] on input "0" at bounding box center [560, 707] width 49 height 32
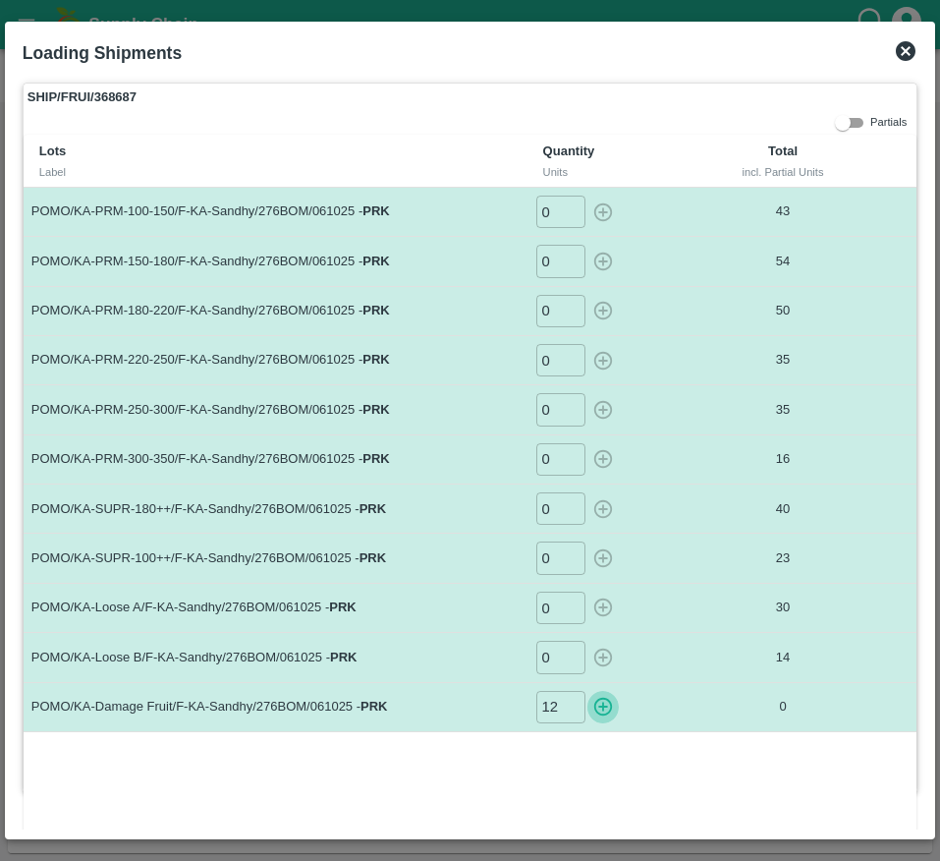
click at [588, 706] on button "button" at bounding box center [603, 707] width 31 height 32
type input "0"
click at [898, 54] on icon at bounding box center [906, 51] width 20 height 20
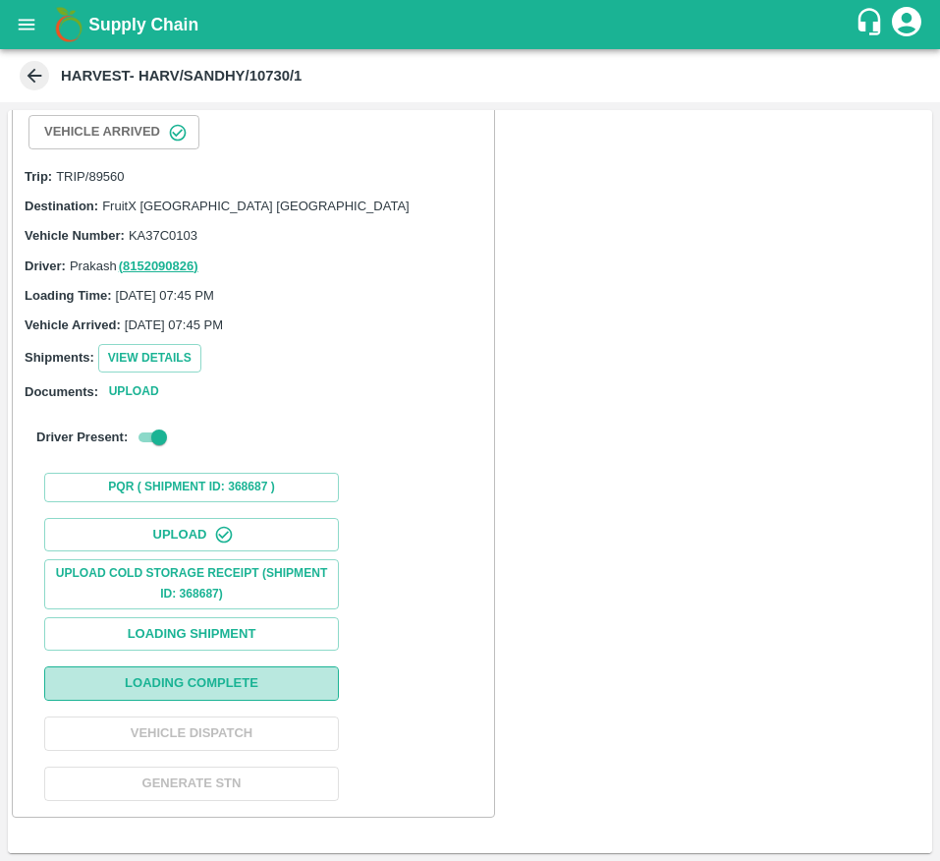
click at [265, 685] on button "Loading Complete" at bounding box center [191, 683] width 295 height 34
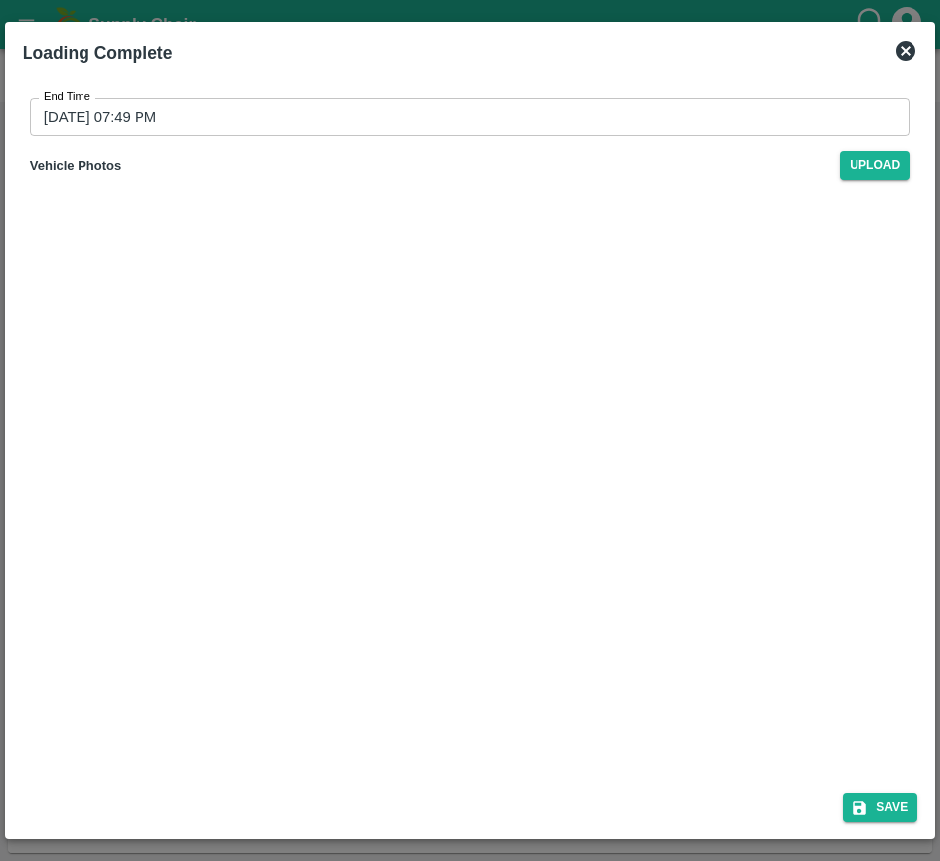
click at [886, 781] on div "Save" at bounding box center [470, 803] width 911 height 52
click at [884, 796] on button "Save" at bounding box center [880, 807] width 75 height 28
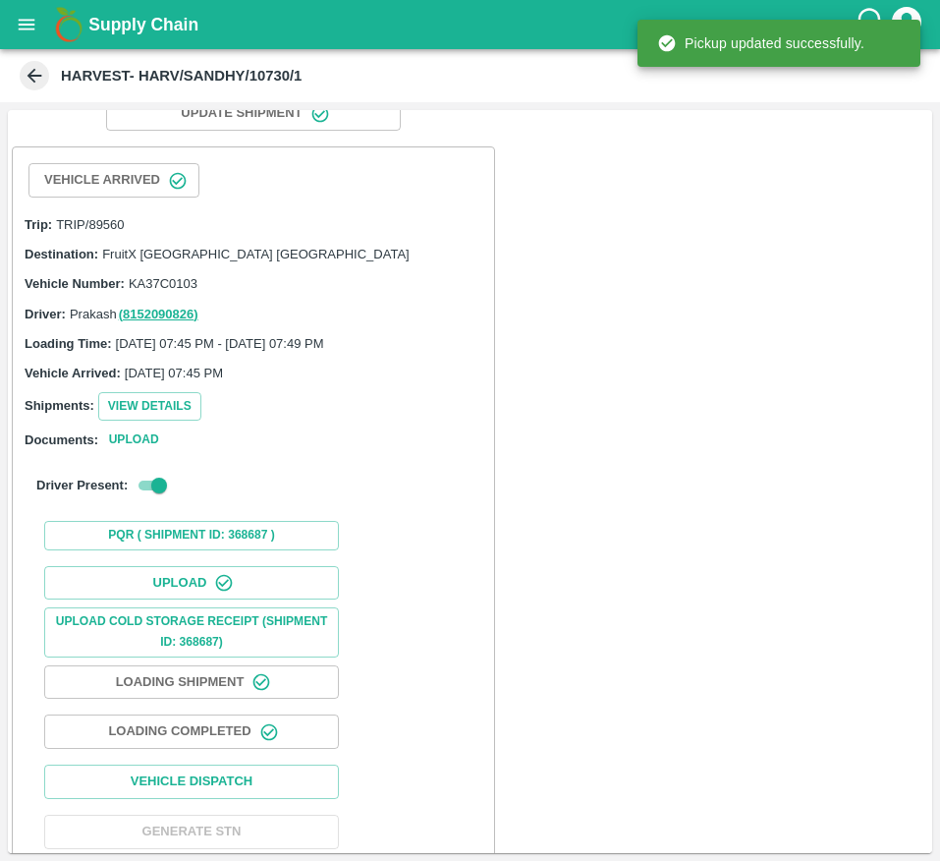
scroll to position [203, 0]
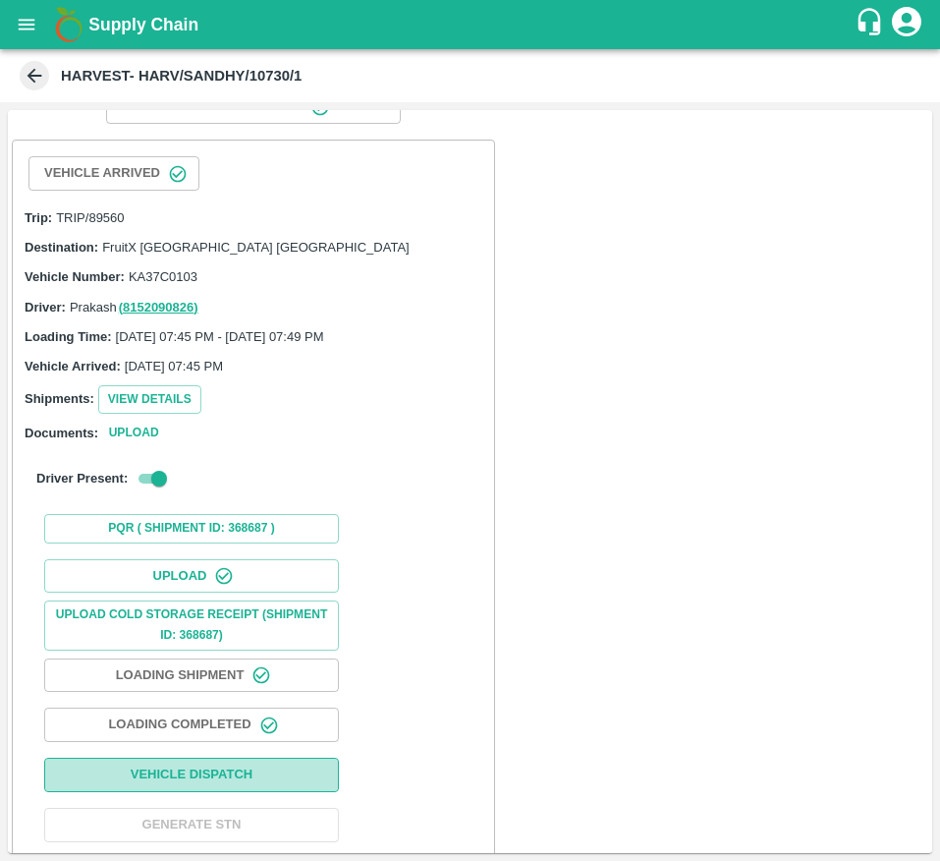
click at [310, 779] on button "Vehicle Dispatch" at bounding box center [191, 775] width 295 height 34
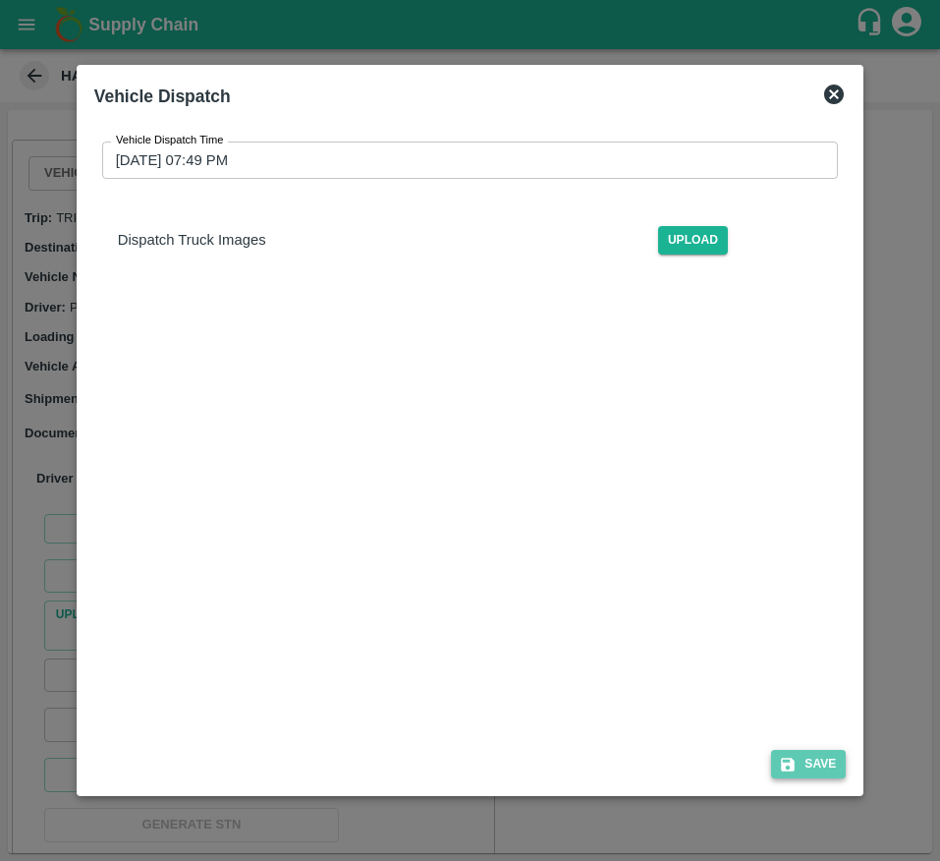
click at [802, 764] on button "Save" at bounding box center [808, 764] width 75 height 28
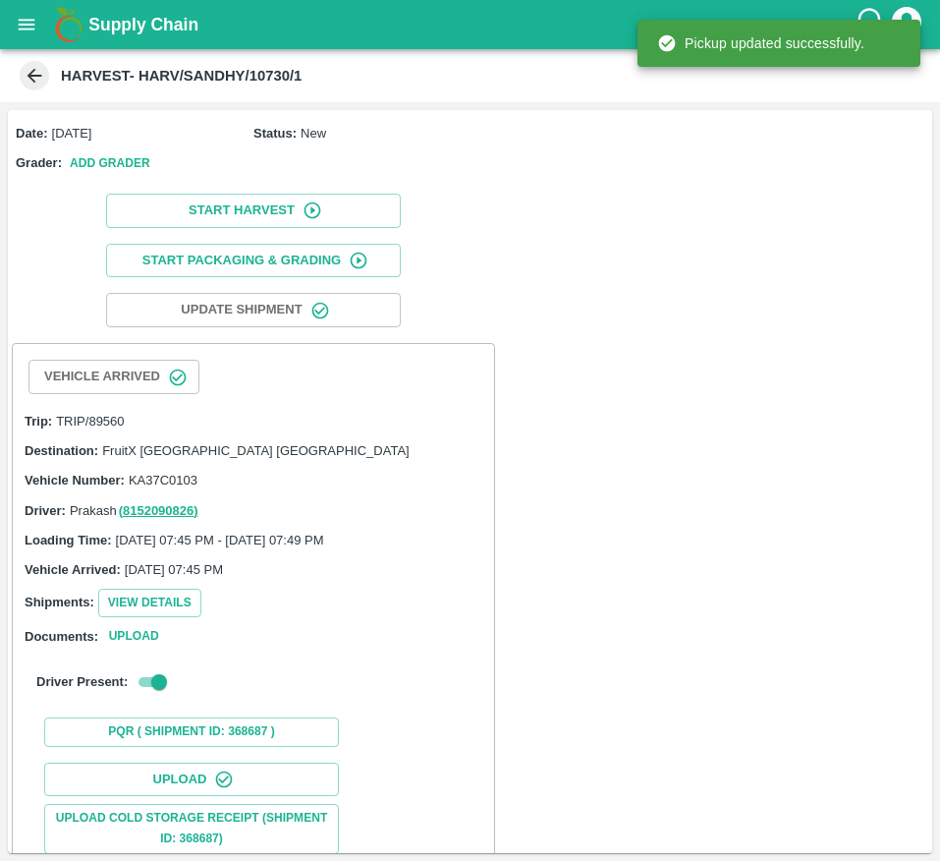
scroll to position [247, 0]
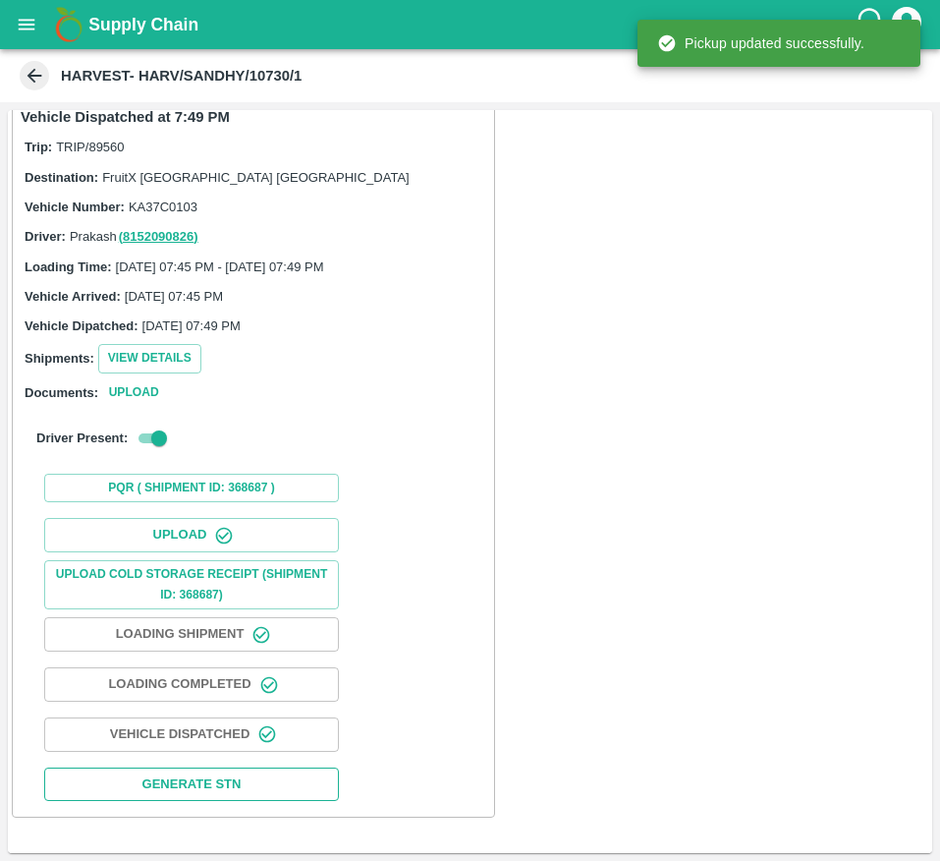
click at [148, 785] on button "Generate STN" at bounding box center [191, 784] width 295 height 34
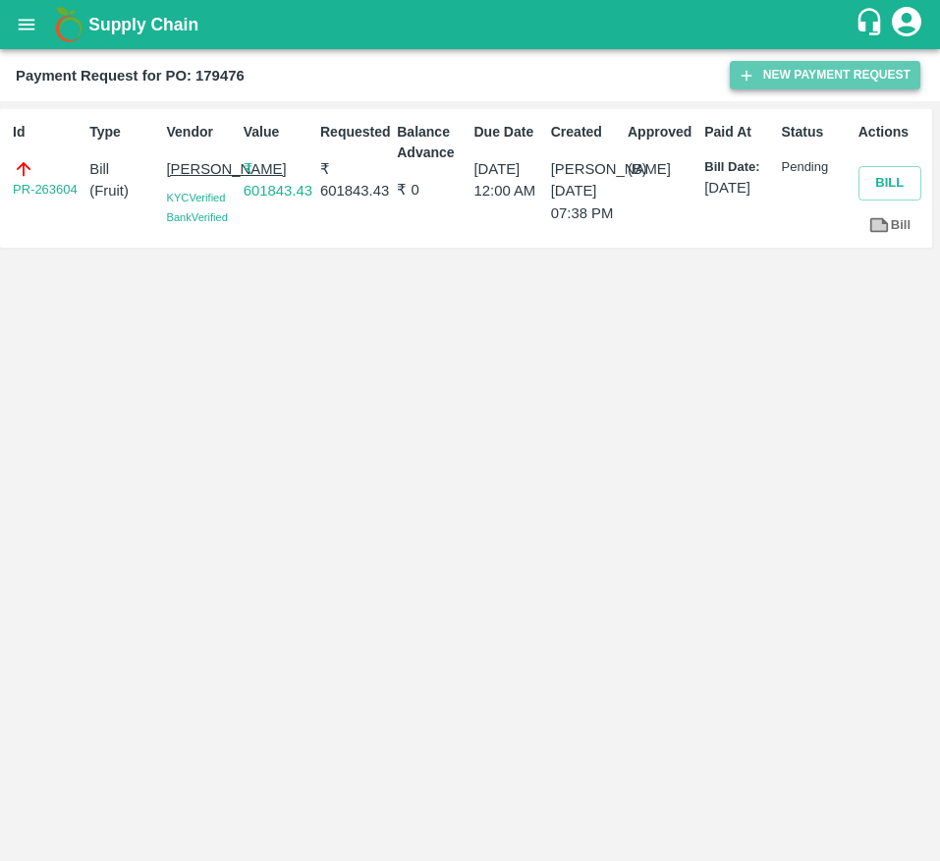
click at [788, 79] on button "New Payment Request" at bounding box center [825, 75] width 191 height 28
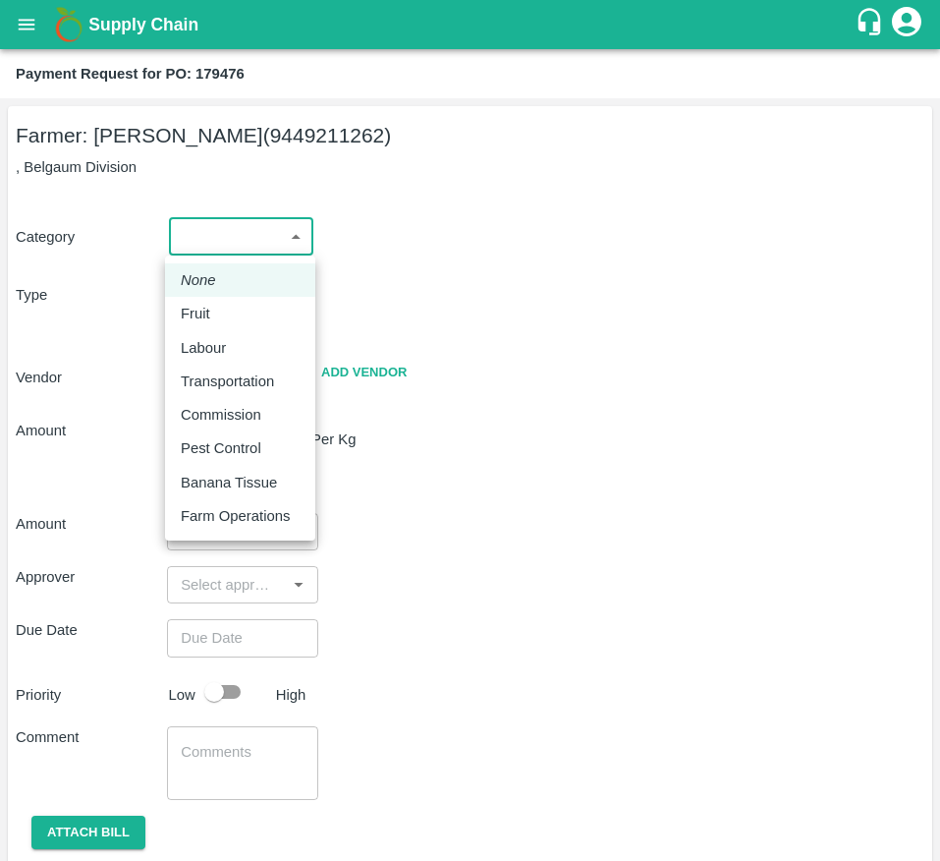
click at [212, 224] on body "Supply Chain Payment Request for PO: 179476 Farmer: [PERSON_NAME] (9449211262) …" at bounding box center [470, 430] width 940 height 861
click at [231, 406] on p "Commission" at bounding box center [221, 415] width 81 height 22
type input "6"
radio input "false"
radio input "true"
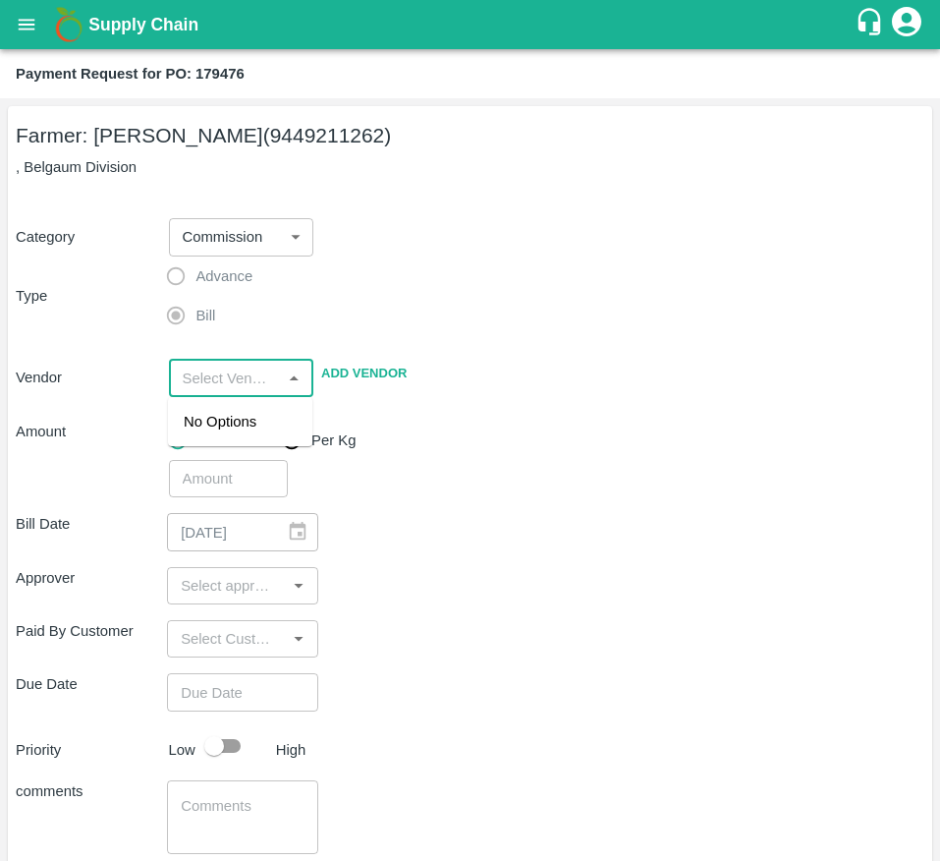
click at [226, 378] on input "input" at bounding box center [225, 378] width 101 height 26
click at [221, 495] on div "[PERSON_NAME] DABADI - 8867652427(Service Provider)" at bounding box center [251, 454] width 135 height 87
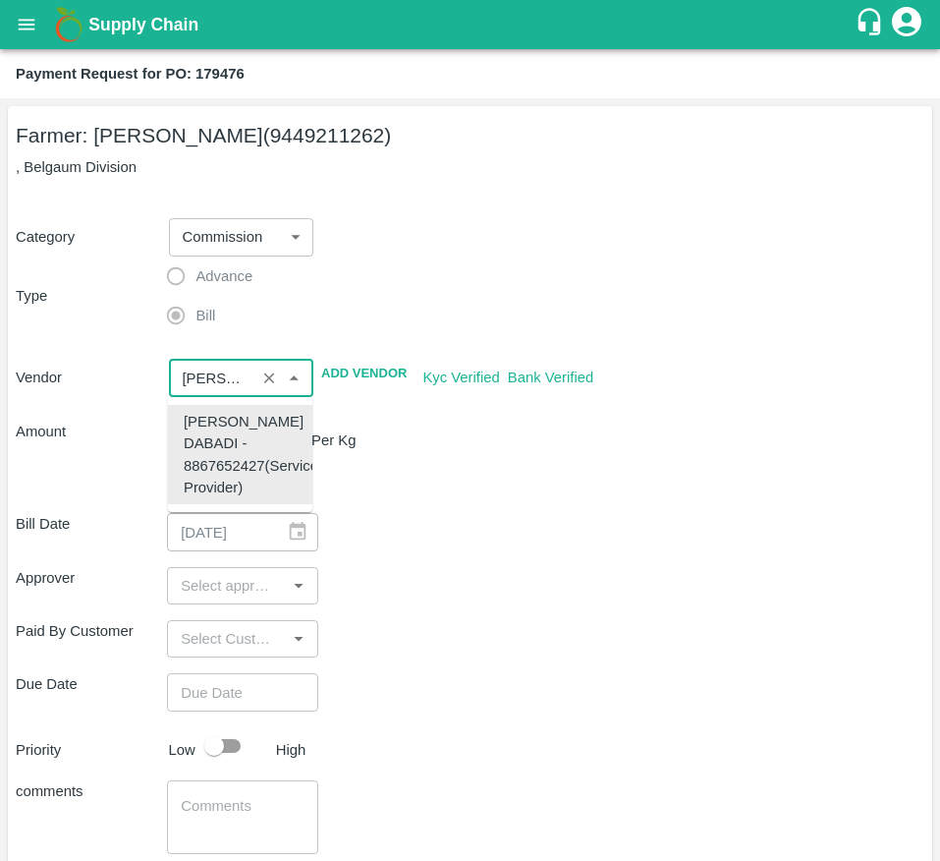
type input "[PERSON_NAME] DABADI - 8867652427(Service Provider)"
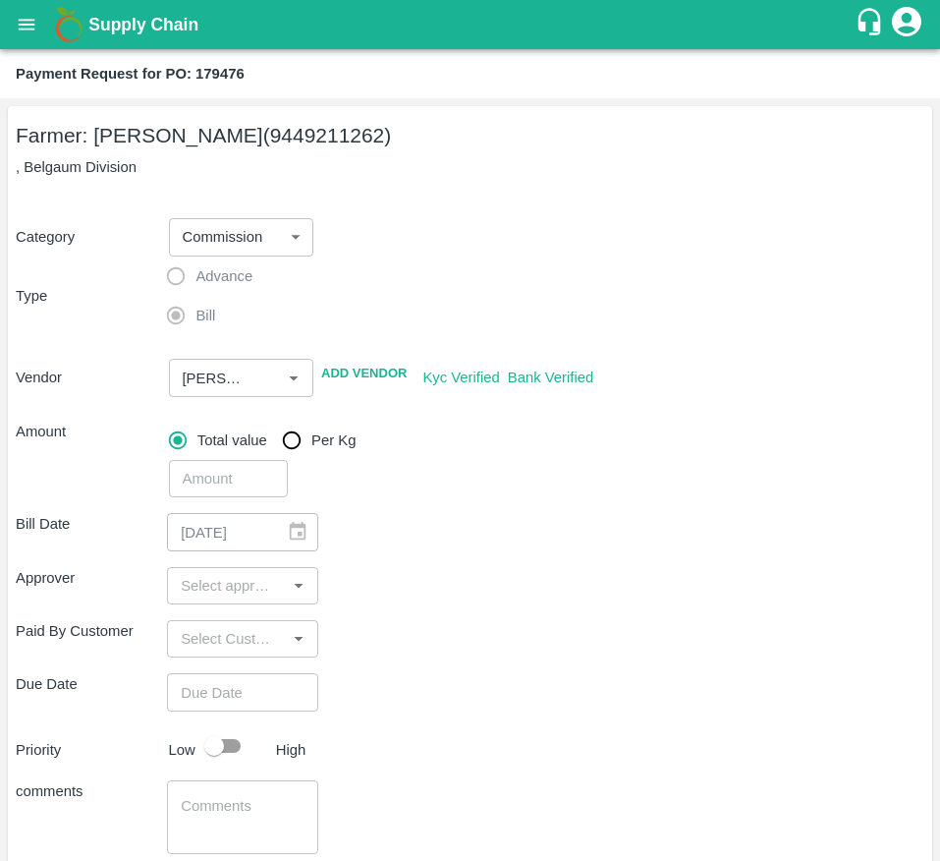
click at [505, 523] on div "Bill Date [DATE] ​" at bounding box center [470, 531] width 909 height 37
click at [245, 482] on input "number" at bounding box center [229, 478] width 120 height 37
type input "9860"
click at [358, 532] on div "Bill Date [DATE] ​" at bounding box center [470, 531] width 909 height 37
click at [207, 568] on div "​" at bounding box center [242, 585] width 151 height 37
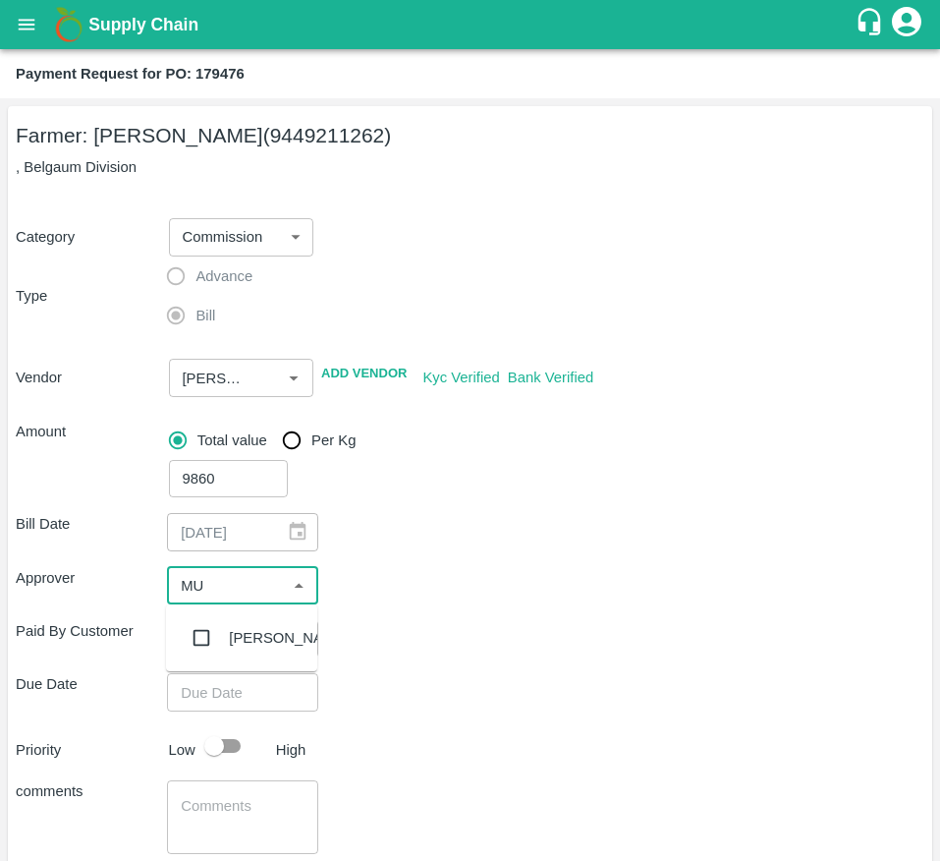
type input "MUK"
click at [224, 636] on div "[PERSON_NAME]" at bounding box center [241, 637] width 151 height 51
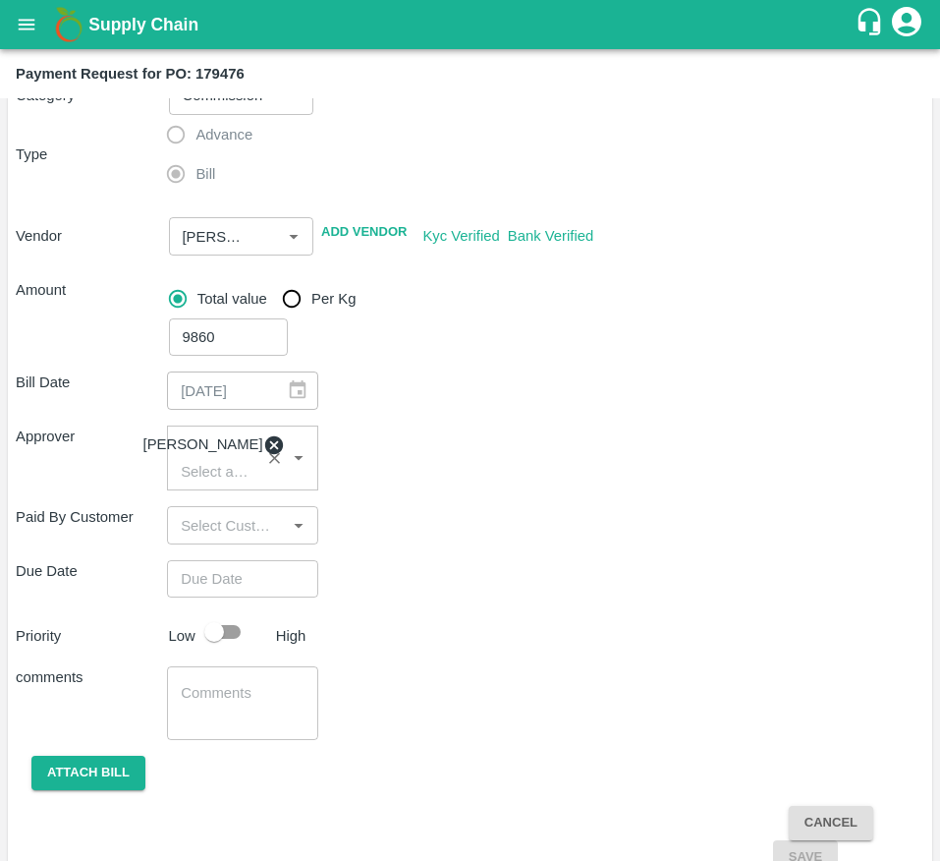
scroll to position [144, 0]
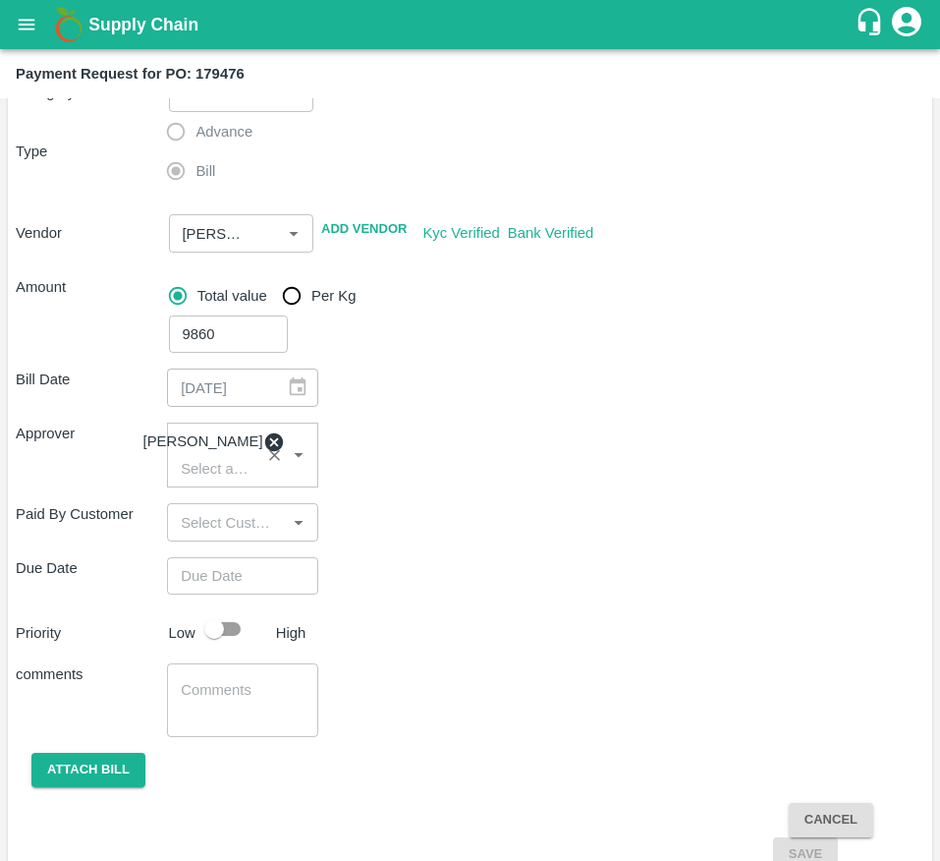
type input "DD/MM/YYYY hh:mm aa"
click at [239, 592] on input "DD/MM/YYYY hh:mm aa" at bounding box center [236, 575] width 138 height 37
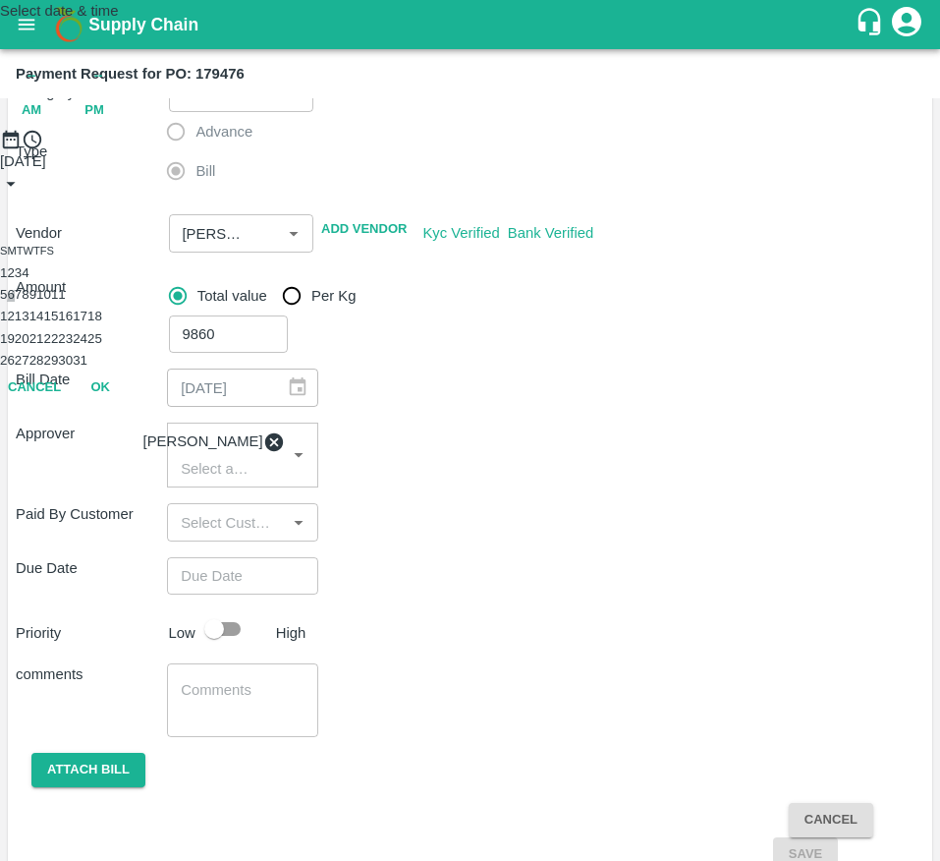
click at [14, 302] on button "6" at bounding box center [10, 294] width 7 height 15
type input "[DATE] 12:00 AM"
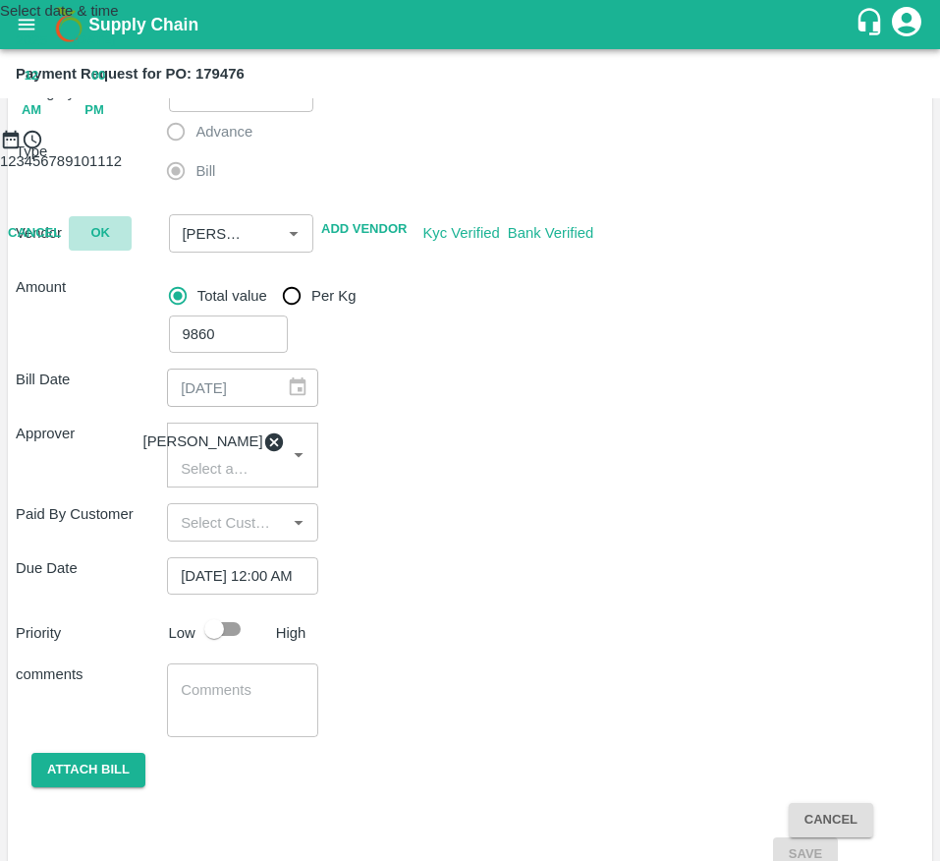
click at [132, 251] on button "OK" at bounding box center [100, 233] width 63 height 34
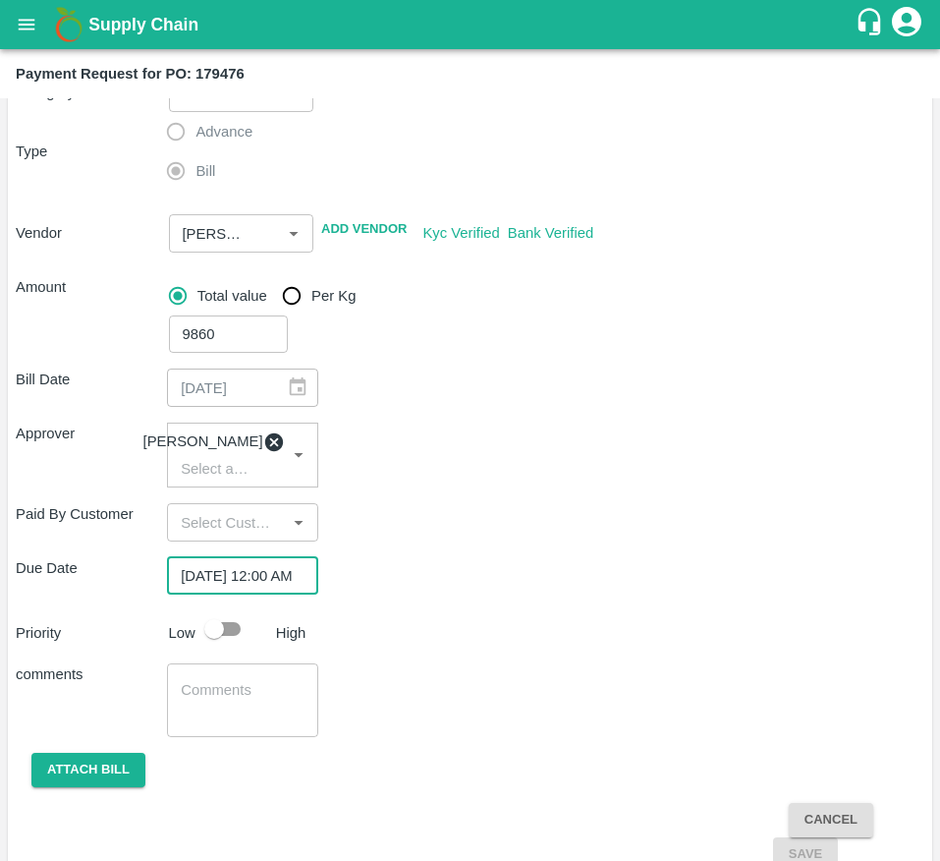
scroll to position [0, 0]
click at [232, 625] on input "checkbox" at bounding box center [214, 628] width 112 height 37
checkbox input "true"
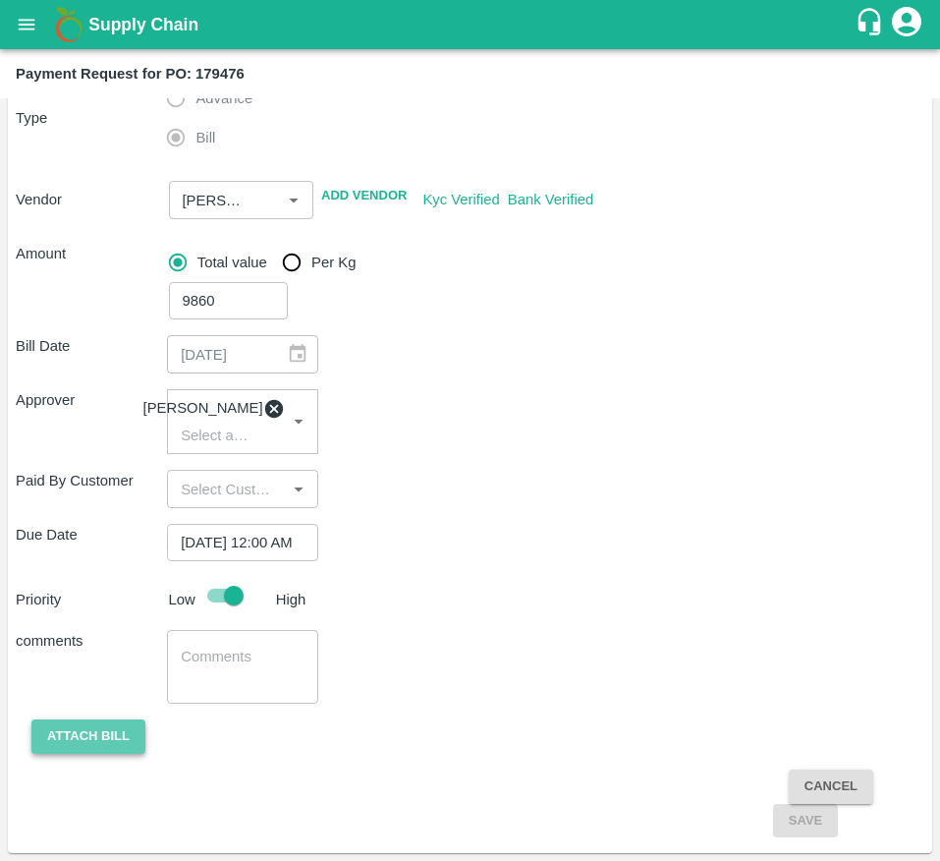
click at [96, 749] on button "Attach bill" at bounding box center [88, 736] width 114 height 34
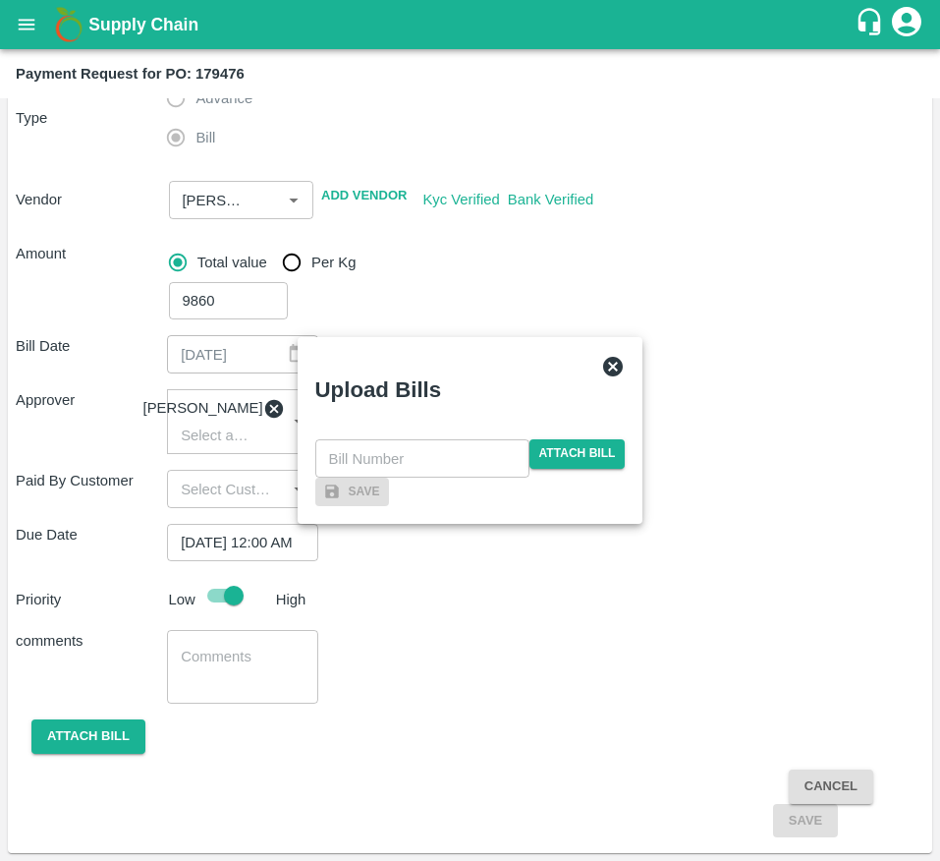
click at [416, 439] on input "text" at bounding box center [422, 457] width 214 height 37
type input "179476-1"
click at [588, 439] on span "Attach bill" at bounding box center [578, 453] width 96 height 28
click at [0, 0] on input "Attach bill" at bounding box center [0, 0] width 0 height 0
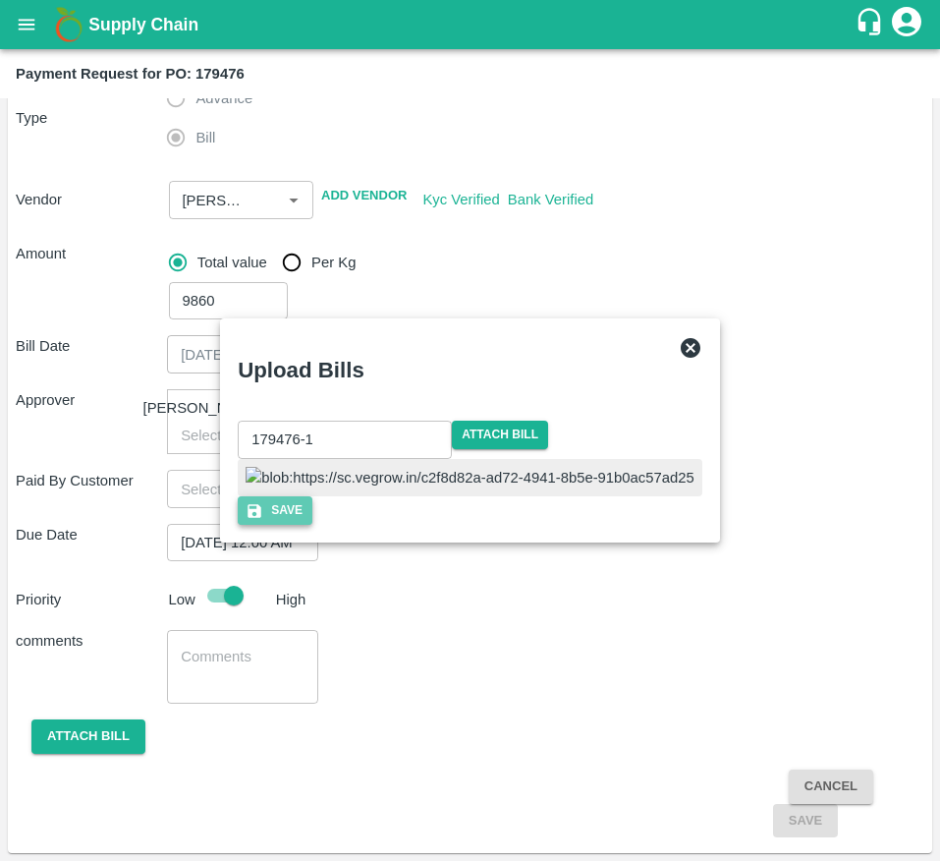
click at [312, 525] on button "Save" at bounding box center [275, 510] width 75 height 28
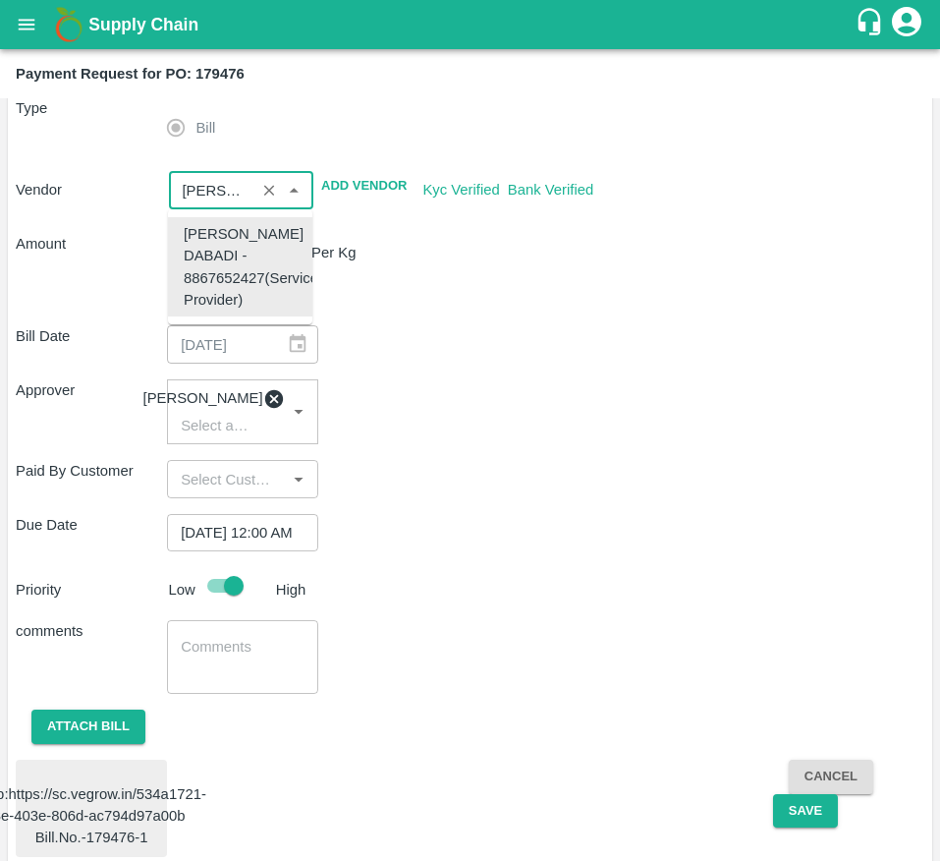
click at [214, 187] on input "input" at bounding box center [213, 190] width 76 height 26
click at [250, 258] on div "[PERSON_NAME] DABADI - 8867652427(Service Provider)" at bounding box center [251, 266] width 135 height 87
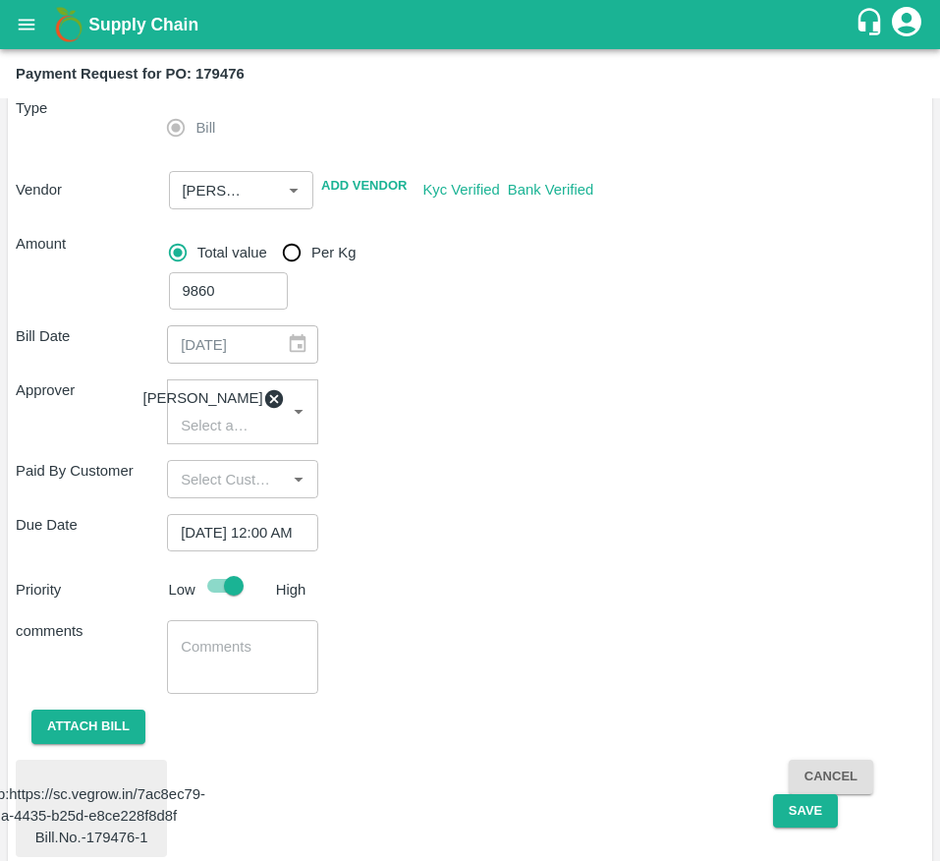
click at [606, 342] on div "Bill Date [DATE] ​" at bounding box center [470, 343] width 909 height 37
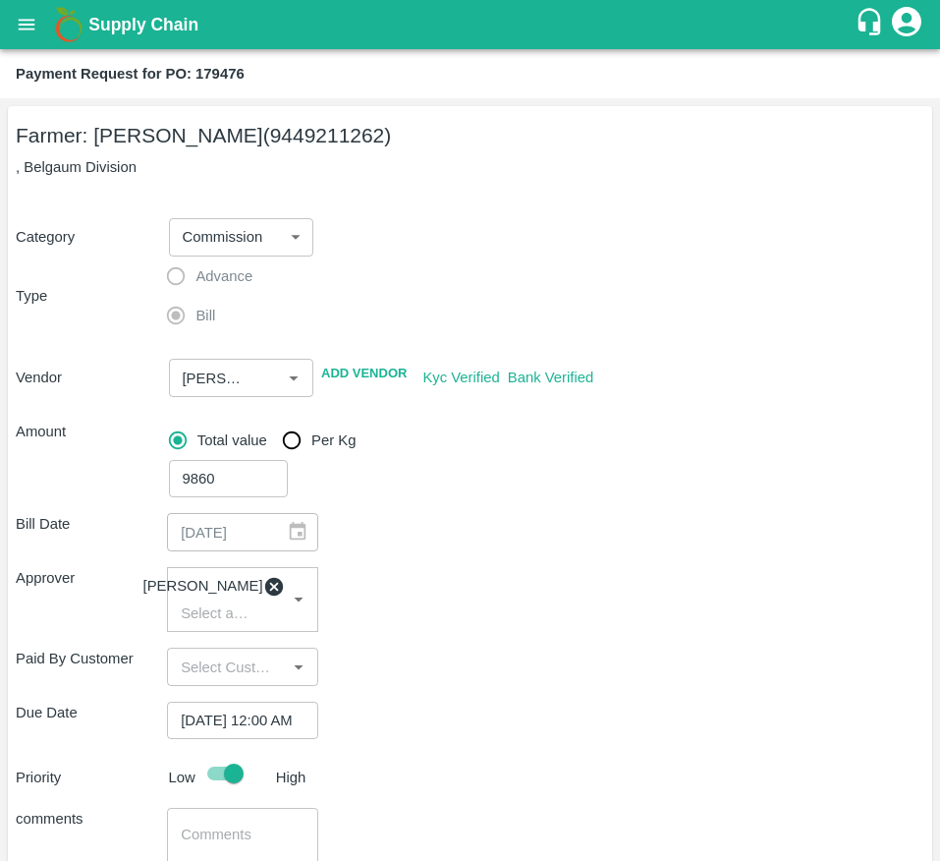
scroll to position [259, 0]
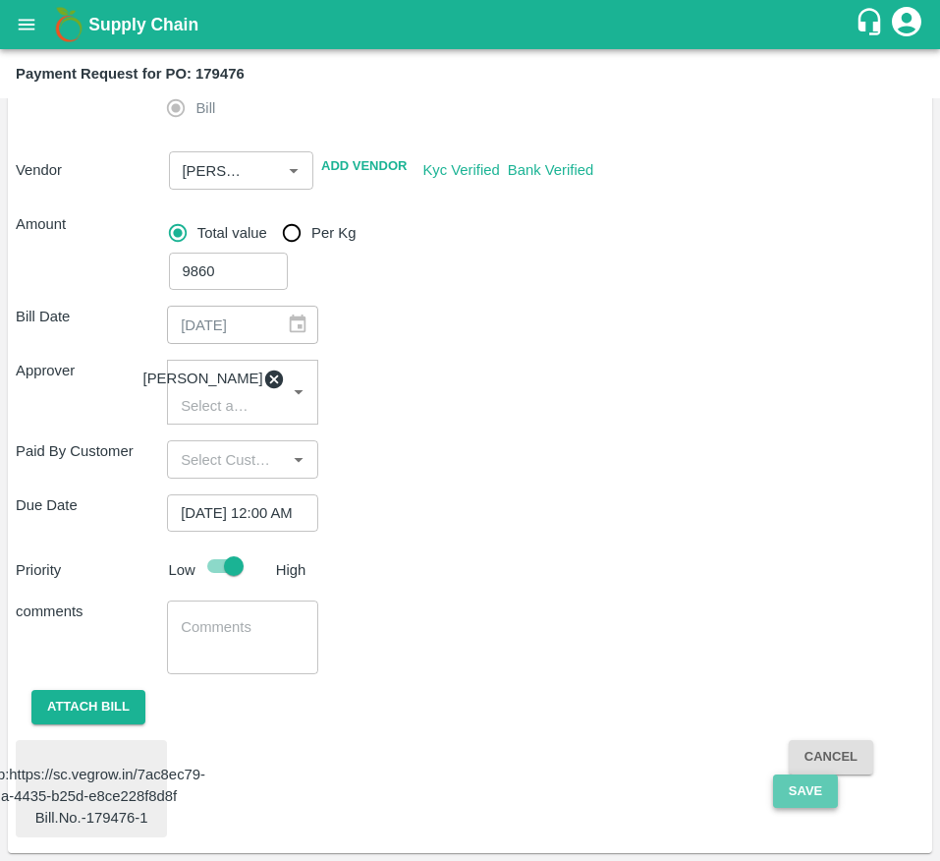
click at [815, 774] on button "Save" at bounding box center [805, 791] width 65 height 34
